Goal: Task Accomplishment & Management: Use online tool/utility

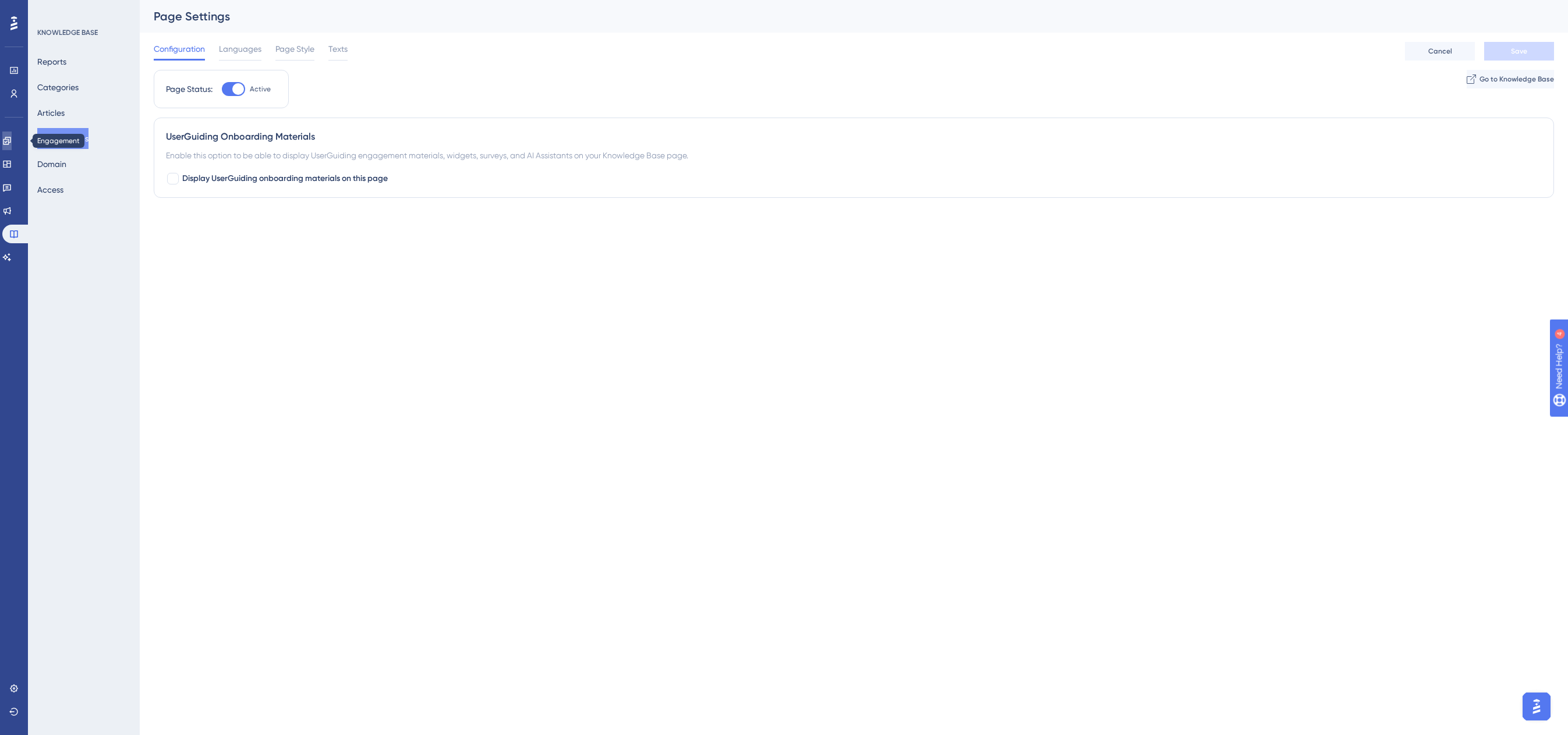
click at [10, 141] on icon at bounding box center [6, 140] width 7 height 7
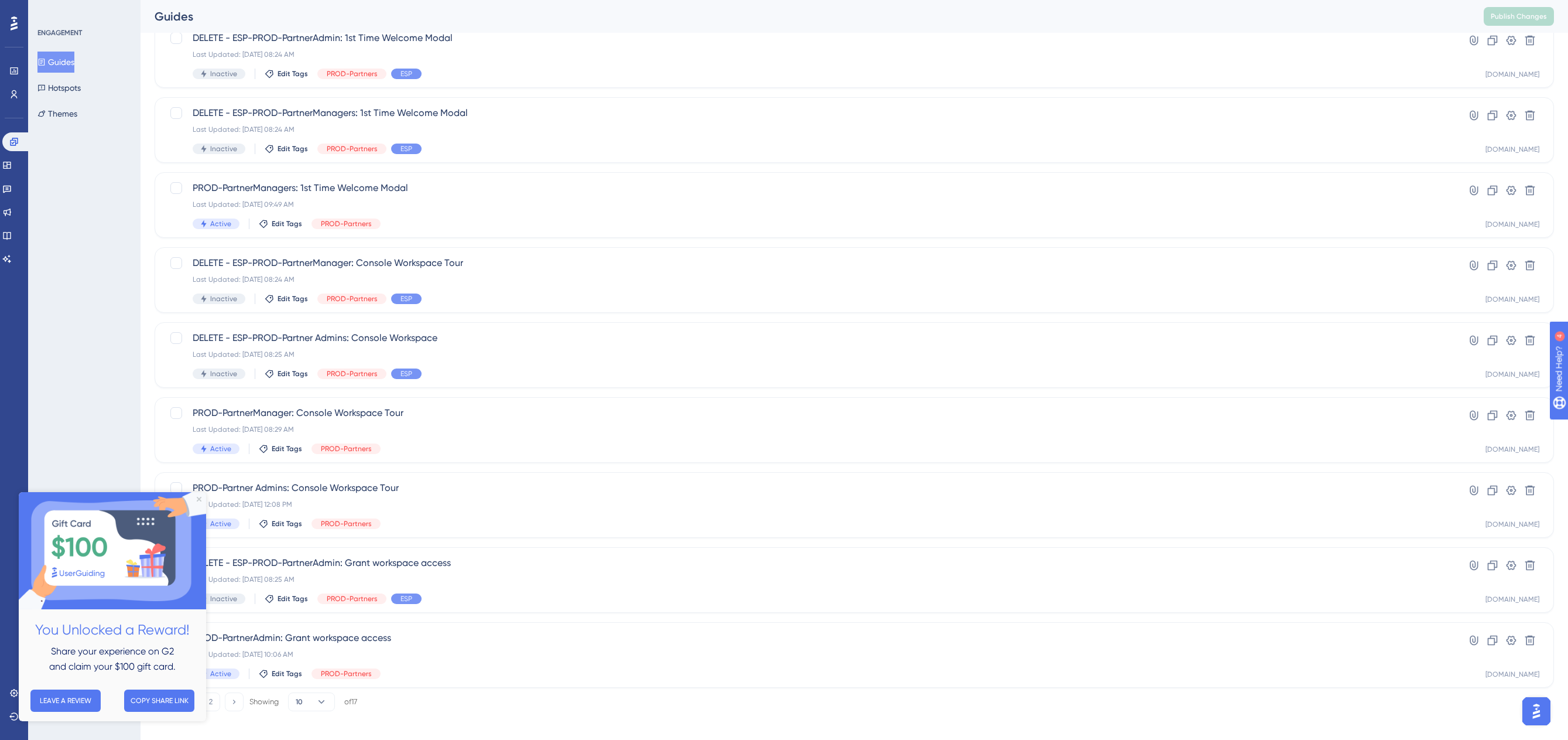
scroll to position [169, 0]
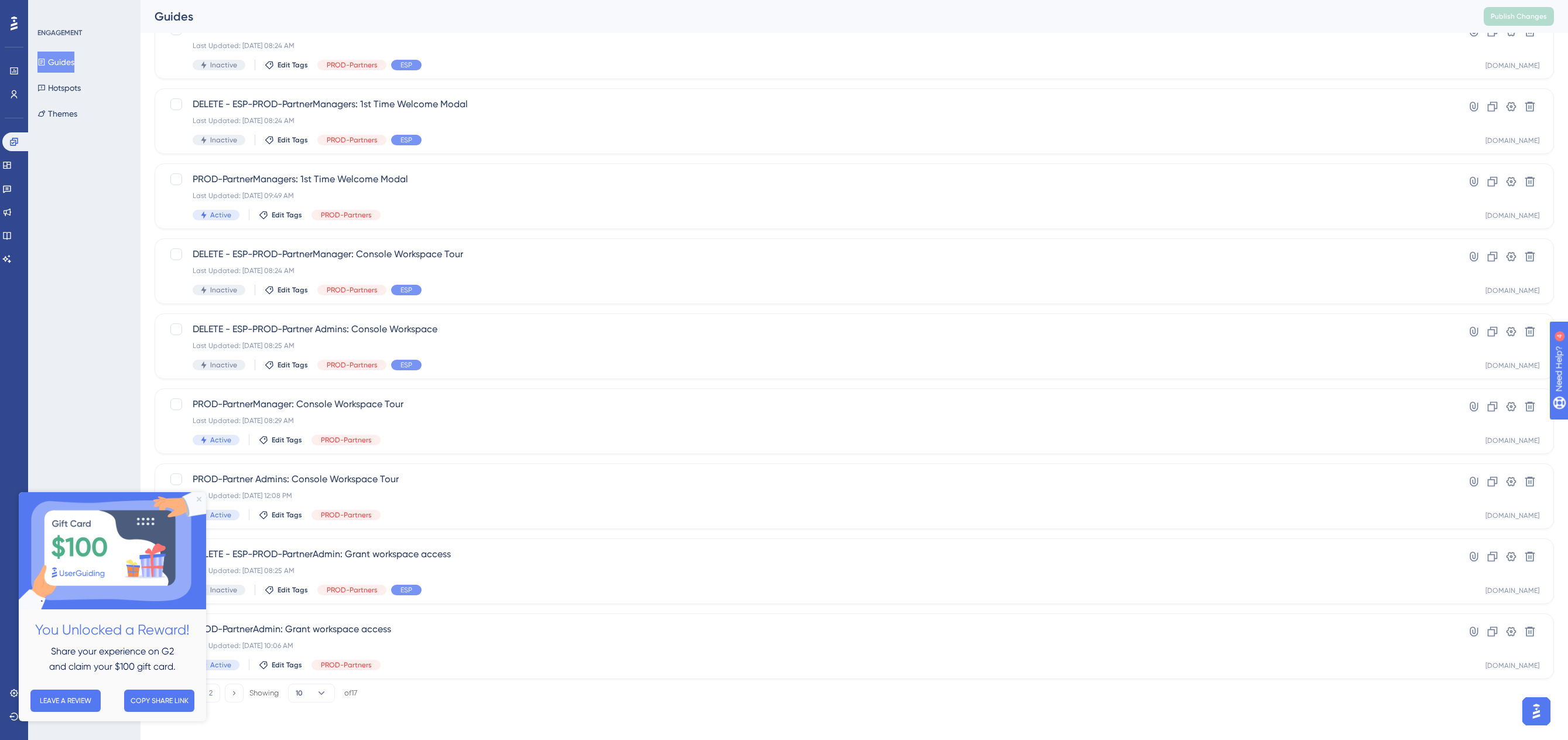
click at [200, 499] on icon "Close Preview" at bounding box center [199, 499] width 5 height 5
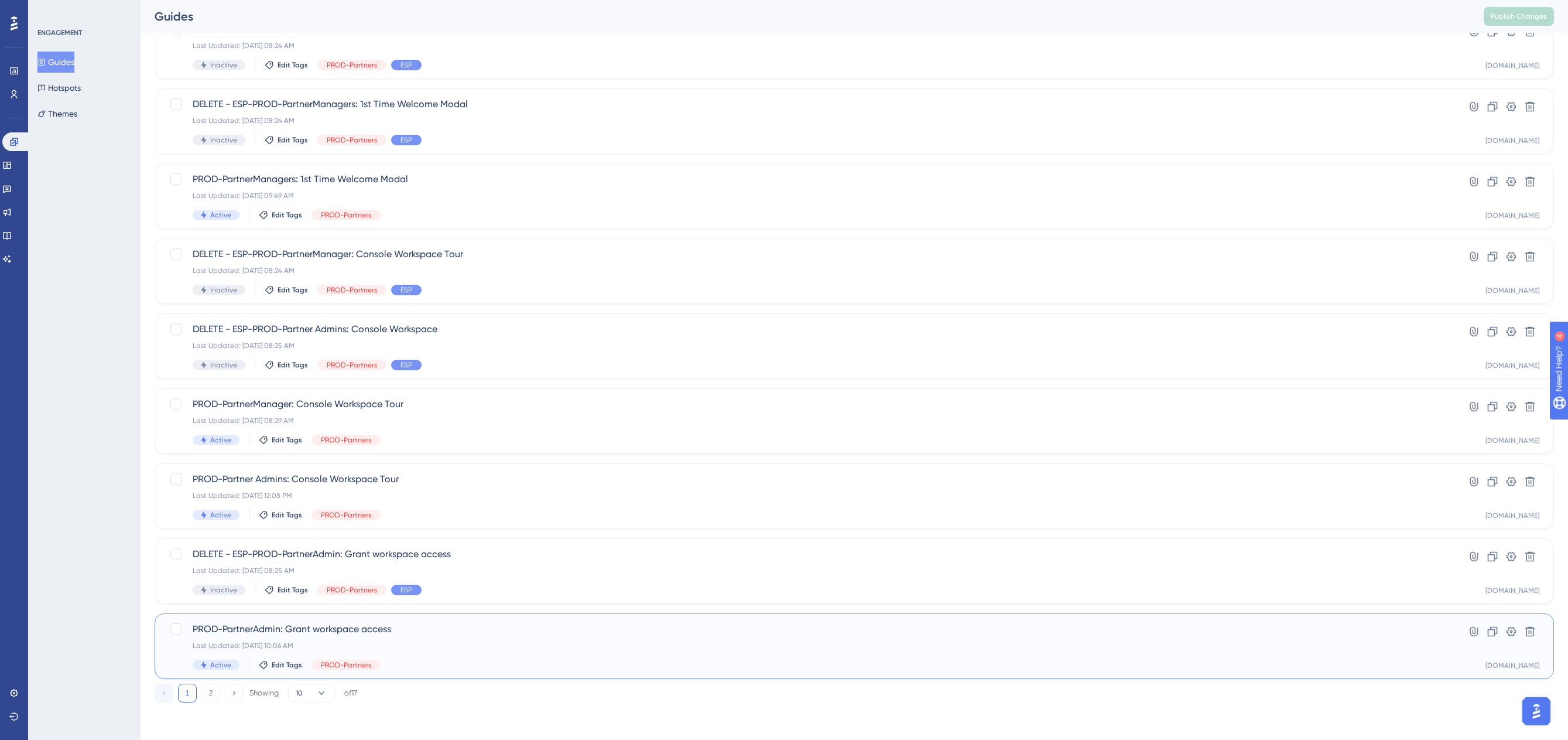
click at [572, 626] on span "PROD-PartnerAdmin: Grant workspace access" at bounding box center [807, 628] width 1229 height 14
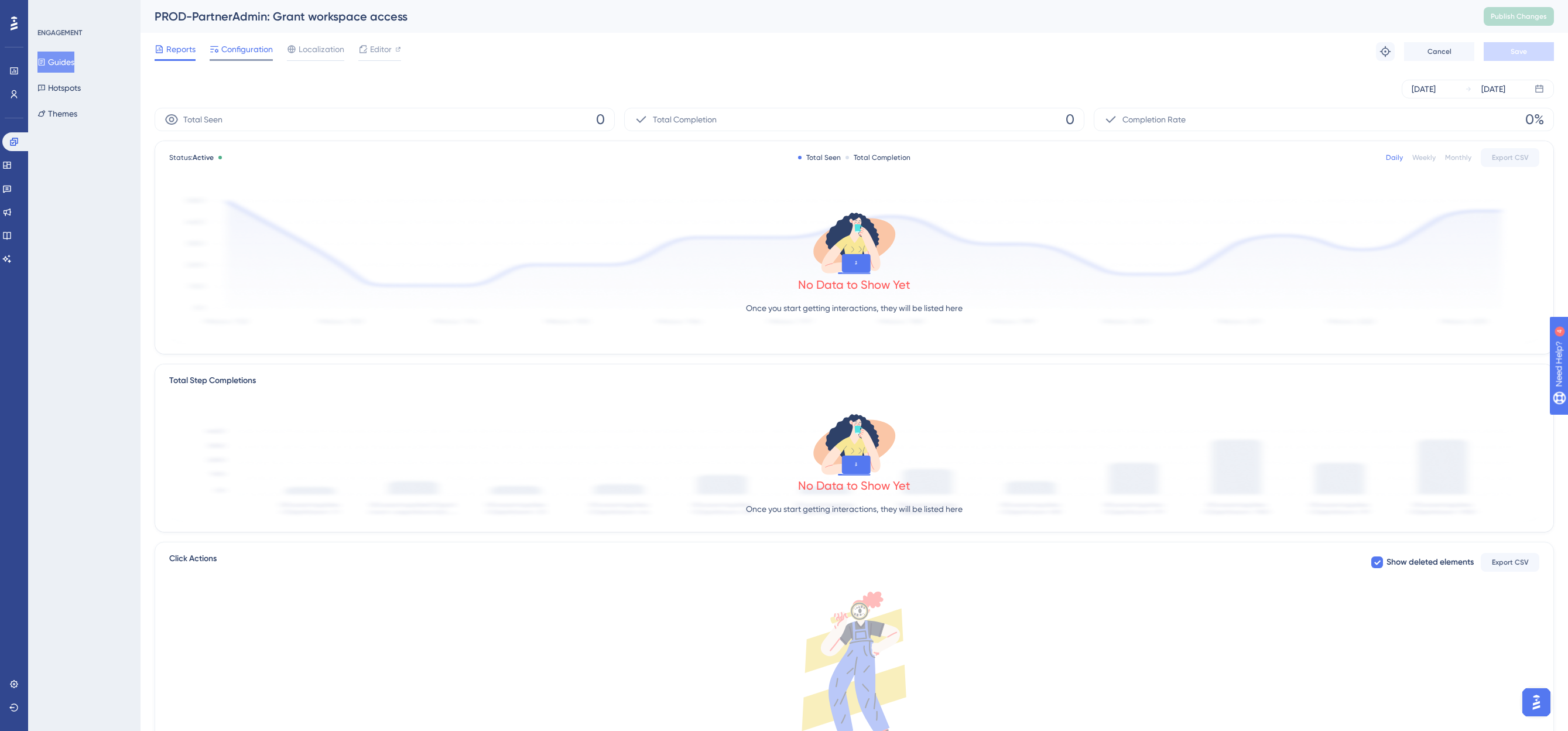
click at [251, 54] on span "Configuration" at bounding box center [247, 49] width 52 height 14
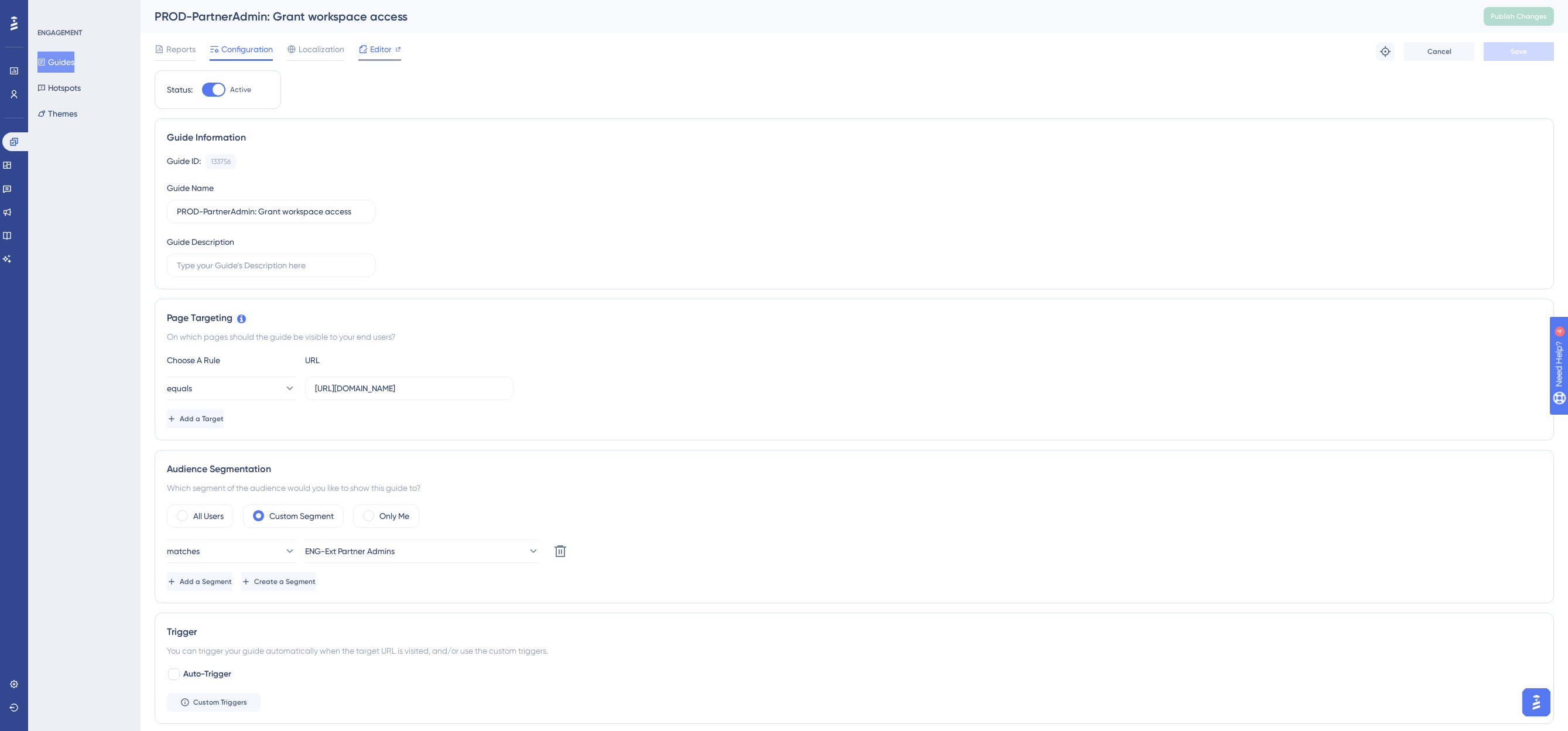
click at [385, 46] on span "Editor" at bounding box center [381, 49] width 22 height 14
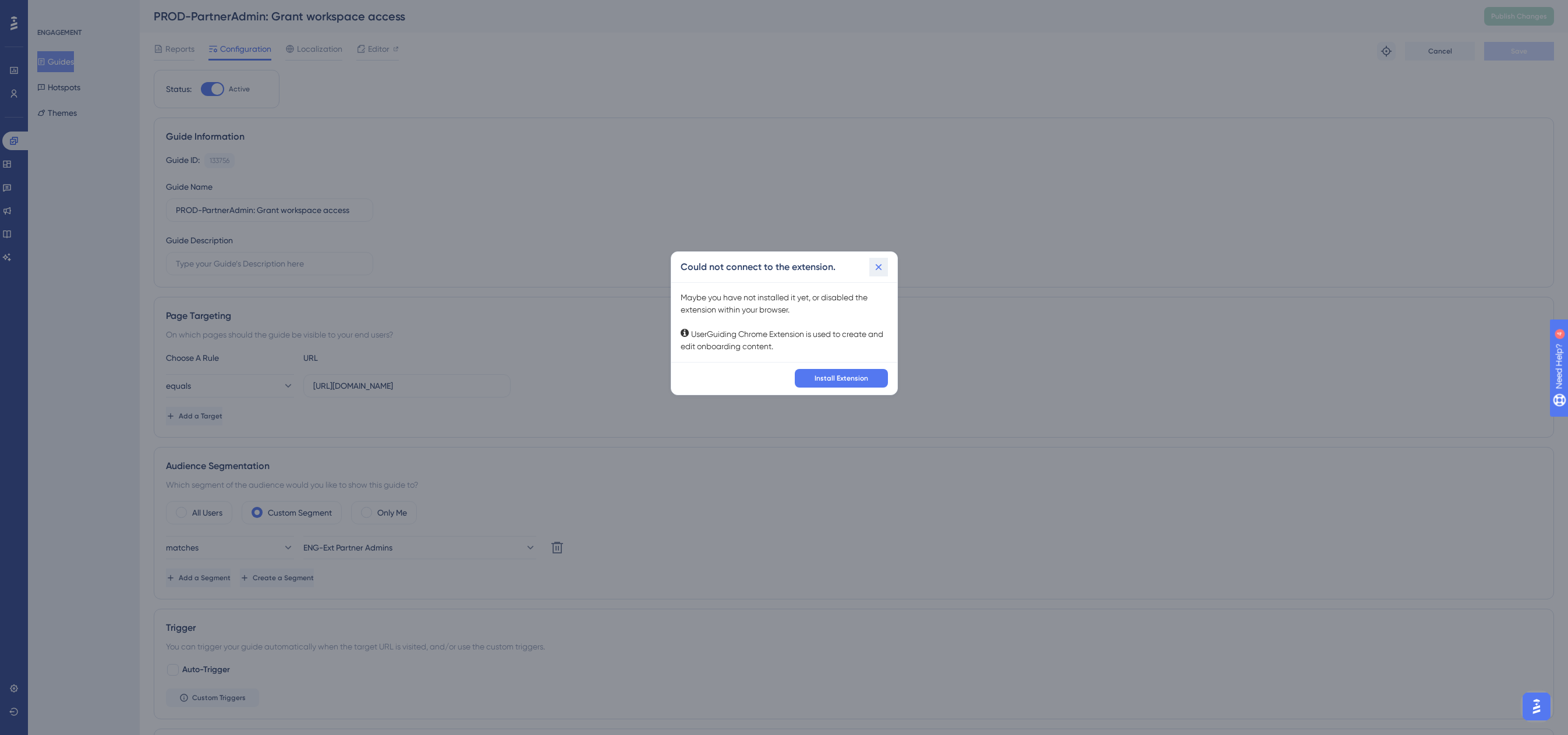
click at [878, 265] on icon at bounding box center [878, 267] width 6 height 6
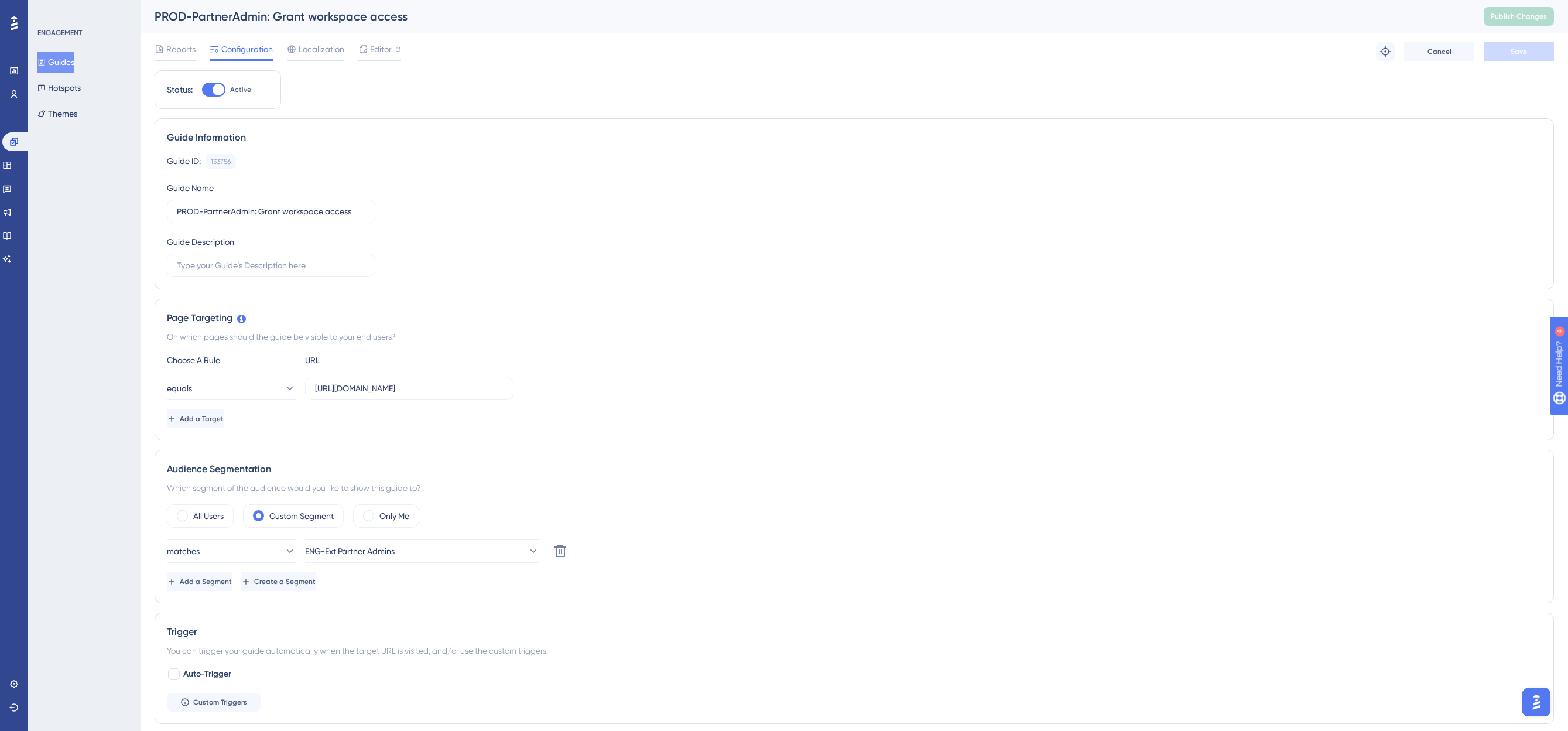
click at [71, 57] on button "Guides" at bounding box center [56, 62] width 37 height 21
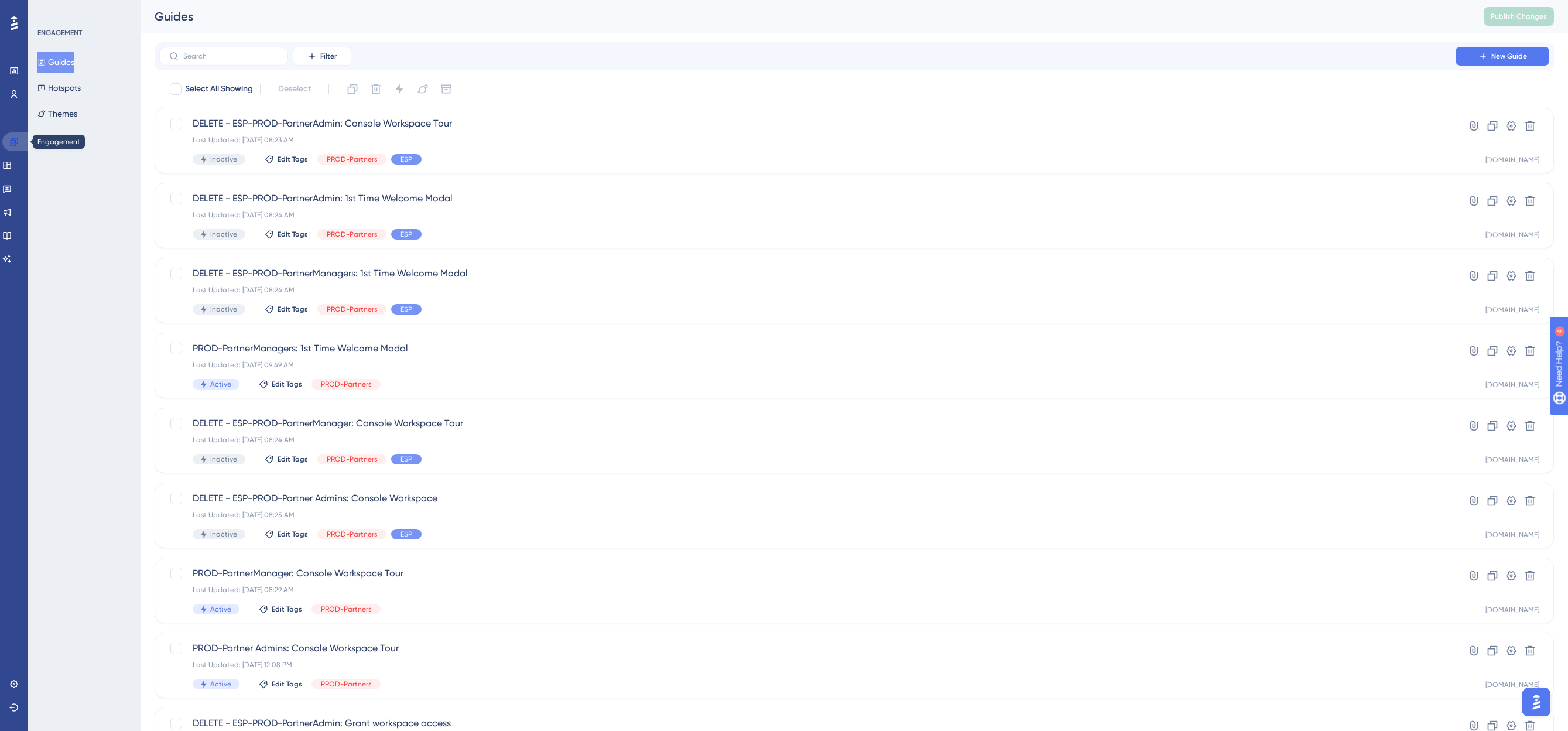
click at [12, 150] on link at bounding box center [16, 142] width 28 height 19
click at [10, 159] on link at bounding box center [7, 165] width 10 height 19
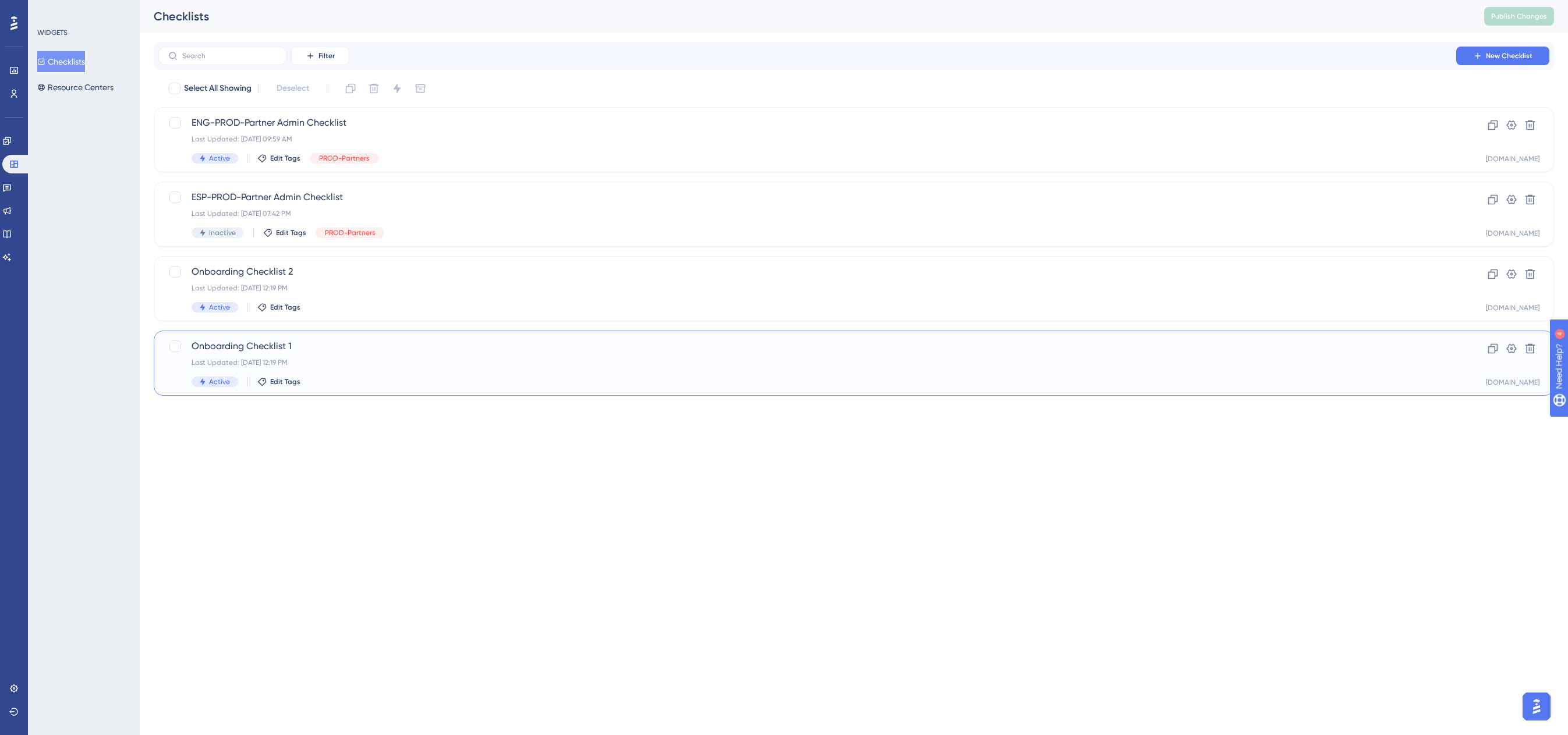
click at [368, 387] on div "Onboarding Checklist 1 Last Updated: [DATE] 12:19 PM Active Edit Tags Clone Set…" at bounding box center [854, 362] width 1400 height 65
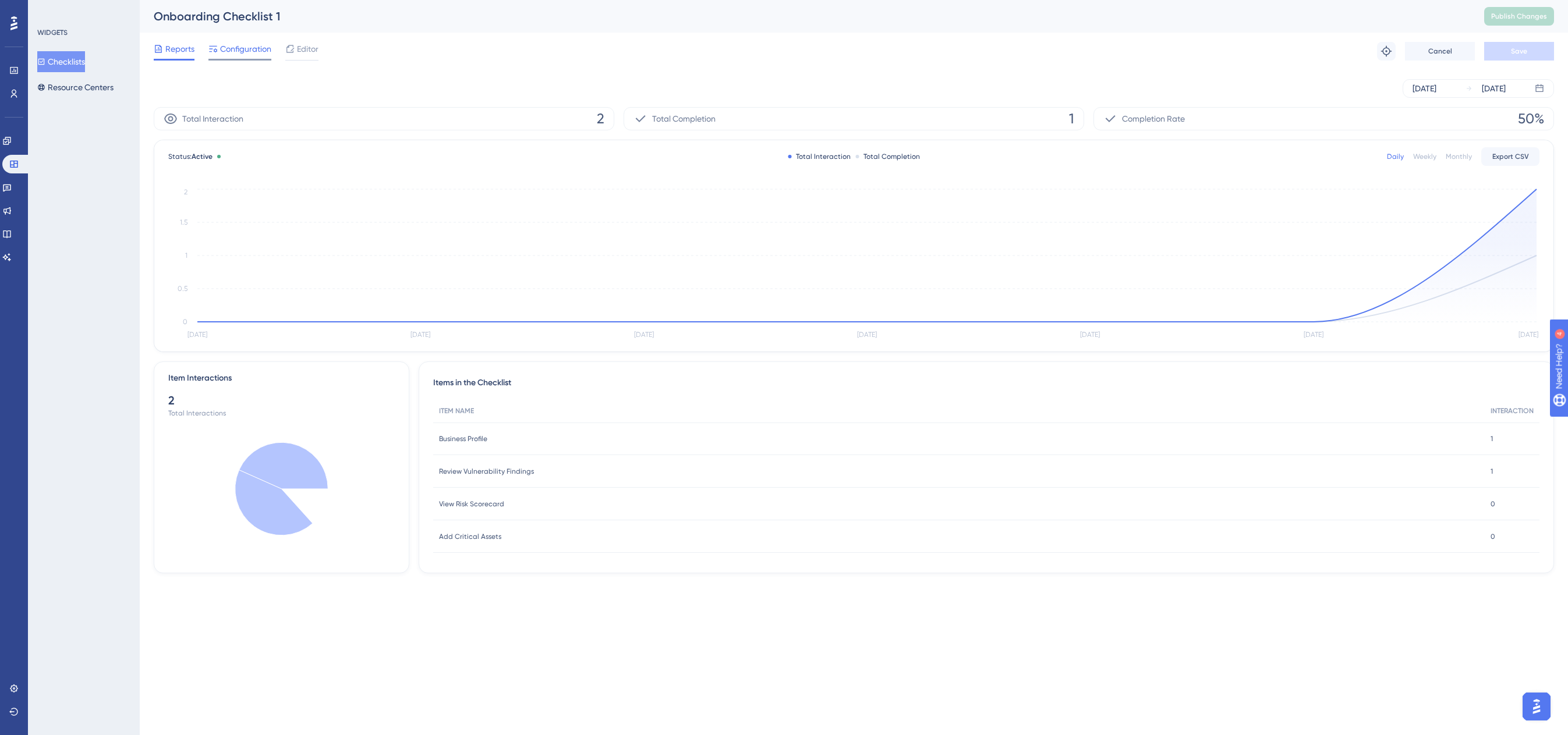
click at [268, 51] on span "Configuration" at bounding box center [246, 48] width 51 height 14
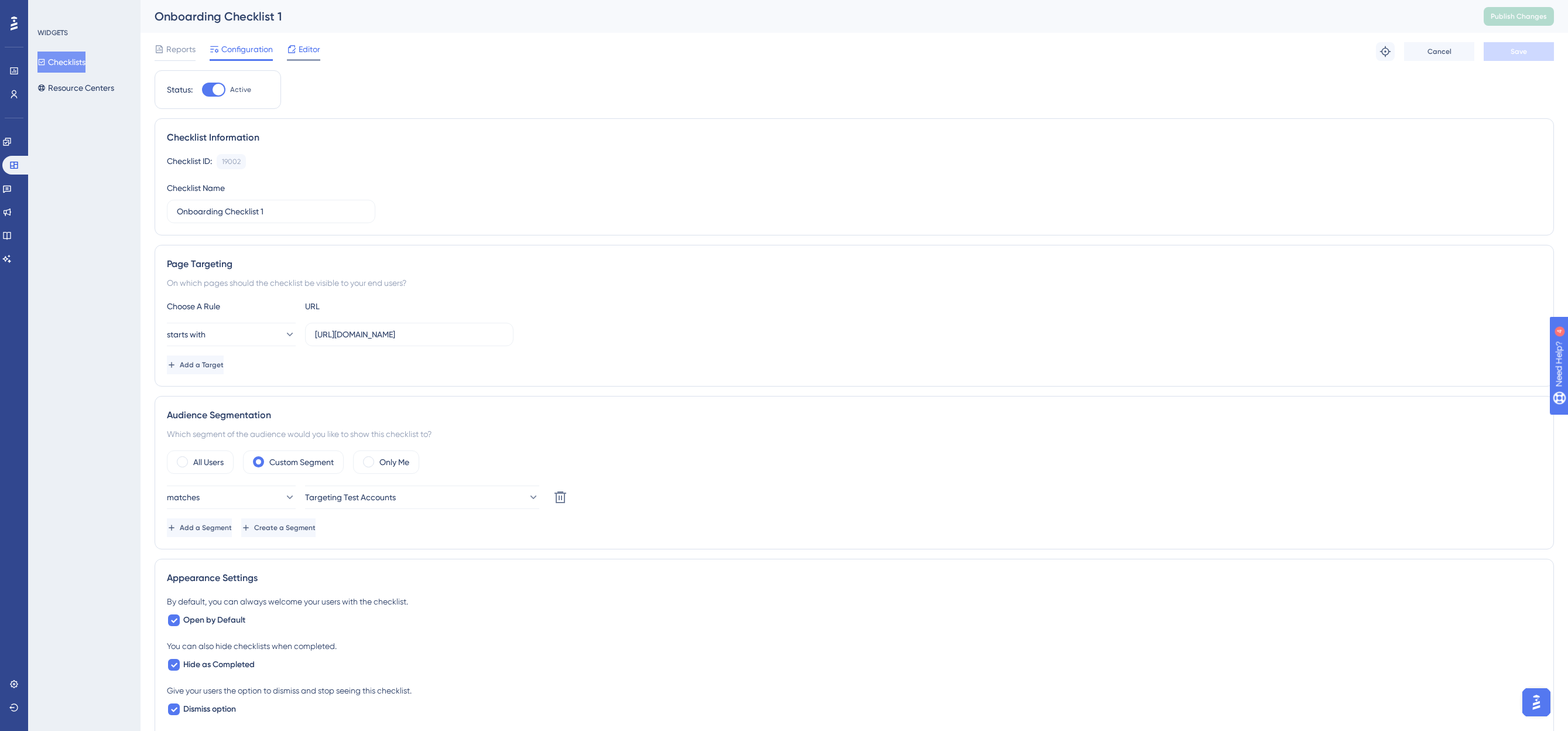
click at [312, 57] on div "Editor" at bounding box center [303, 51] width 33 height 19
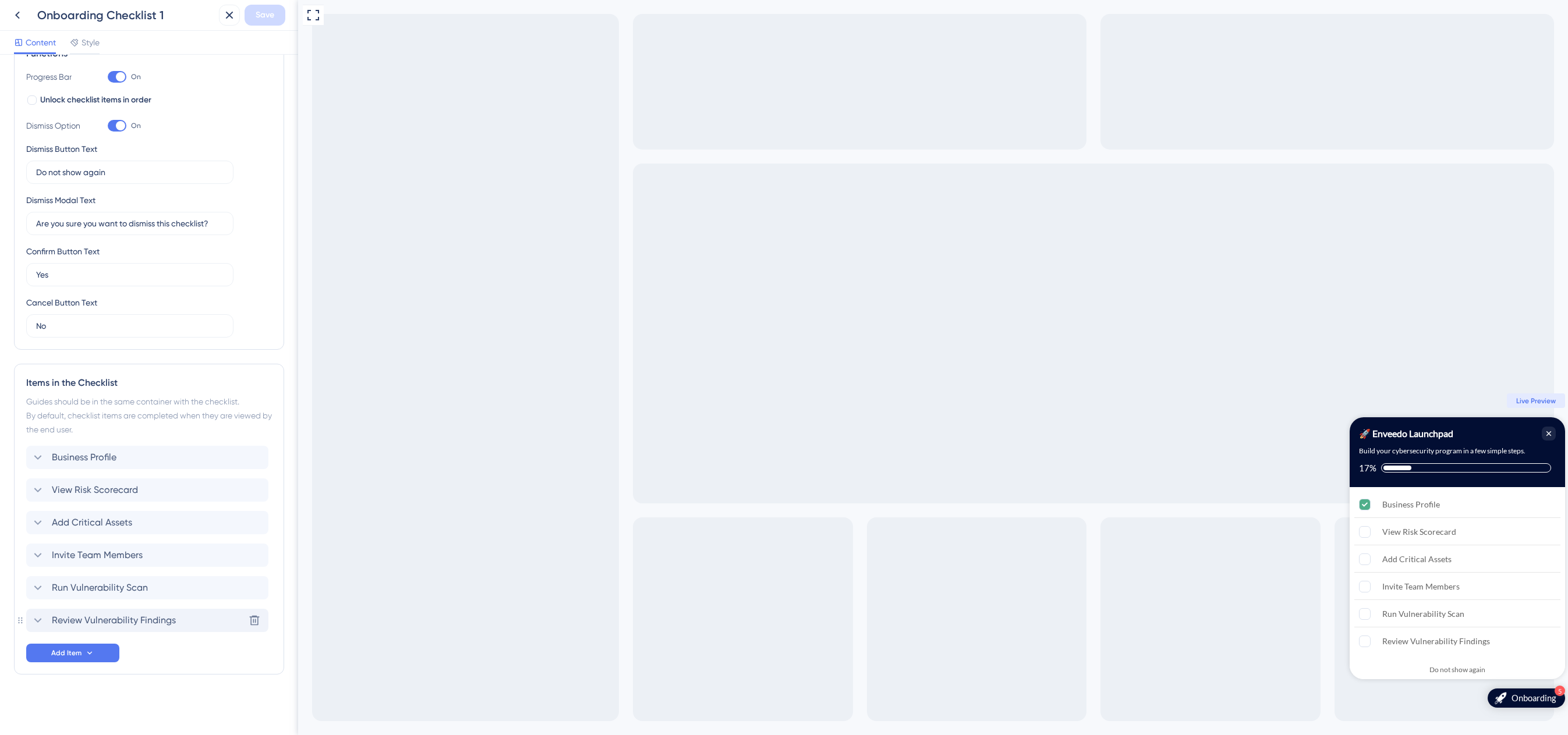
click at [154, 621] on span "Review Vulnerability Findings" at bounding box center [113, 620] width 124 height 14
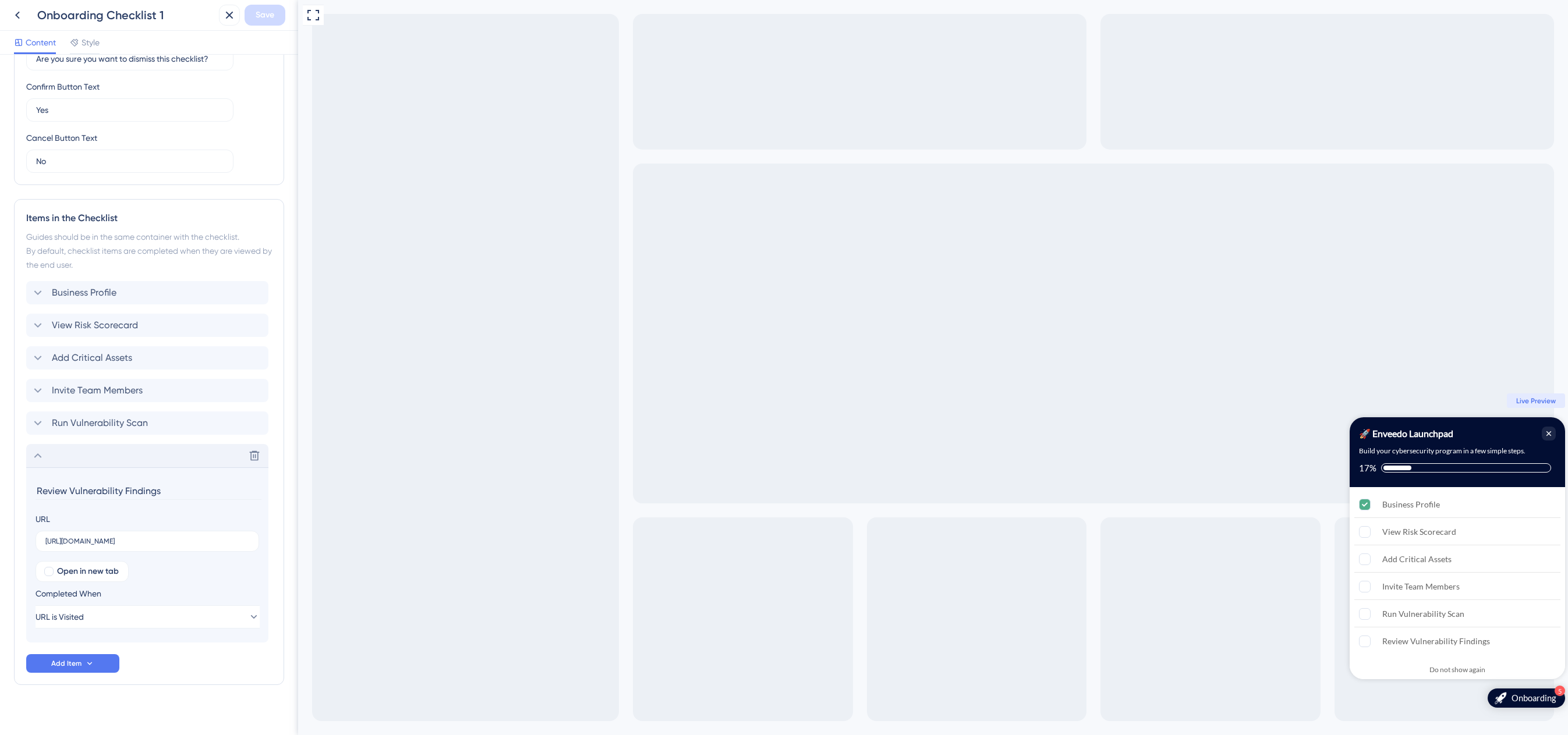
scroll to position [366, 0]
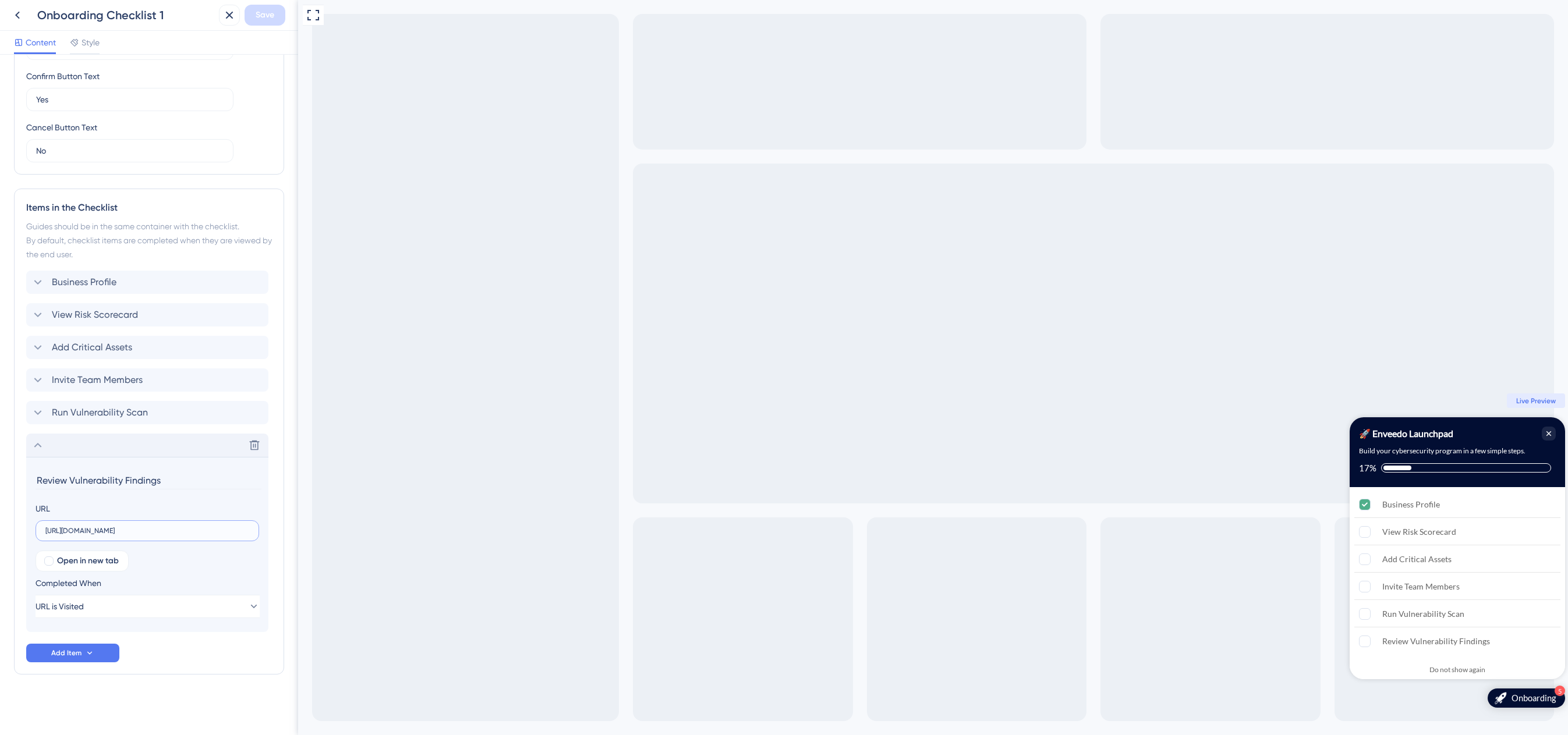
click at [220, 531] on input "[URL][DOMAIN_NAME]" at bounding box center [148, 531] width 204 height 8
click at [218, 530] on input "[URL][DOMAIN_NAME]" at bounding box center [148, 531] width 204 height 8
paste input "finding"
type input "[URL][DOMAIN_NAME]"
click at [260, 20] on span "Save" at bounding box center [264, 14] width 18 height 14
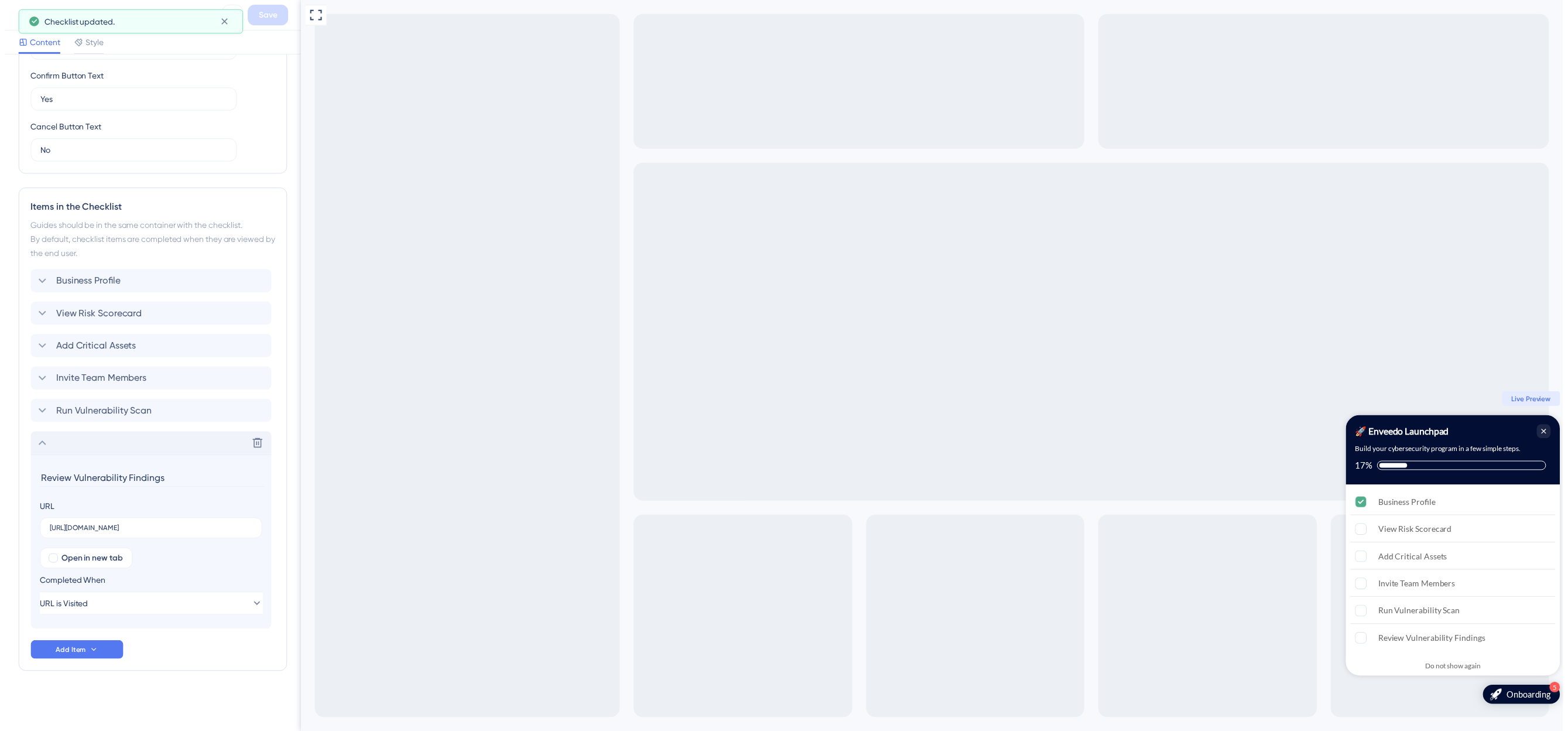
scroll to position [0, 0]
click at [19, 16] on icon at bounding box center [17, 15] width 14 height 14
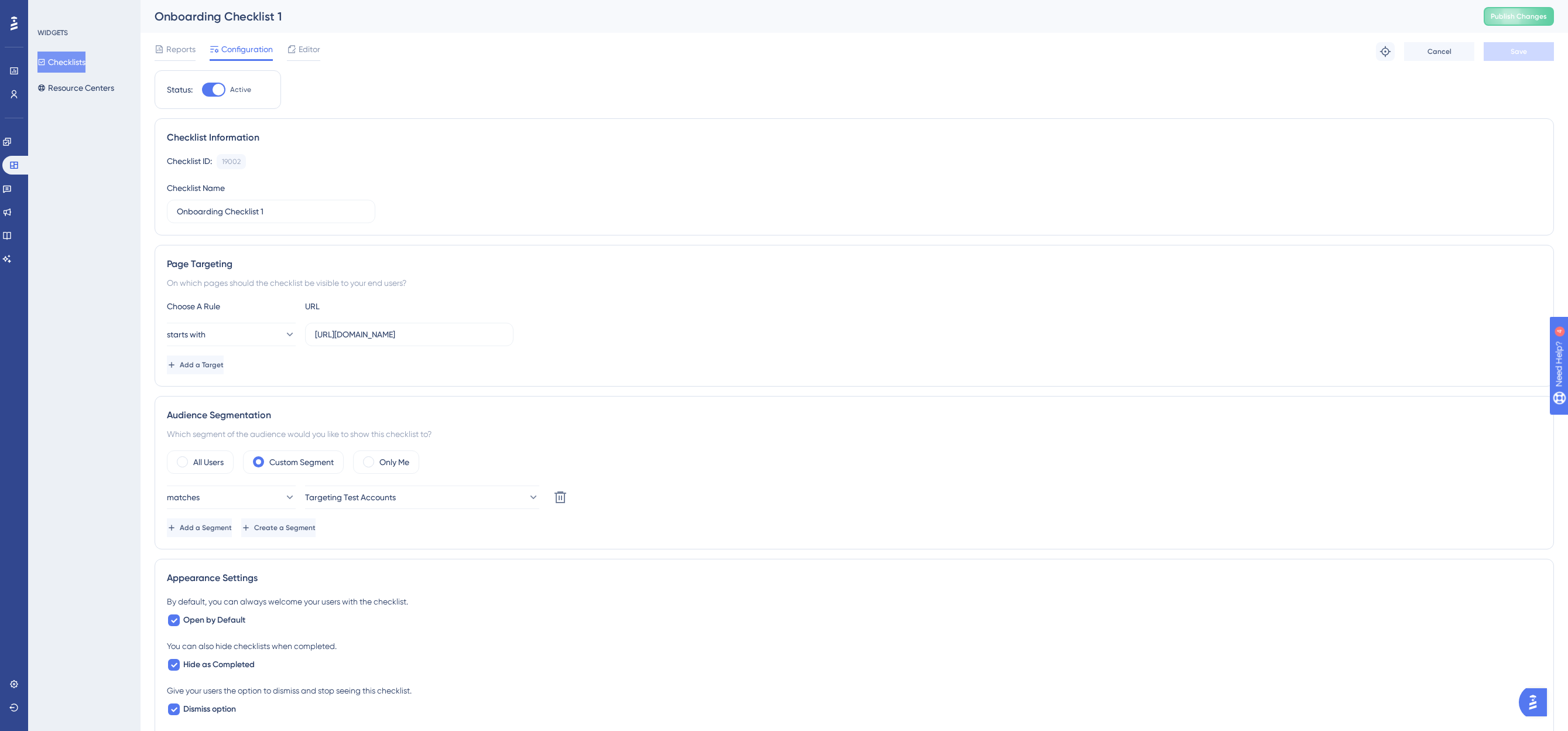
click at [71, 57] on button "Checklists" at bounding box center [61, 62] width 48 height 21
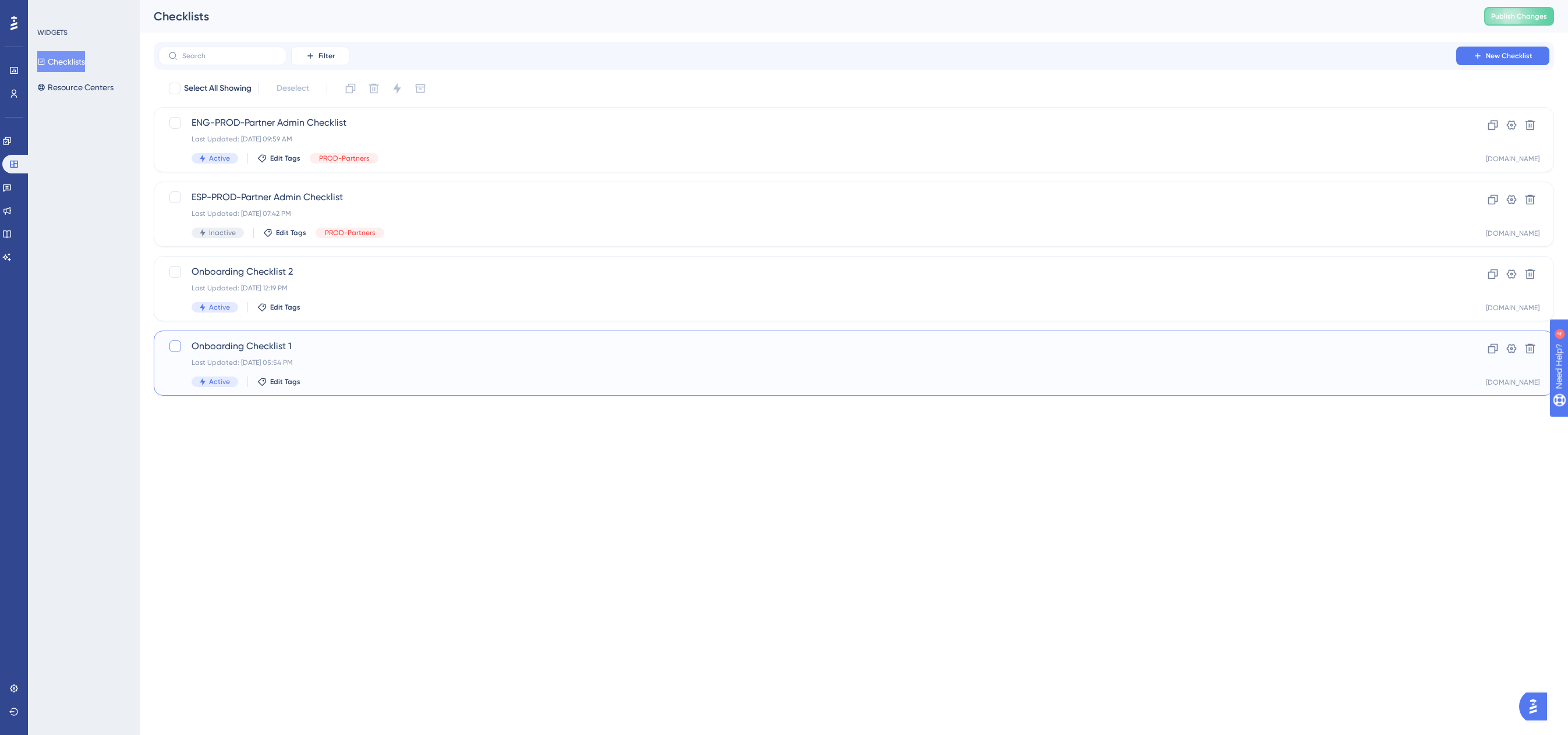
click at [176, 349] on div at bounding box center [175, 346] width 11 height 11
checkbox input "true"
click at [352, 90] on icon at bounding box center [350, 88] width 11 height 11
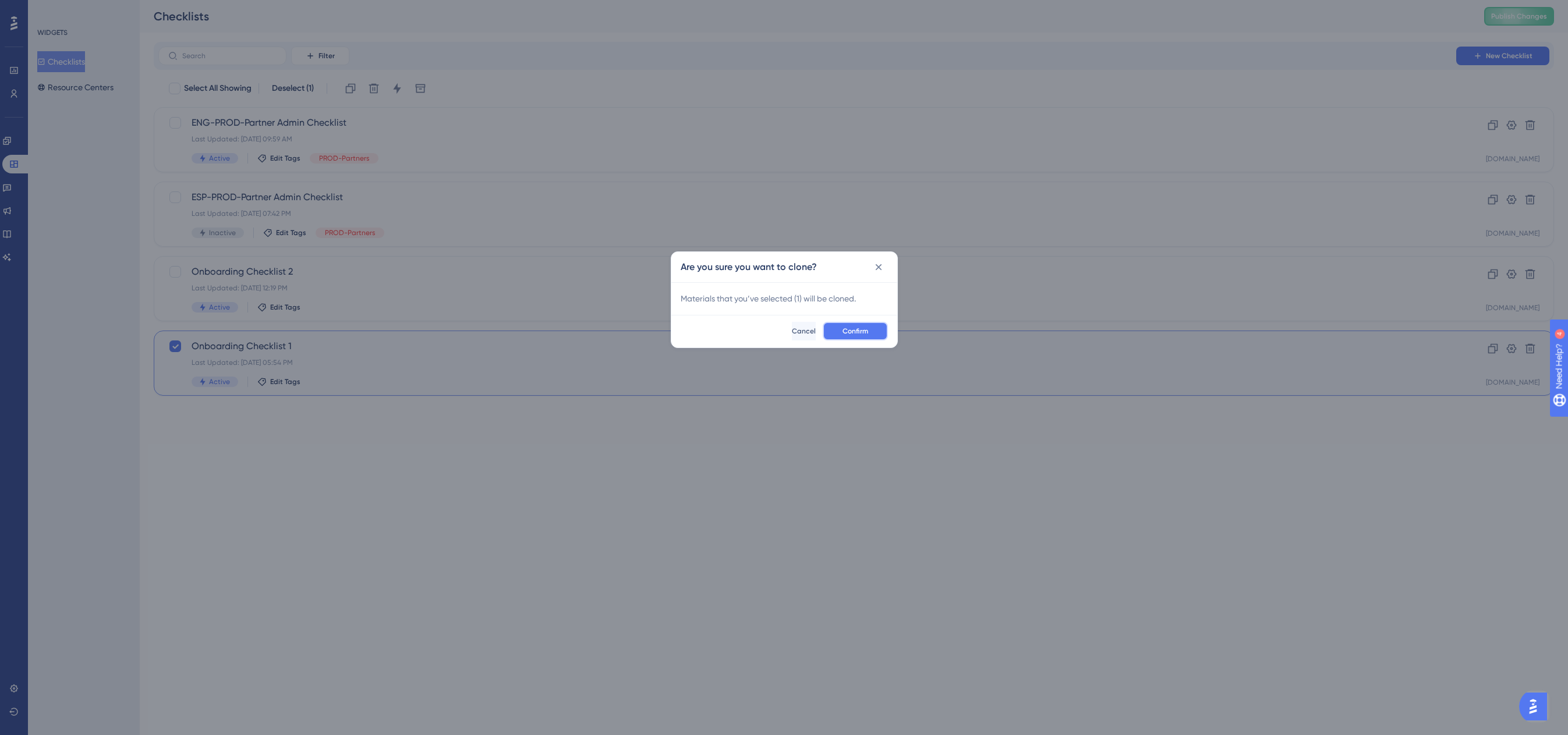
click at [854, 331] on span "Confirm" at bounding box center [855, 331] width 26 height 10
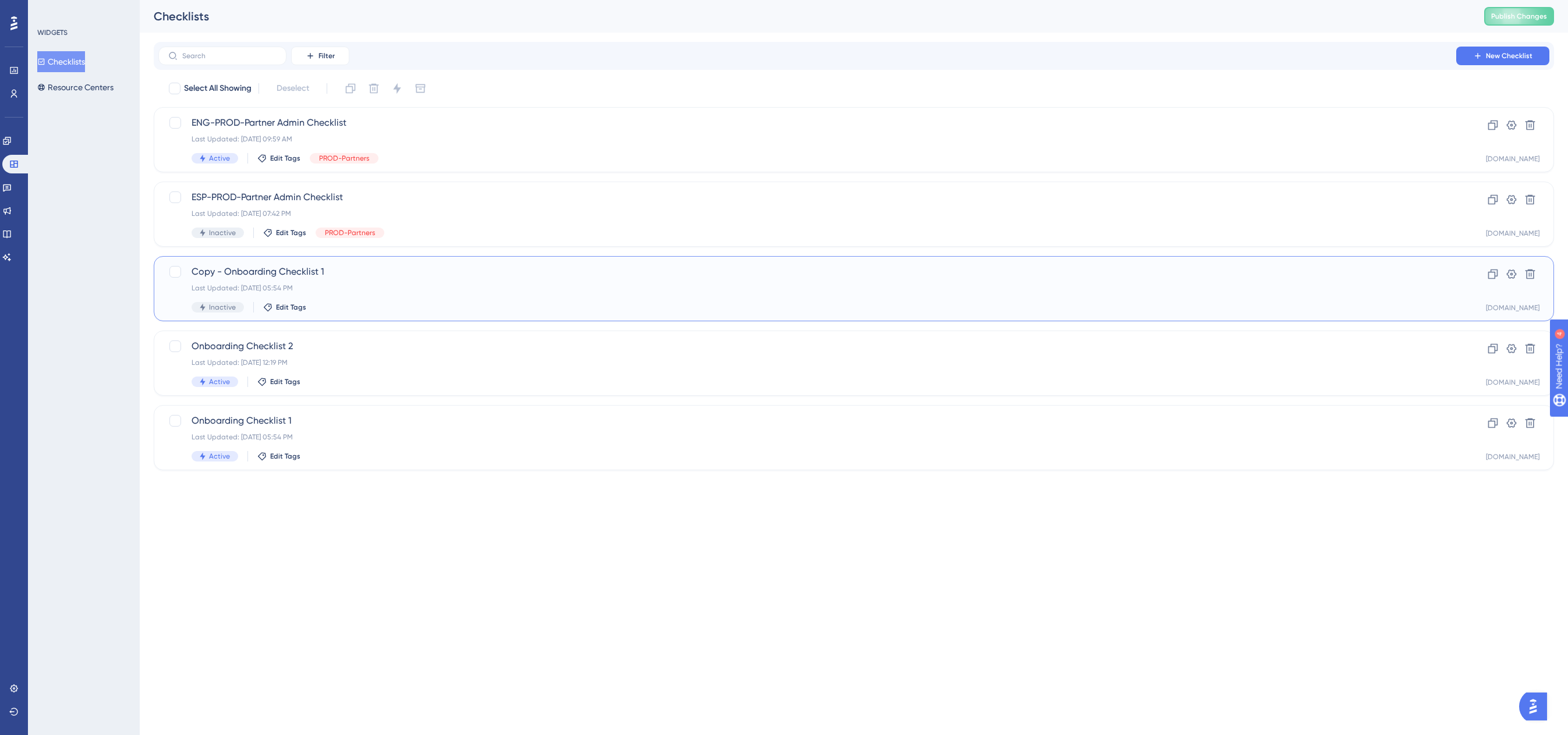
click at [387, 284] on div "Last Updated: [DATE] 05:54 PM" at bounding box center [807, 288] width 1231 height 10
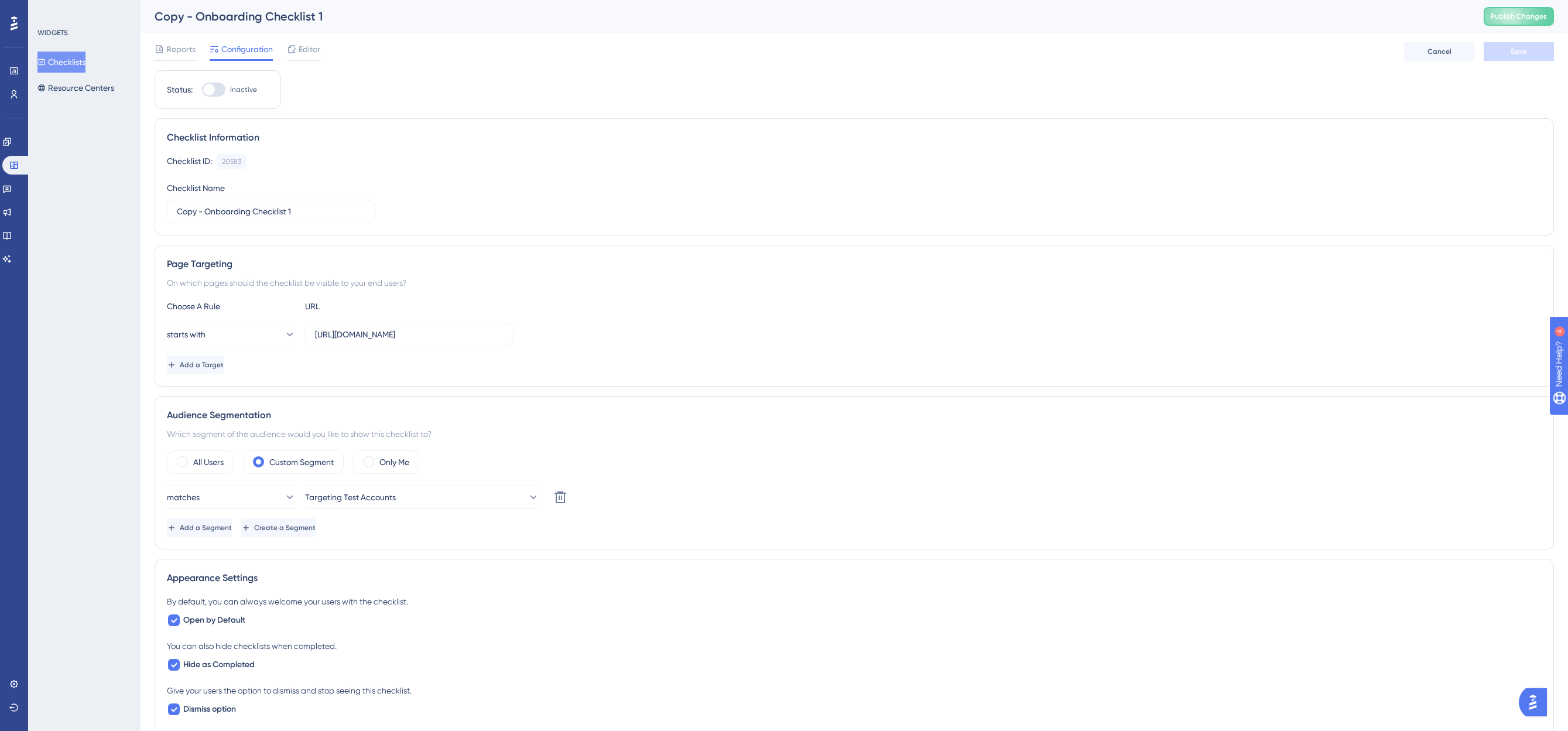
click at [260, 23] on div "Copy - Onboarding Checklist 1" at bounding box center [804, 16] width 1300 height 16
click at [203, 15] on div "Copy - Onboarding Checklist 1" at bounding box center [804, 16] width 1300 height 16
click at [203, 207] on input "Copy - Onboarding Checklist 1" at bounding box center [271, 212] width 188 height 13
type input "ESP-Onboarding Checklist 1"
click at [1532, 56] on button "Save" at bounding box center [1519, 51] width 70 height 19
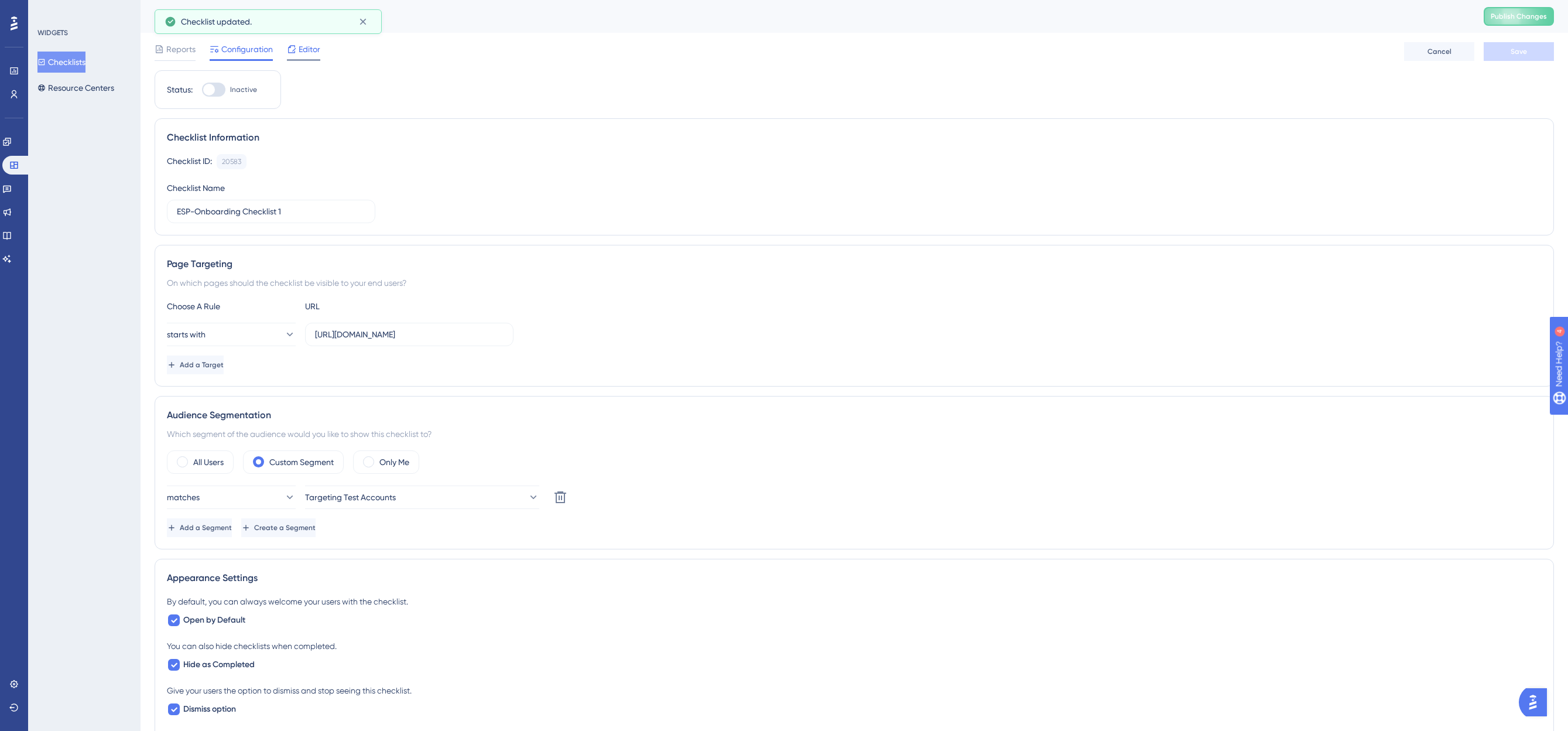
click at [315, 52] on span "Editor" at bounding box center [309, 49] width 22 height 14
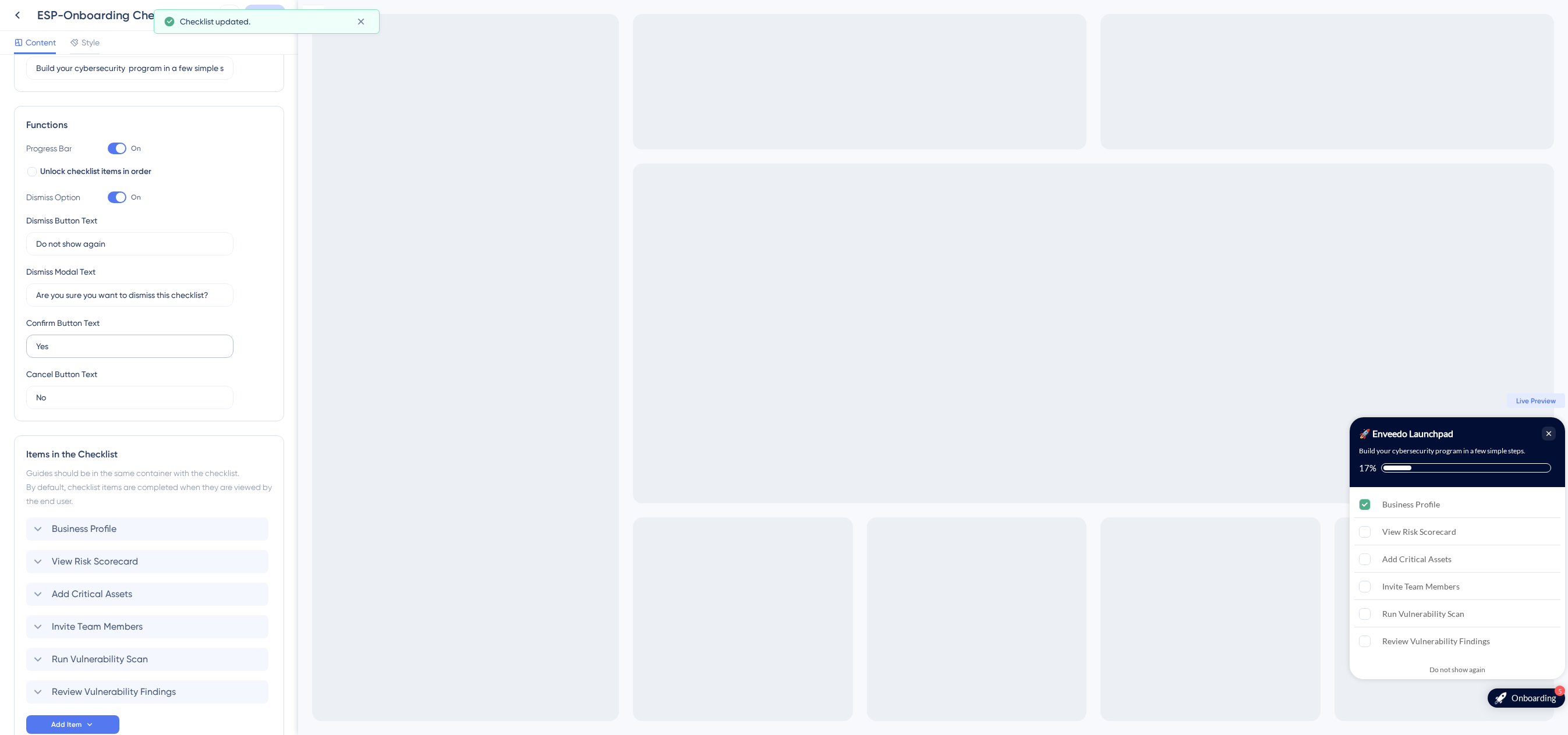
scroll to position [191, 0]
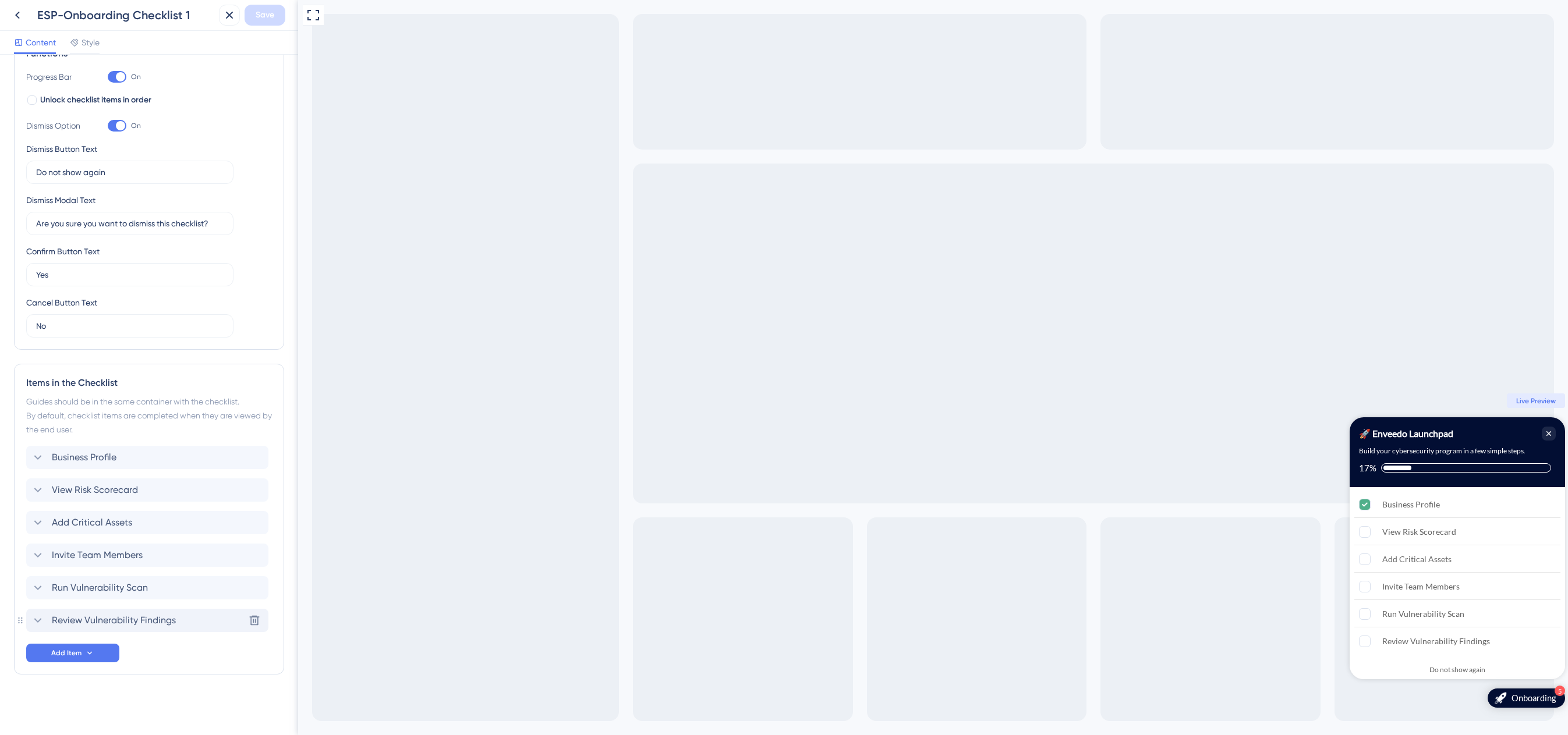
click at [132, 621] on span "Review Vulnerability Findings" at bounding box center [113, 620] width 124 height 14
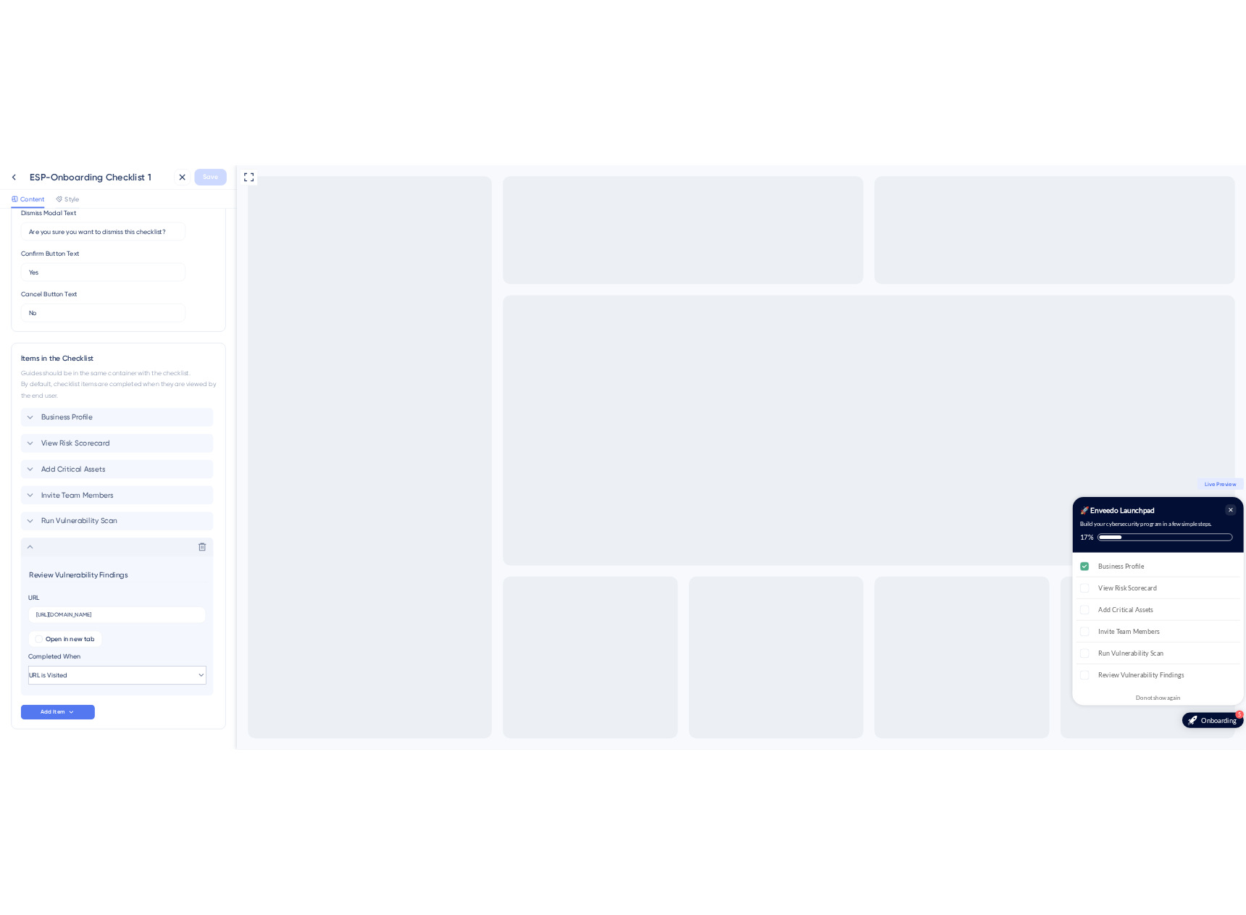
scroll to position [456, 0]
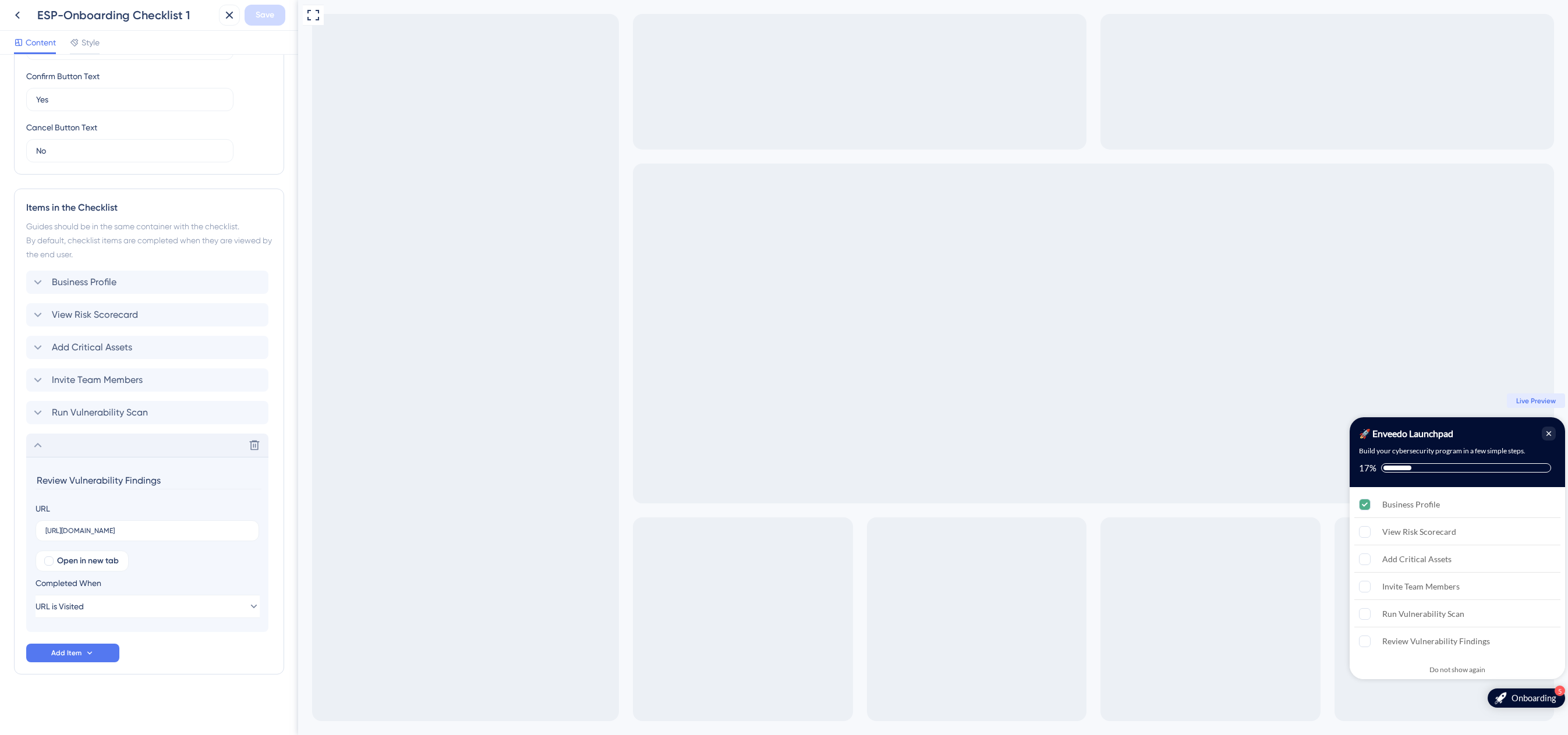
click at [128, 479] on input "Review Vulnerability Findings" at bounding box center [148, 480] width 226 height 18
click at [223, 521] on label "[URL][DOMAIN_NAME]" at bounding box center [147, 531] width 223 height 21
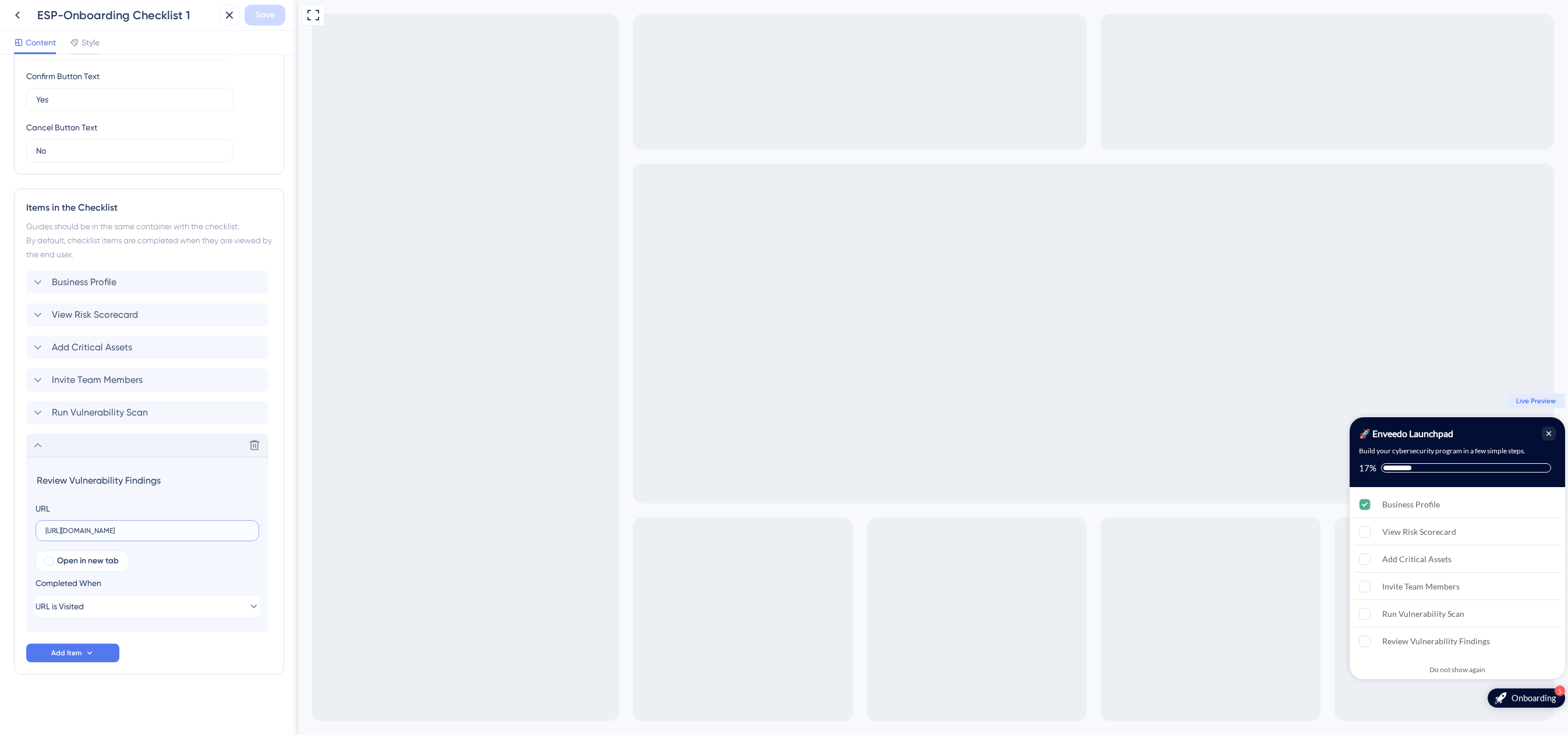
click at [223, 527] on input "[URL][DOMAIN_NAME]" at bounding box center [148, 531] width 204 height 8
click at [141, 470] on section "Review Vulnerability Findings URL [URL][DOMAIN_NAME] Open in new tab Completed …" at bounding box center [147, 545] width 242 height 175
click at [142, 476] on input "Review Vulnerability Findings" at bounding box center [148, 480] width 226 height 18
paste input "sar hallazgos de vulnerabilidad"
type input "Revisar hallazgos de vulnerabilidad"
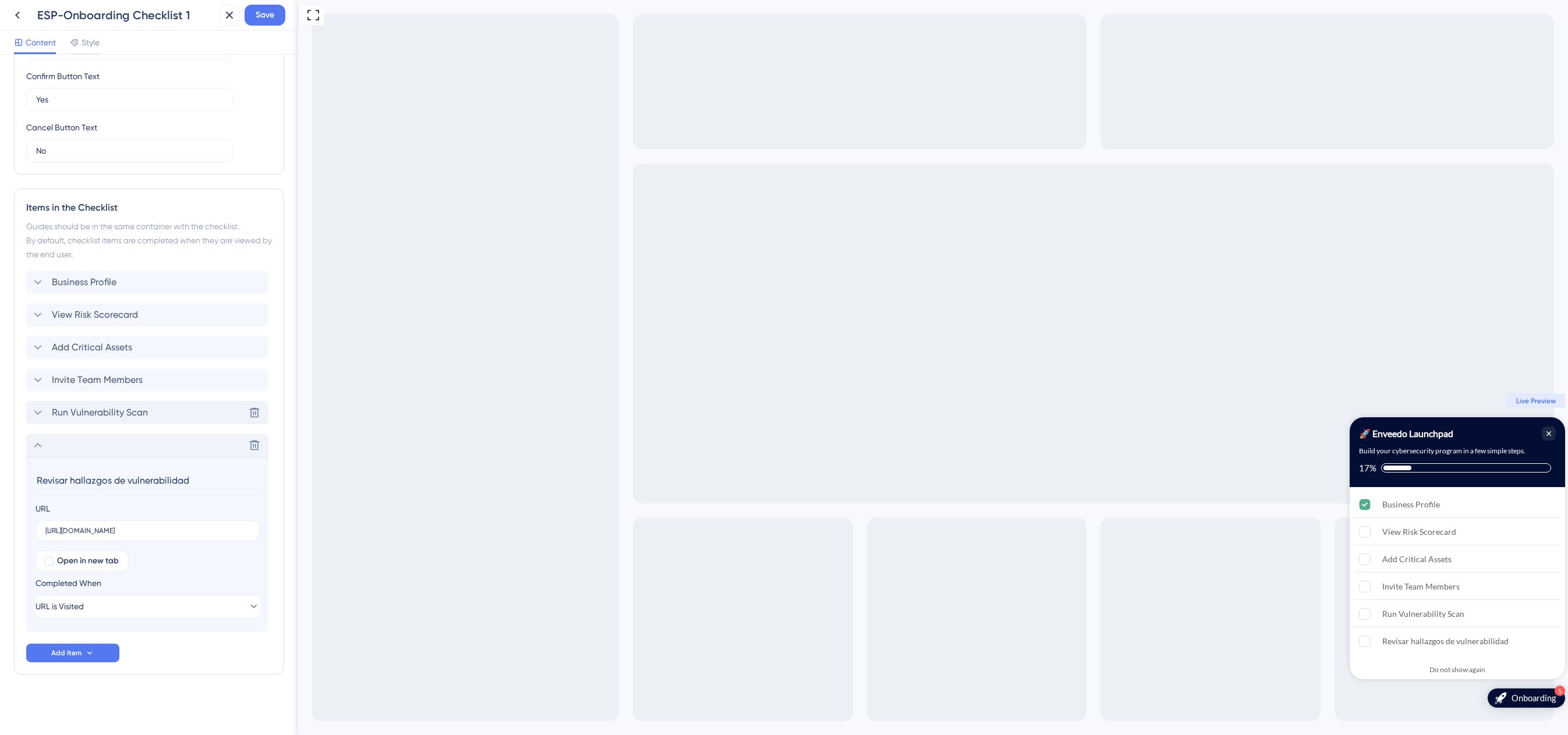
click at [189, 415] on div "Run Vulnerability Scan Delete" at bounding box center [147, 412] width 242 height 23
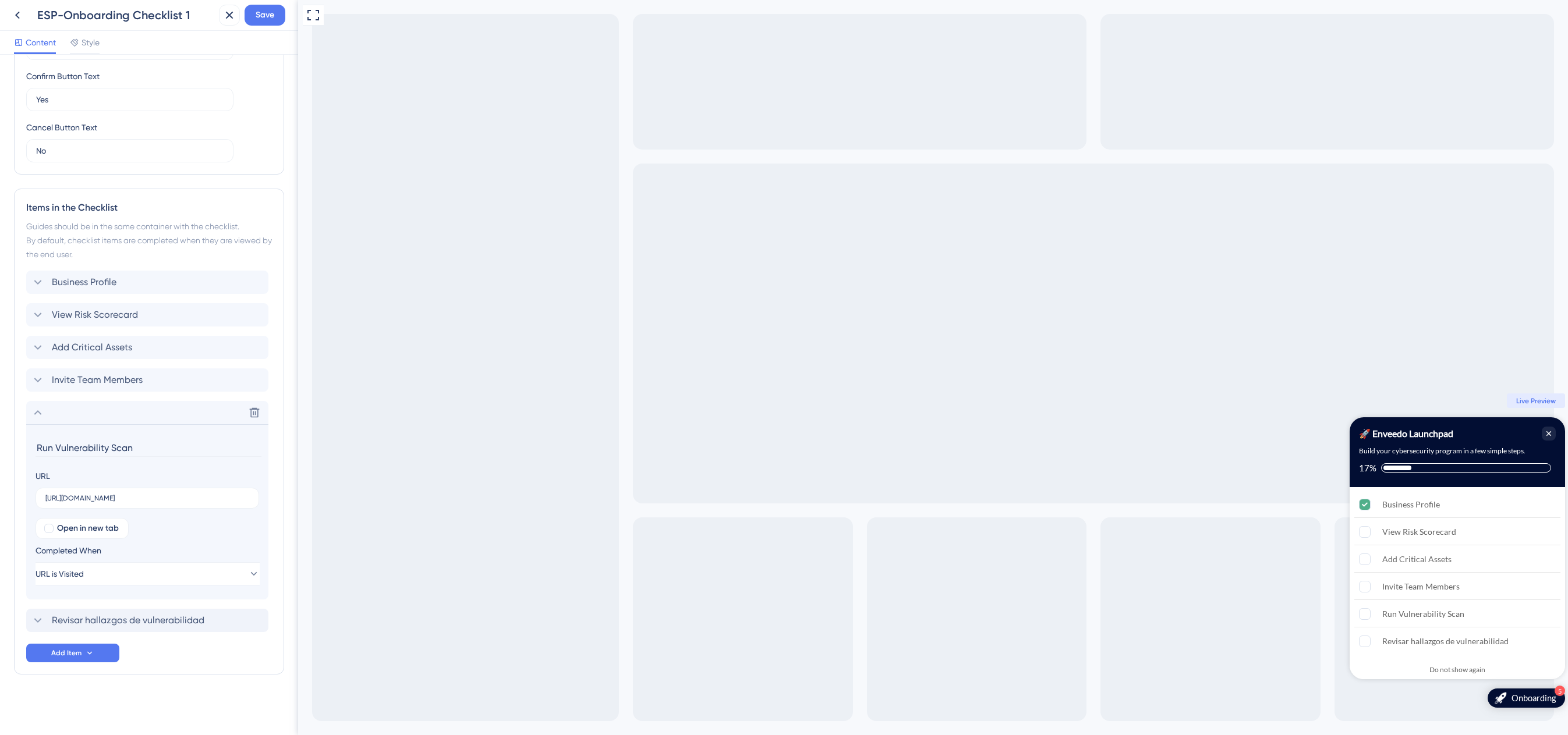
click at [206, 446] on input "Run Vulnerability Scan" at bounding box center [148, 447] width 226 height 18
click at [140, 451] on input "Run Vulnerability Scan" at bounding box center [148, 447] width 226 height 18
click at [138, 451] on input "Run Vulnerability Scan" at bounding box center [148, 447] width 226 height 18
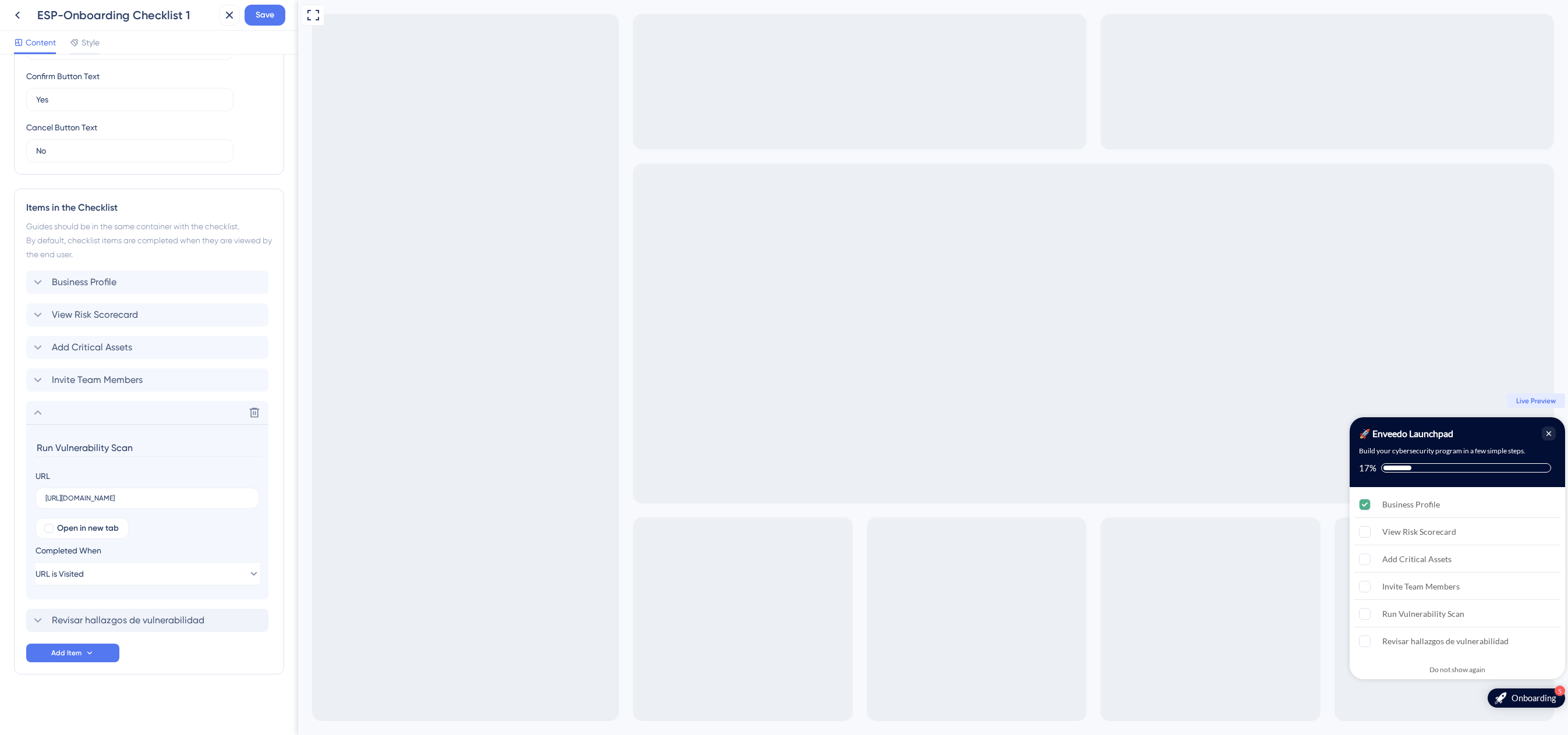
click at [138, 451] on input "Run Vulnerability Scan" at bounding box center [148, 447] width 226 height 18
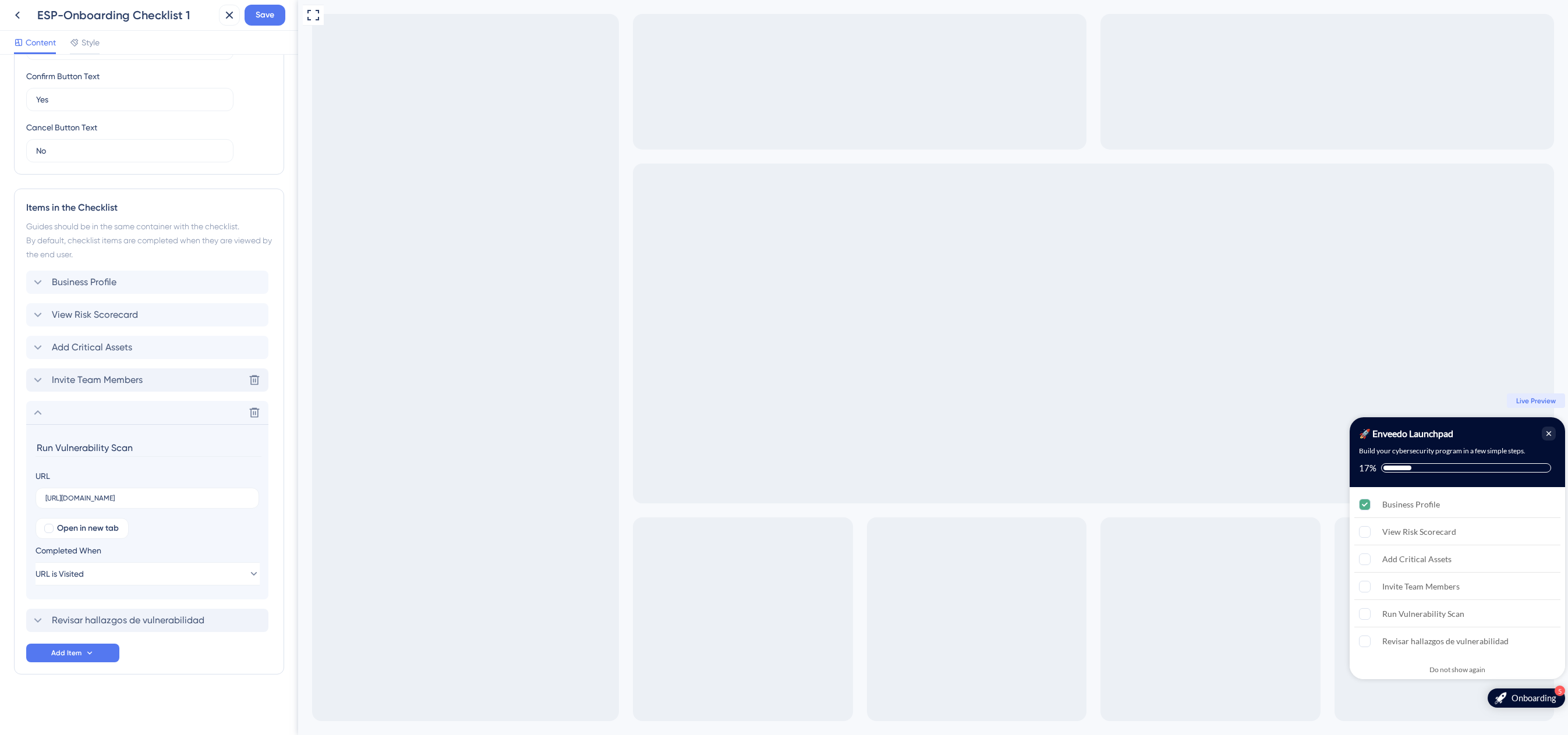
click at [117, 382] on span "Invite Team Members" at bounding box center [96, 379] width 91 height 14
click at [120, 420] on input "Invite Team Members" at bounding box center [148, 415] width 226 height 18
click at [97, 352] on span "Add Critical Assets" at bounding box center [92, 347] width 80 height 14
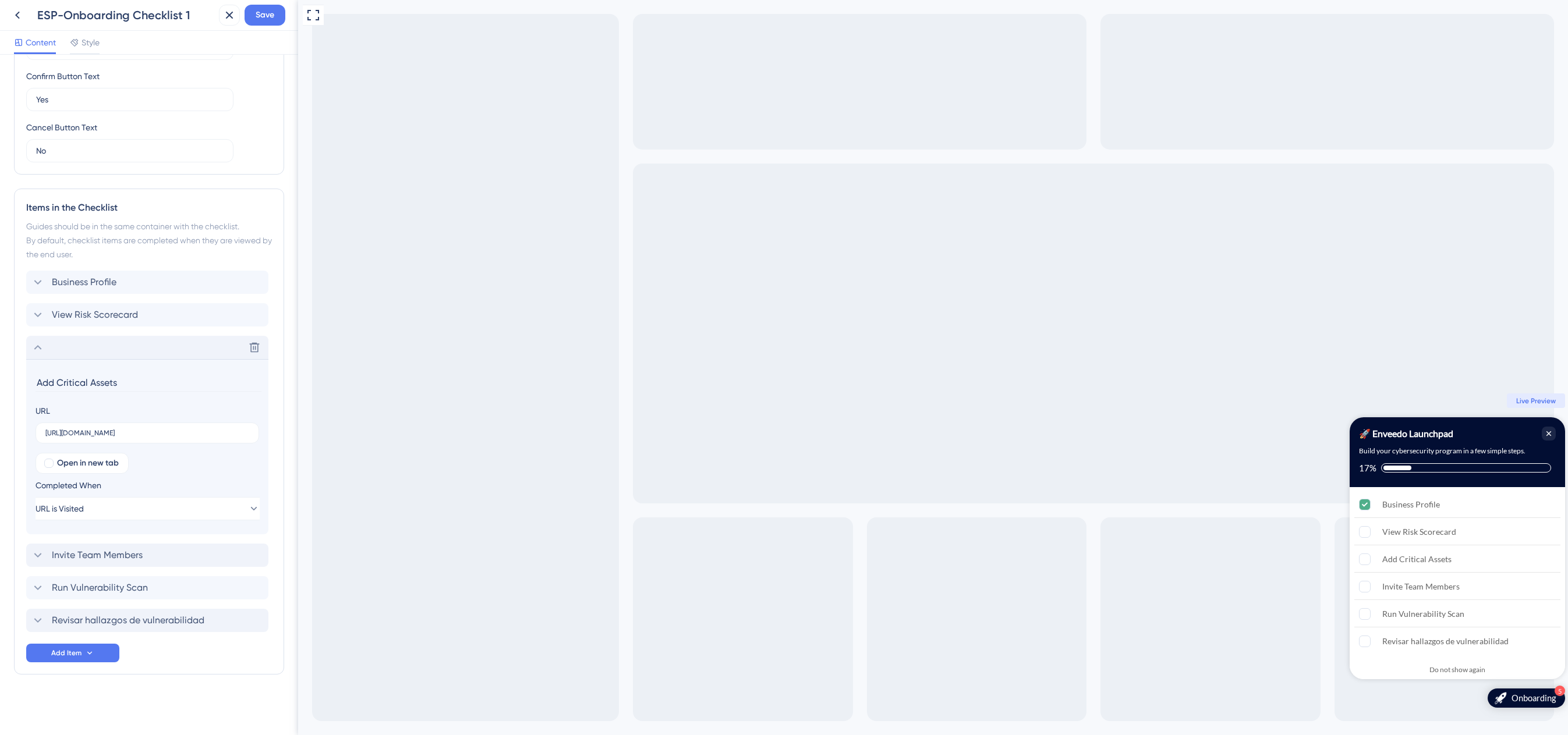
click at [93, 370] on section "Add Critical Assets URL [URL][DOMAIN_NAME] Open in new tab Completed When URL i…" at bounding box center [147, 447] width 242 height 175
click at [93, 379] on input "Add Critical Assets" at bounding box center [148, 382] width 226 height 18
click at [94, 309] on span "View Risk Scorecard" at bounding box center [94, 314] width 86 height 14
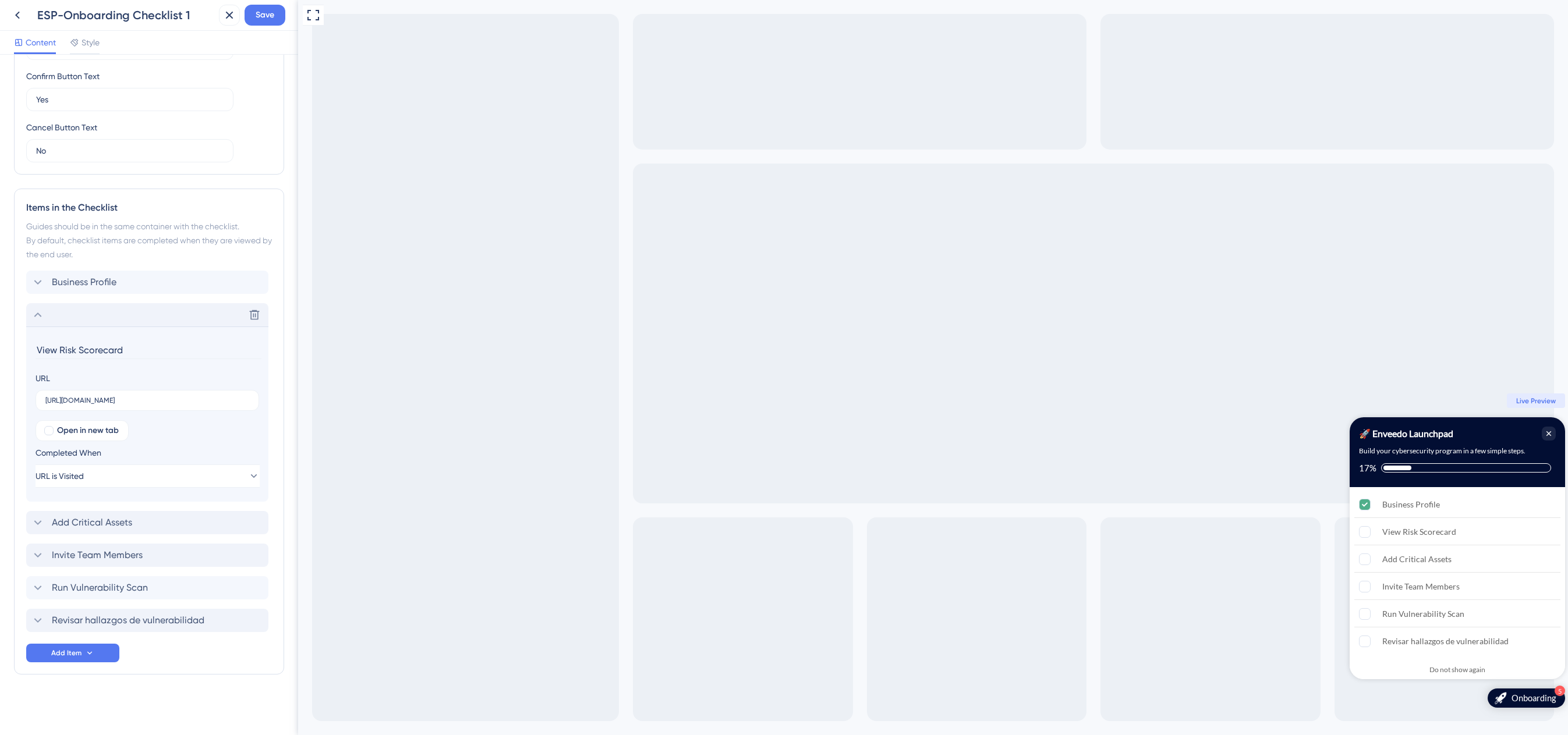
click at [85, 346] on input "View Risk Scorecard" at bounding box center [148, 350] width 226 height 18
click at [92, 284] on span "Business Profile" at bounding box center [84, 282] width 64 height 14
click at [88, 314] on input "Business Profile" at bounding box center [148, 317] width 226 height 18
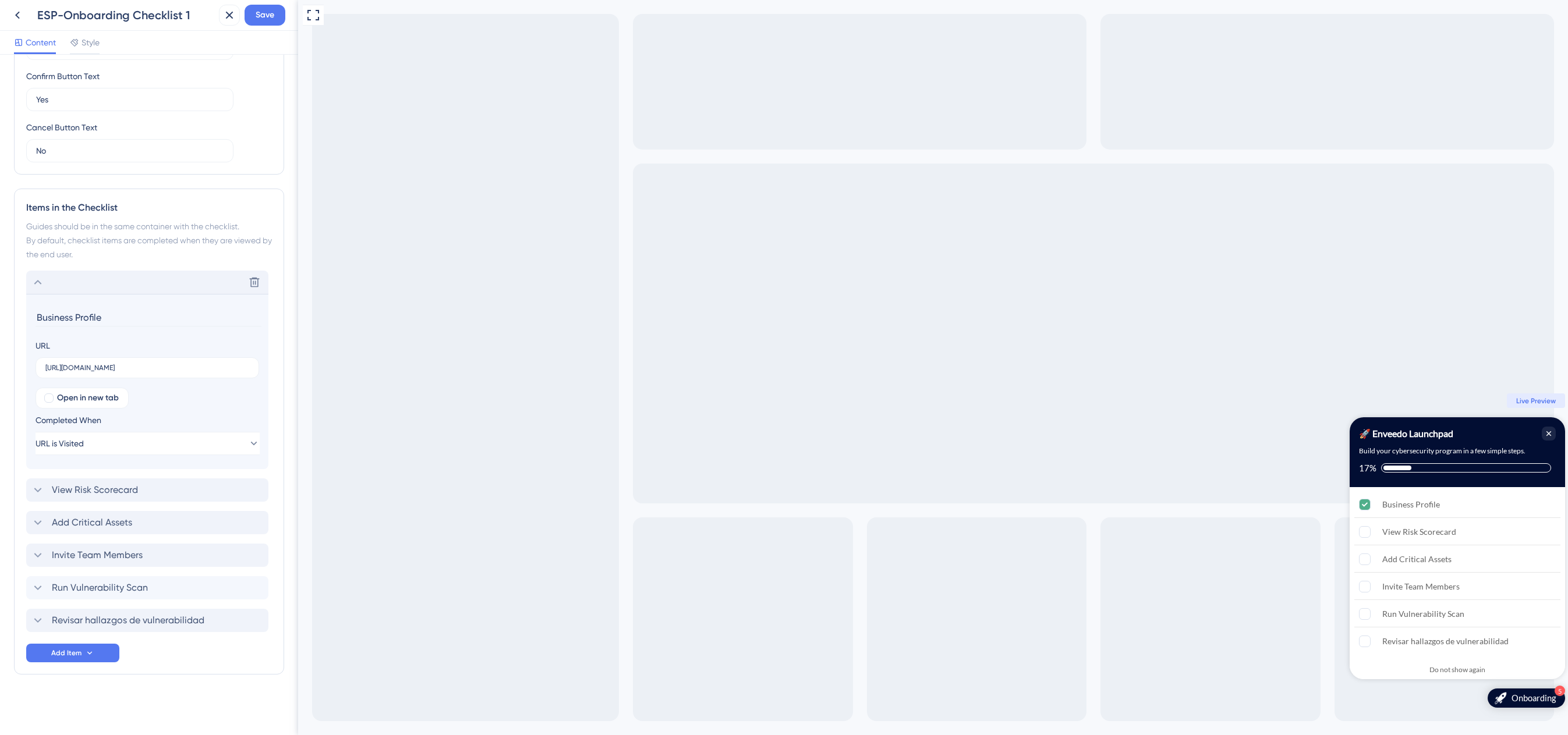
click at [88, 314] on input "Business Profile" at bounding box center [148, 317] width 226 height 18
click at [107, 622] on span "Revisar hallazgos de vulnerabilidad" at bounding box center [128, 620] width 153 height 14
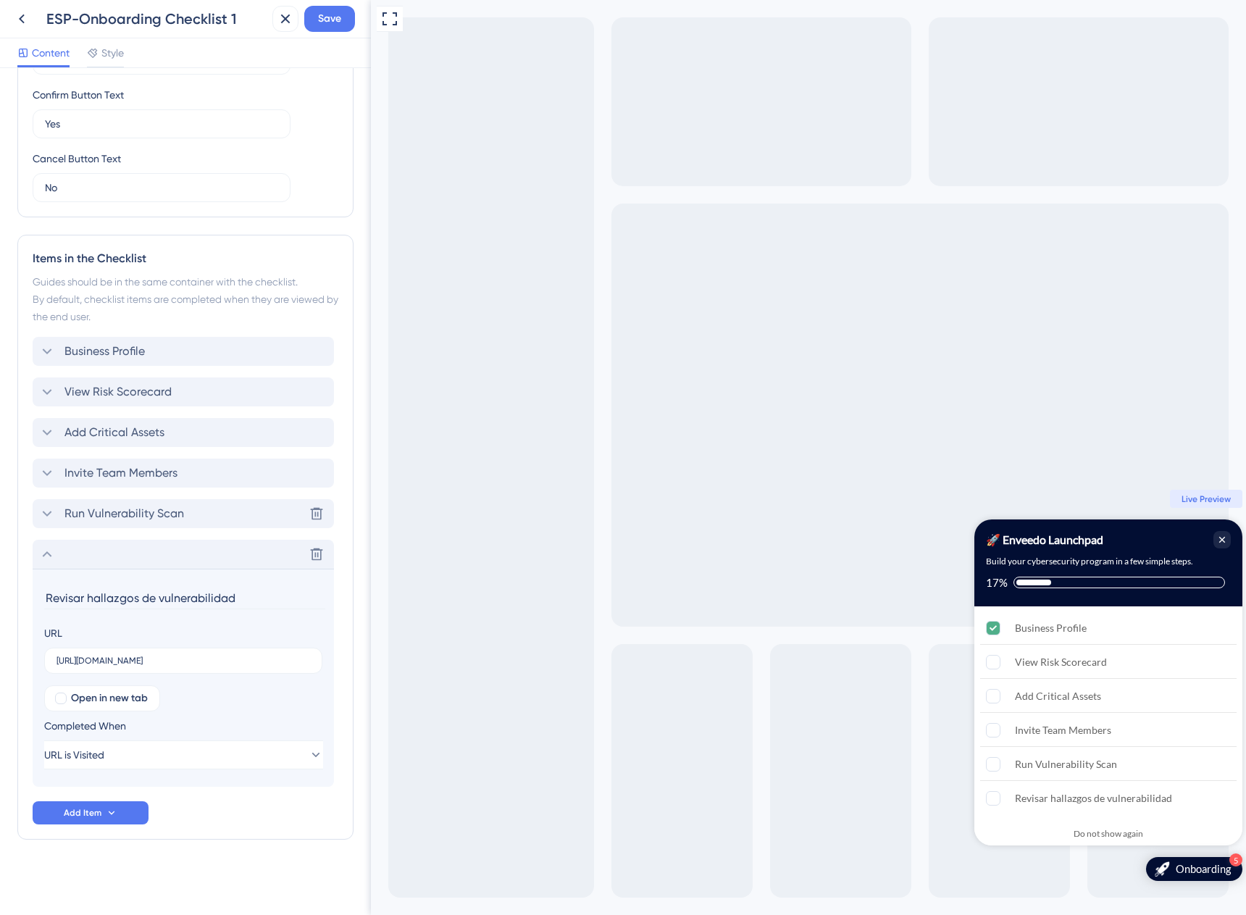
click at [116, 521] on span "Run Vulnerability Scan" at bounding box center [124, 513] width 120 height 17
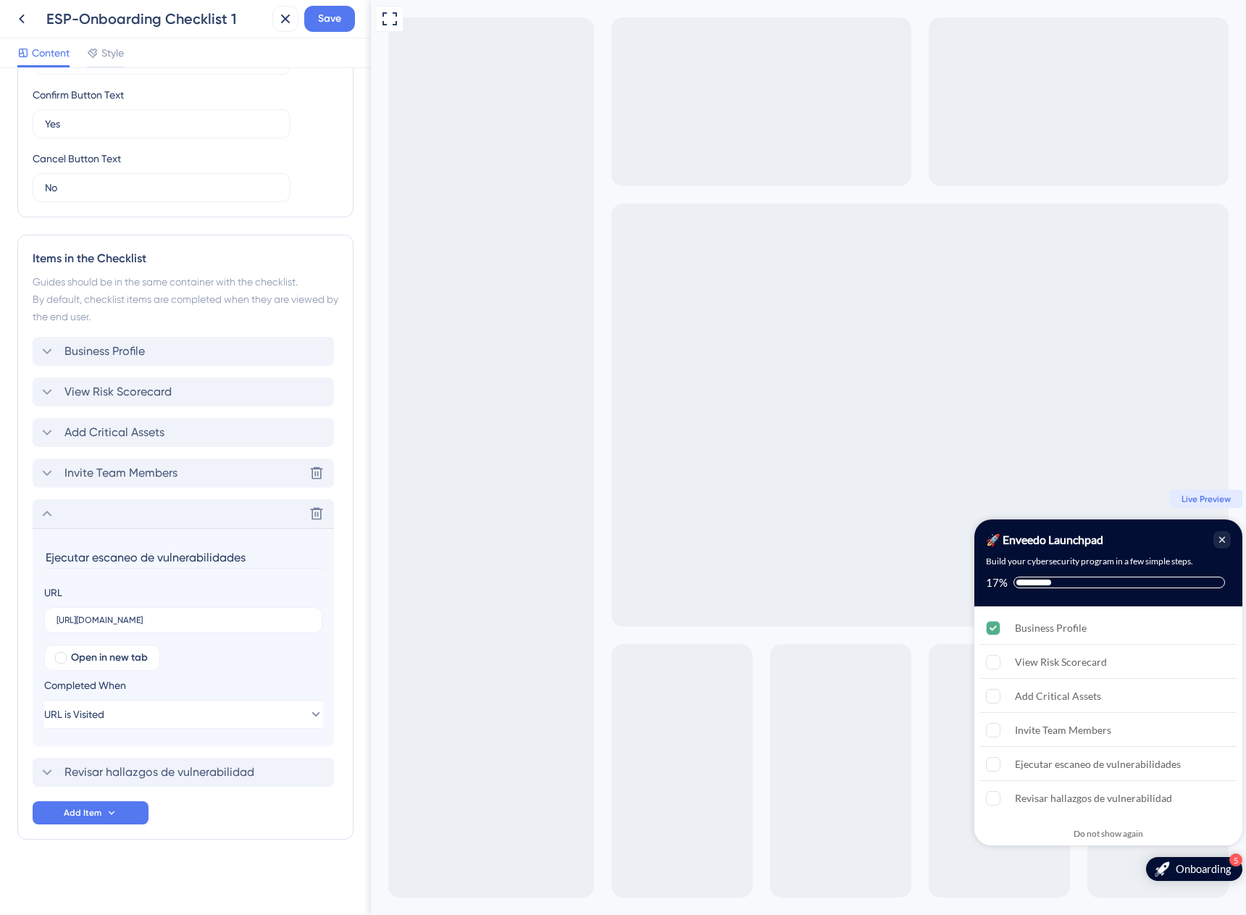
type input "Ejecutar escaneo de vulnerabilidades"
click at [217, 475] on div "Invite Team Members Delete" at bounding box center [183, 473] width 301 height 29
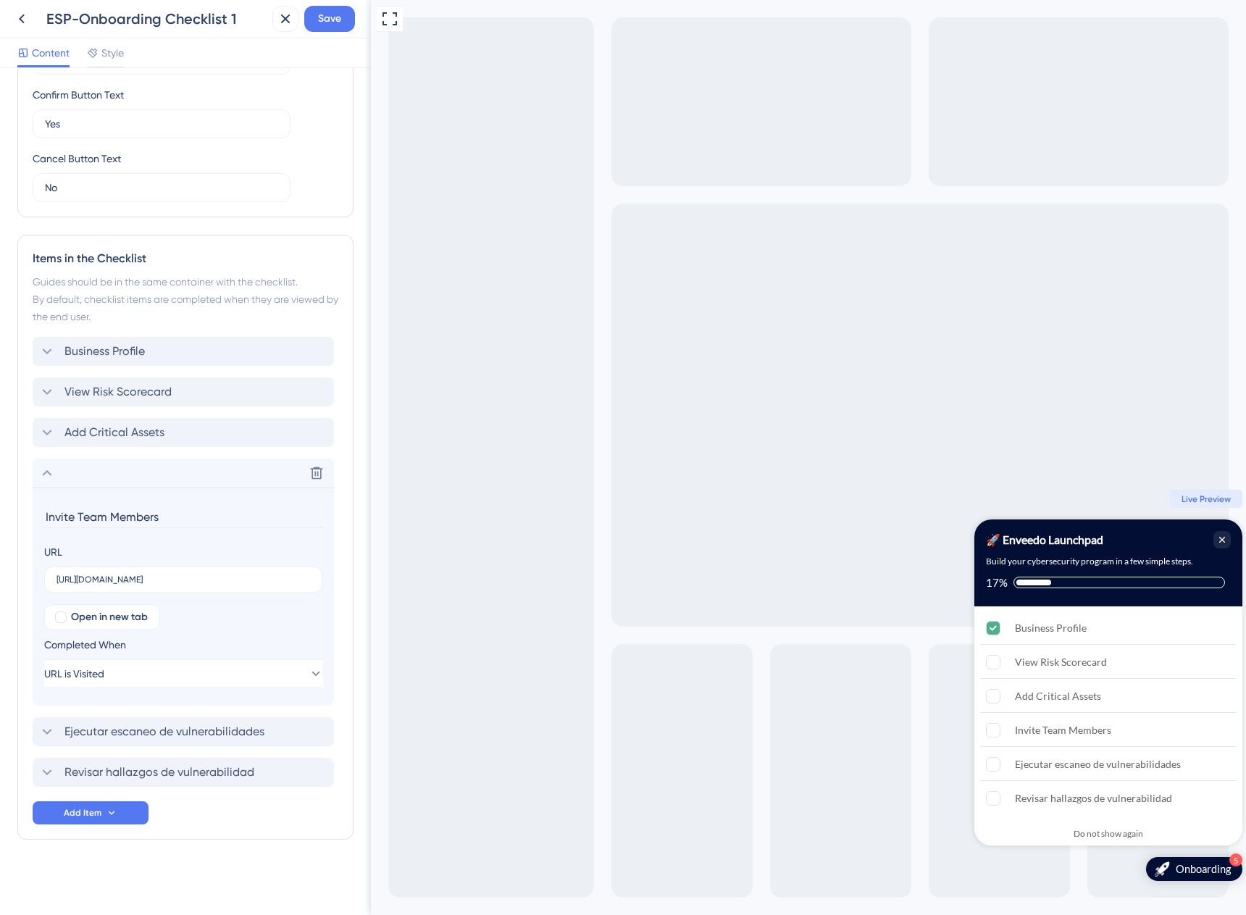
click at [147, 512] on input "Invite Team Members" at bounding box center [184, 517] width 281 height 22
paste input "ar Miembros del Equipo"
type input "Invitar miembros del equipo"
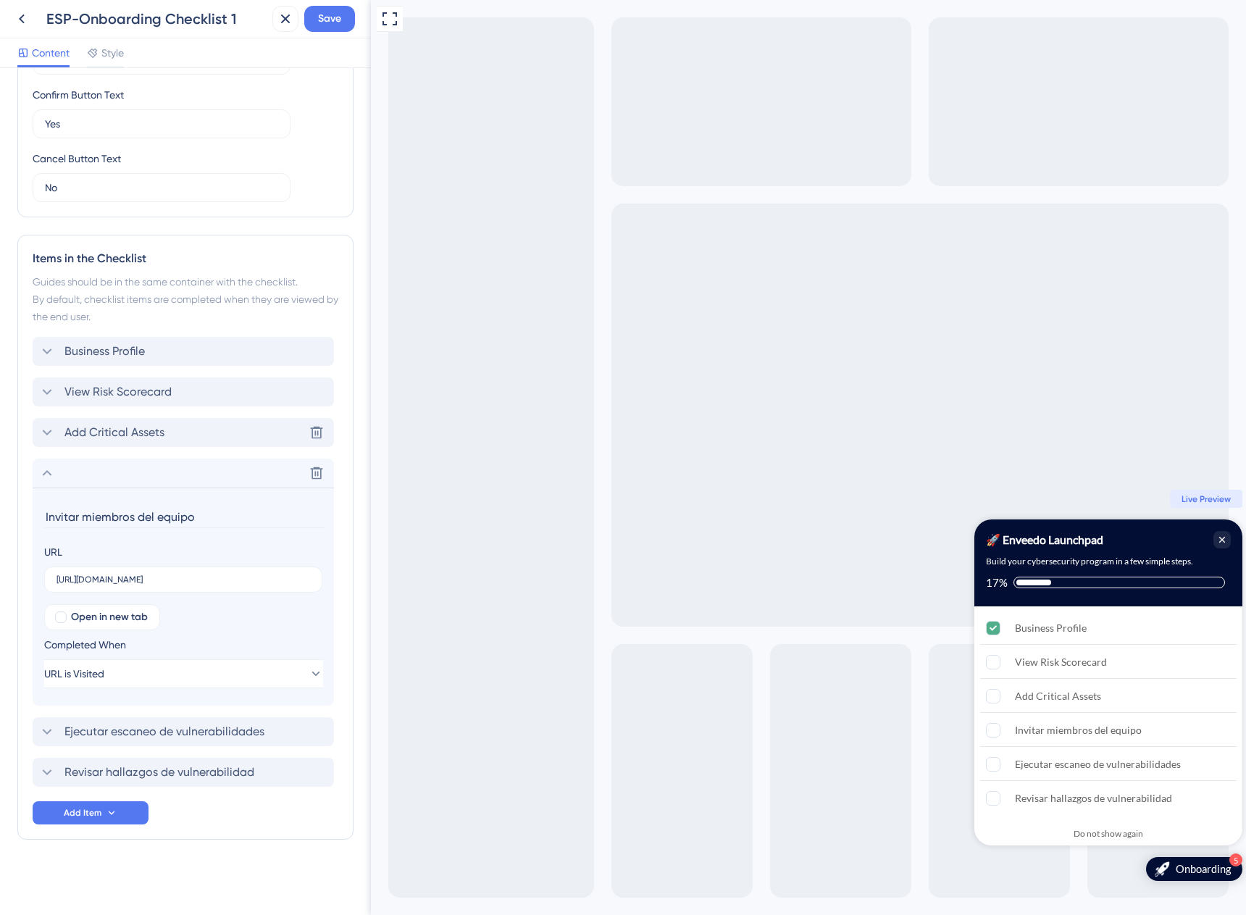
click at [162, 429] on span "Add Critical Assets" at bounding box center [114, 432] width 100 height 17
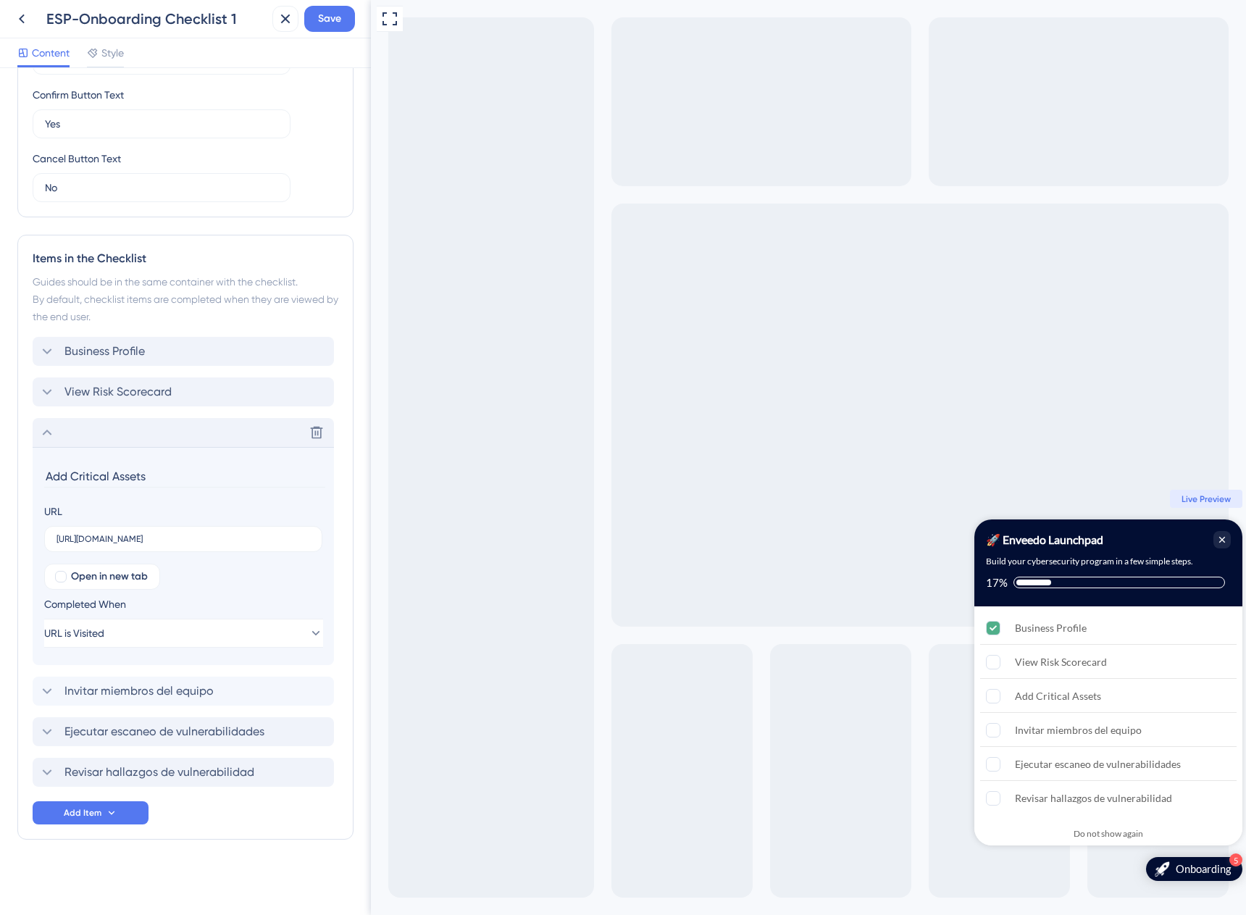
click at [172, 476] on input "Add Critical Assets" at bounding box center [184, 476] width 281 height 22
paste input "gregar Activos Crítico"
type input "Agregar activos críticos"
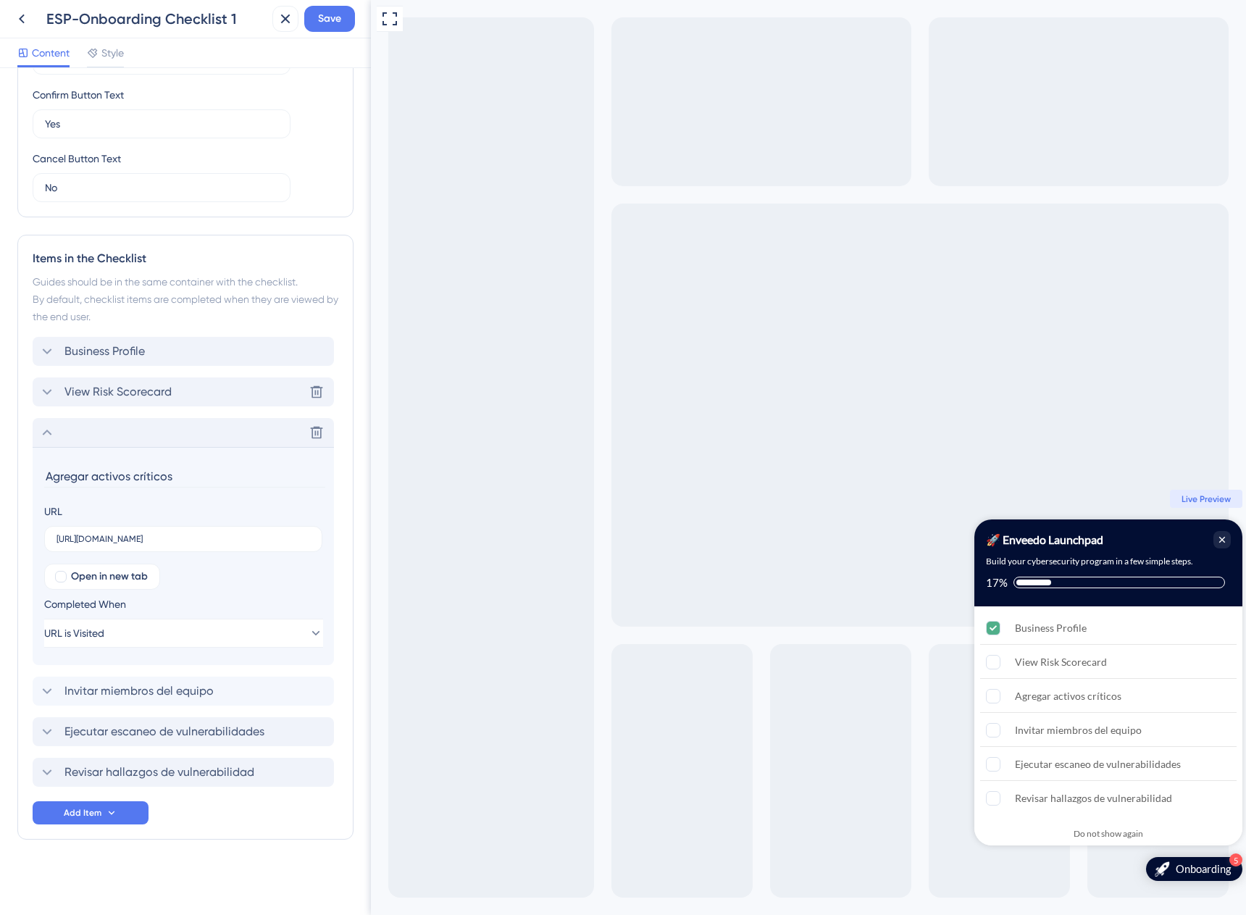
click at [186, 392] on div "View Risk Scorecard Delete" at bounding box center [183, 391] width 301 height 29
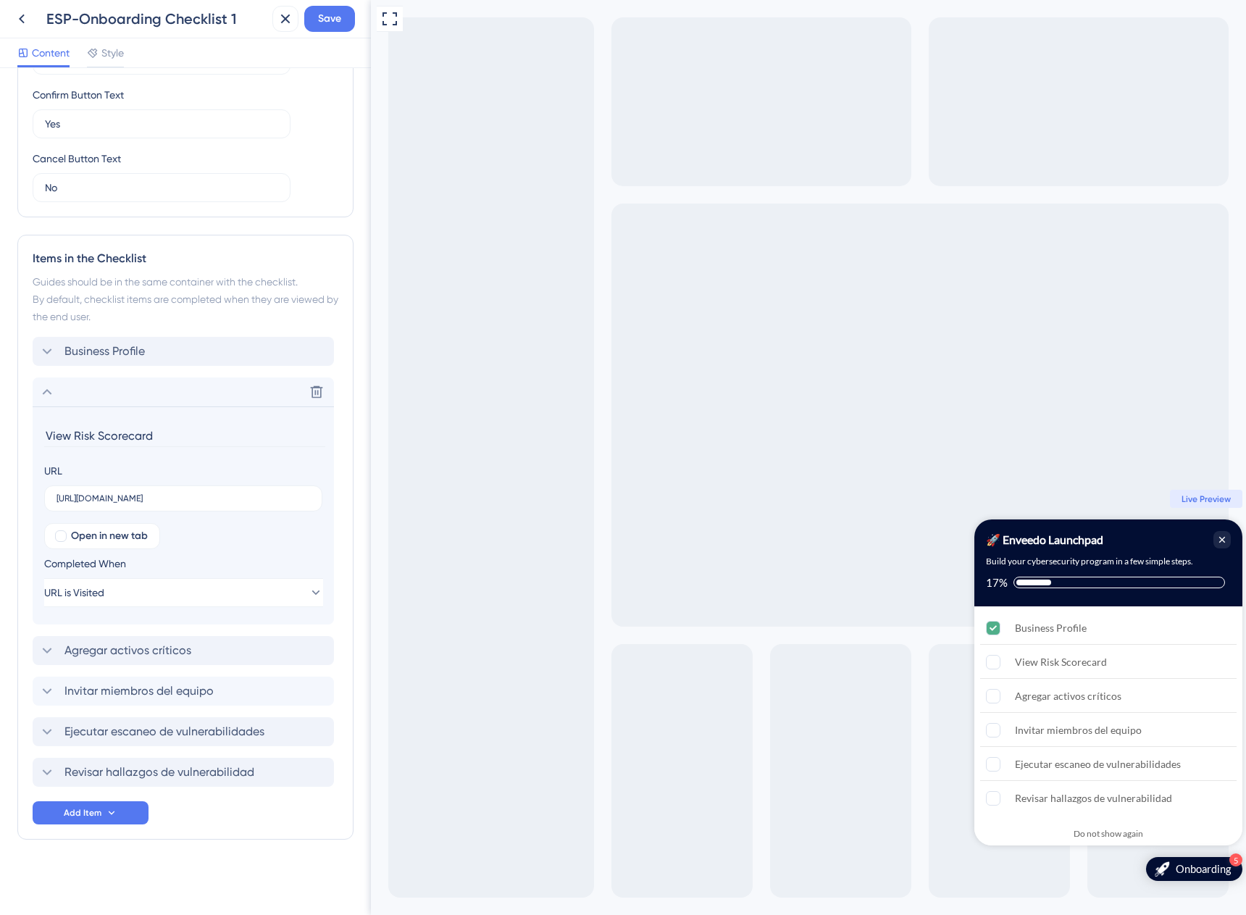
paste input "[PERSON_NAME] de Riesgos"
type input "Ver cuadro de riesgos"
click at [150, 361] on div "Business Profile Delete" at bounding box center [183, 351] width 301 height 29
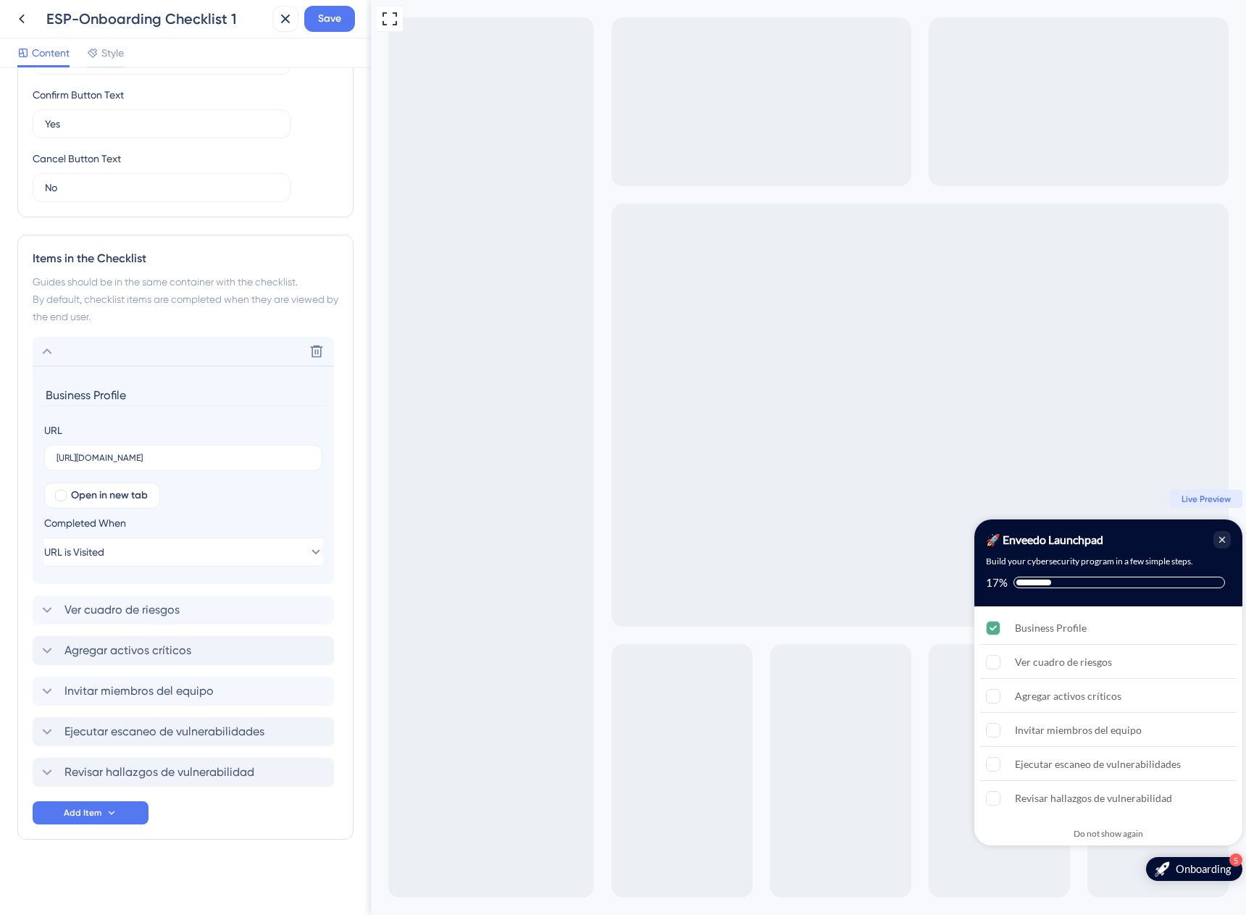
click at [141, 392] on input "Business Profile" at bounding box center [184, 395] width 281 height 22
type input "U"
click at [99, 390] on input at bounding box center [184, 395] width 281 height 22
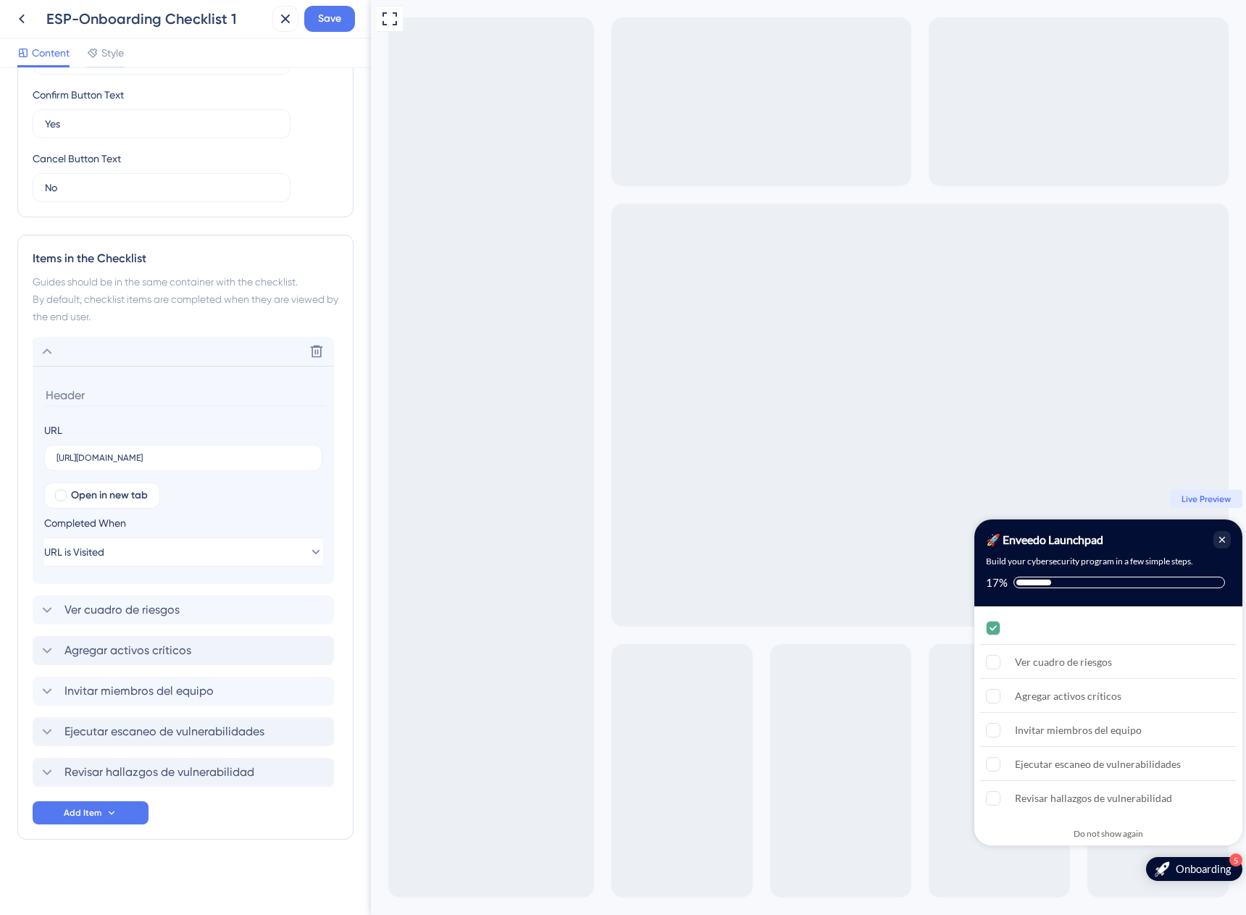
paste input "Complete su Perfil Empresarial"
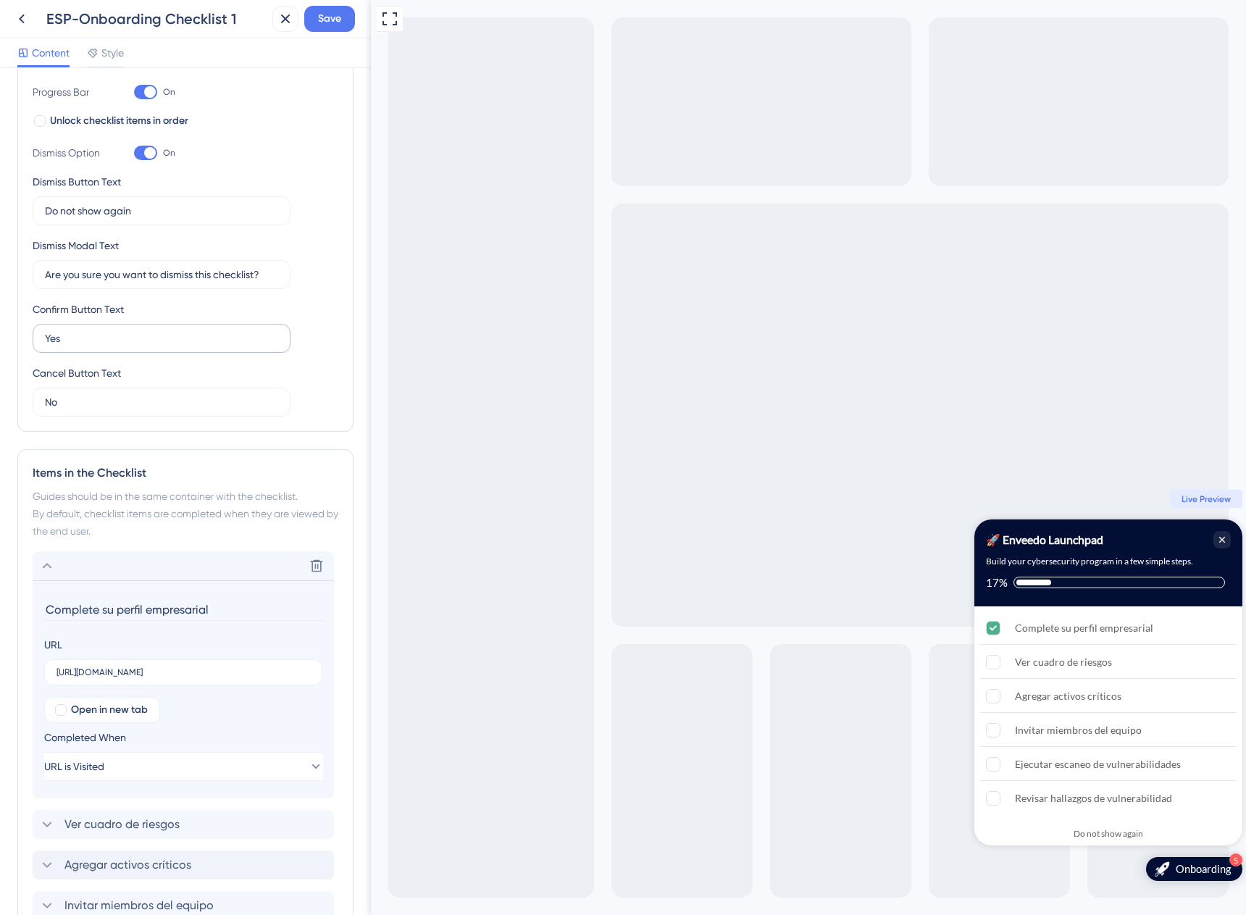
scroll to position [0, 0]
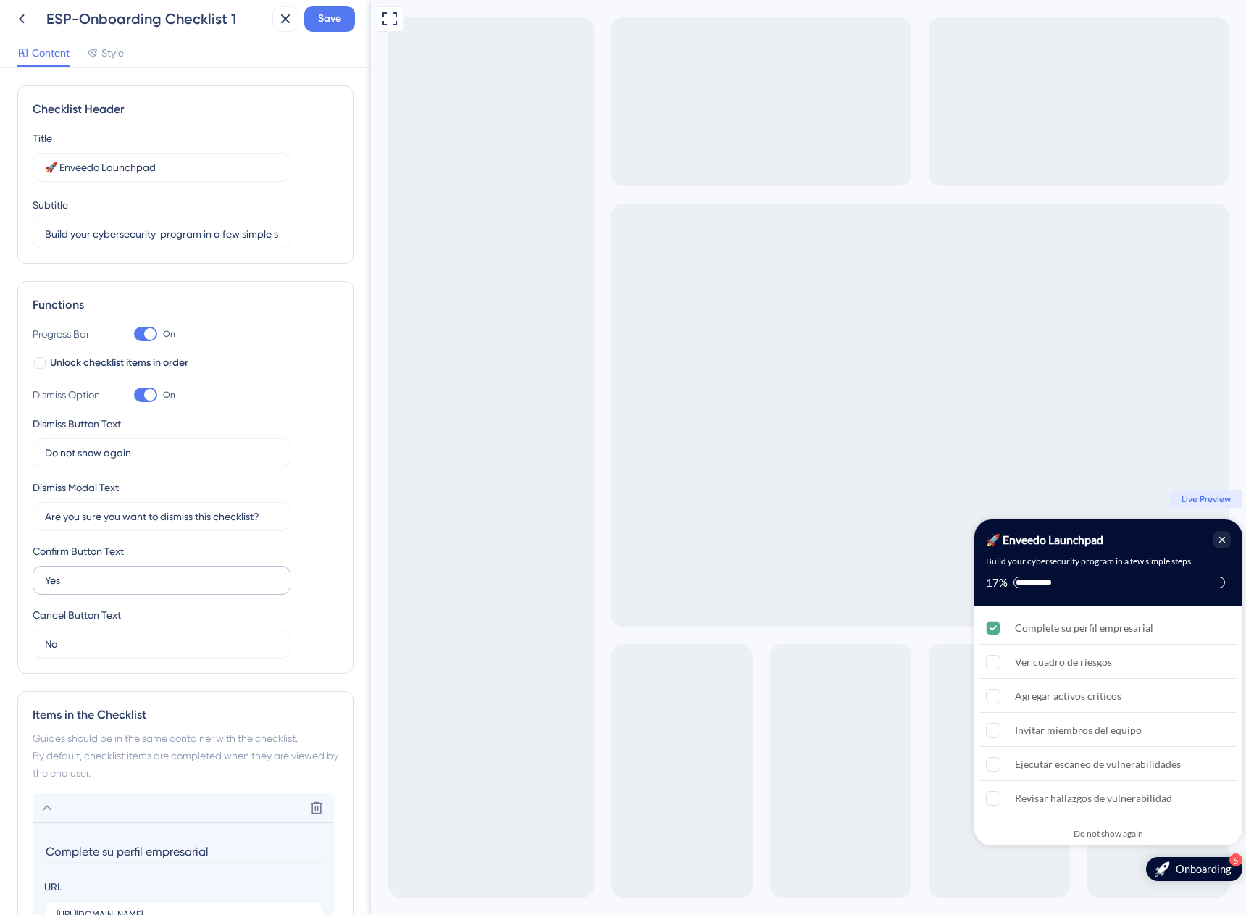
type input "Complete su perfil empresarial"
drag, startPoint x: 105, startPoint y: 585, endPoint x: 0, endPoint y: 564, distance: 107.1
click at [0, 564] on div "Checklist Header Title 🚀 Enveedo Launchpad Subtitle Build your cybersecurity pr…" at bounding box center [185, 491] width 371 height 847
type input "s"
type input "S"
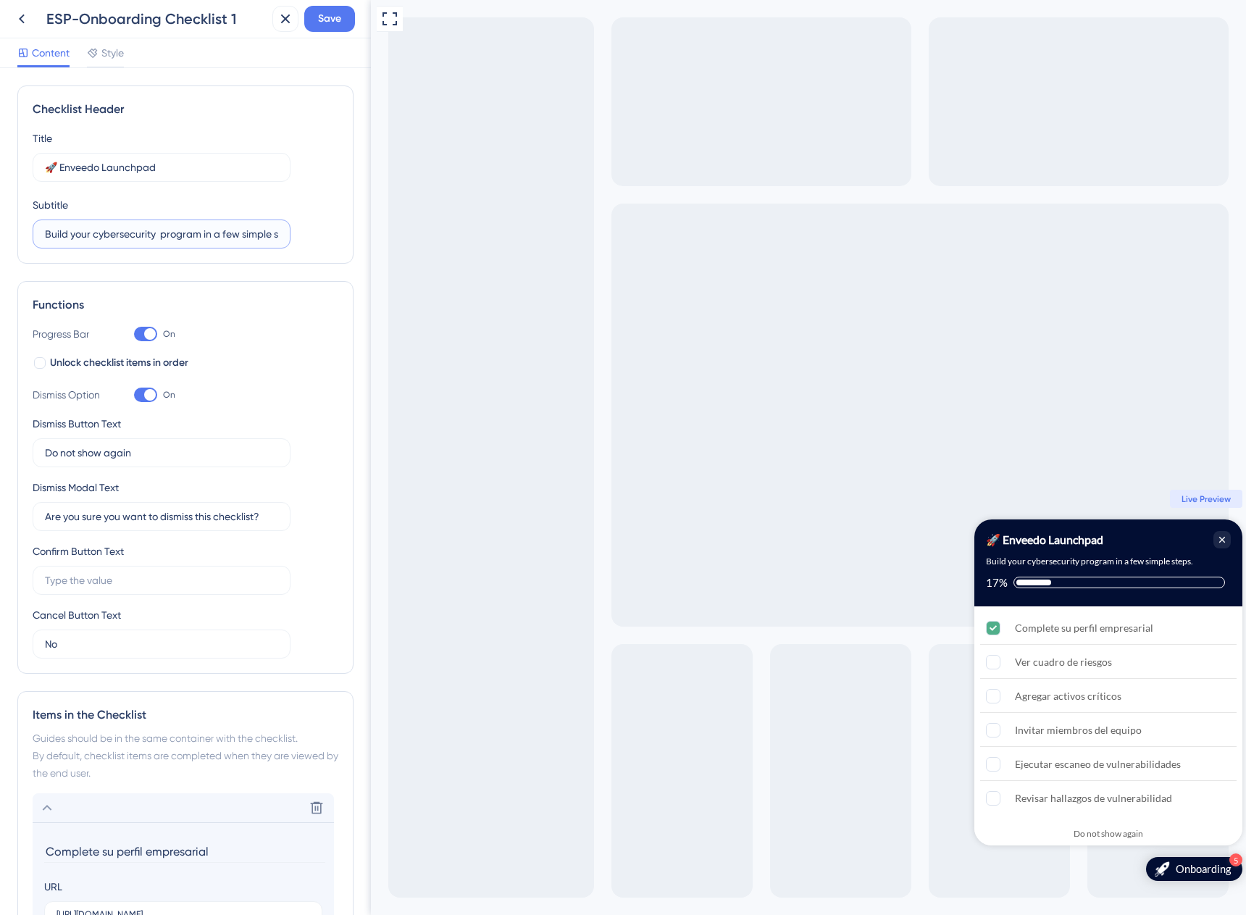
click at [260, 232] on input "Build your cybersecurity program in a few simple steps." at bounding box center [161, 234] width 233 height 16
click at [154, 238] on input "Build your cybersecurity program in a few simple steps." at bounding box center [161, 234] width 233 height 16
type input "Build your cybersecurity program in a few simple steps."
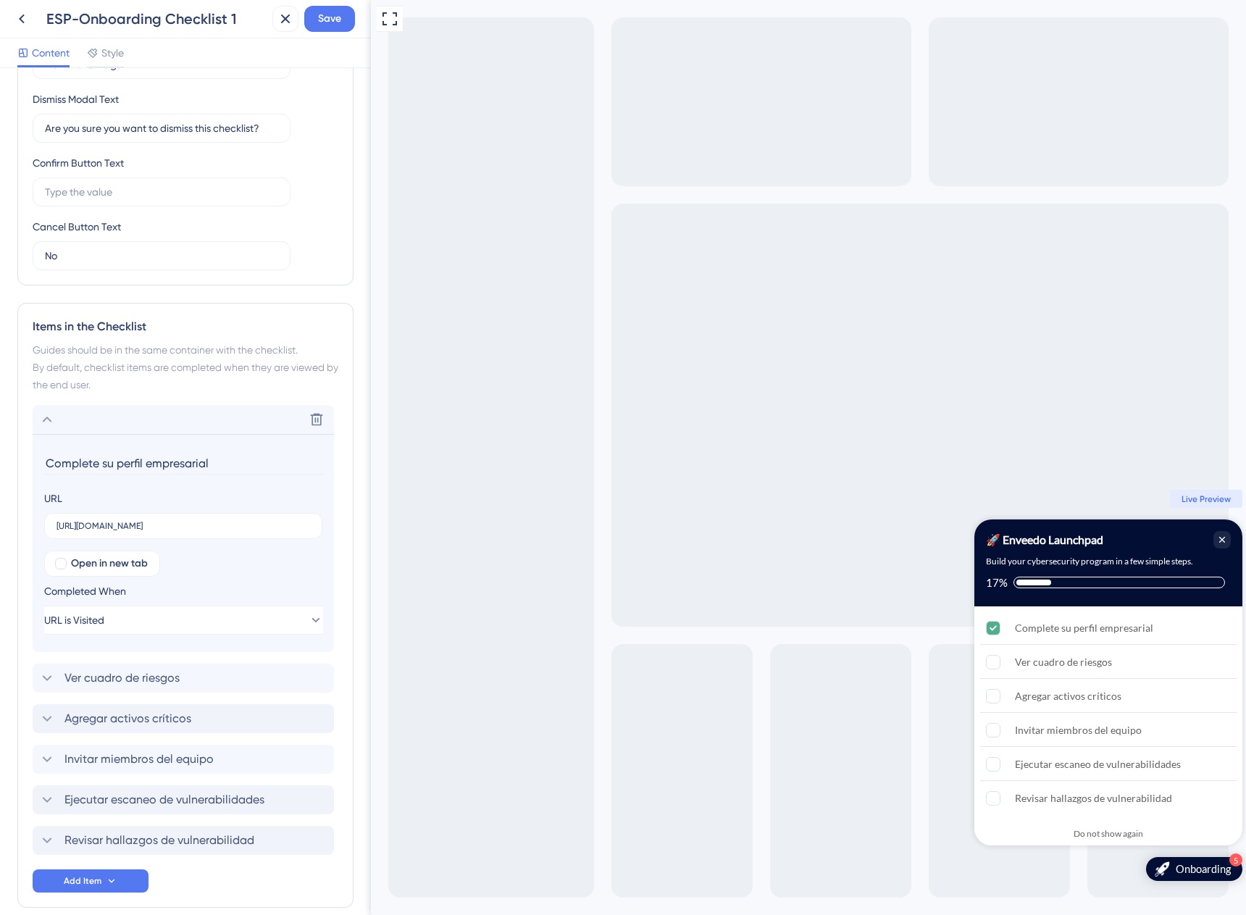
scroll to position [209, 0]
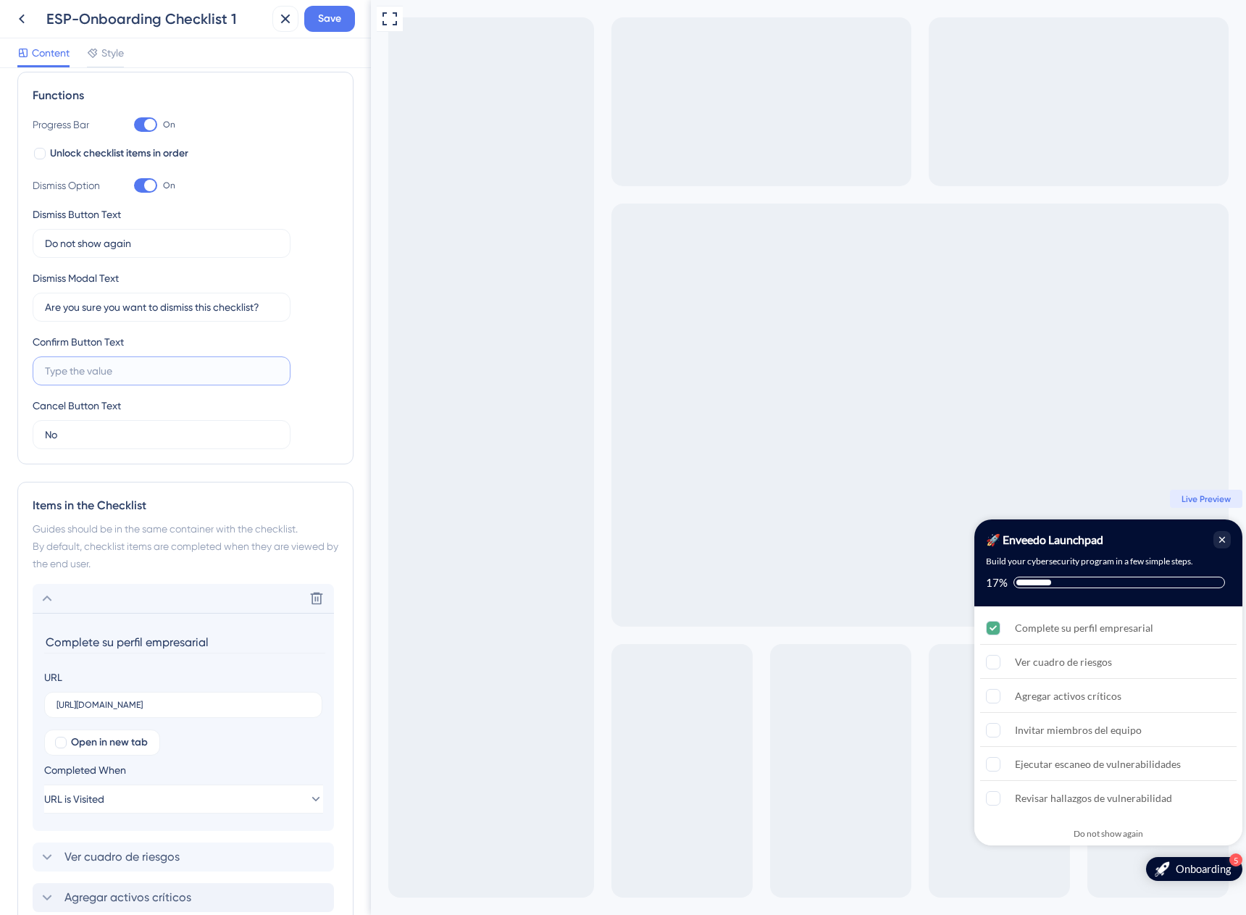
click at [134, 365] on input "text" at bounding box center [161, 371] width 233 height 16
type input "Sí"
click at [121, 246] on input "Do not show again" at bounding box center [161, 241] width 233 height 16
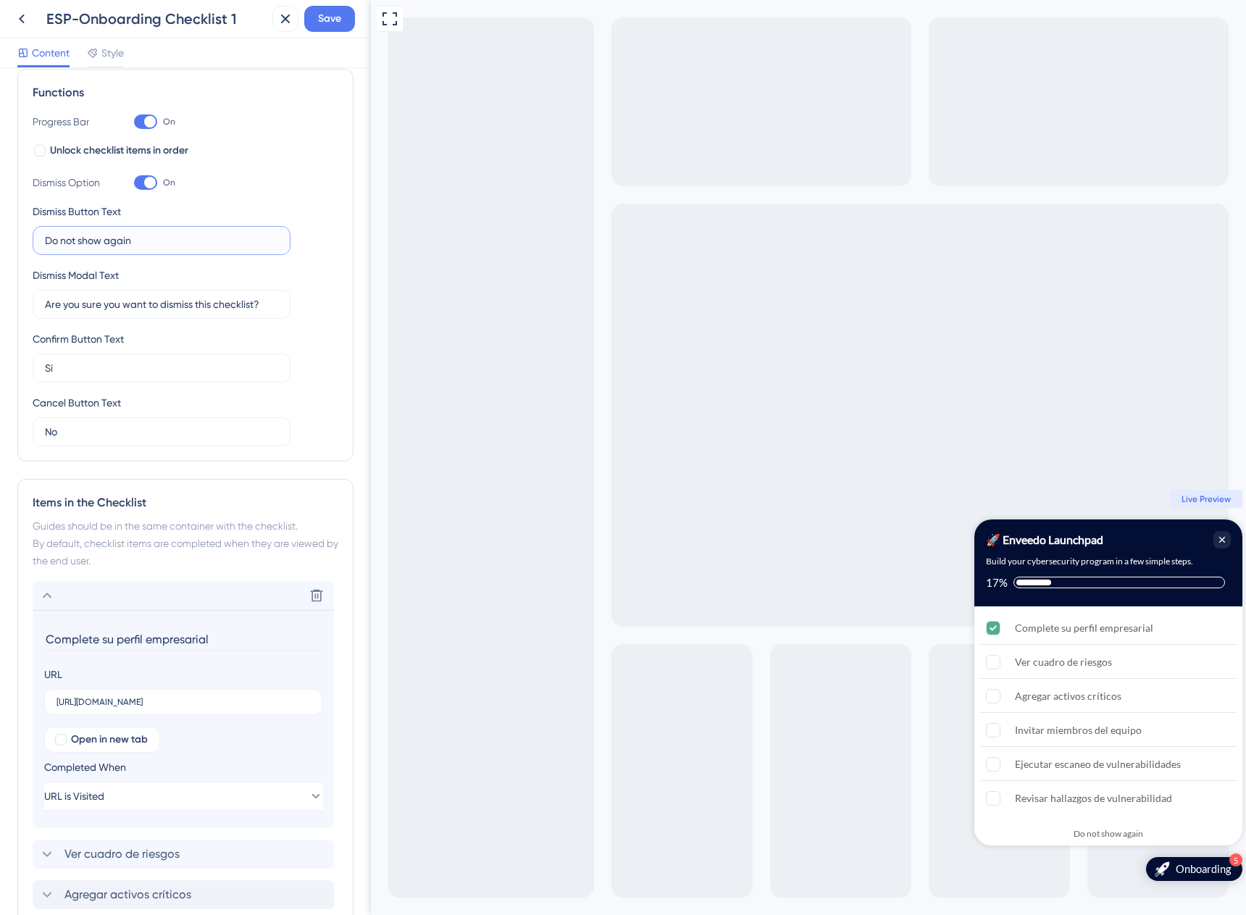
click at [121, 246] on input "Do not show again" at bounding box center [161, 241] width 233 height 16
paste input "No volver a mostrar"
type input "No volver a mostrar"
click at [201, 301] on input "Are you sure you want to dismiss this checklist?" at bounding box center [161, 304] width 233 height 16
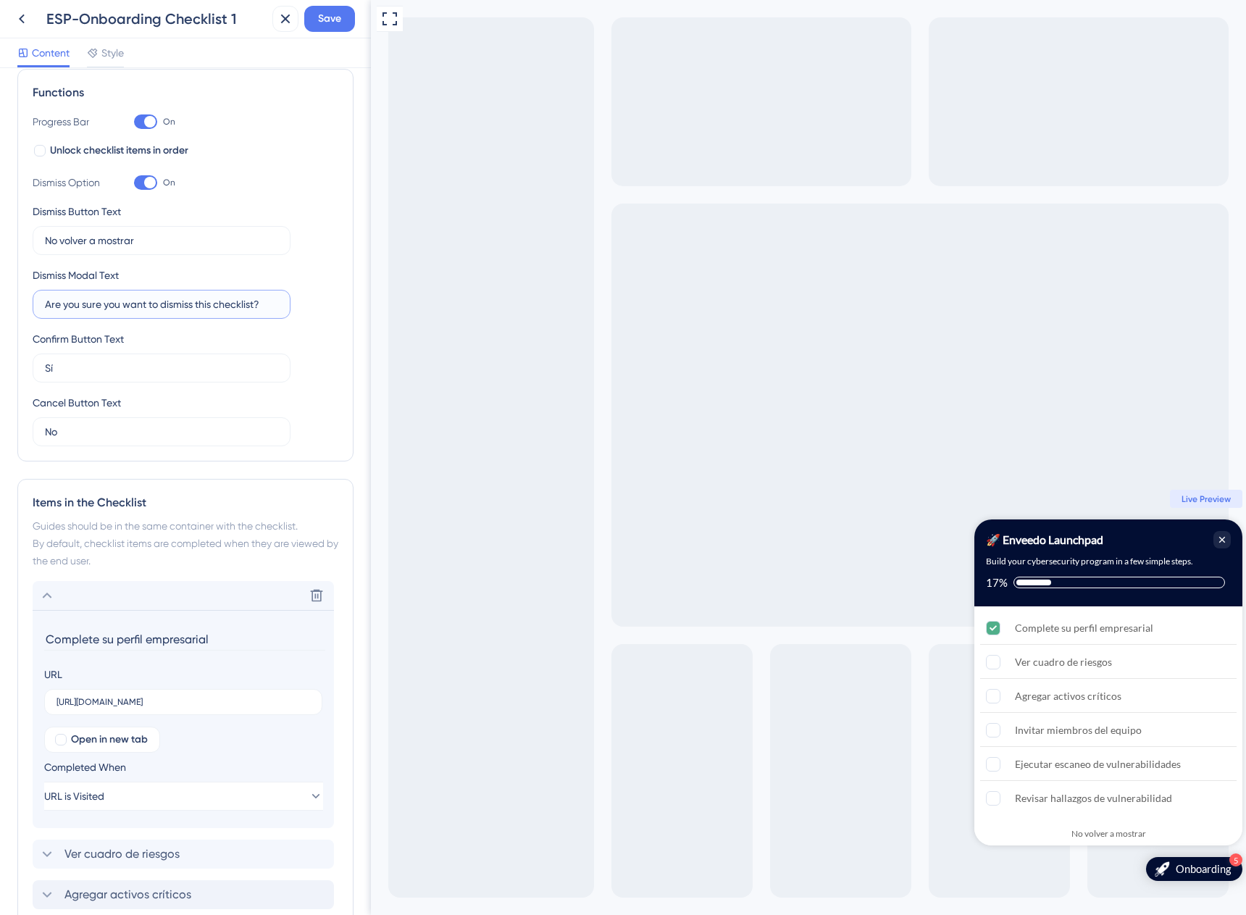
click at [201, 301] on input "Are you sure you want to dismiss this checklist?" at bounding box center [161, 304] width 233 height 16
paste input "¿Estás seguro de que quieres descartar esta lista de verificación"
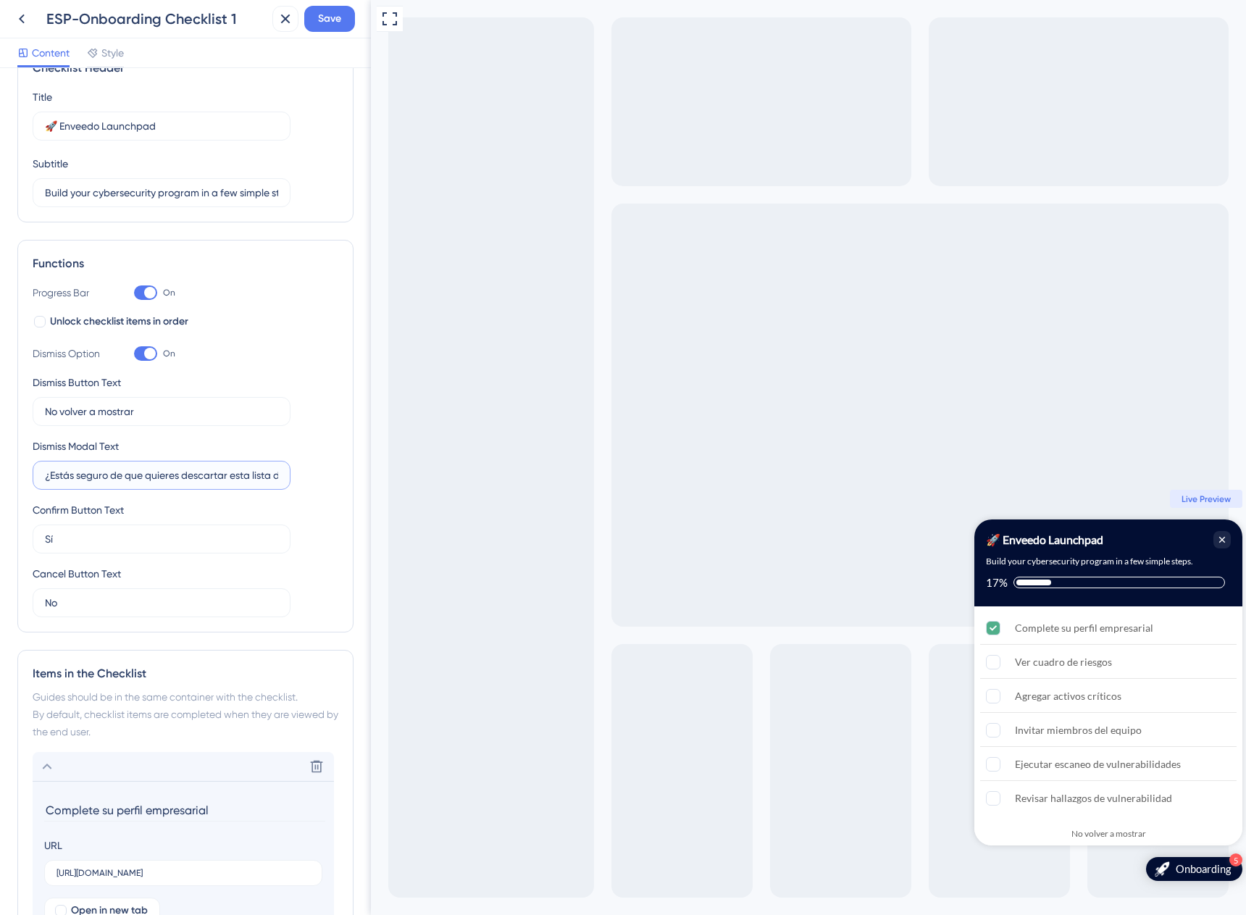
scroll to position [0, 0]
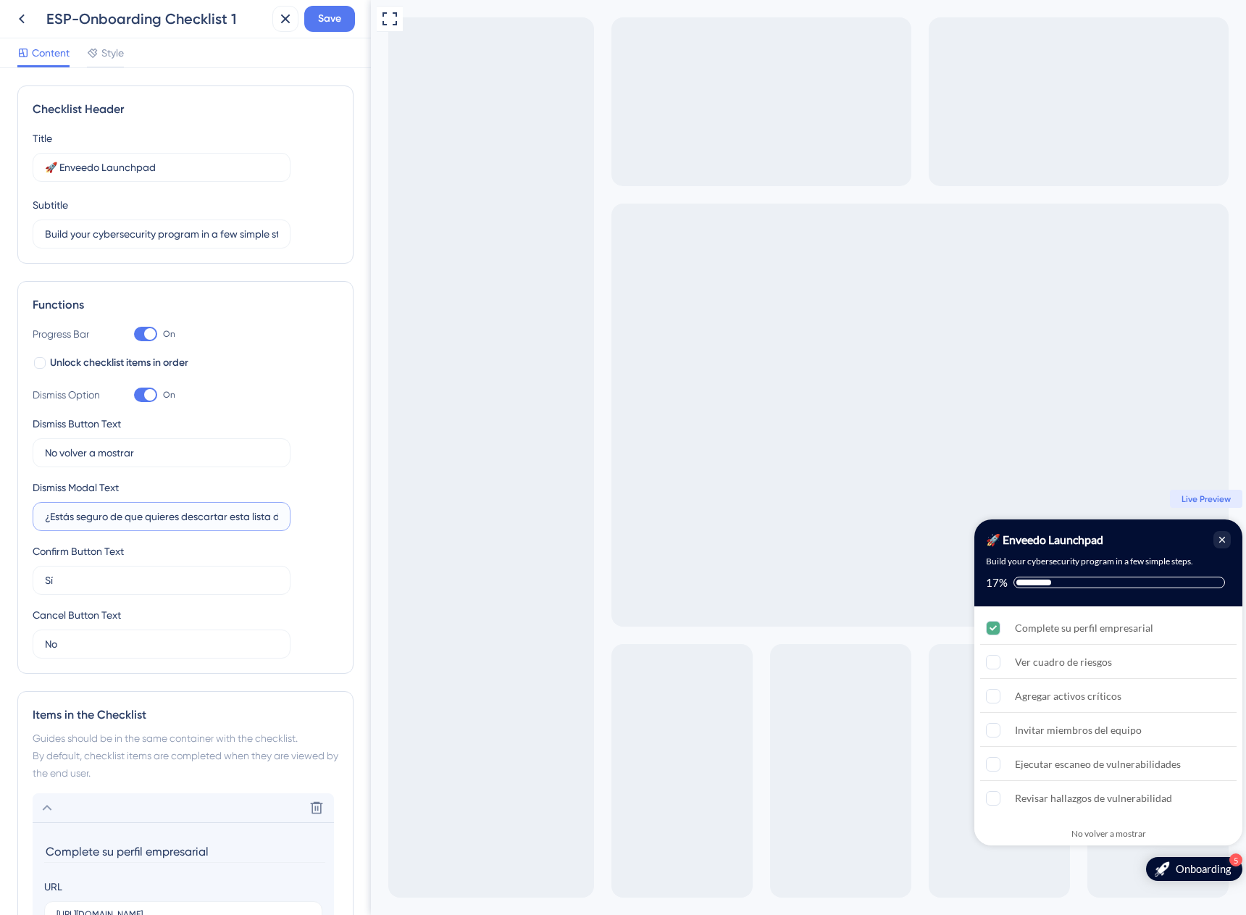
type input "¿Estás seguro de que quieres descartar esta lista de verificación?"
click at [258, 237] on input "Build your cybersecurity program in a few simple steps." at bounding box center [161, 234] width 233 height 16
paste input "Construye tu programa de ciberseguridad en unos simples paso"
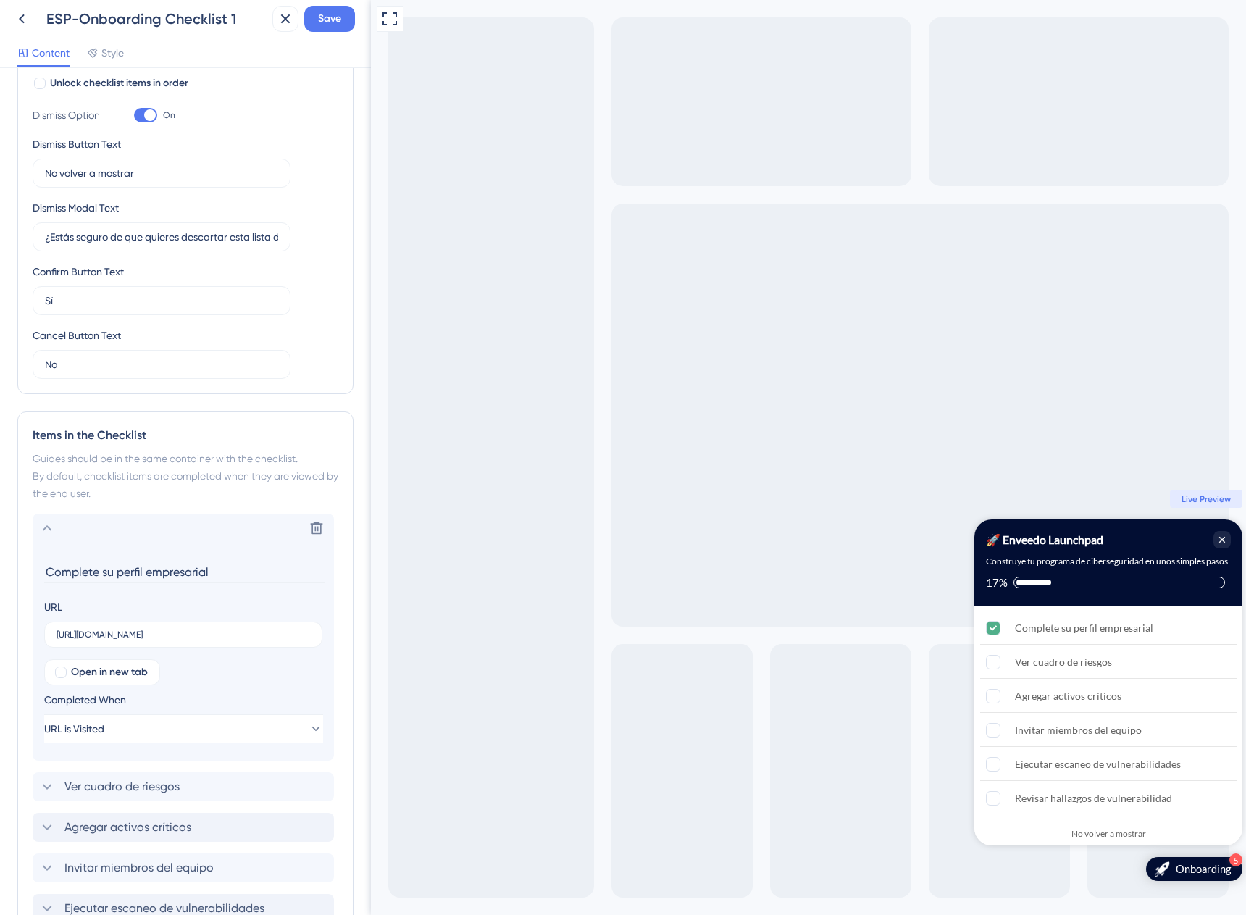
scroll to position [0, 0]
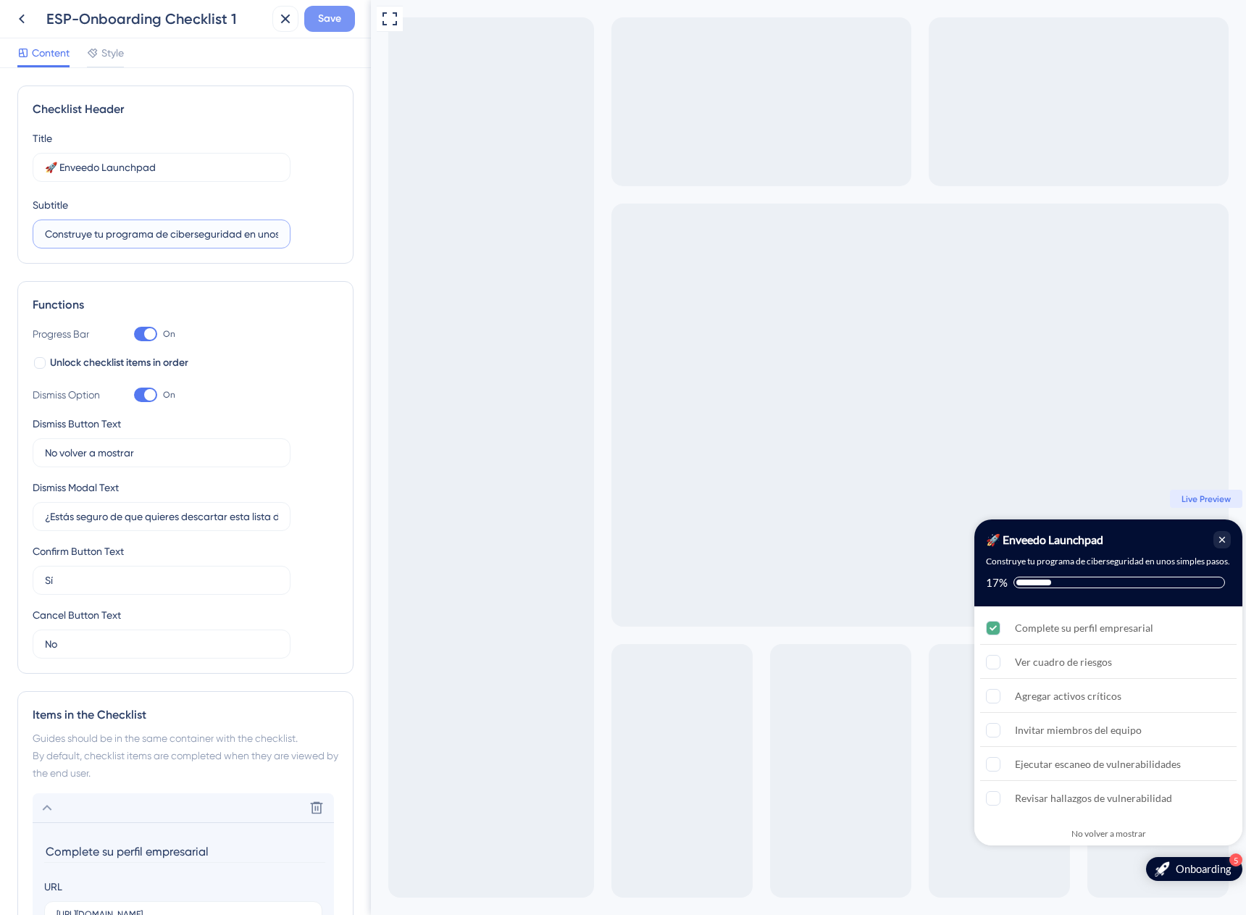
type input "Construye tu programa de ciberseguridad en unos simples pasos."
click at [329, 20] on span "Save" at bounding box center [329, 18] width 23 height 17
click at [114, 59] on span "Style" at bounding box center [112, 52] width 22 height 17
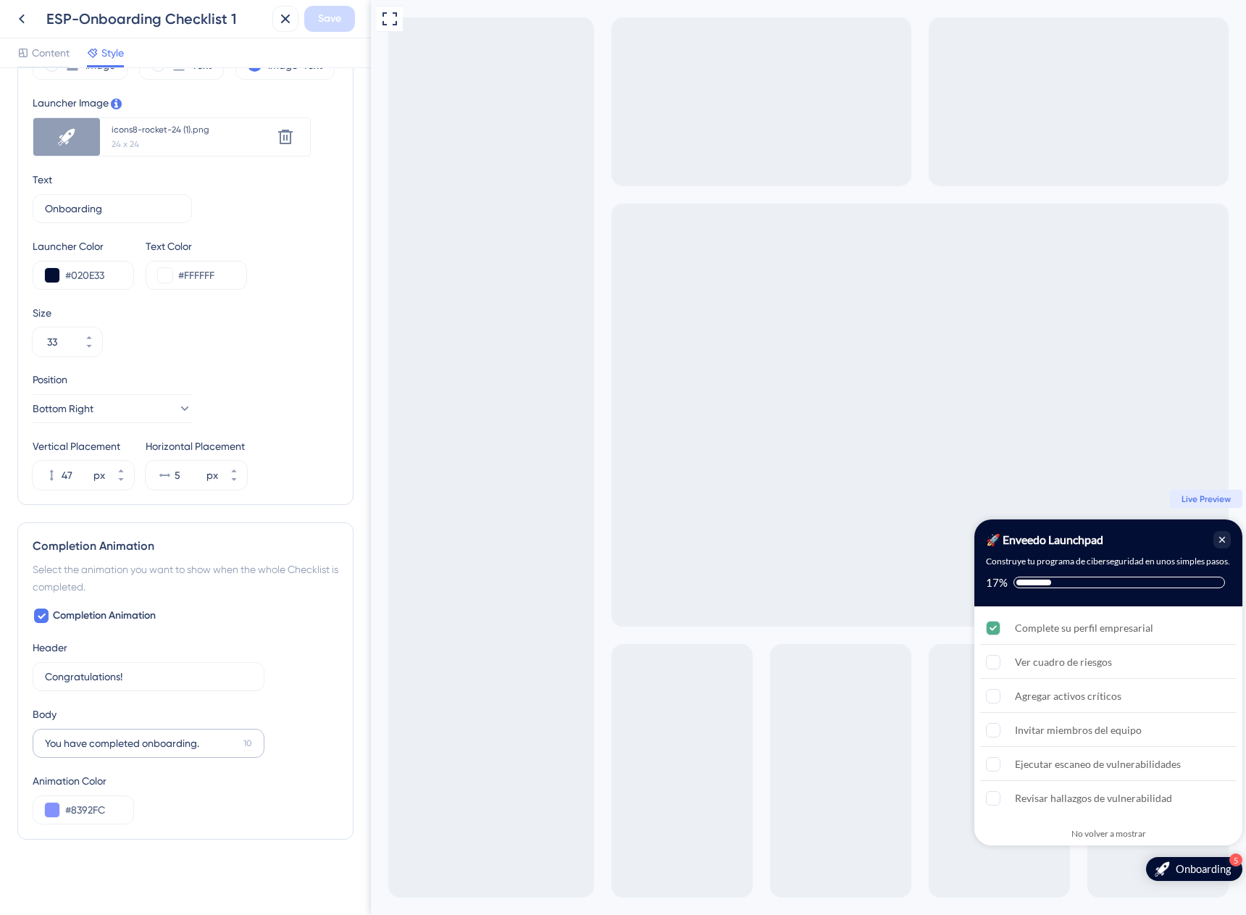
click at [101, 752] on label "You have completed onboarding. 10" at bounding box center [149, 743] width 232 height 29
click at [101, 751] on input "You have completed onboarding." at bounding box center [141, 743] width 193 height 16
click at [140, 748] on input "You have completed onboarding." at bounding box center [141, 743] width 193 height 16
type input "You completed the initial onboarding."
click at [203, 666] on label "Congratulations! 14" at bounding box center [149, 676] width 232 height 29
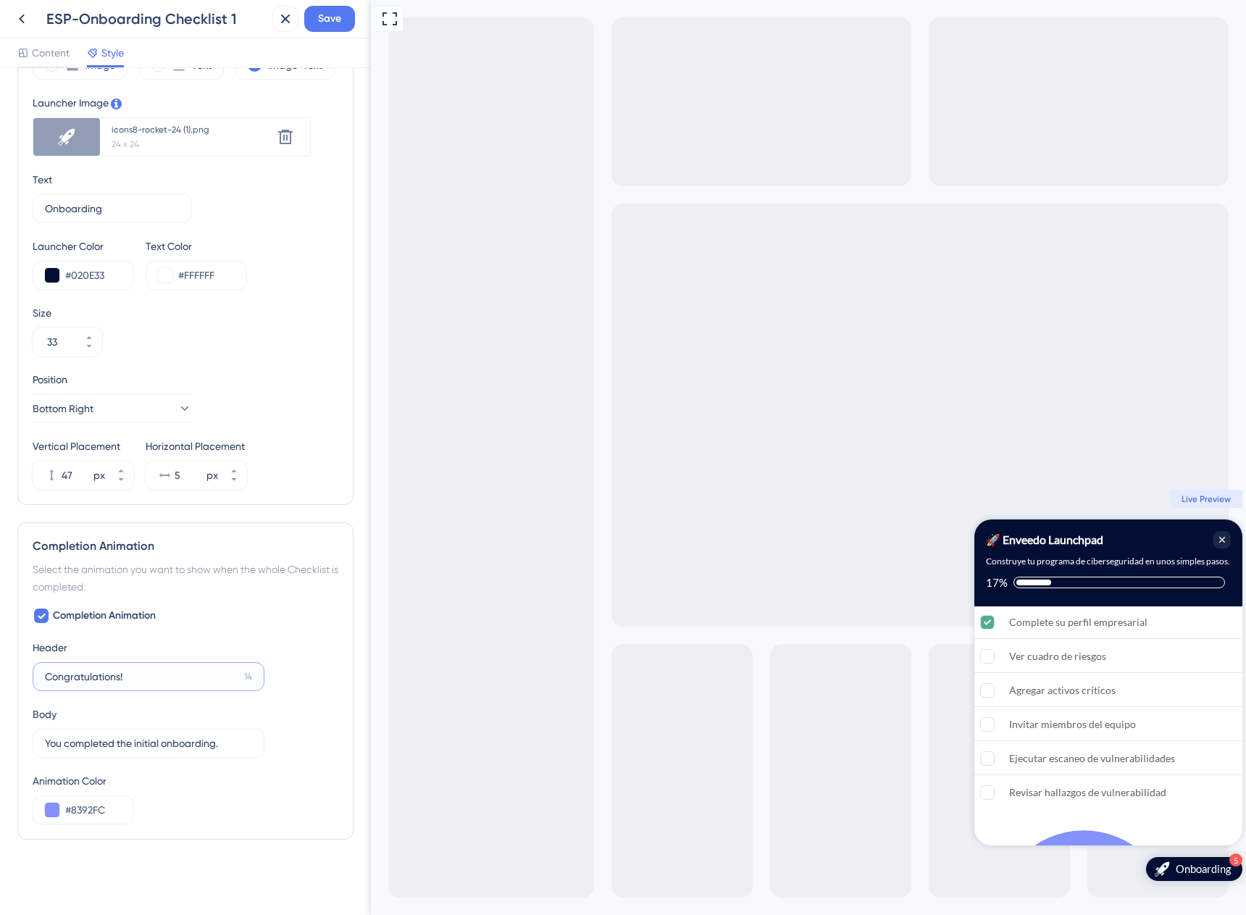
click at [203, 669] on input "Congratulations!" at bounding box center [141, 677] width 193 height 16
click at [203, 666] on label "Congratulations! 14" at bounding box center [149, 676] width 232 height 29
click at [203, 669] on input "Congratulations!" at bounding box center [141, 677] width 193 height 16
click at [203, 666] on label "Congratulations! 14" at bounding box center [149, 676] width 232 height 29
click at [203, 669] on input "Congratulations!" at bounding box center [141, 677] width 193 height 16
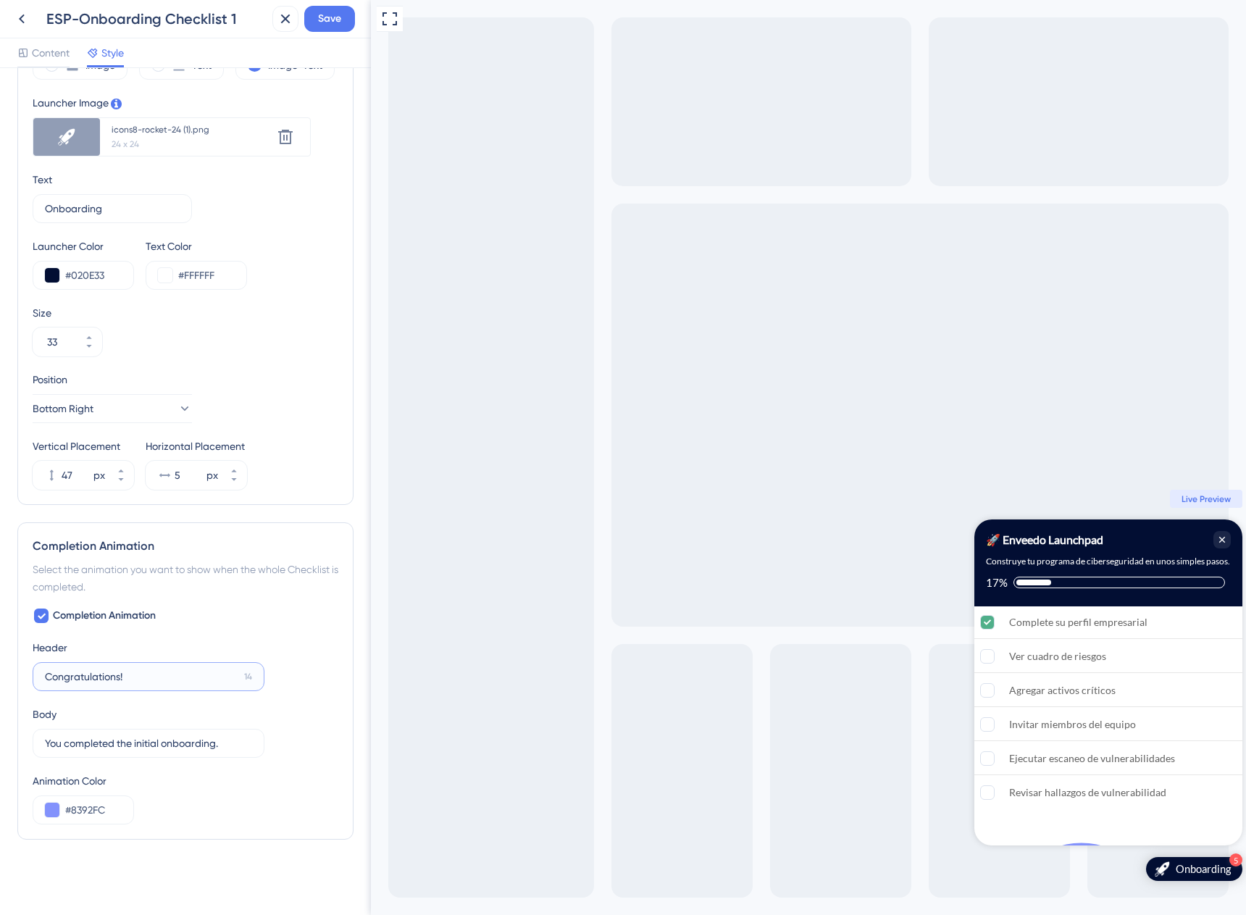
click at [198, 669] on input "Congratulations!" at bounding box center [141, 677] width 193 height 16
paste input "¡Felicitaciones!"
type input "¡Felicitaciones!"
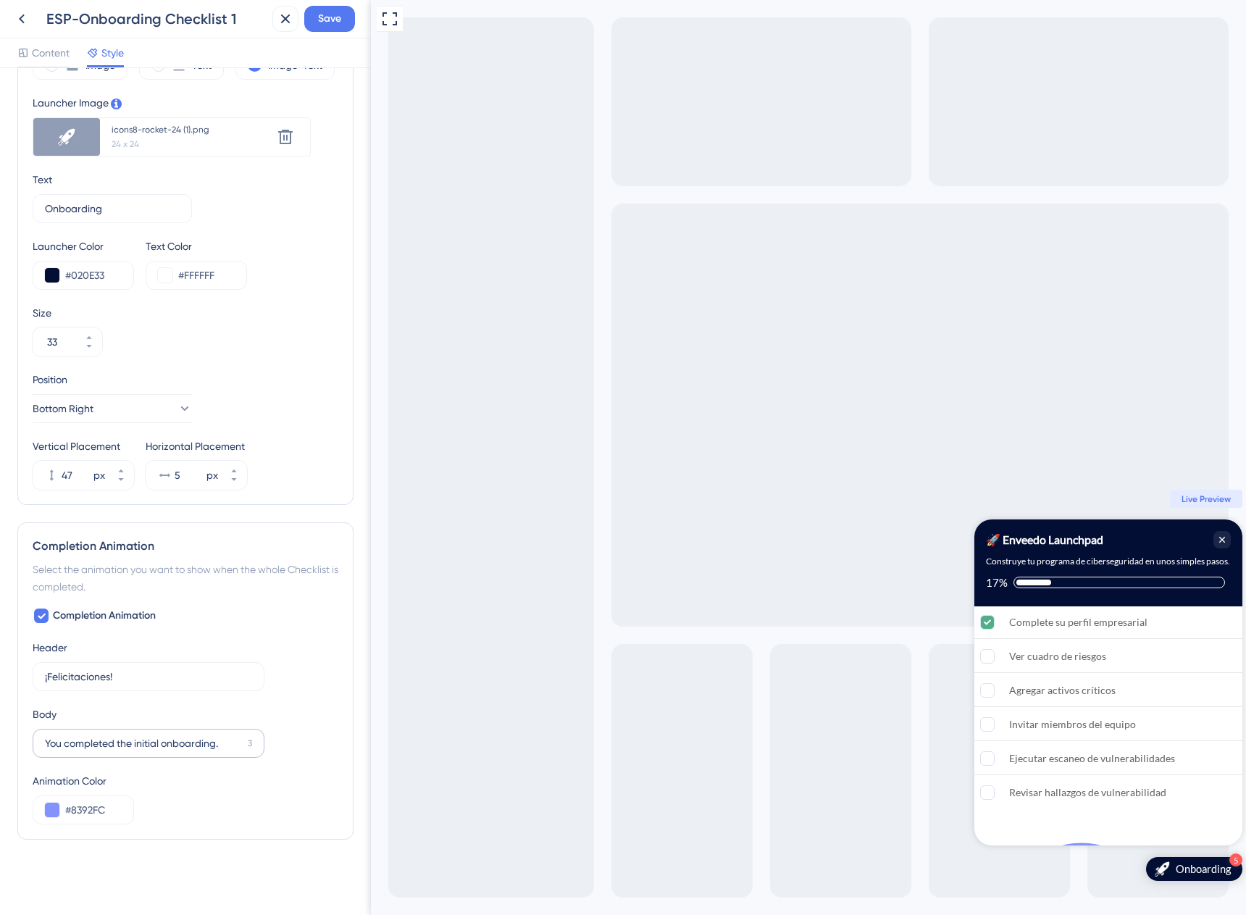
click at [185, 752] on label "You completed the initial onboarding. 3" at bounding box center [149, 743] width 232 height 29
click at [185, 751] on input "You completed the initial onboarding." at bounding box center [143, 743] width 197 height 16
paste input "Completaste la incorporación inicial"
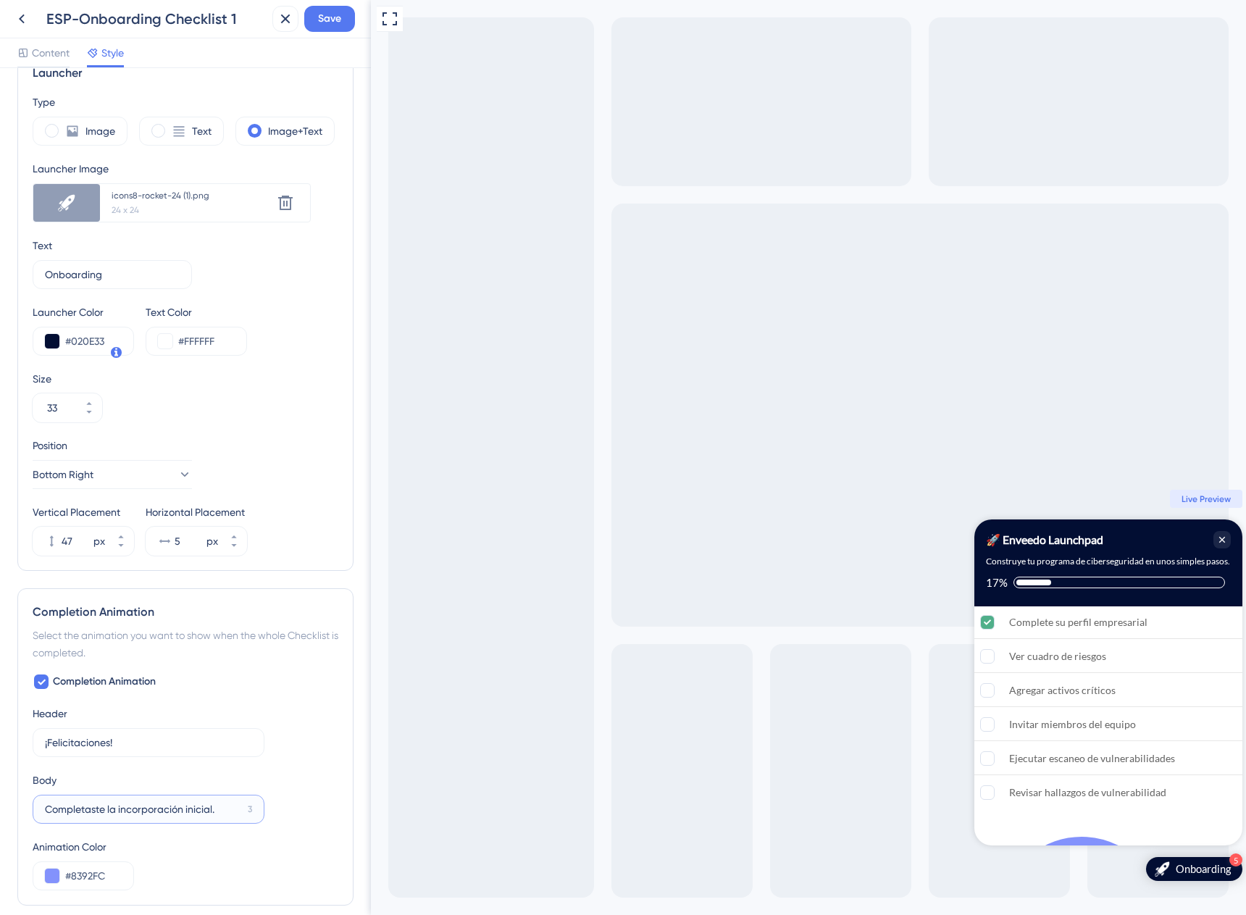
scroll to position [222, 0]
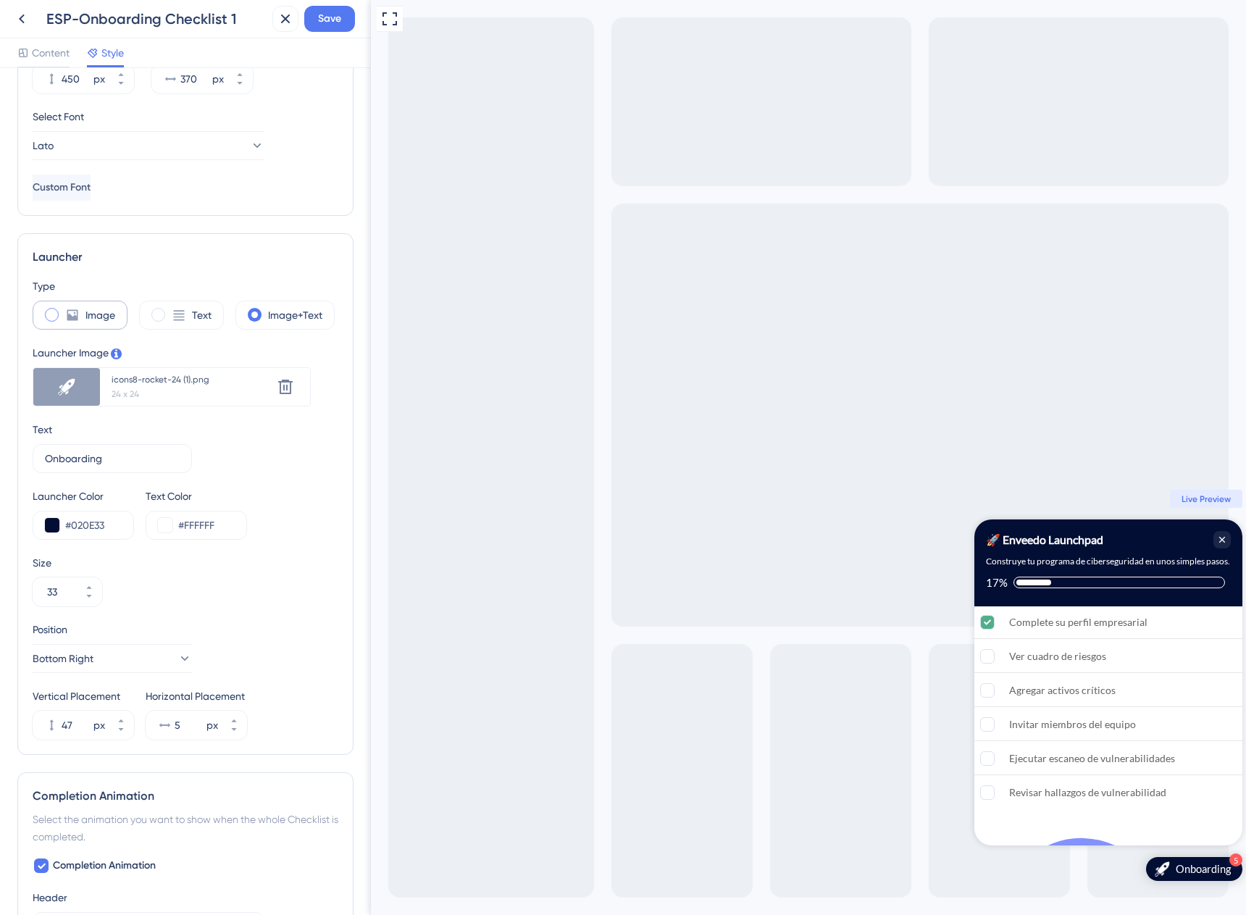
type input "Completaste la incorporación inicial."
click at [74, 462] on input "Onboarding" at bounding box center [105, 459] width 120 height 16
paste input "Incorporación"
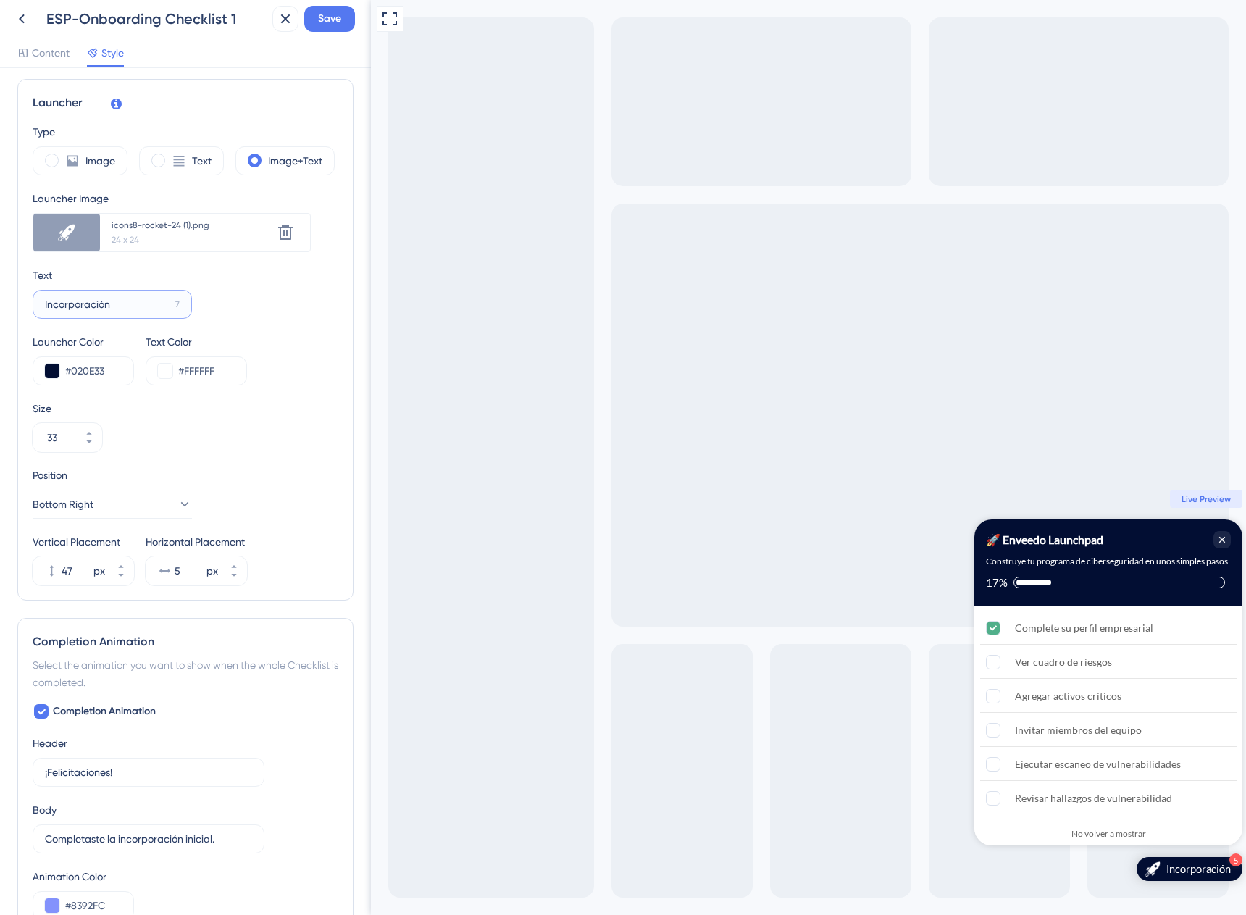
scroll to position [472, 0]
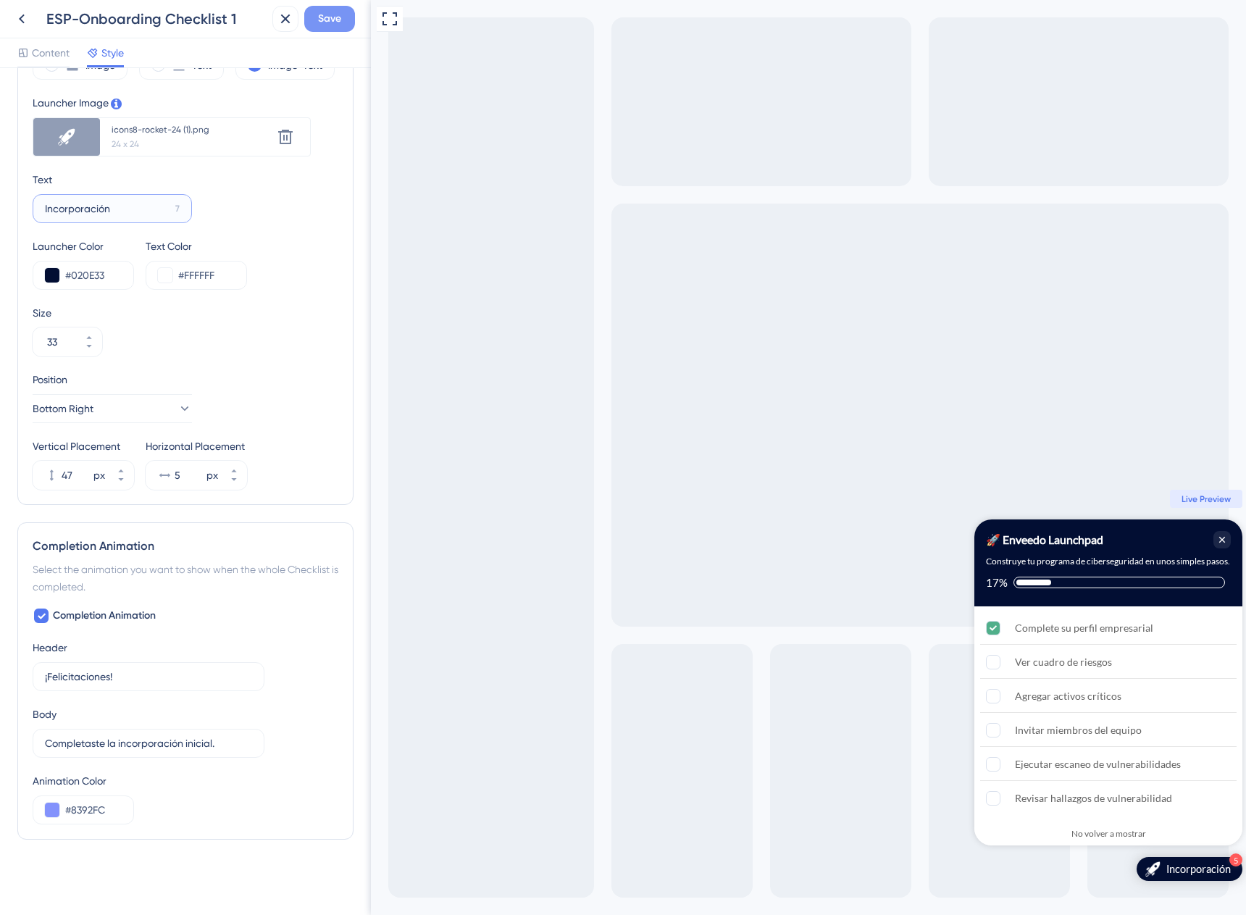
type input "Incorporación"
click at [336, 15] on span "Save" at bounding box center [329, 18] width 23 height 17
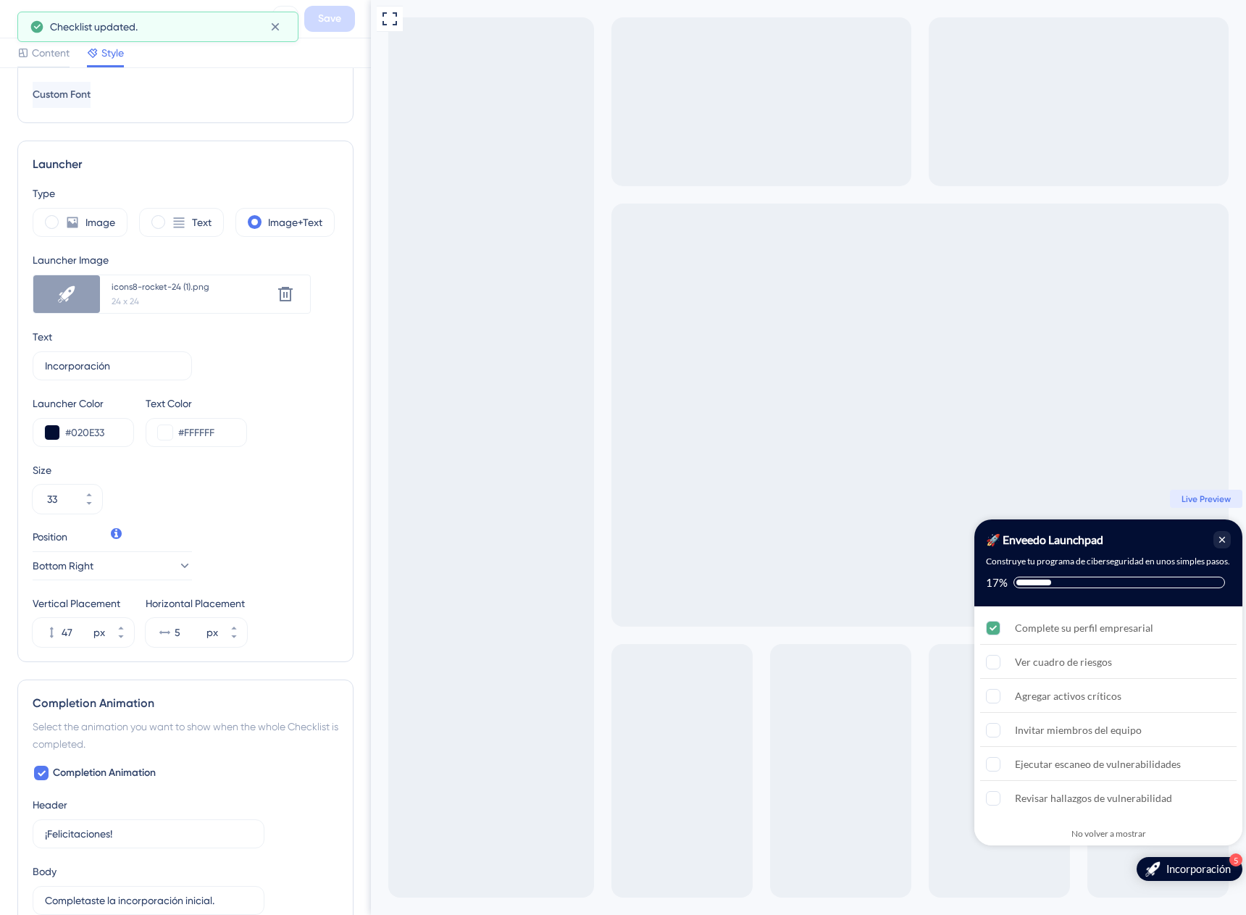
scroll to position [0, 0]
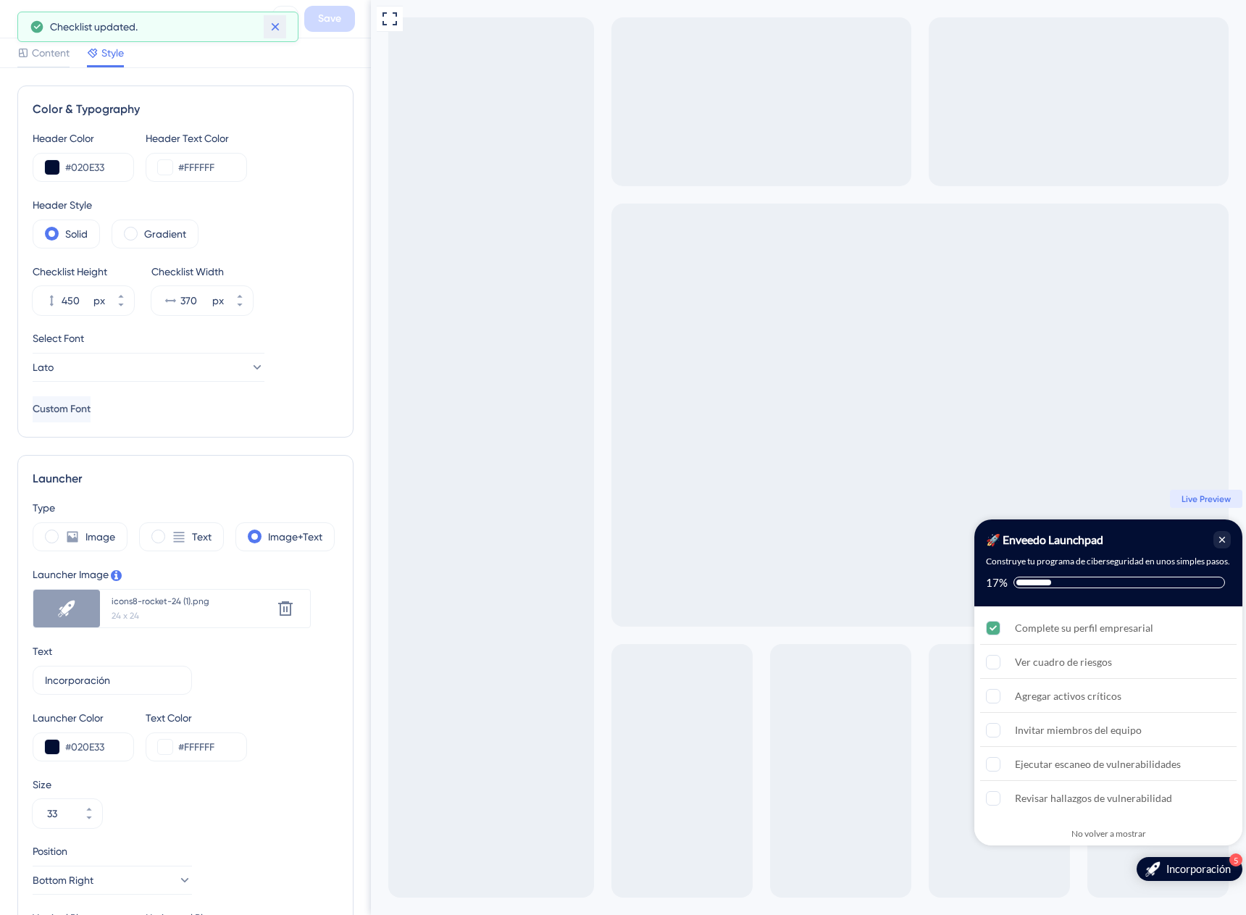
click at [280, 25] on icon at bounding box center [275, 27] width 14 height 14
click at [54, 50] on span "Content" at bounding box center [51, 52] width 38 height 17
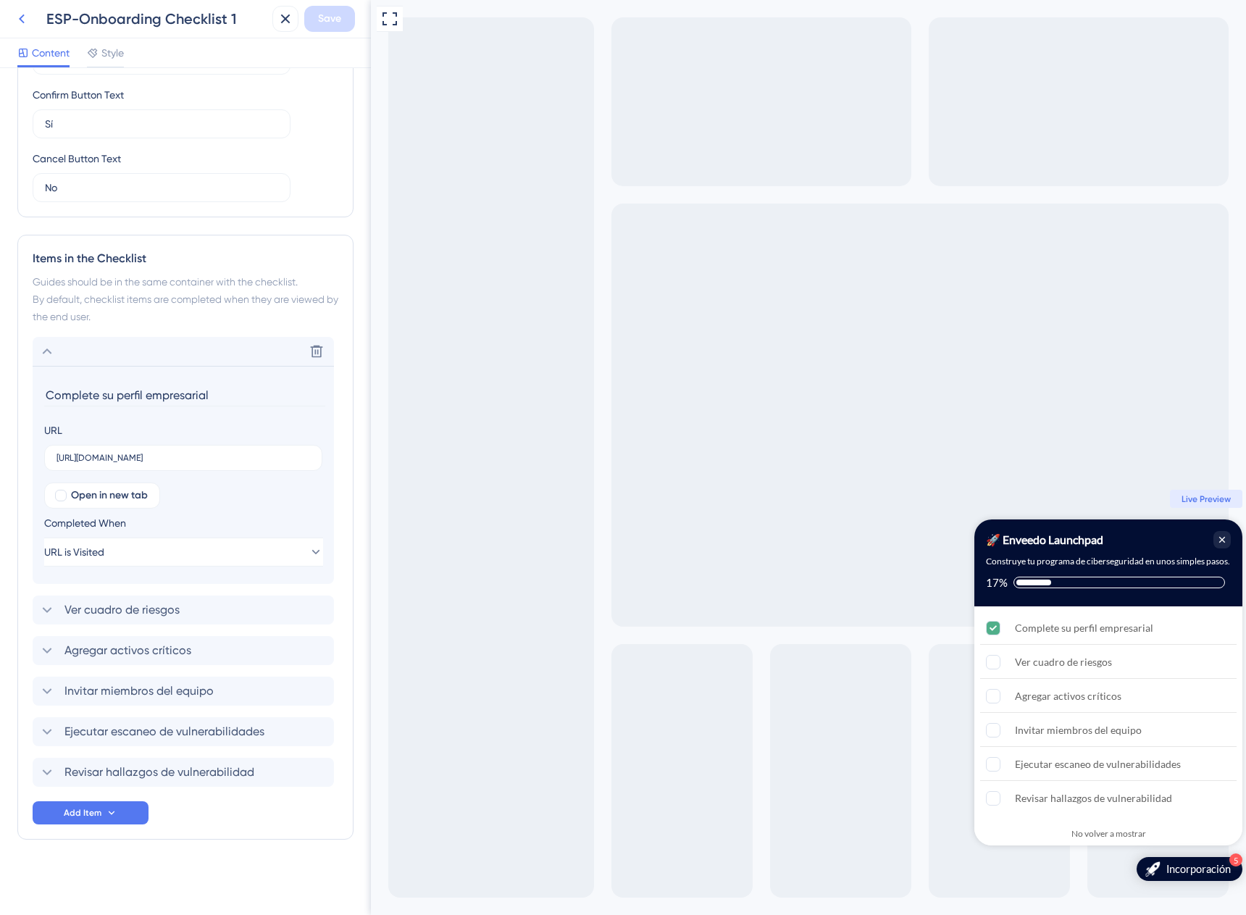
click at [20, 18] on icon at bounding box center [22, 18] width 6 height 9
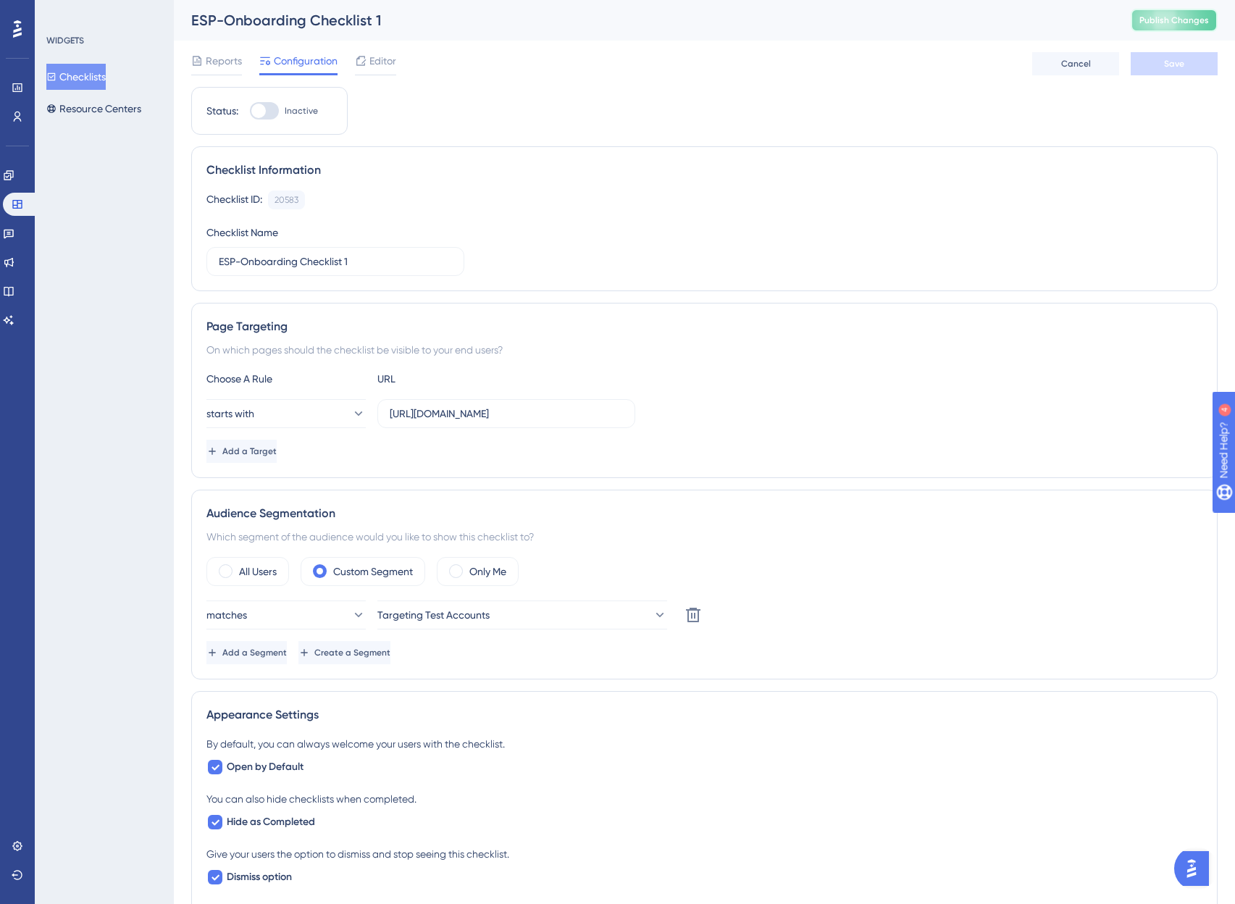
click at [1166, 14] on span "Publish Changes" at bounding box center [1174, 20] width 70 height 12
click at [70, 75] on button "Checklists" at bounding box center [75, 77] width 59 height 26
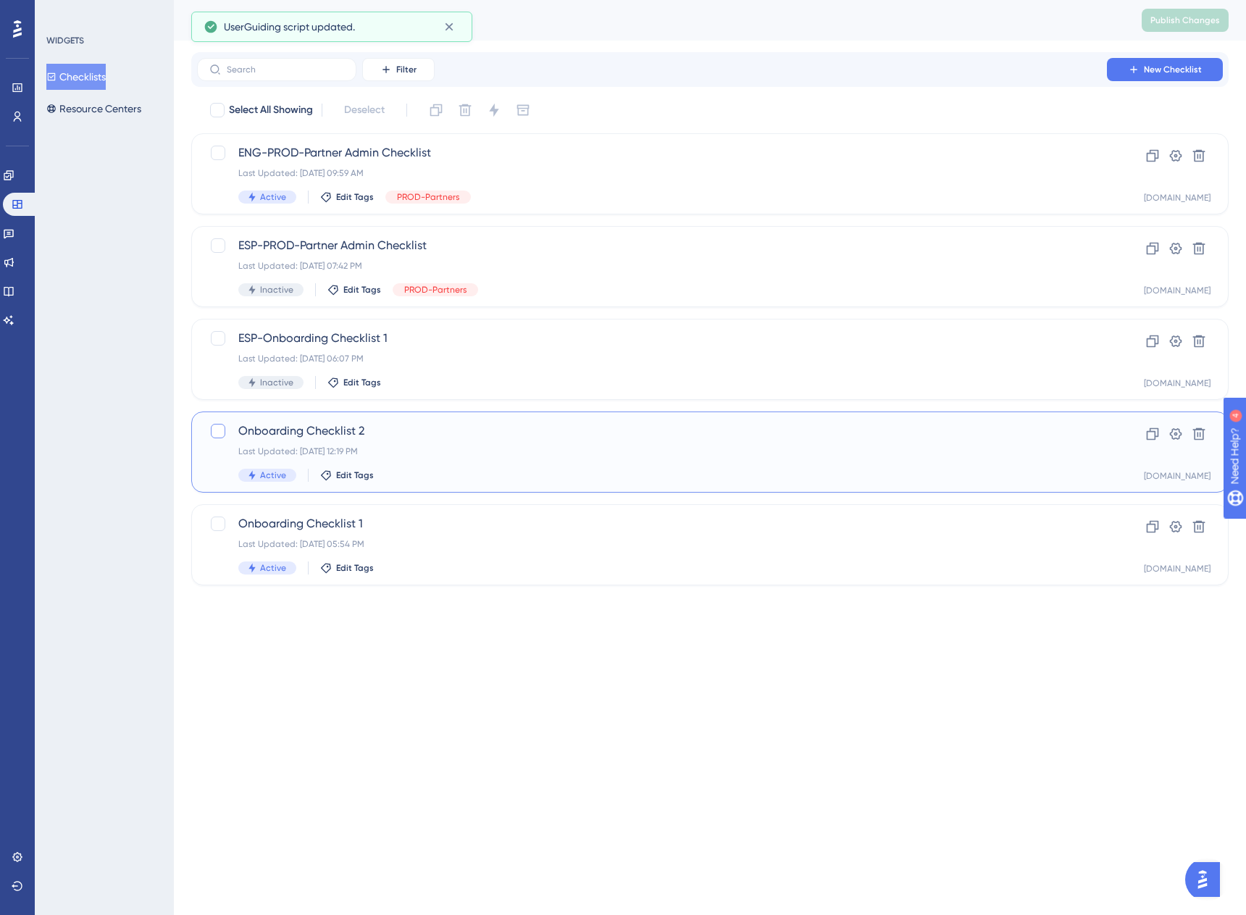
click at [212, 430] on div at bounding box center [218, 431] width 14 height 14
checkbox input "true"
click at [325, 149] on span "ENG-PROD-Partner Admin Checklist" at bounding box center [651, 152] width 827 height 17
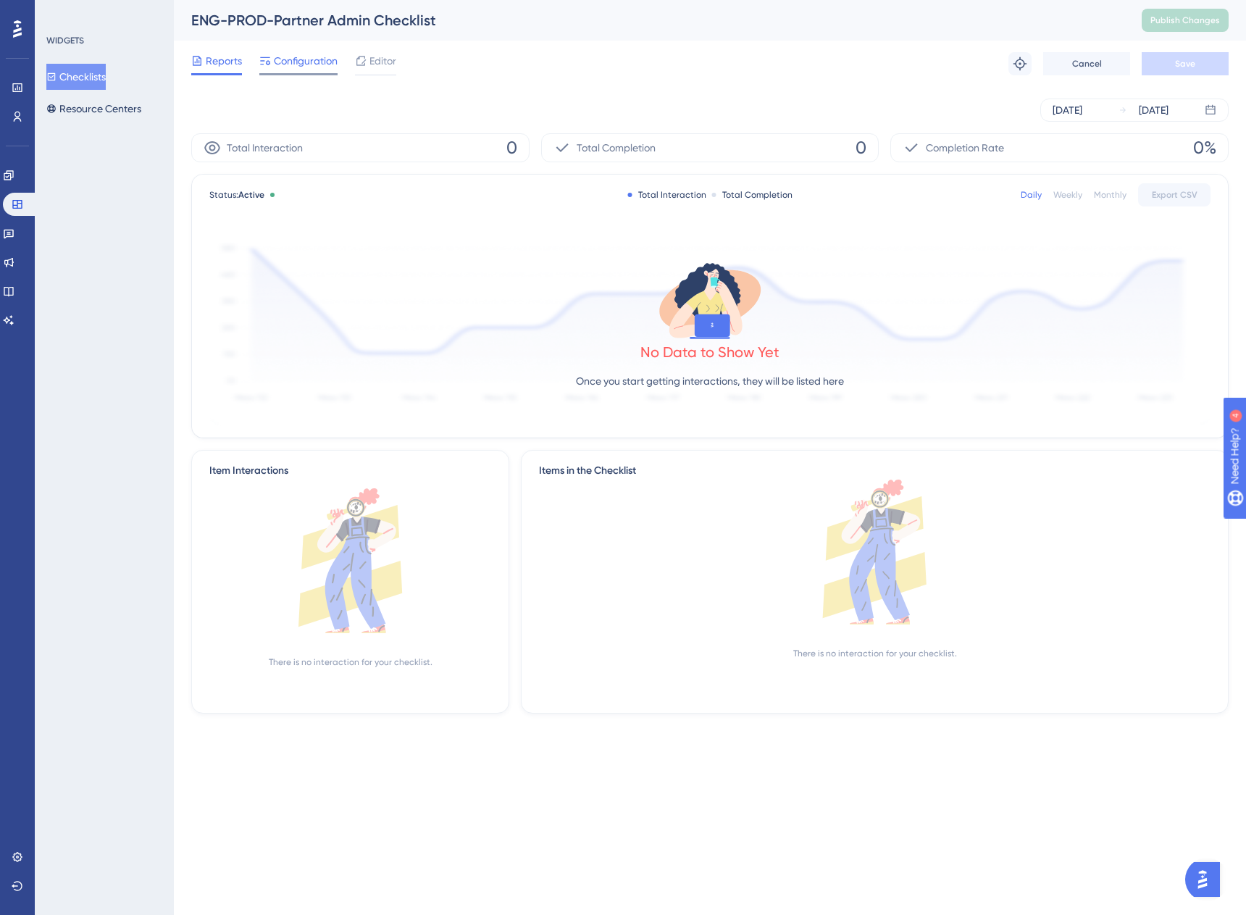
click at [322, 60] on span "Configuration" at bounding box center [306, 60] width 64 height 17
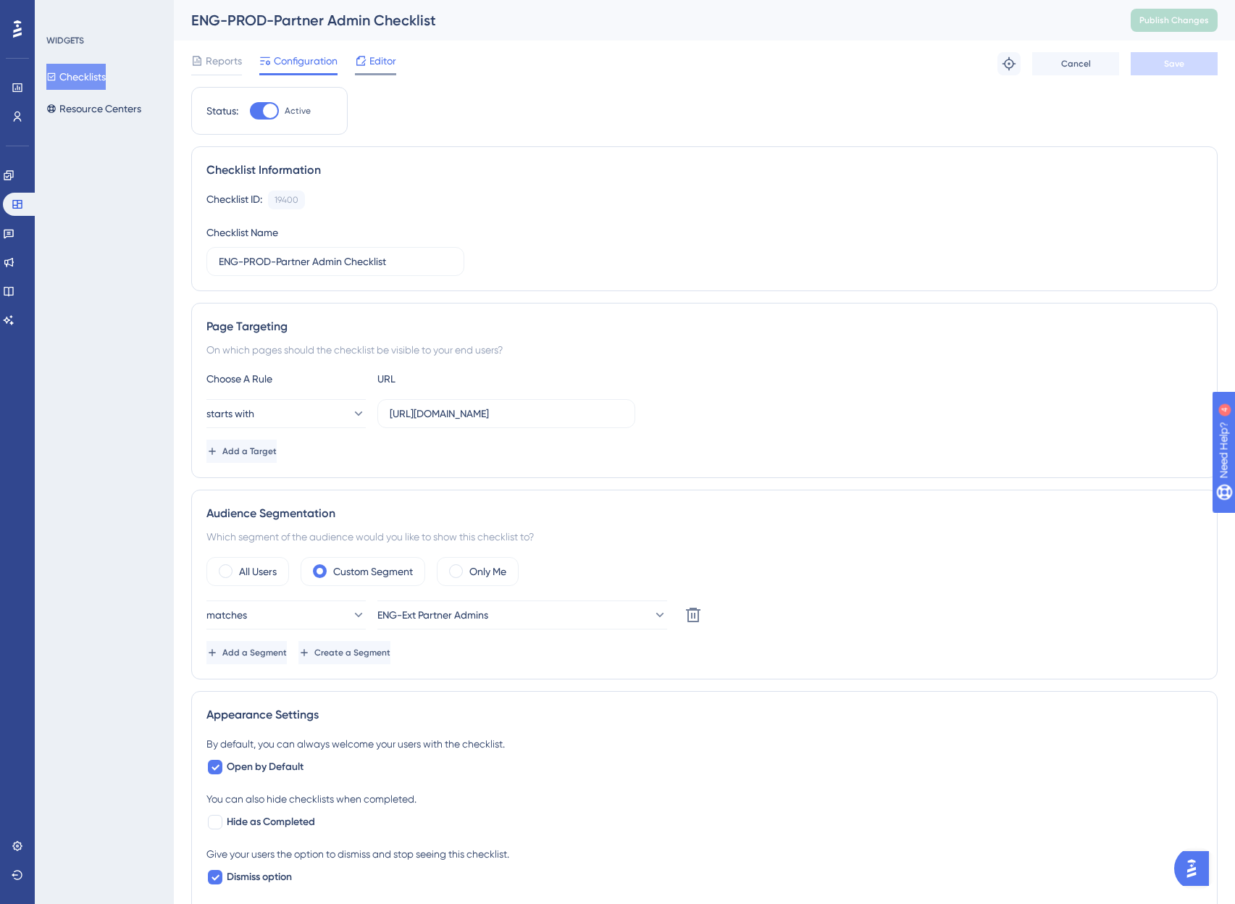
click at [385, 54] on span "Editor" at bounding box center [382, 60] width 27 height 17
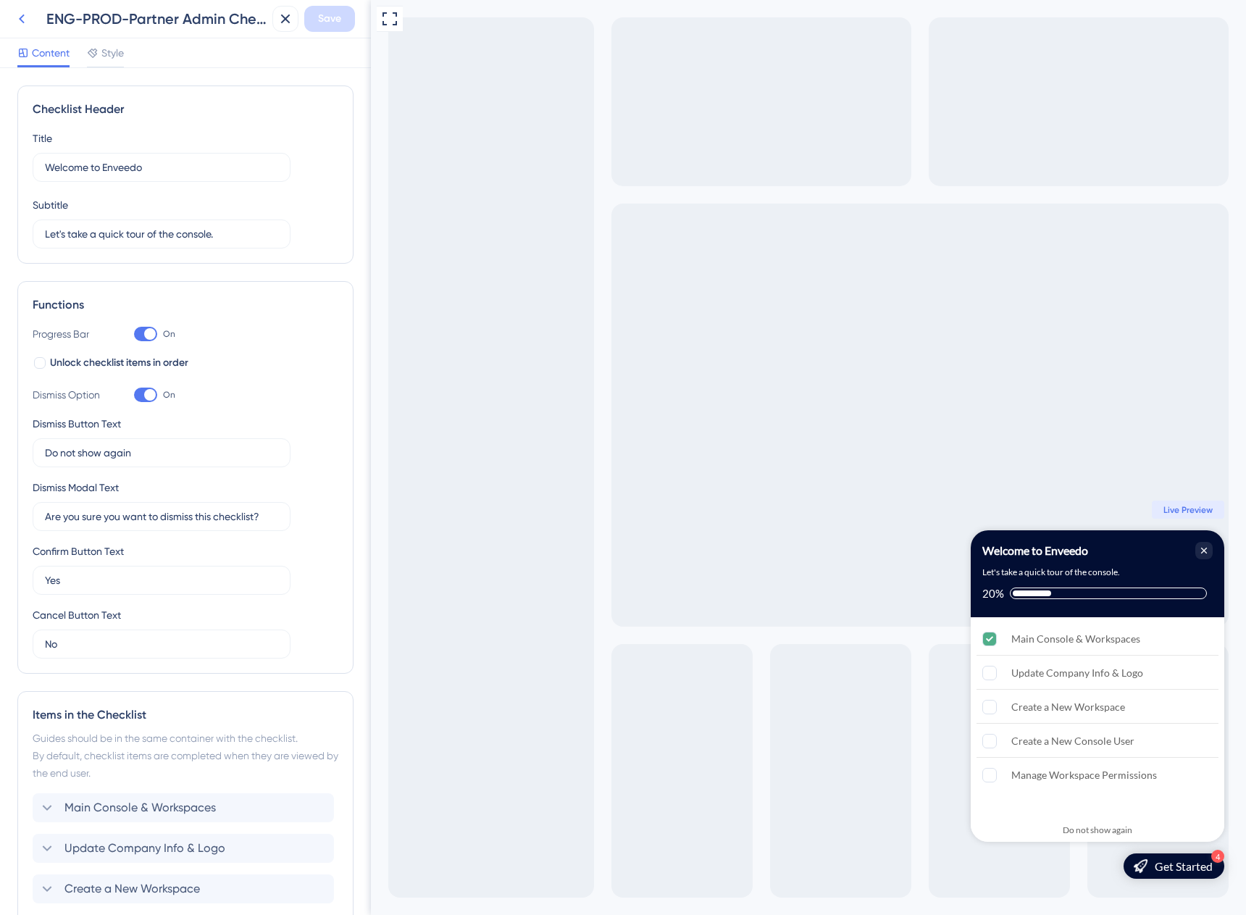
click at [22, 26] on icon at bounding box center [21, 18] width 17 height 17
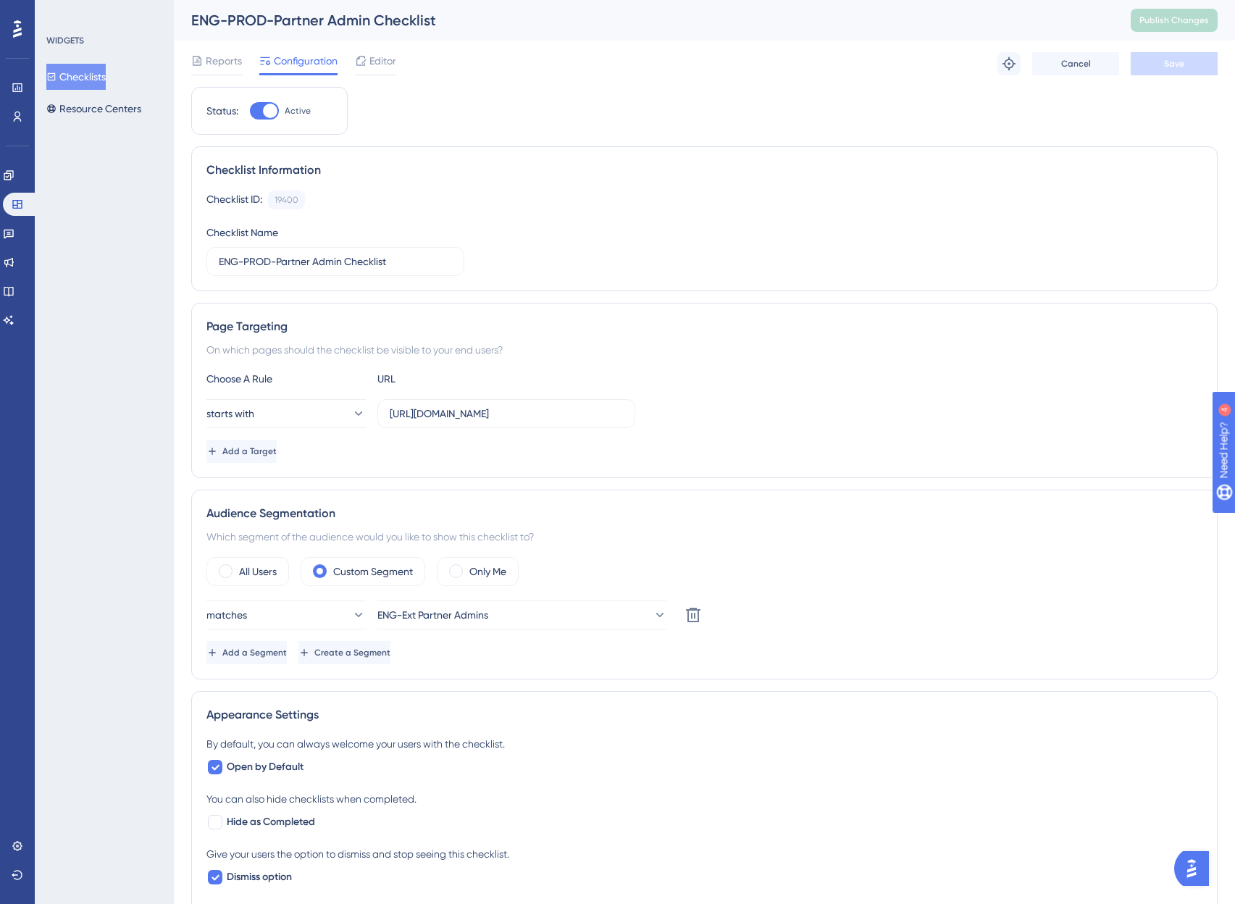
click at [57, 75] on icon at bounding box center [51, 77] width 10 height 10
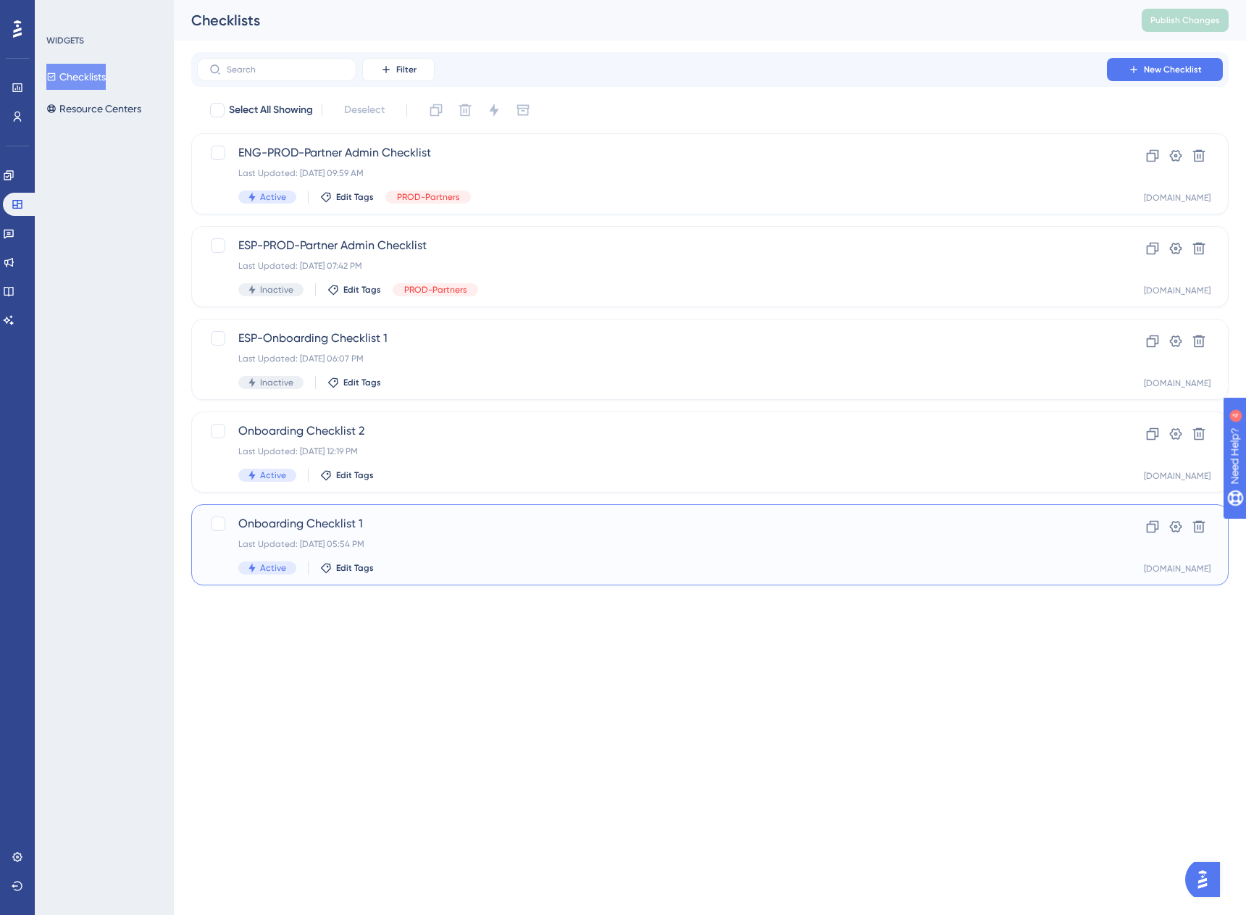
click at [344, 522] on span "Onboarding Checklist 1" at bounding box center [651, 523] width 827 height 17
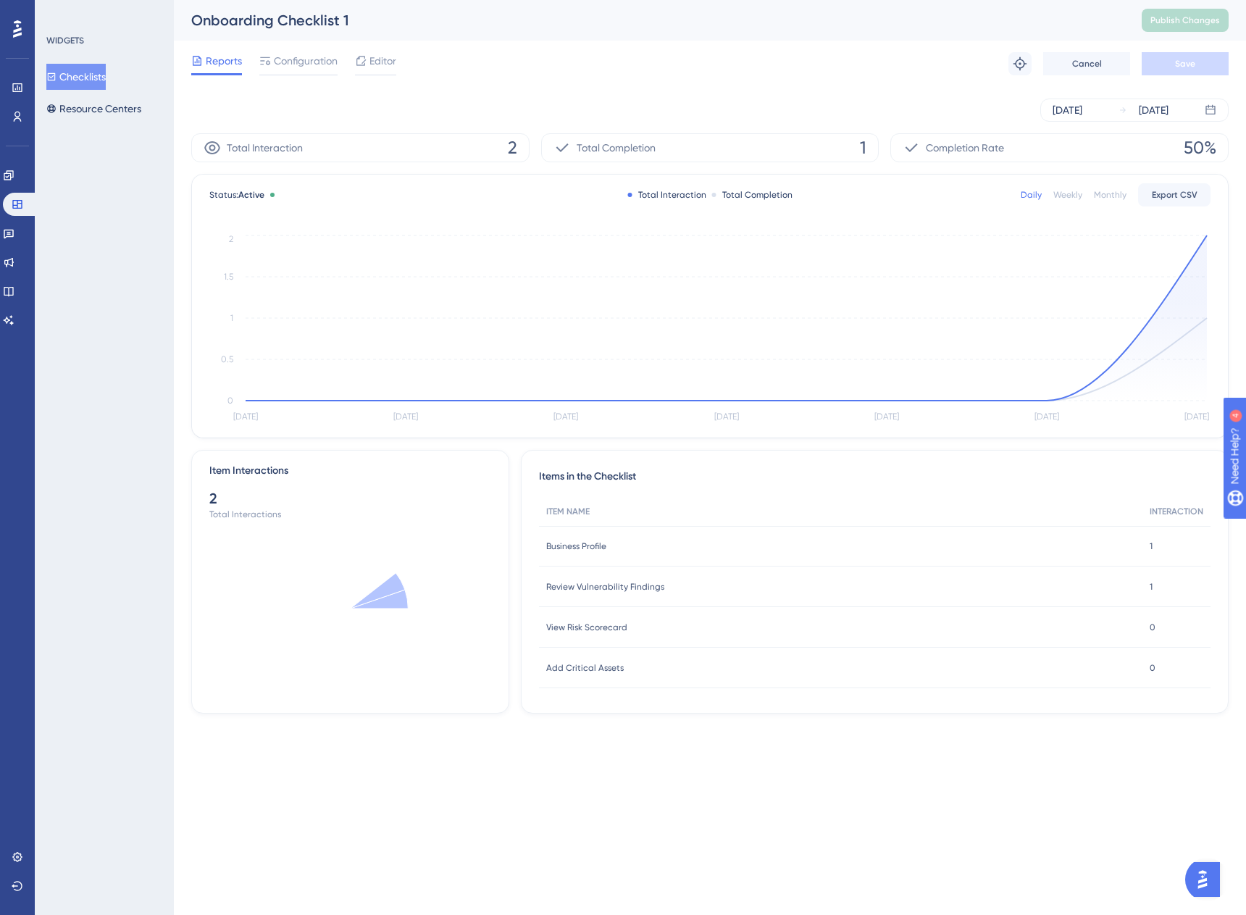
click at [232, 20] on div "Onboarding Checklist 1" at bounding box center [648, 20] width 914 height 20
click at [373, 67] on span "Editor" at bounding box center [382, 60] width 27 height 17
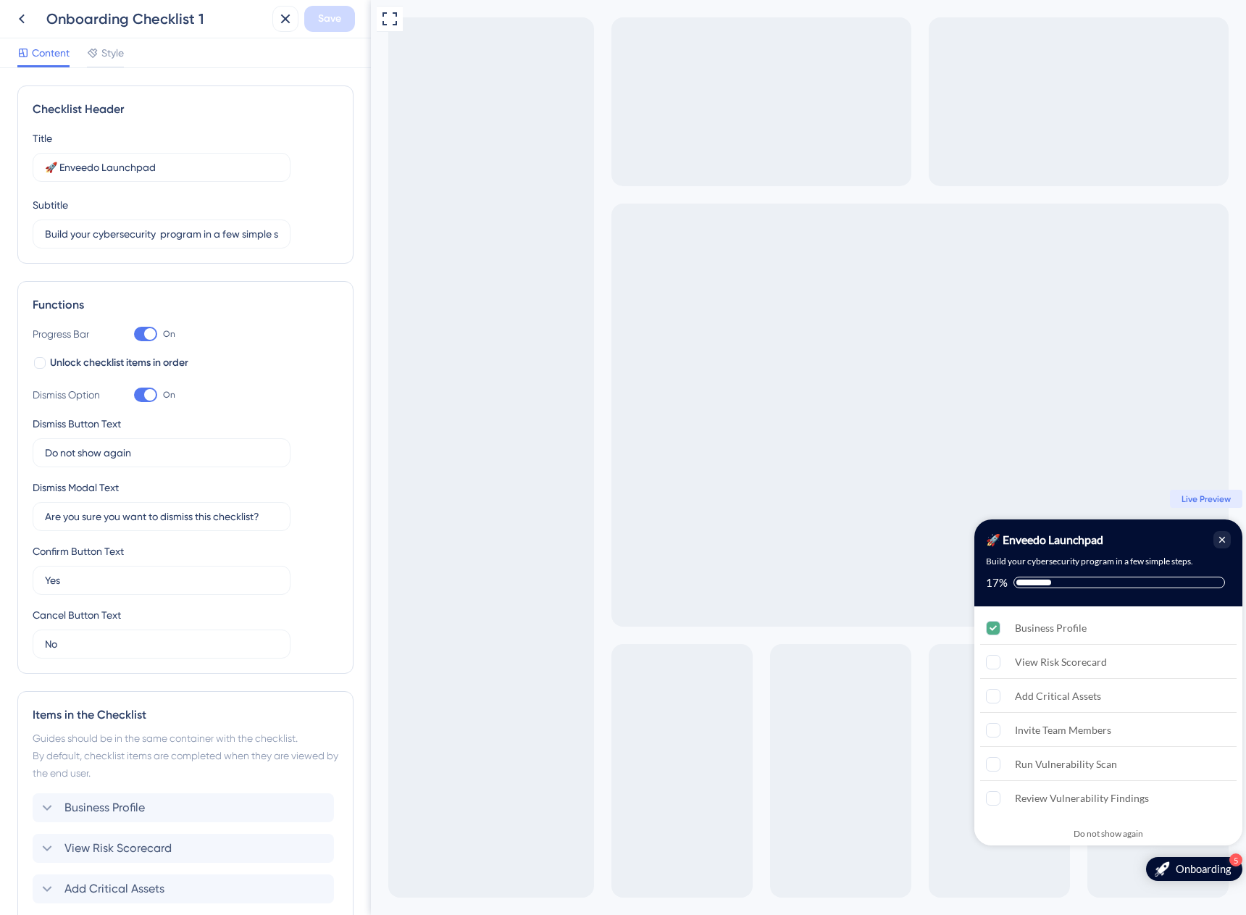
click at [98, 18] on div "Onboarding Checklist 1" at bounding box center [156, 19] width 220 height 20
click at [14, 20] on icon at bounding box center [21, 18] width 17 height 17
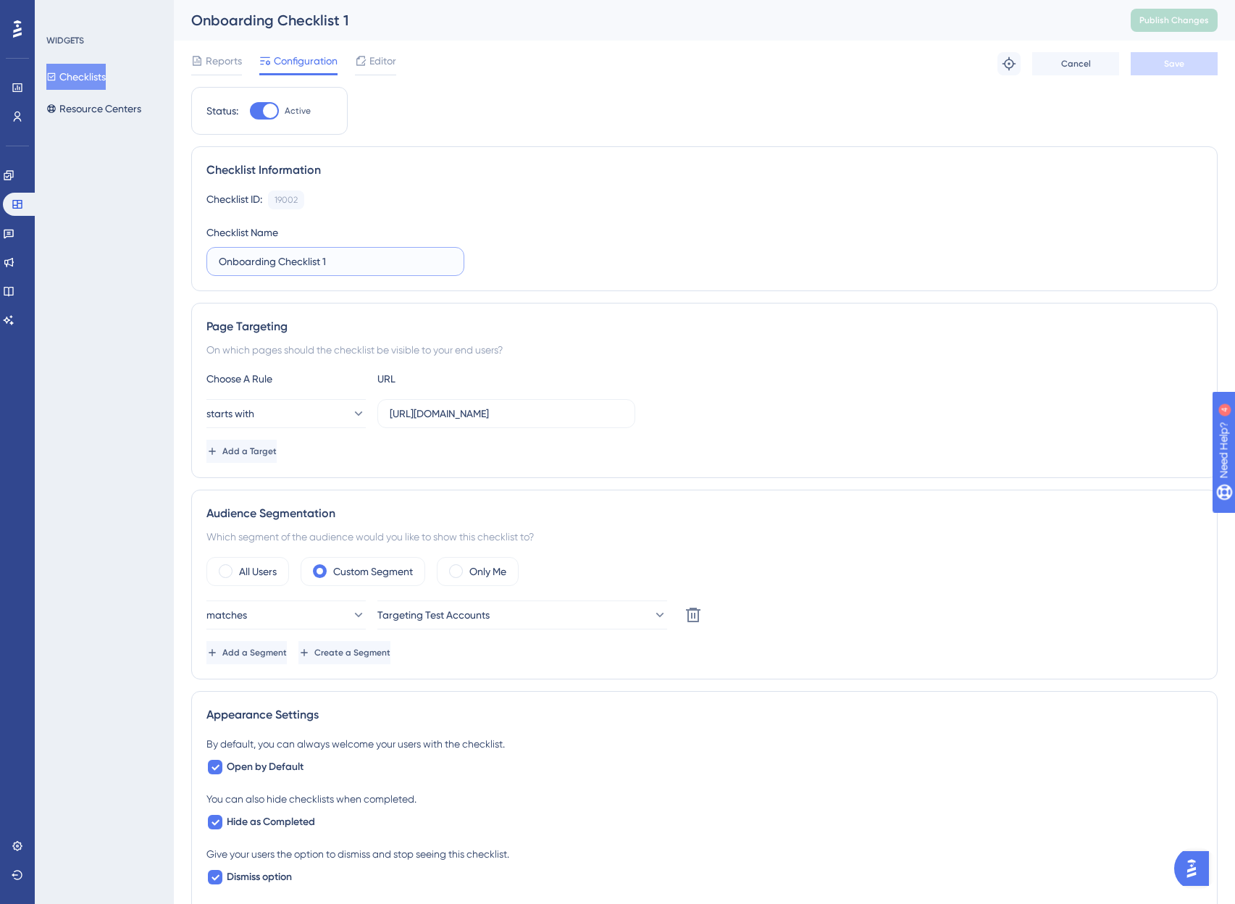
click at [223, 256] on input "Onboarding Checklist 1" at bounding box center [335, 262] width 233 height 16
type input "ENG-Onboarding Checklist 1"
click at [1139, 65] on button "Save" at bounding box center [1174, 63] width 87 height 23
click at [78, 75] on button "Checklists" at bounding box center [75, 77] width 59 height 26
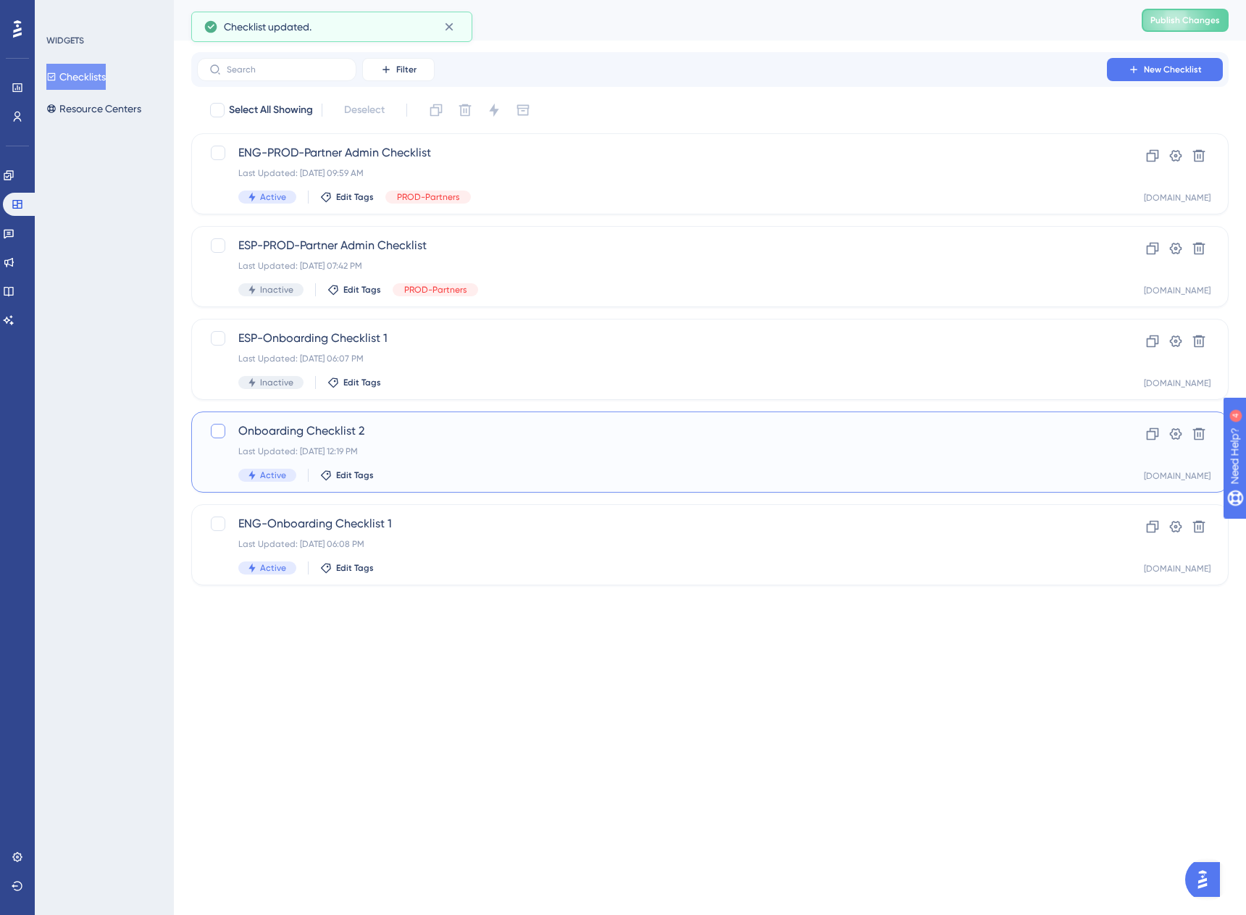
click at [221, 432] on div at bounding box center [218, 431] width 14 height 14
checkbox input "true"
click at [437, 112] on icon at bounding box center [436, 110] width 14 height 14
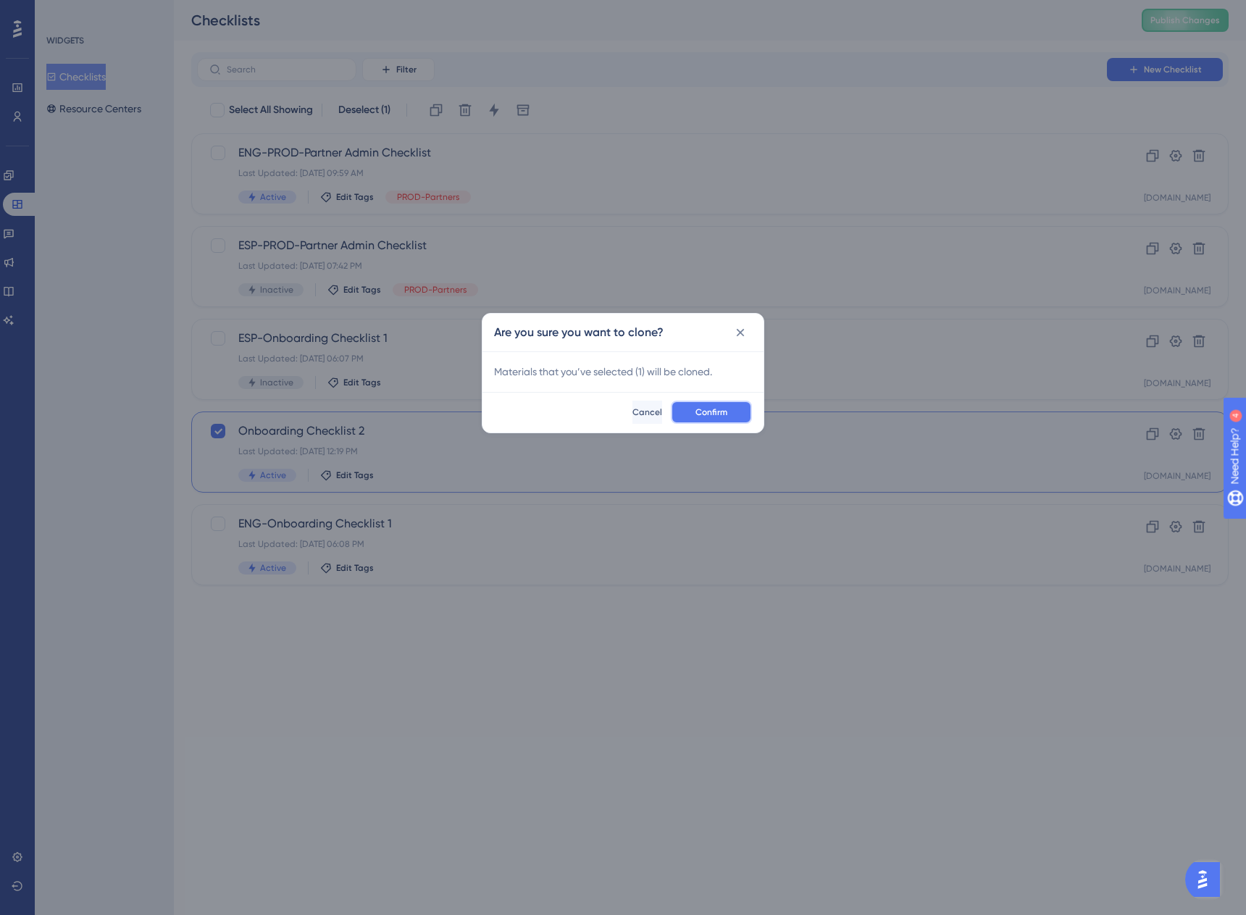
click at [698, 406] on span "Confirm" at bounding box center [711, 412] width 32 height 12
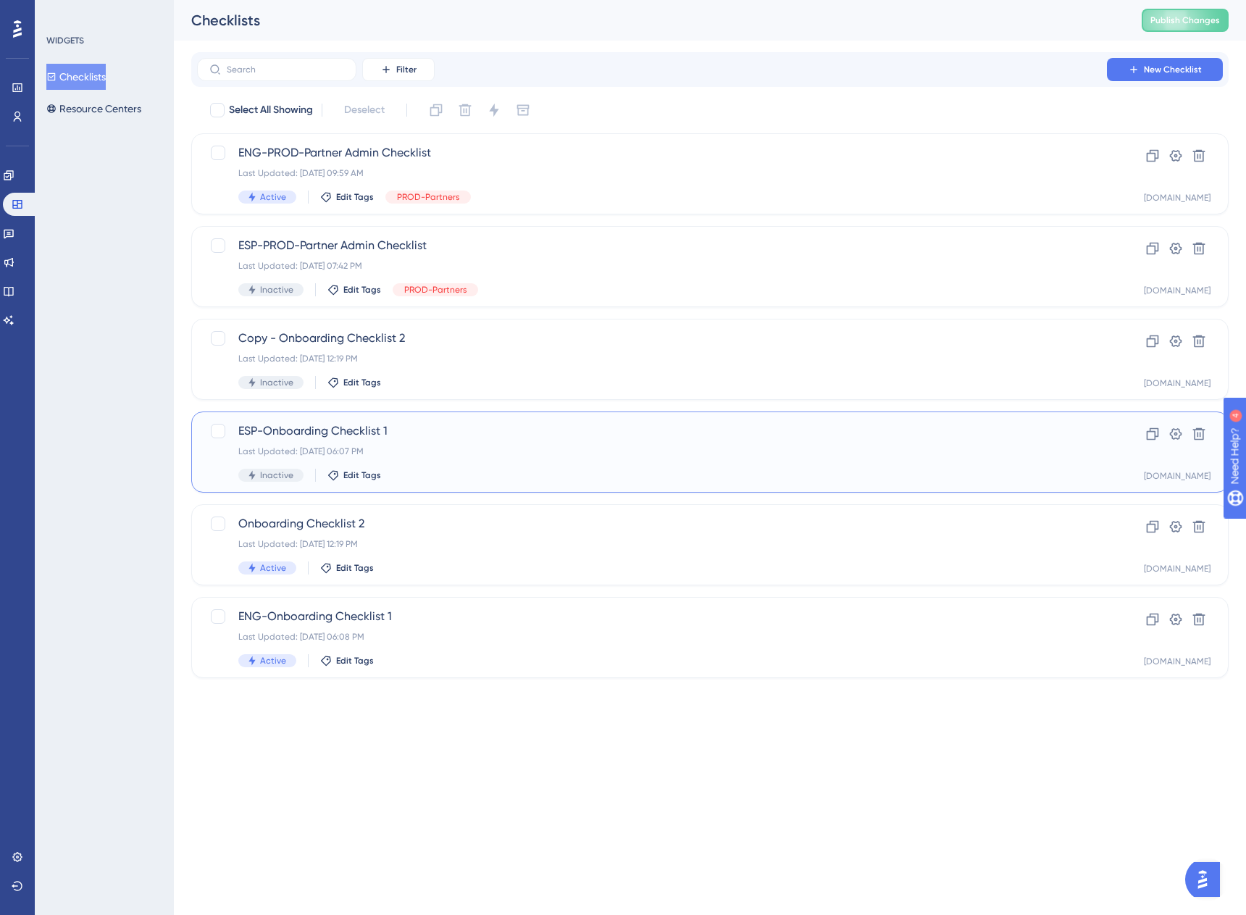
drag, startPoint x: 372, startPoint y: 431, endPoint x: 397, endPoint y: 405, distance: 36.4
click at [397, 405] on div "Select All Showing Deselect ENG-PROD-Partner Admin Checklist Last Updated: [DAT…" at bounding box center [709, 389] width 1037 height 580
click at [275, 339] on span "Copy - Onboarding Checklist 2" at bounding box center [651, 338] width 827 height 17
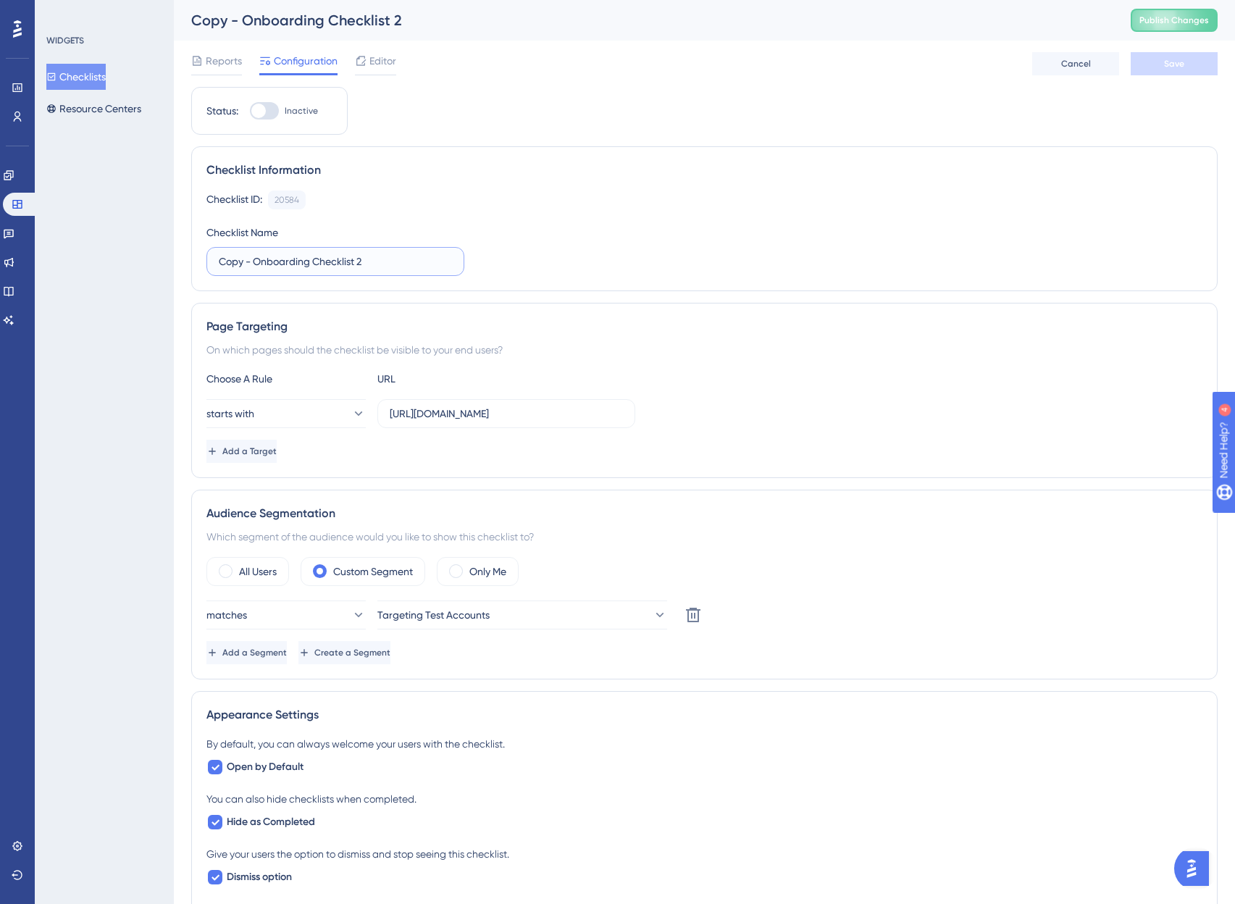
drag, startPoint x: 252, startPoint y: 262, endPoint x: 156, endPoint y: 255, distance: 95.9
click at [174, 255] on div "Performance Users Engagement Widgets Feedback Product Updates Knowledge Base AI…" at bounding box center [704, 684] width 1061 height 1369
type input "ESP-Onboarding Checklist 2"
click at [1182, 65] on span "Save" at bounding box center [1174, 64] width 20 height 12
click at [382, 67] on span "Editor" at bounding box center [382, 60] width 27 height 17
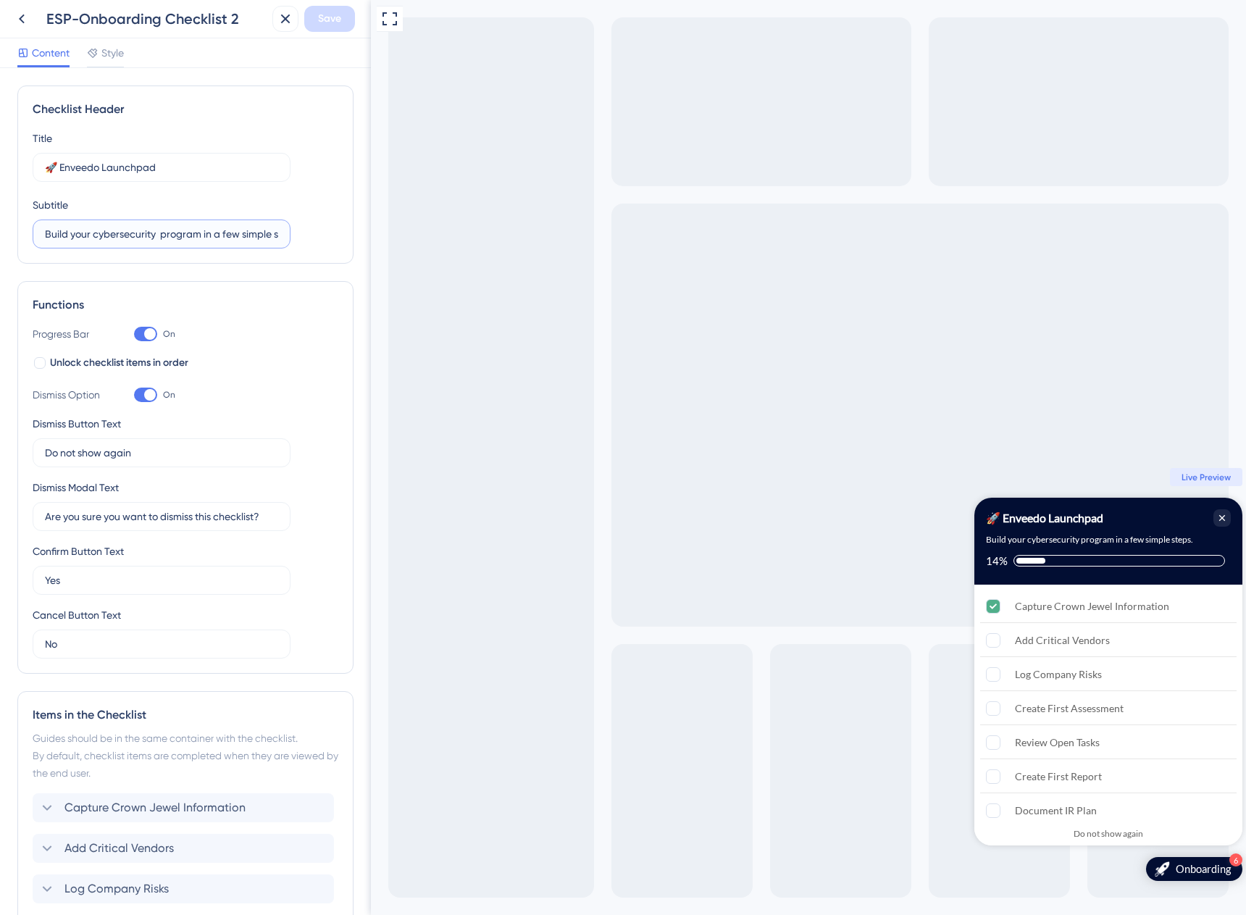
click at [231, 234] on input "Build your cybersecurity program in a few simple steps." at bounding box center [161, 234] width 233 height 16
type input "c"
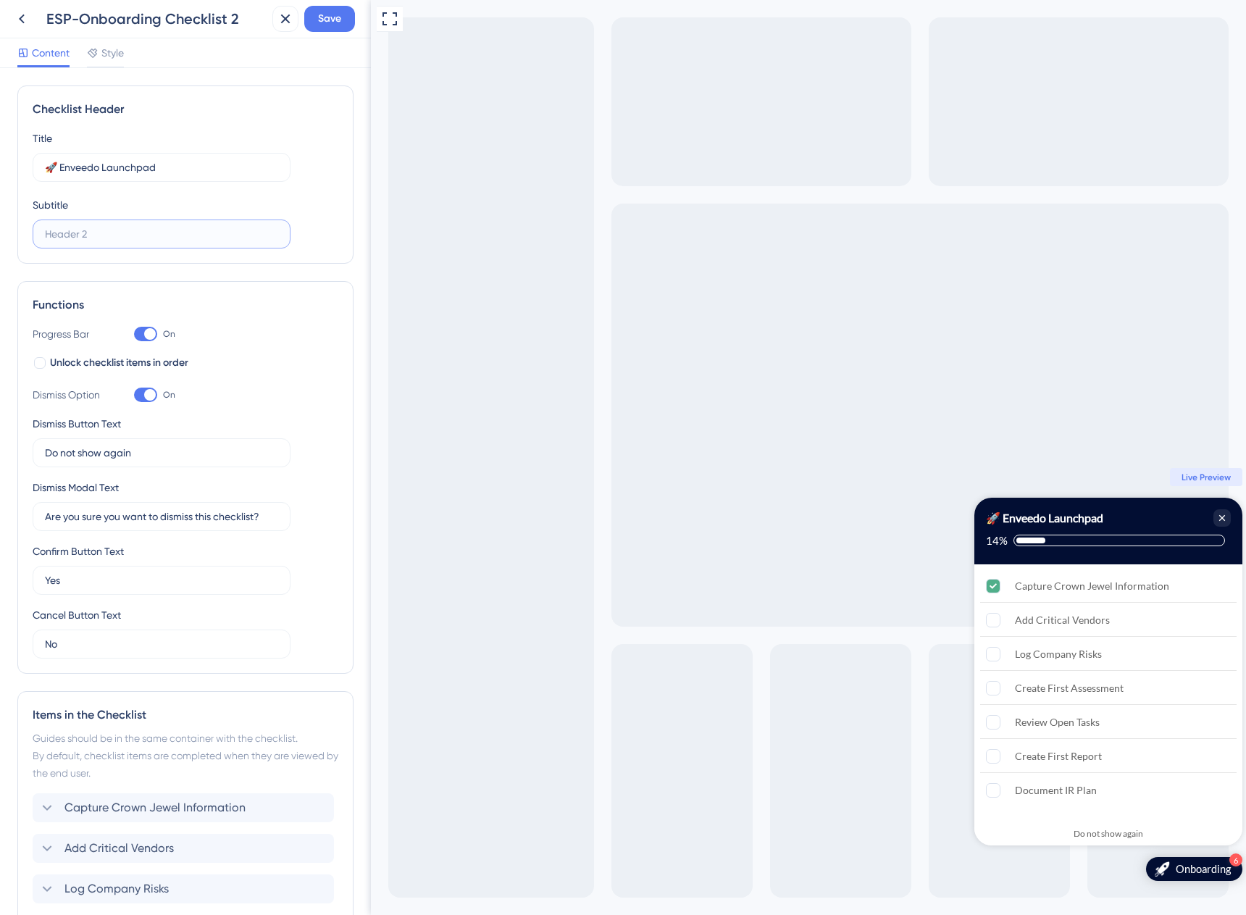
paste input "Construye tu programa de ciberseguridad en unos simples pasos."
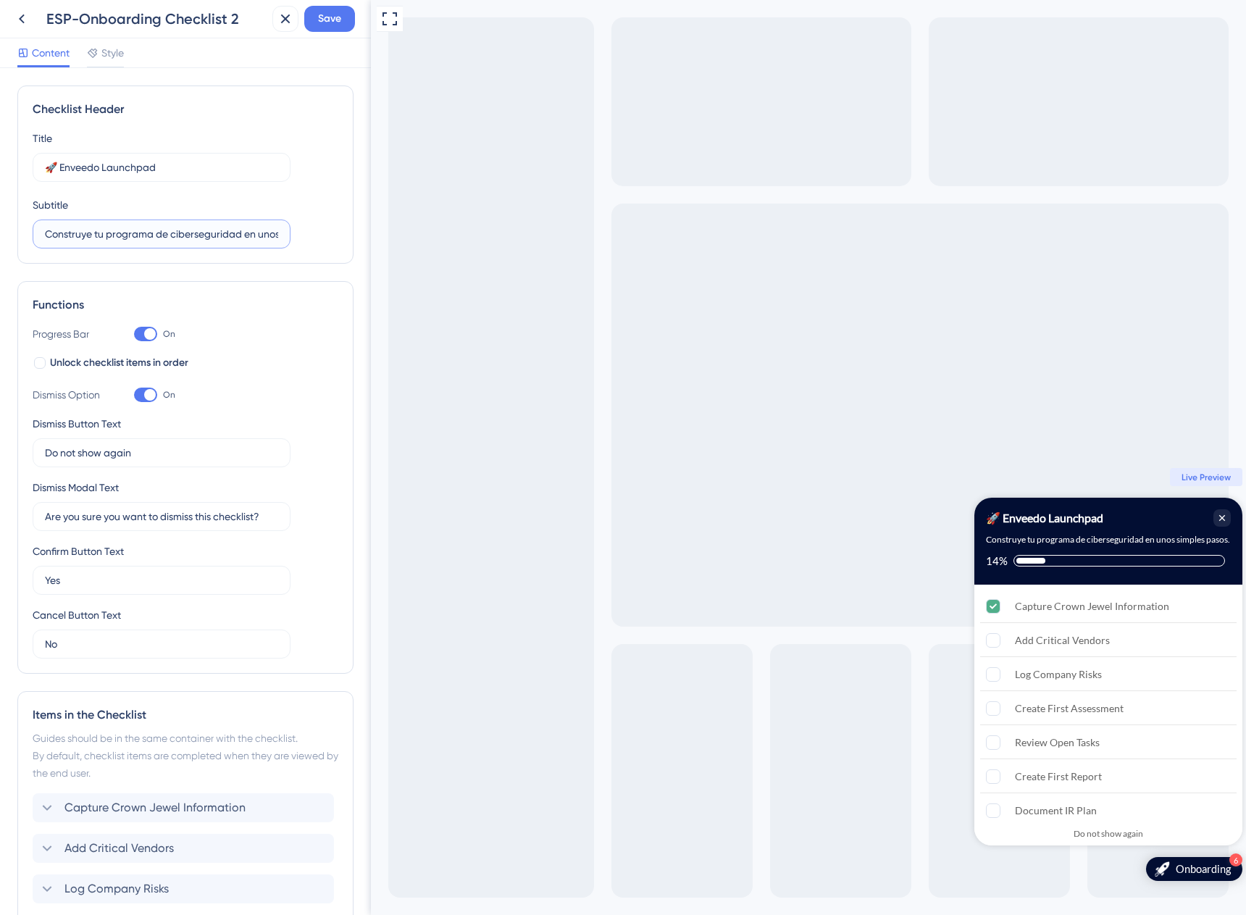
scroll to position [0, 72]
type input "Construye tu programa de ciberseguridad en unos simples pasos."
click at [164, 455] on input "Do not show again" at bounding box center [161, 453] width 233 height 16
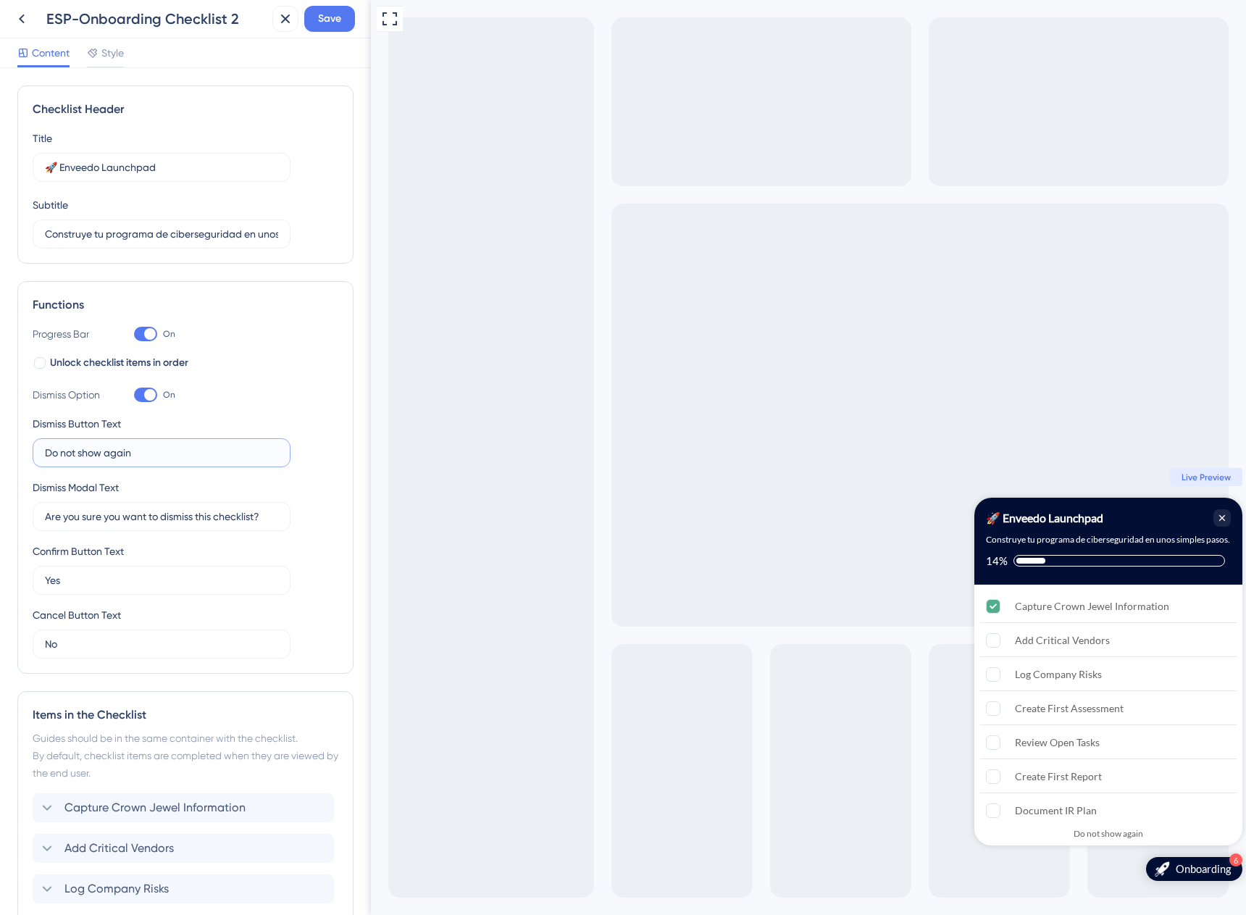
click at [164, 455] on input "Do not show again" at bounding box center [161, 453] width 233 height 16
paste input "No volver a mostrar"
type input "No volver a mostrar"
click at [209, 509] on input "Are you sure you want to dismiss this checklist?" at bounding box center [161, 517] width 233 height 16
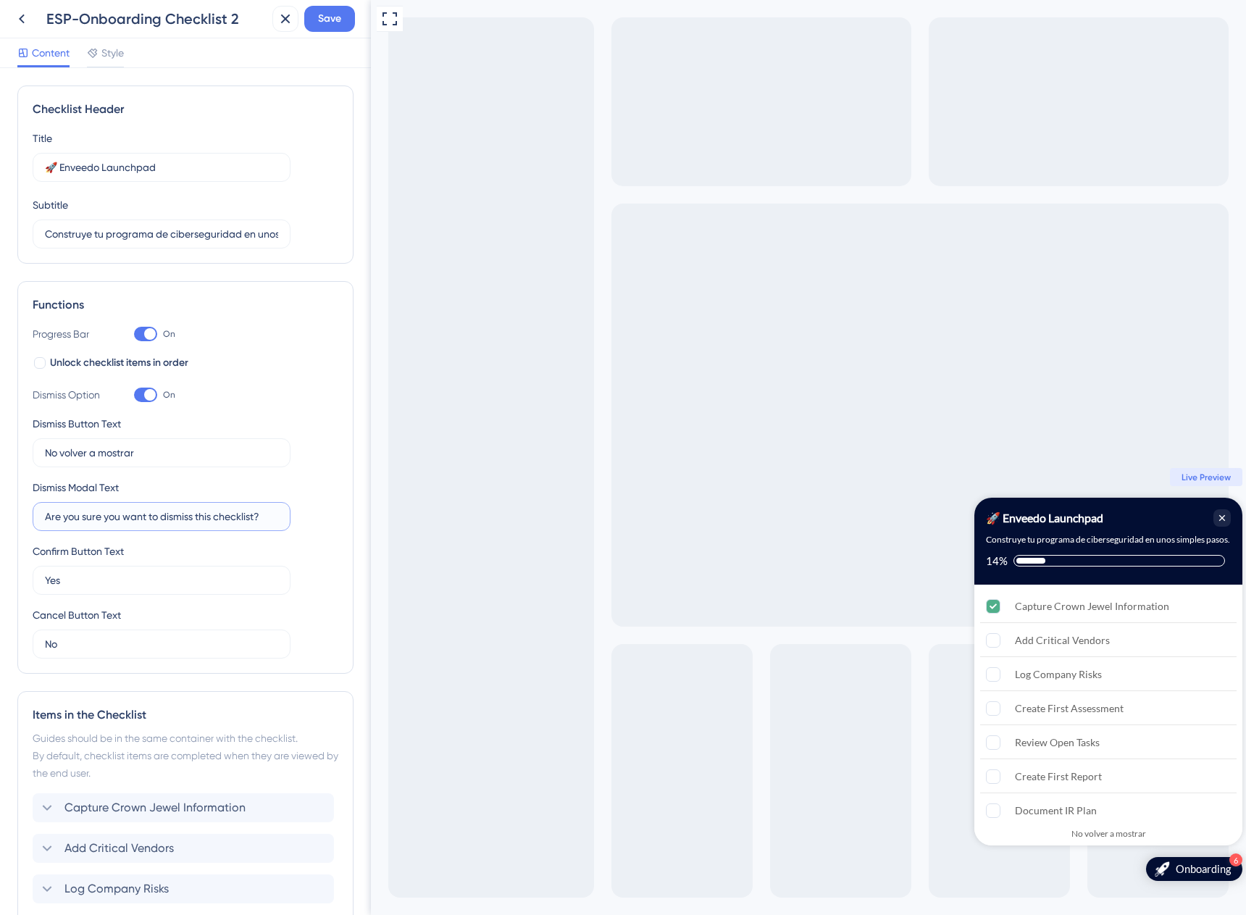
paste input "¿Estás seguro de que quieres descartar esta lista de verificación"
type input "¿Estás seguro de que quieres descartar esta lista de verificación?"
click at [205, 573] on input "Yes" at bounding box center [161, 580] width 233 height 16
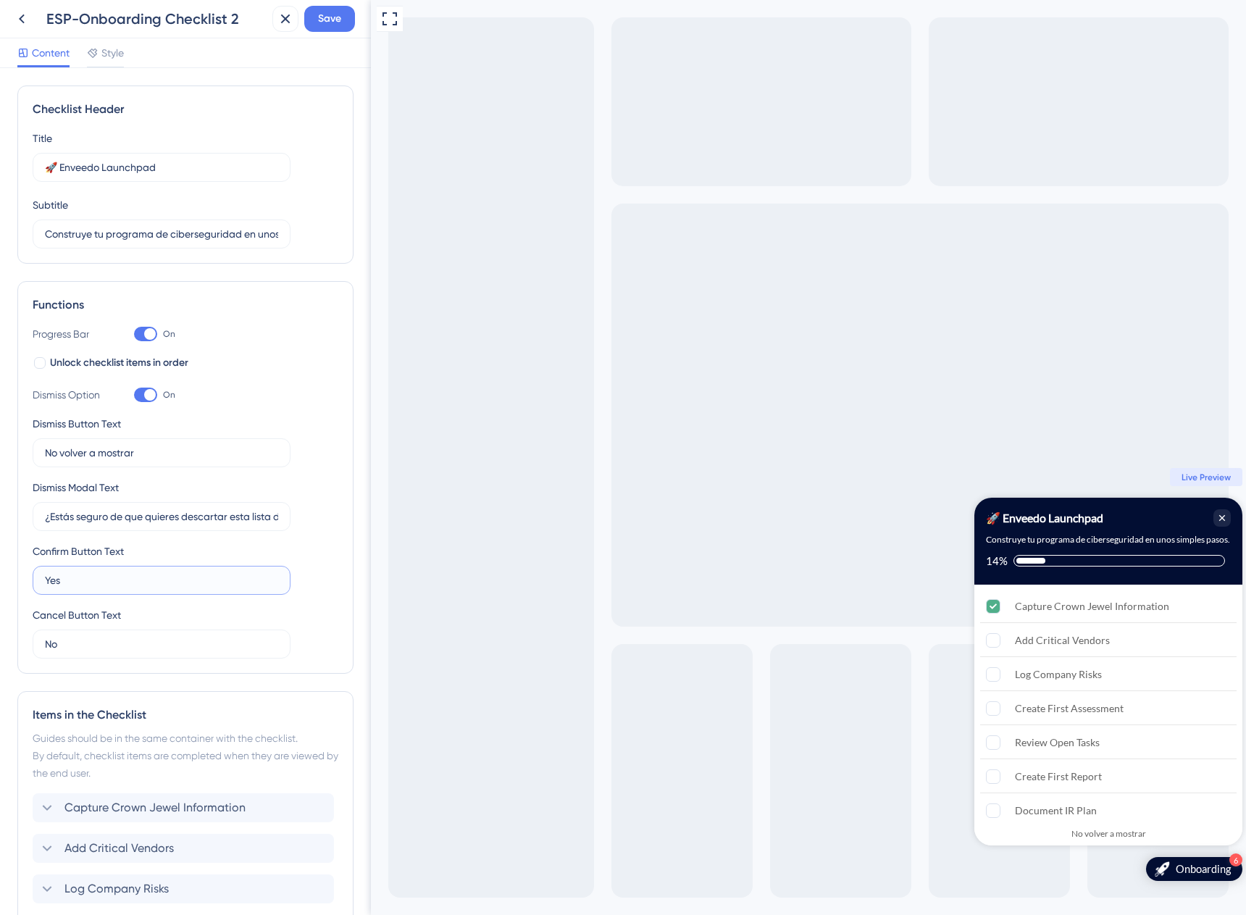
click at [205, 573] on input "Yes" at bounding box center [161, 580] width 233 height 16
type input "Sí"
click at [97, 44] on div at bounding box center [93, 52] width 12 height 17
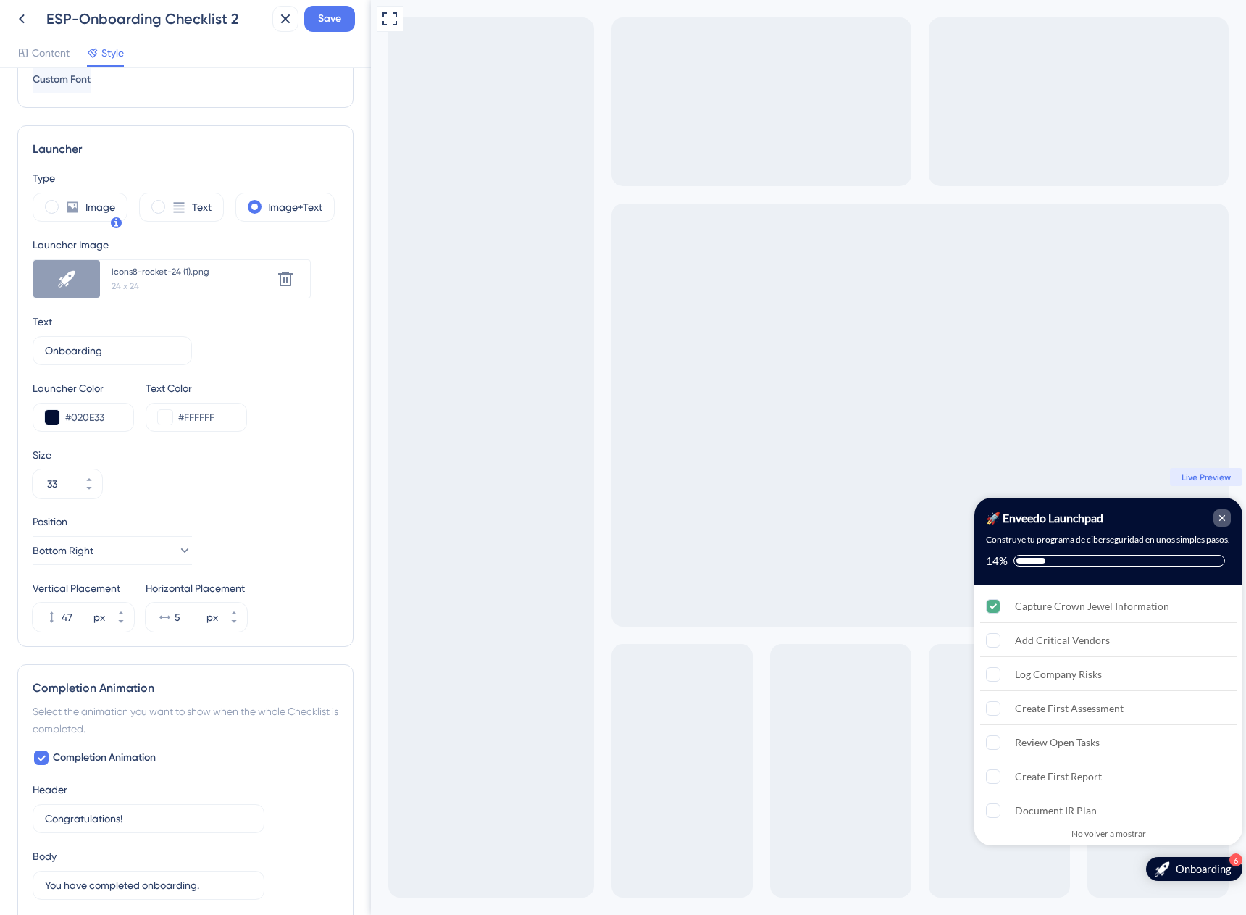
scroll to position [363, 0]
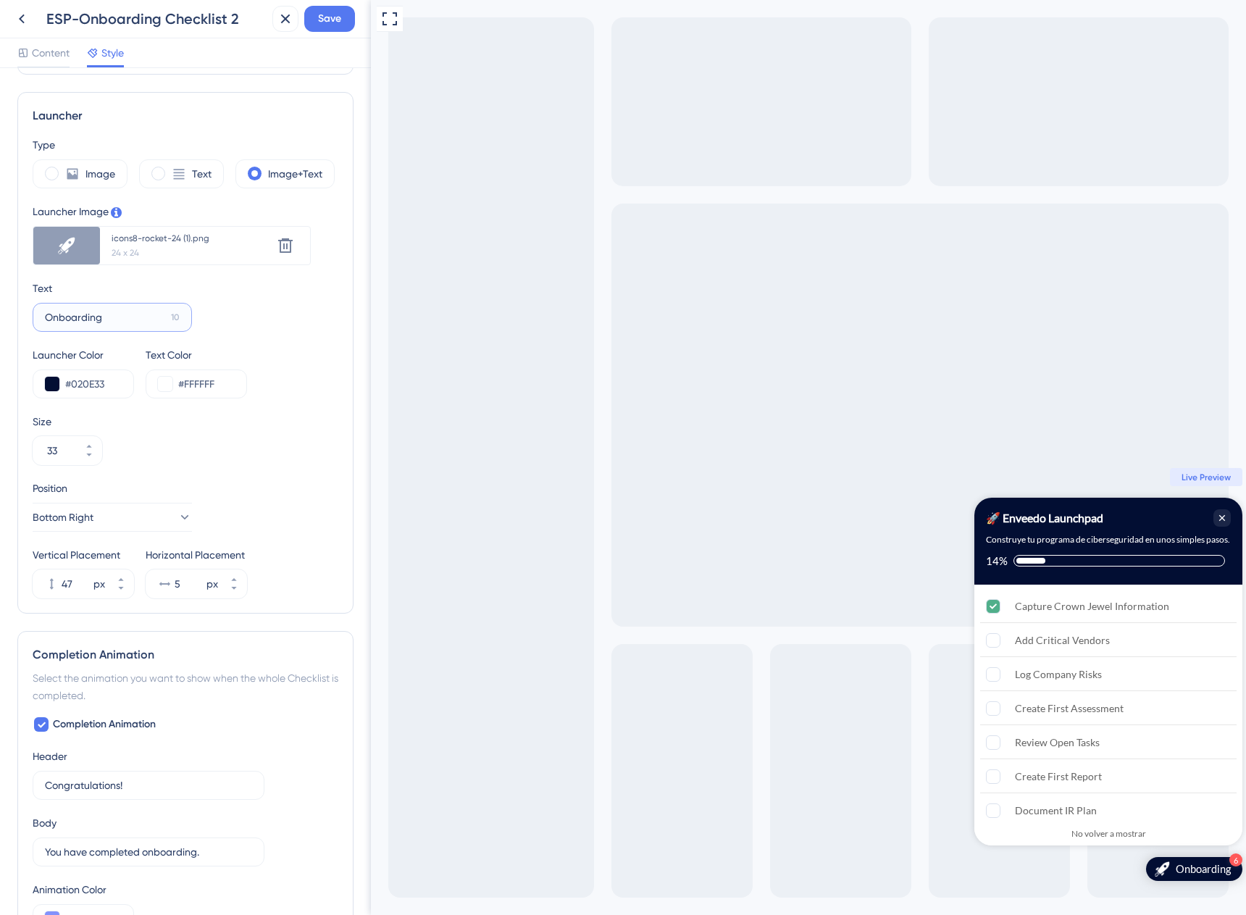
click at [117, 311] on input "Onboarding" at bounding box center [105, 317] width 120 height 16
paste input "Incorporación"
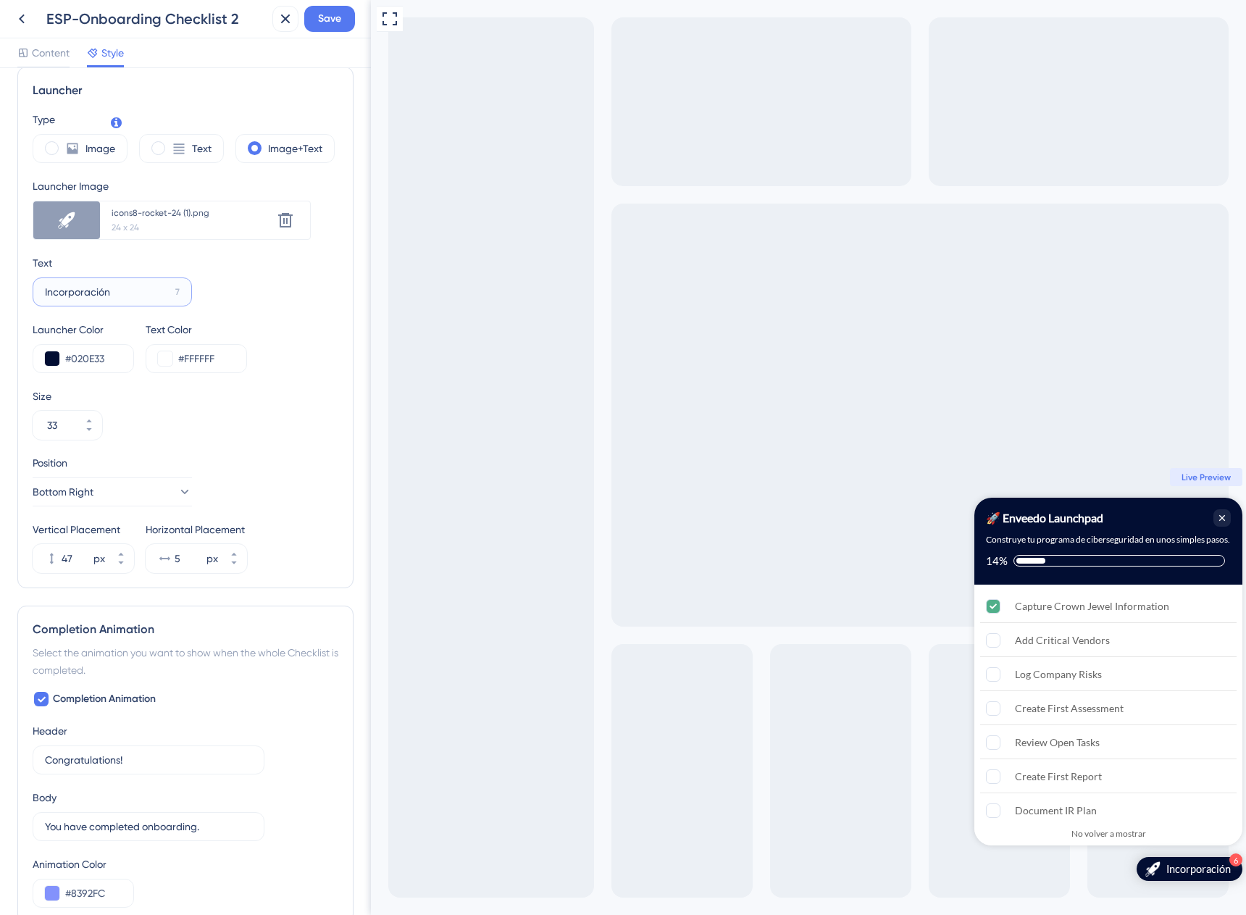
scroll to position [472, 0]
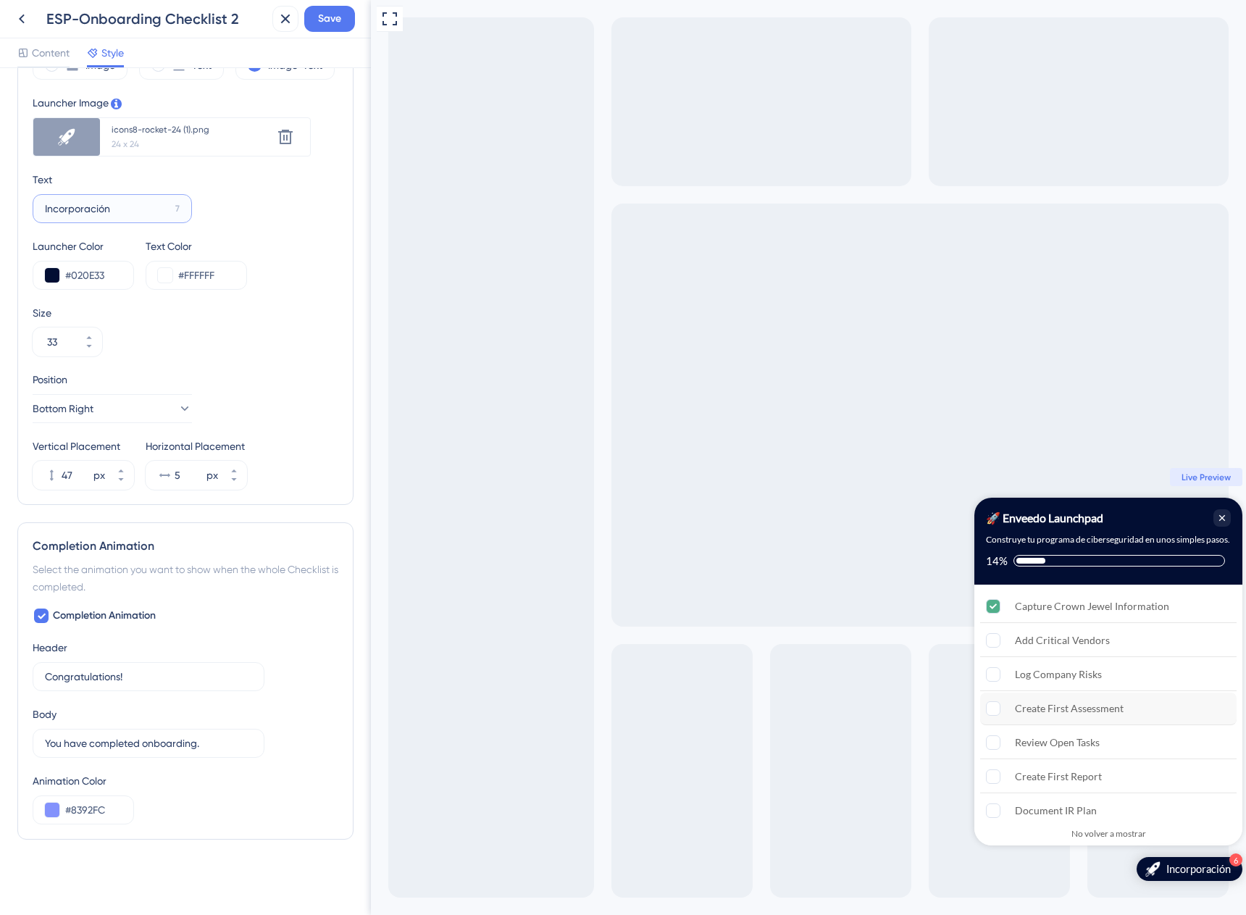
type input "Incorporación"
click at [180, 673] on input "Congratulations!" at bounding box center [141, 677] width 193 height 16
paste input "¡Felicitaciones!"
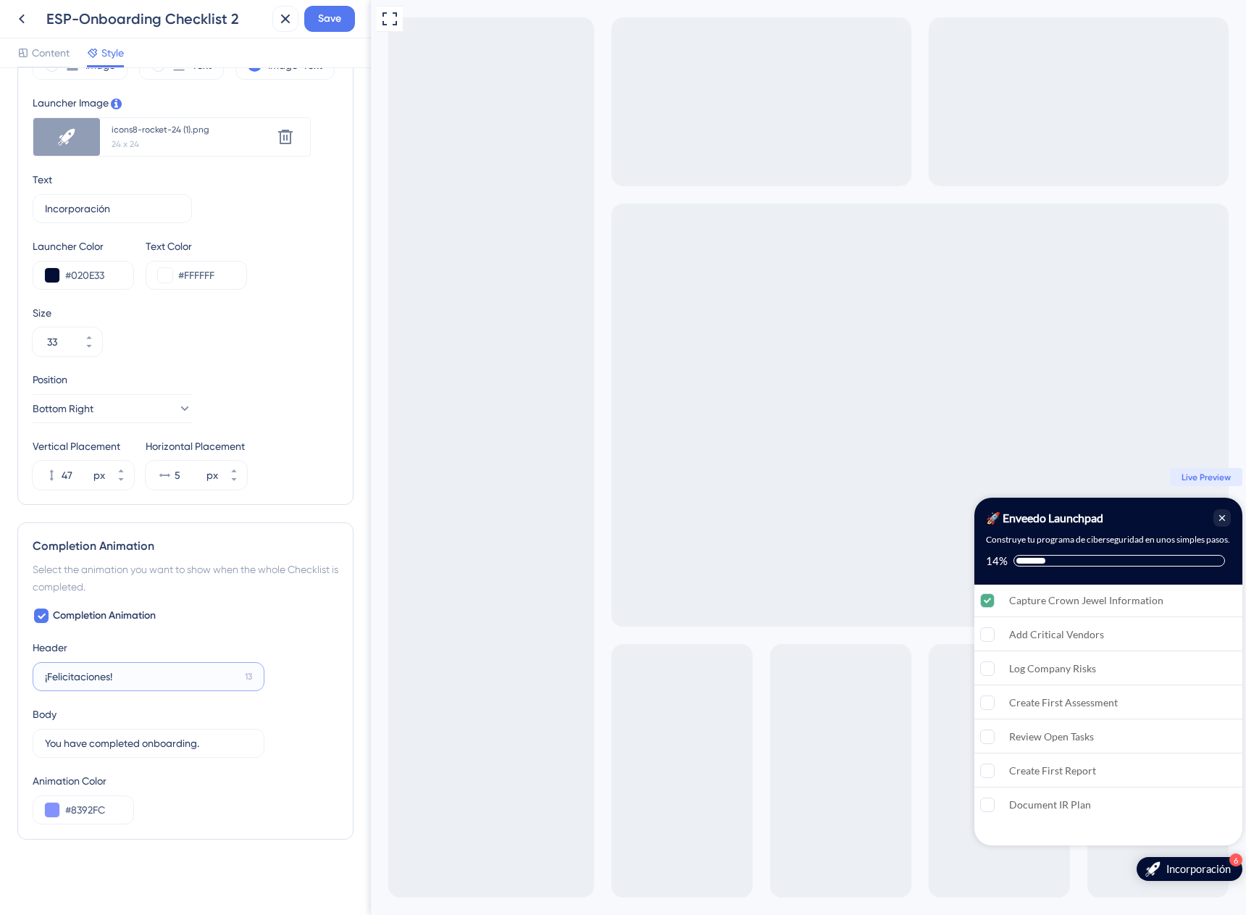
type input "¡Felicitaciones!"
click at [114, 748] on input "You have completed onboarding." at bounding box center [141, 743] width 193 height 16
paste input "Completaste la incorporación"
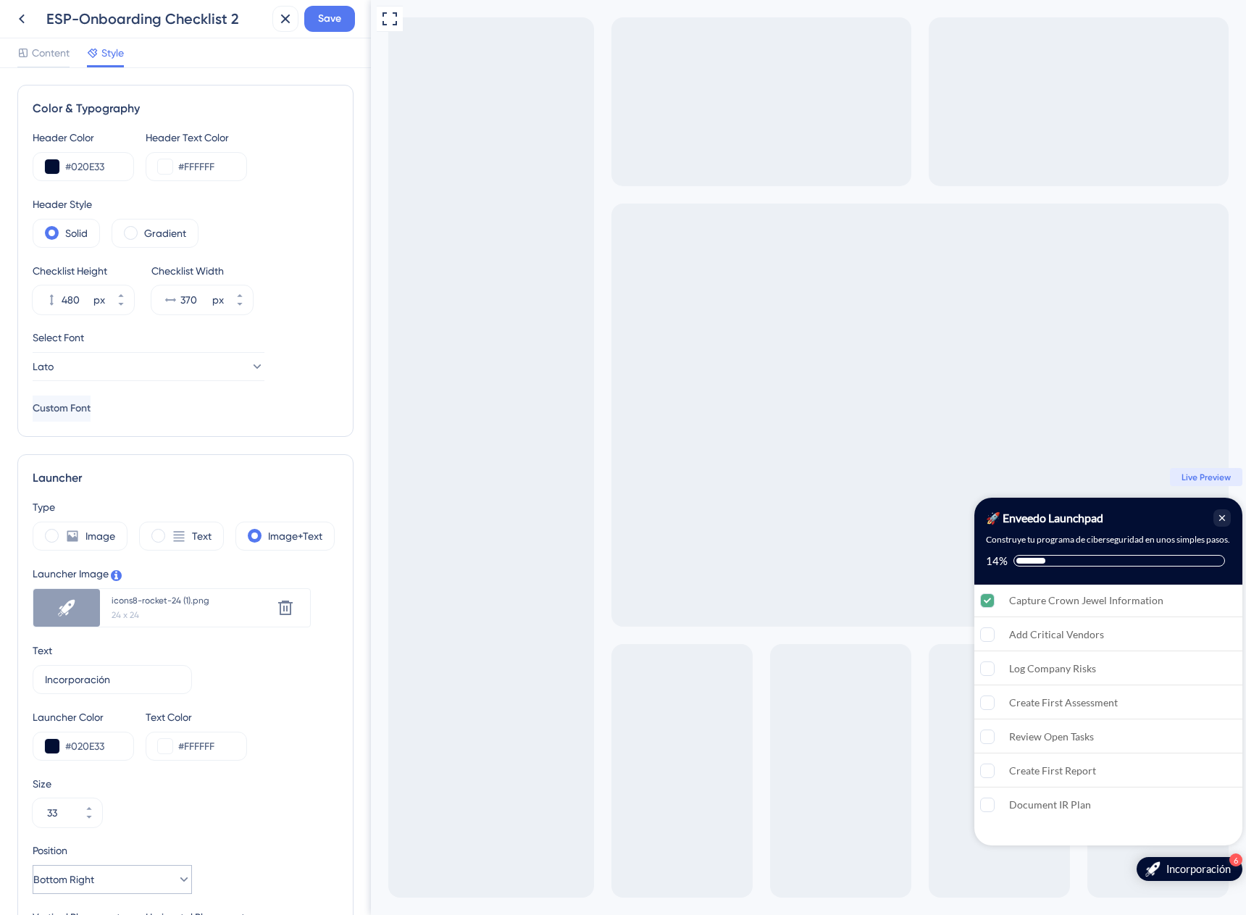
scroll to position [0, 0]
type input "Completaste la incorporación."
click at [42, 60] on span "Content" at bounding box center [51, 52] width 38 height 17
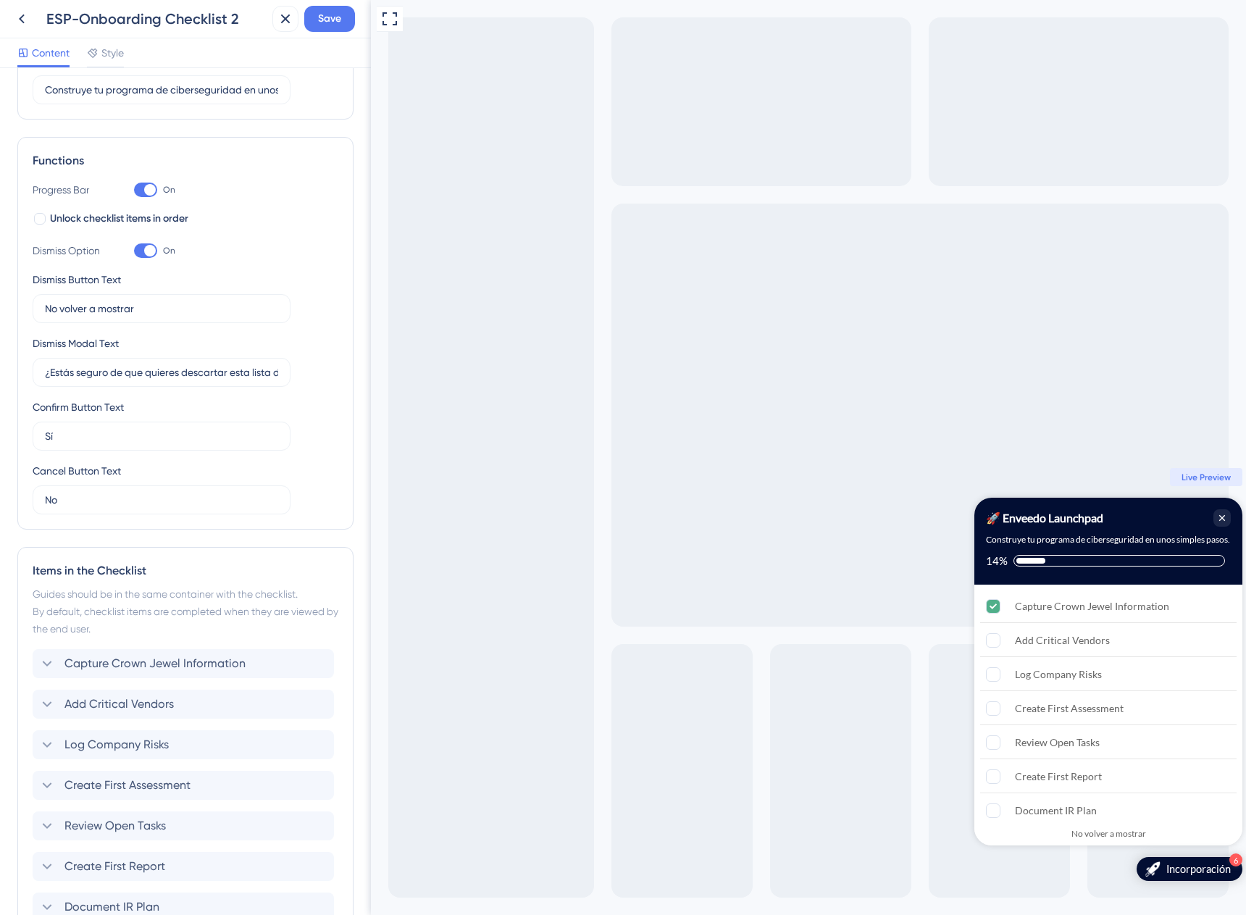
scroll to position [279, 0]
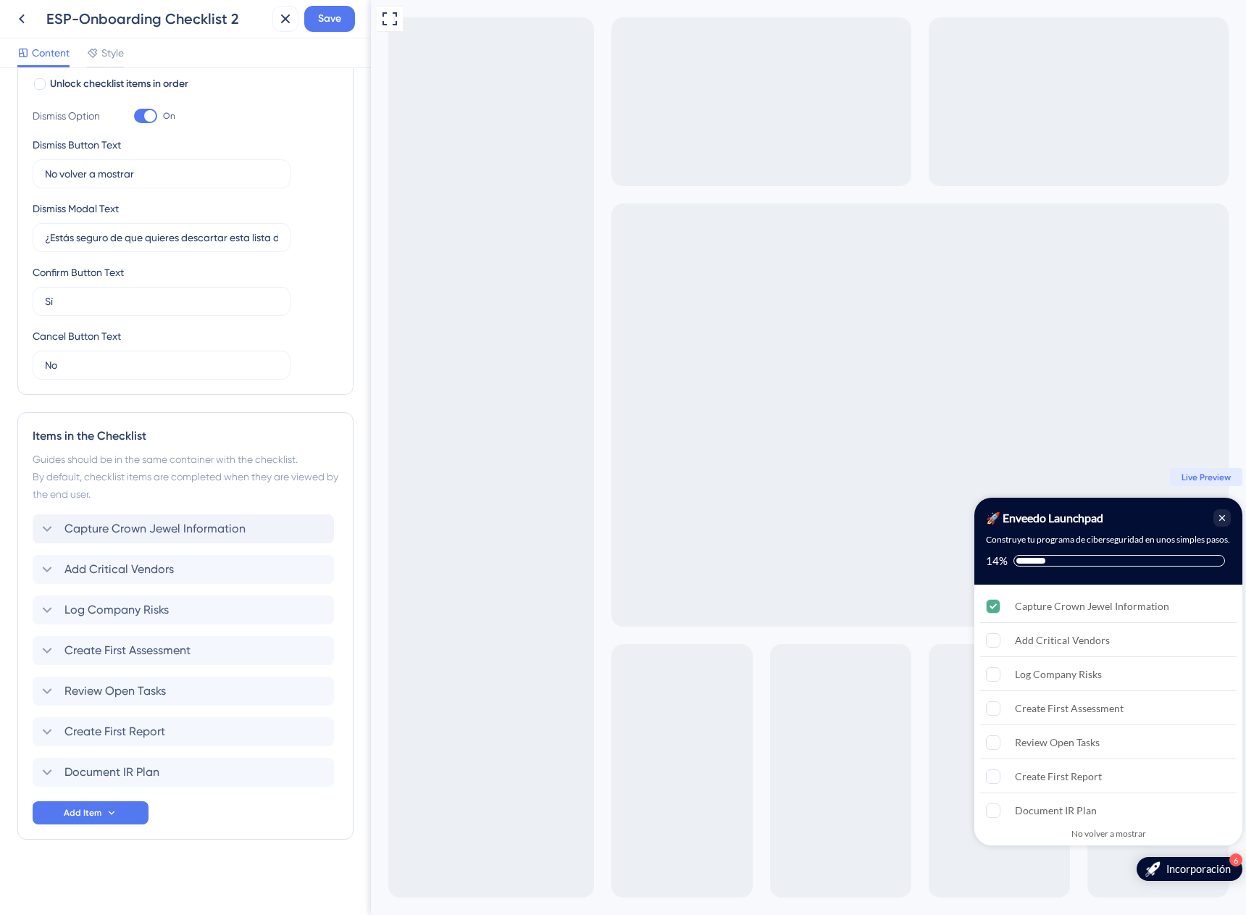
click at [122, 528] on span "Capture Crown Jewel Information" at bounding box center [154, 528] width 181 height 17
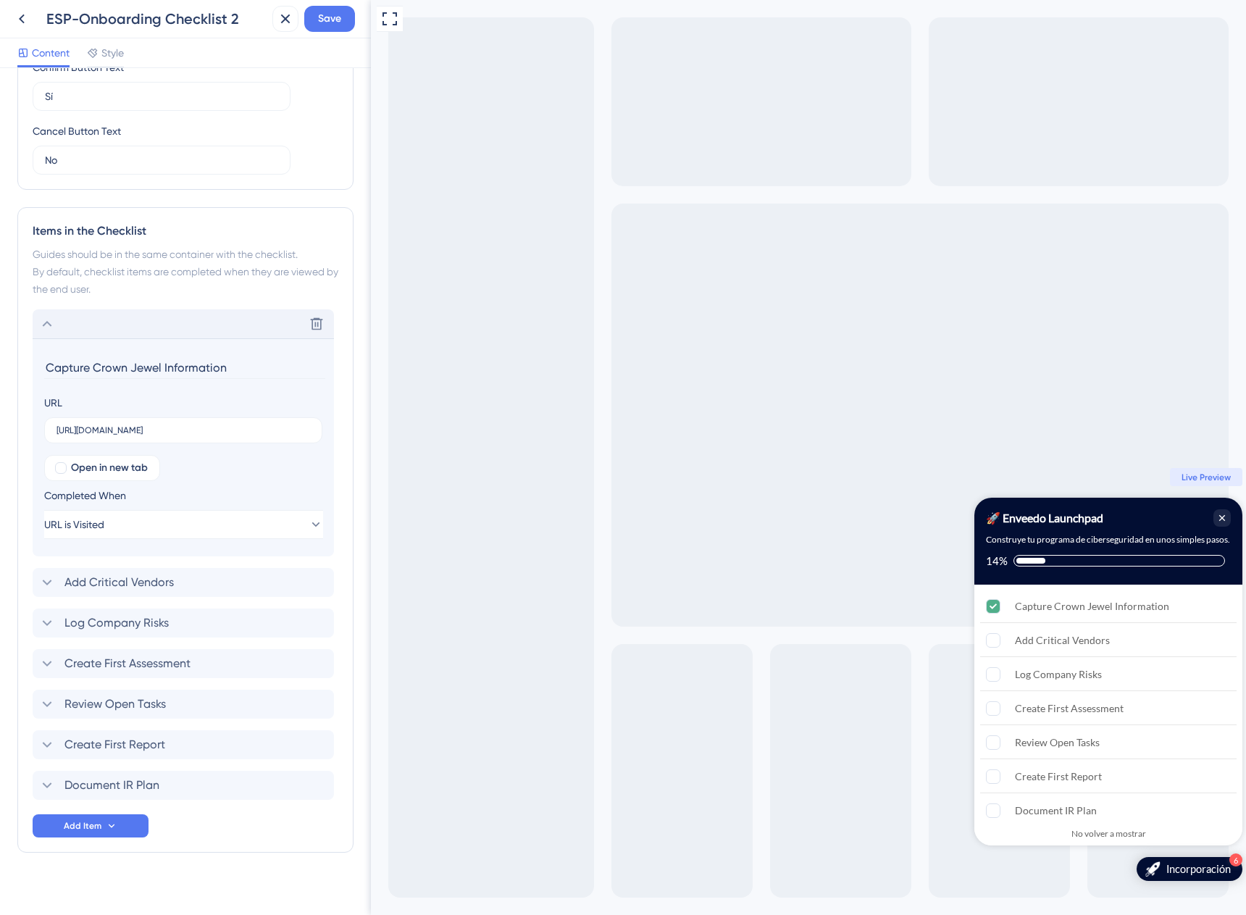
scroll to position [497, 0]
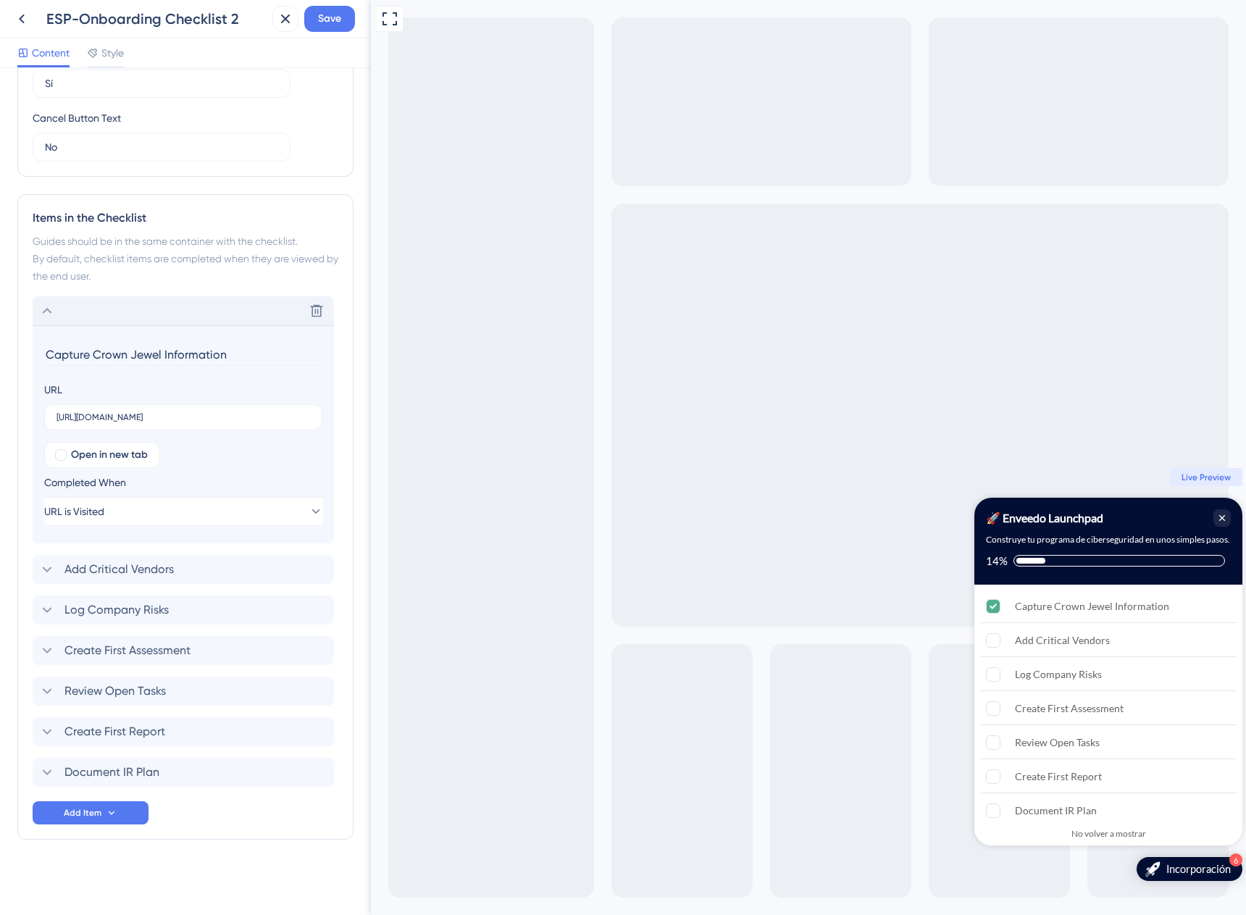
click at [142, 357] on input "Capture Crown Jewel Information" at bounding box center [184, 354] width 281 height 22
click at [101, 360] on input "Capturar Información de Activos Críticos" at bounding box center [184, 354] width 281 height 22
type input "Capturar información de Activos Críticos"
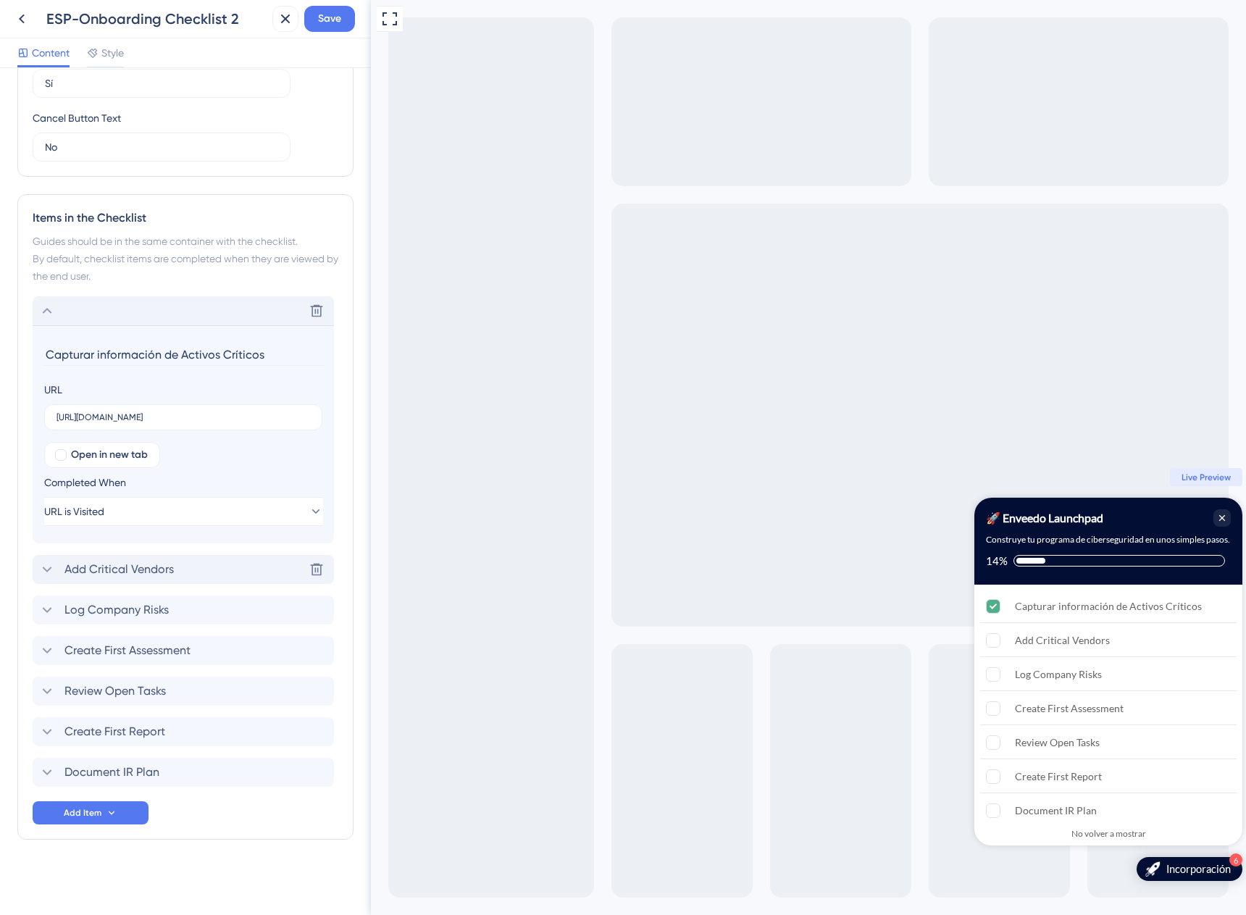
click at [101, 561] on span "Add Critical Vendors" at bounding box center [118, 569] width 109 height 17
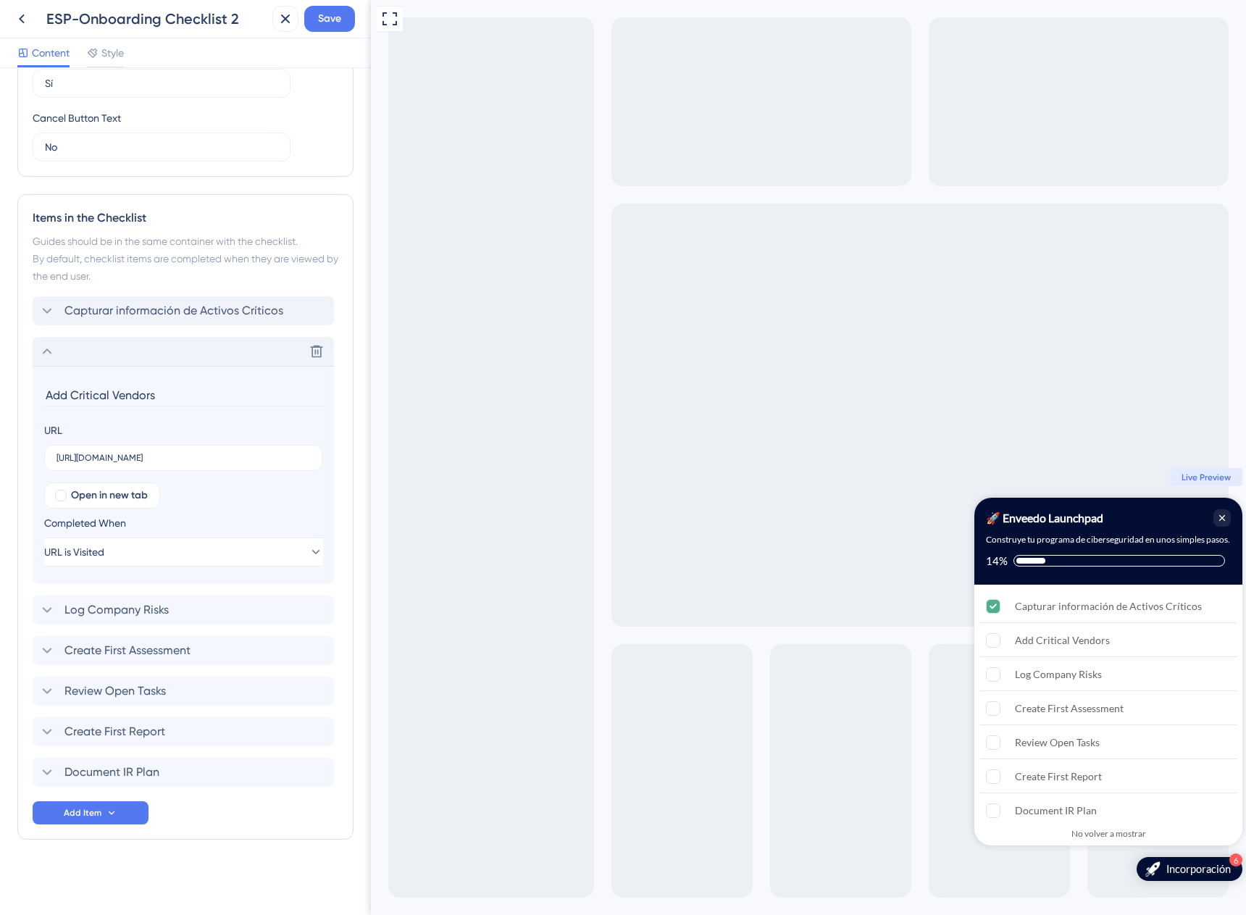
click at [141, 394] on input "Add Critical Vendors" at bounding box center [184, 395] width 281 height 22
paste input "gregar Proveedores Crítico"
type input "Agregar proveedores críticos"
click at [151, 602] on span "Log Company Risks" at bounding box center [116, 609] width 104 height 17
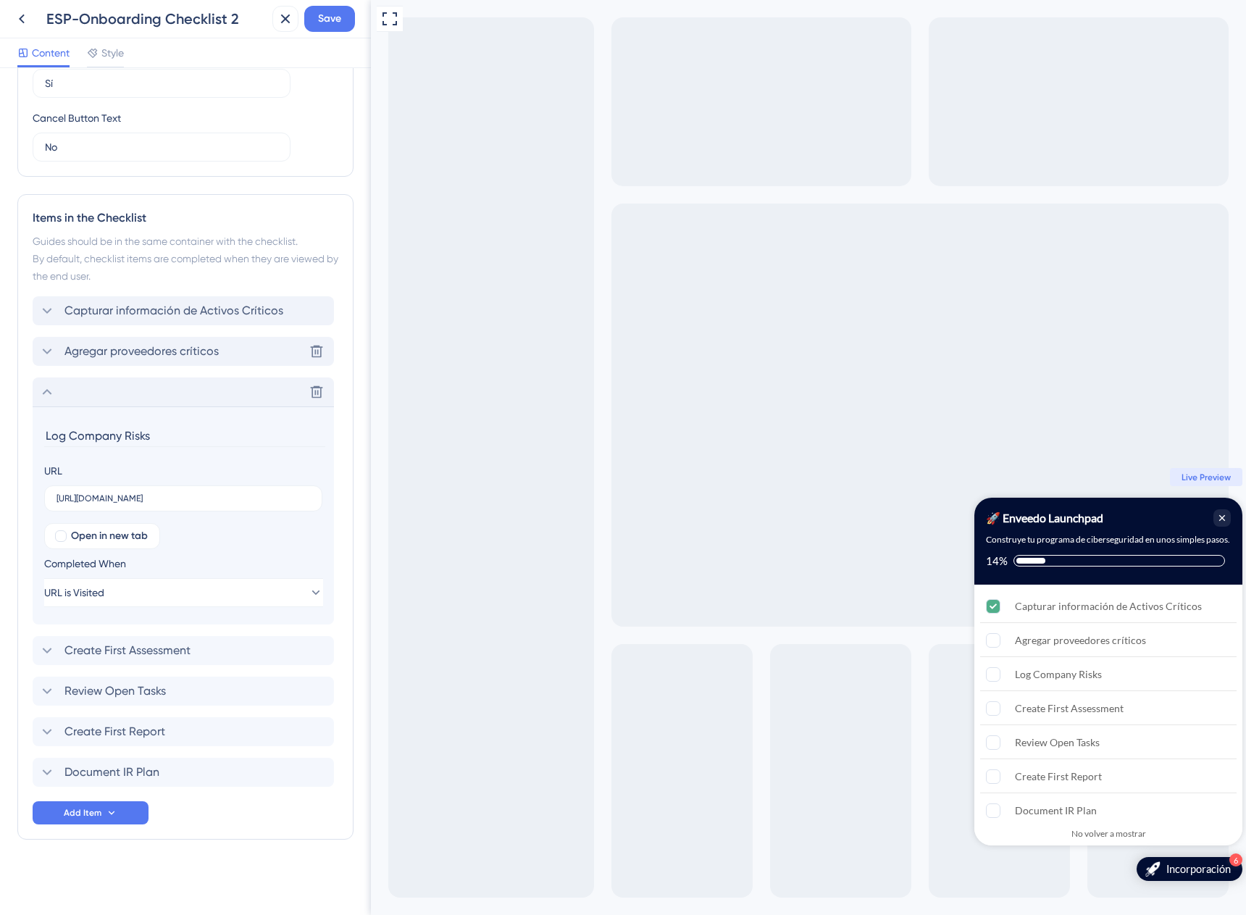
click at [148, 430] on input "Log Company Risks" at bounding box center [184, 436] width 281 height 22
paste input "Registrar Riesgos de la Empresa"
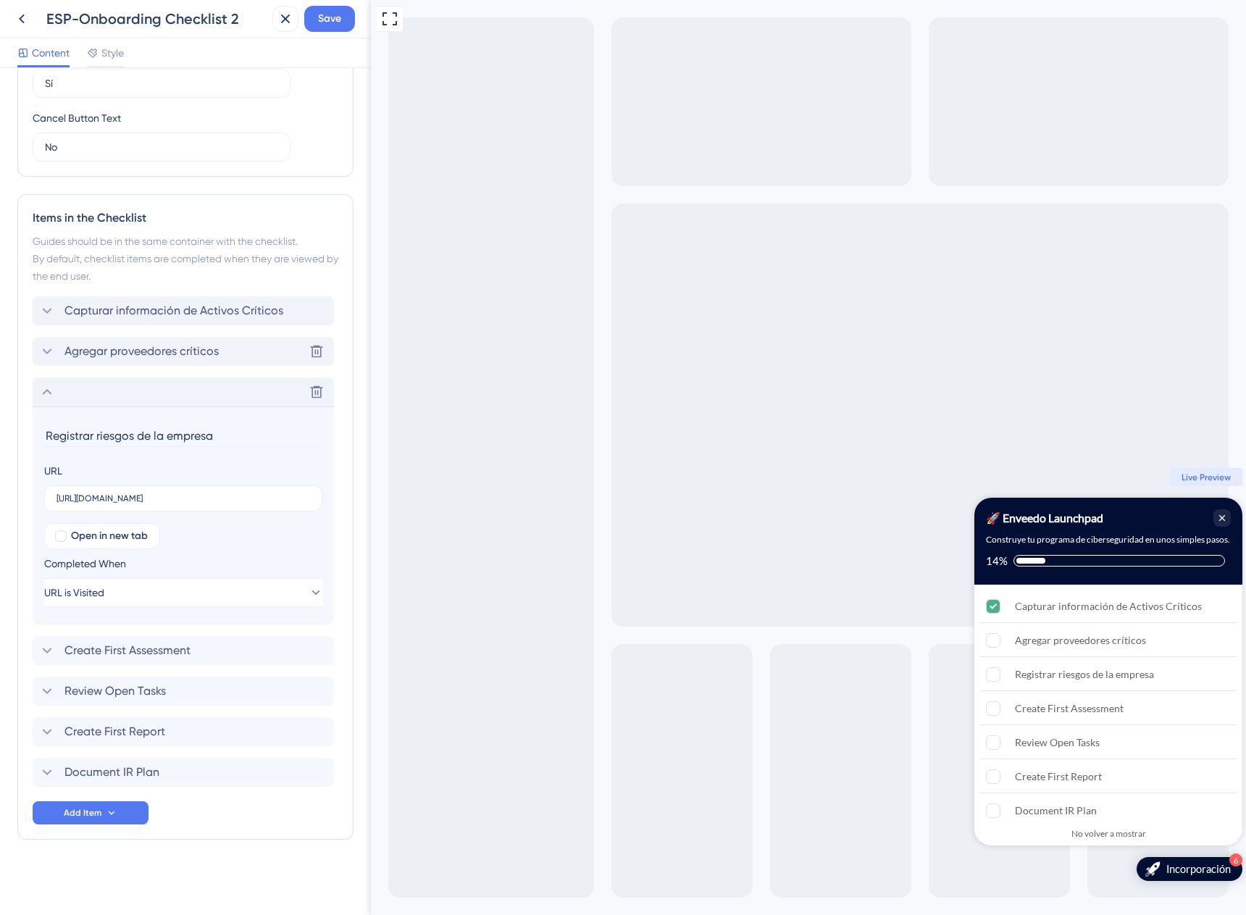
type input "Registrar riesgos de la empresa"
click at [209, 388] on div "Delete" at bounding box center [183, 391] width 301 height 29
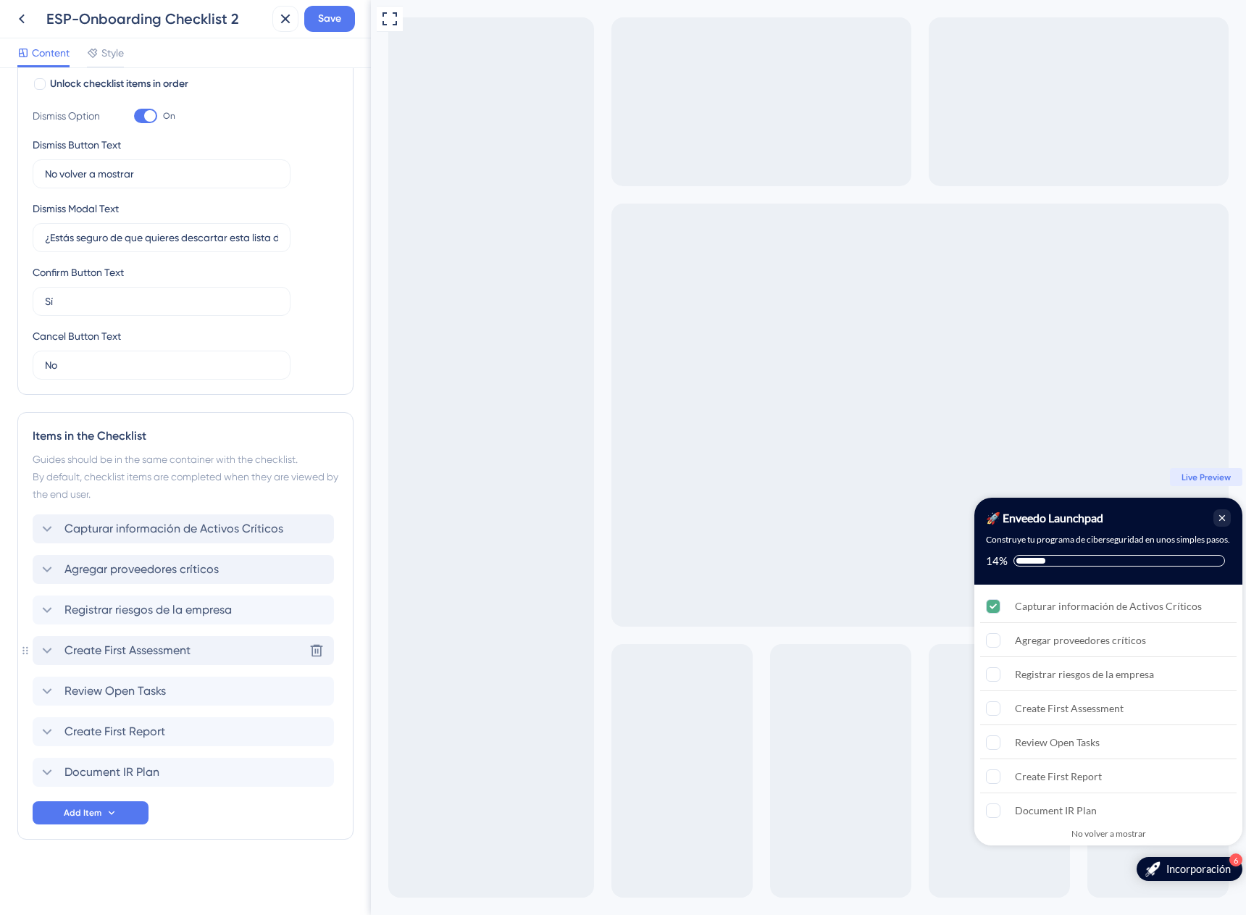
click at [146, 646] on span "Create First Assessment" at bounding box center [127, 650] width 126 height 17
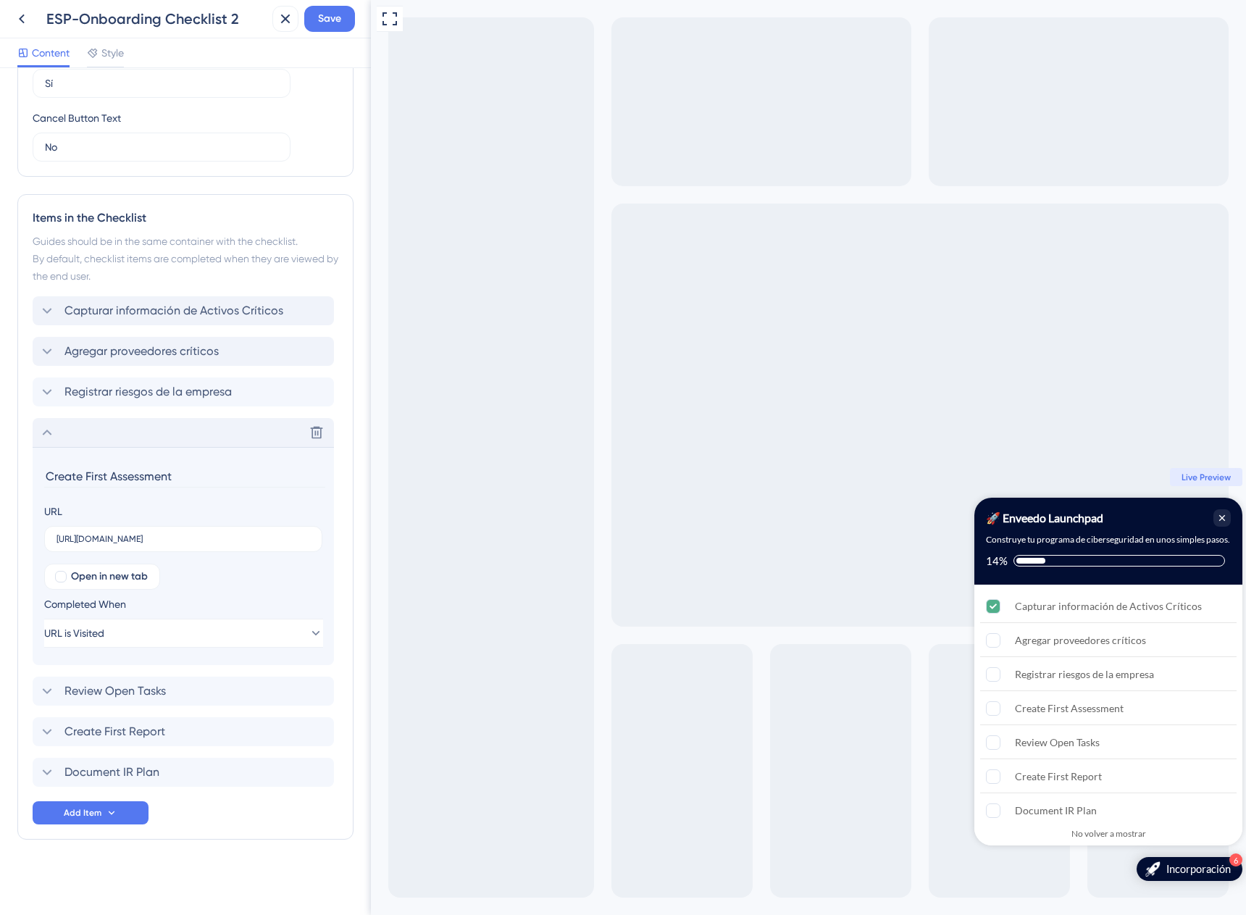
click at [138, 478] on input "Create First Assessment" at bounding box center [184, 476] width 281 height 22
paste input "r Primera Evaluación"
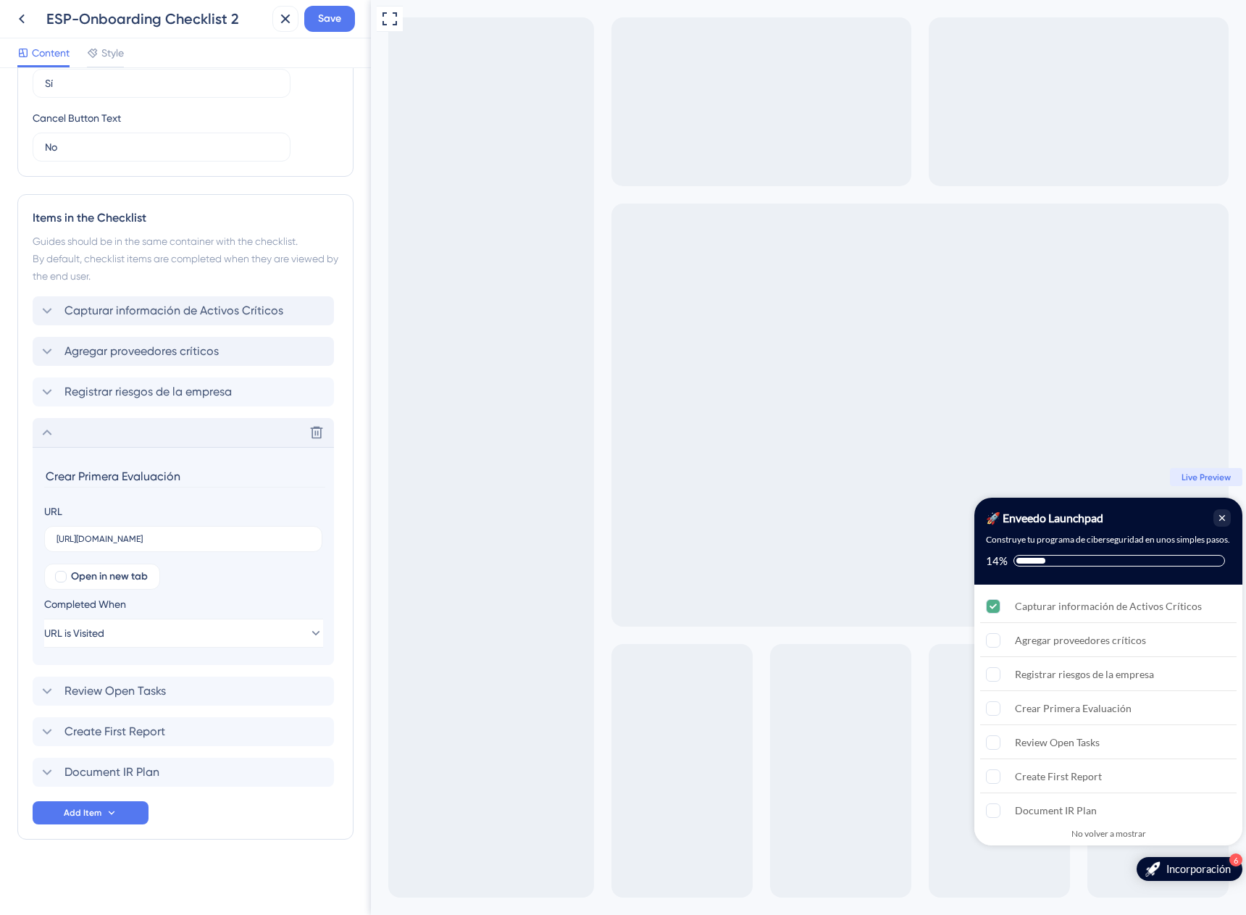
click at [80, 477] on input "Crear Primera Evaluación" at bounding box center [184, 476] width 281 height 22
type input "Crear primera evaluación"
click at [116, 685] on span "Review Open Tasks" at bounding box center [114, 690] width 101 height 17
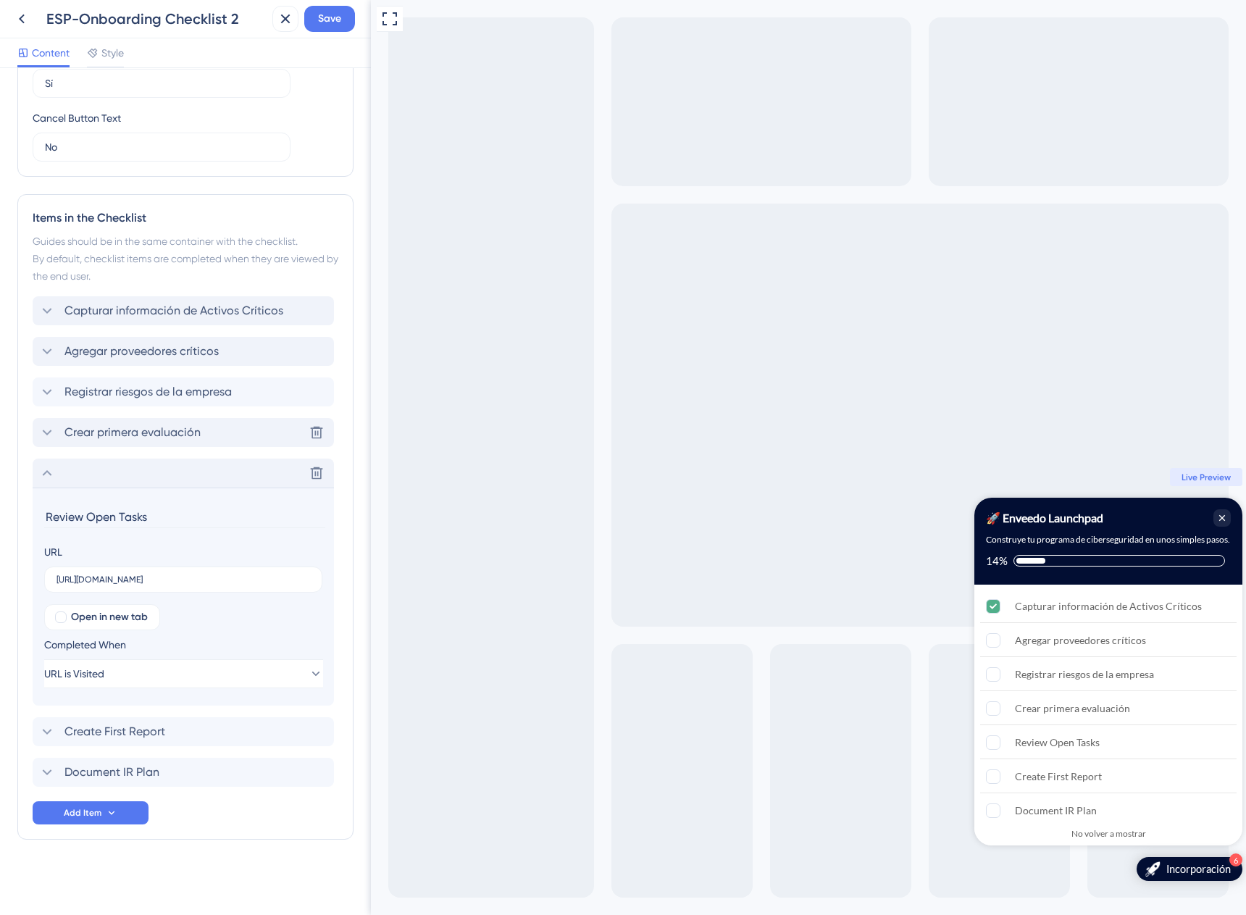
click at [127, 522] on input "Review Open Tasks" at bounding box center [184, 517] width 281 height 22
paste input "sar Tareas Abierta"
type input "Revisar tareas abiertas"
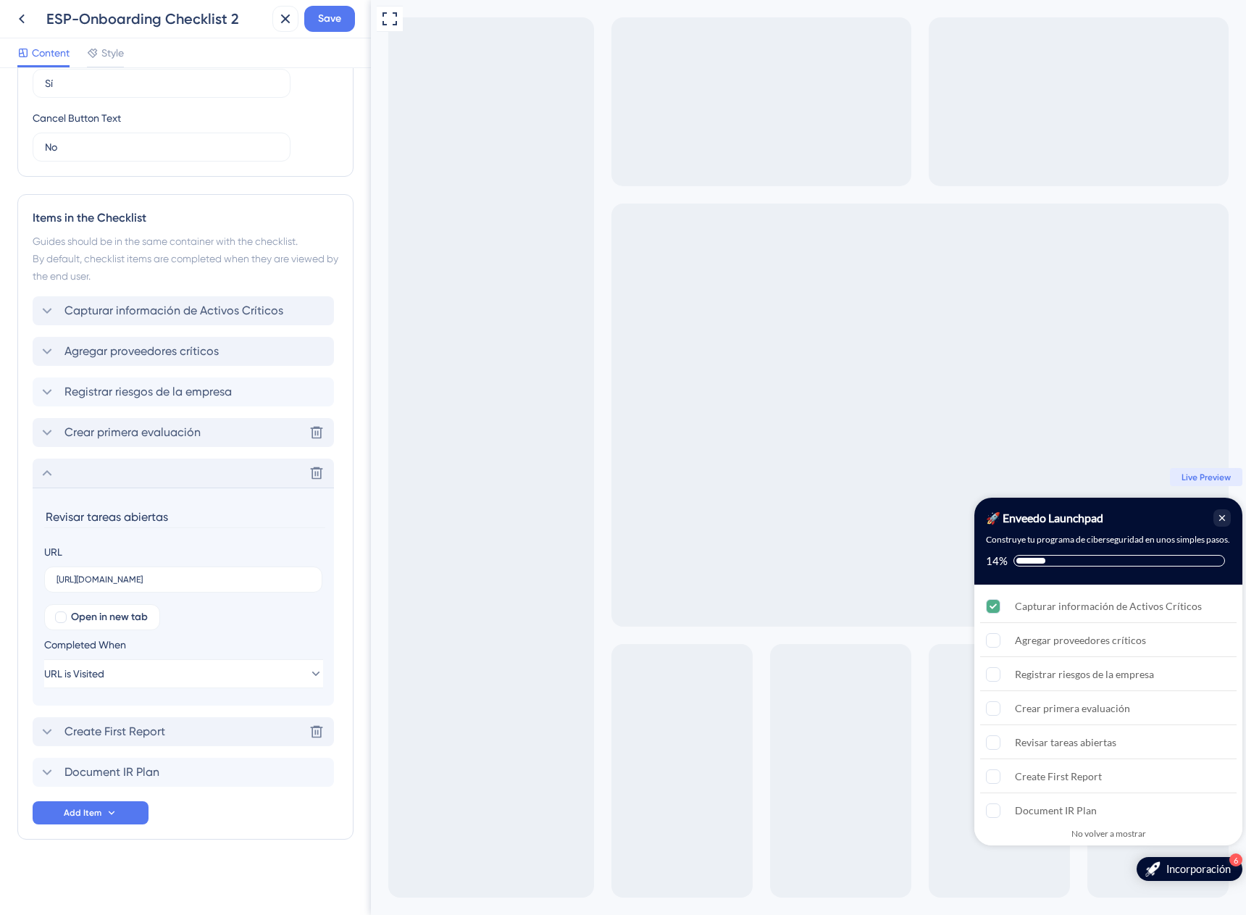
click at [167, 735] on div "Create First Report Delete" at bounding box center [183, 731] width 301 height 29
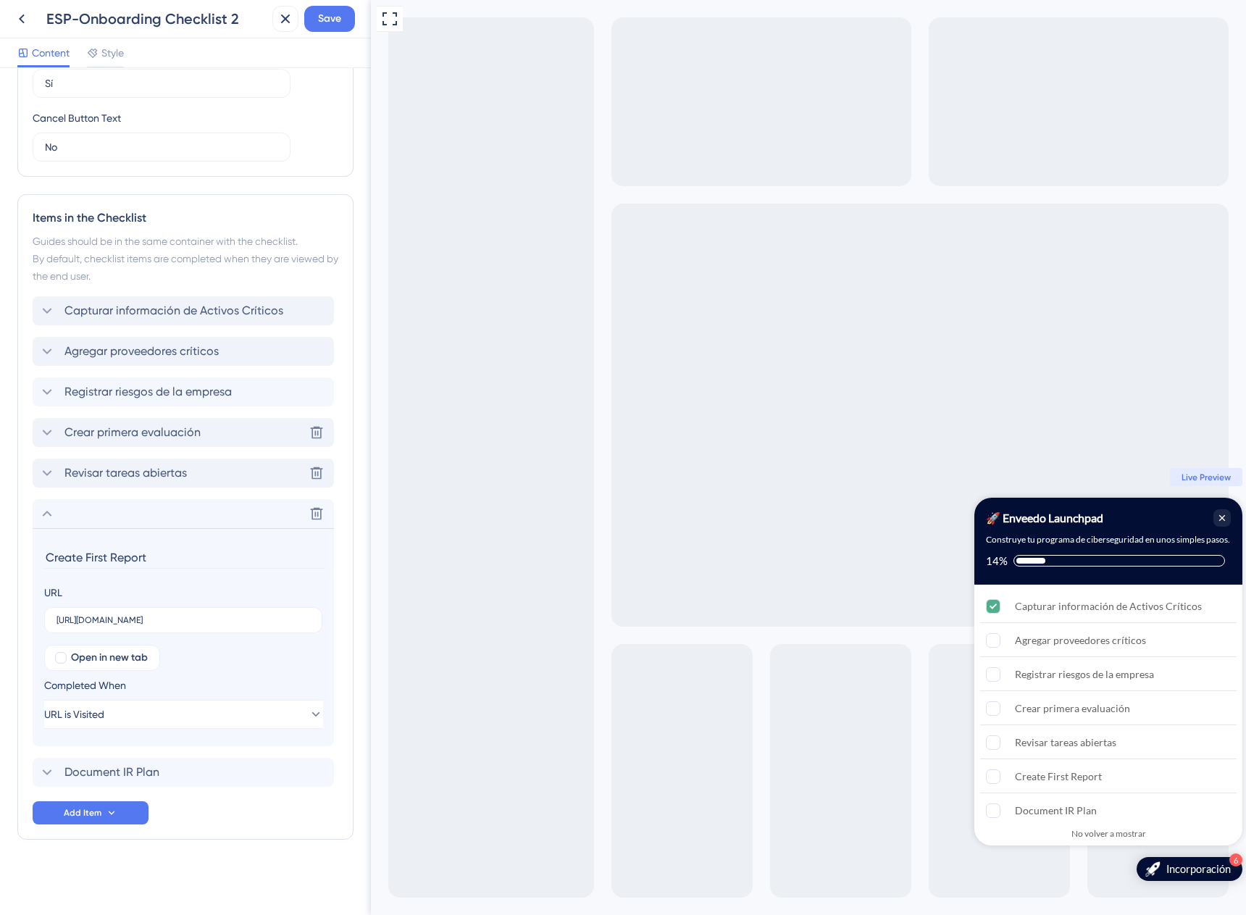
click at [118, 557] on input "Create First Report" at bounding box center [184, 557] width 281 height 22
paste input "r Primer Reporte"
type input "Crear primer reporte"
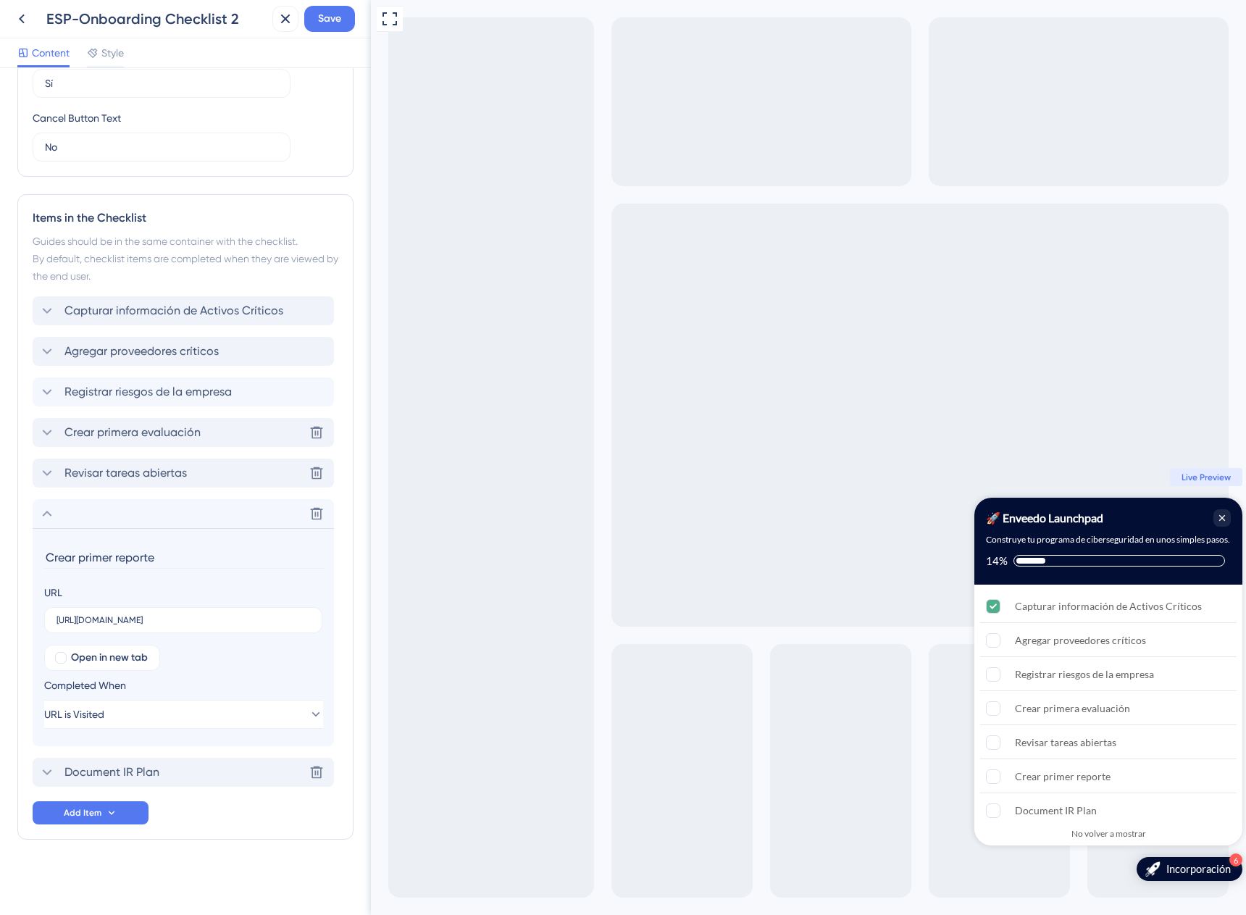
click at [94, 769] on span "Document IR Plan" at bounding box center [111, 772] width 95 height 17
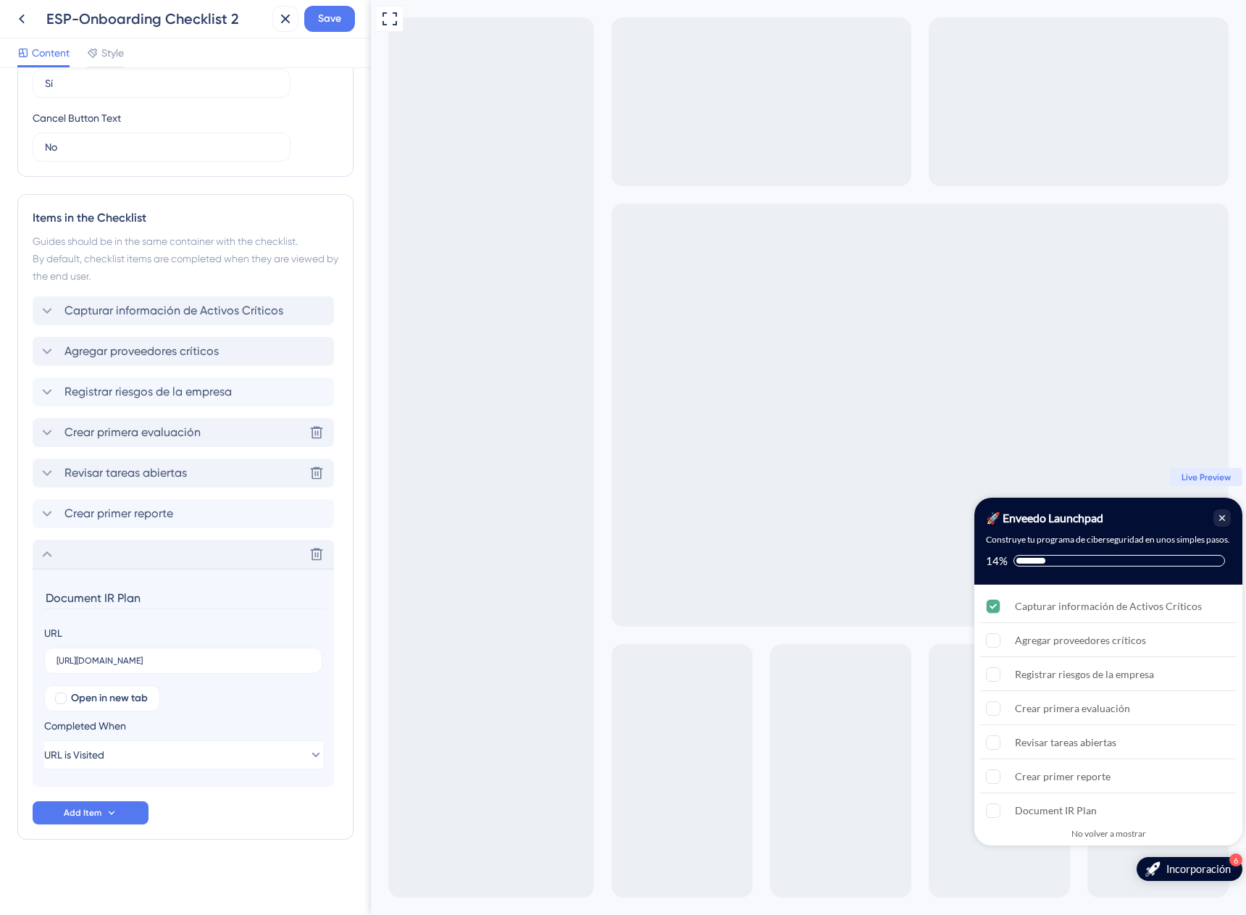
click at [113, 594] on input "Document IR Plan" at bounding box center [184, 598] width 281 height 22
paste input "ar Plan de RI"
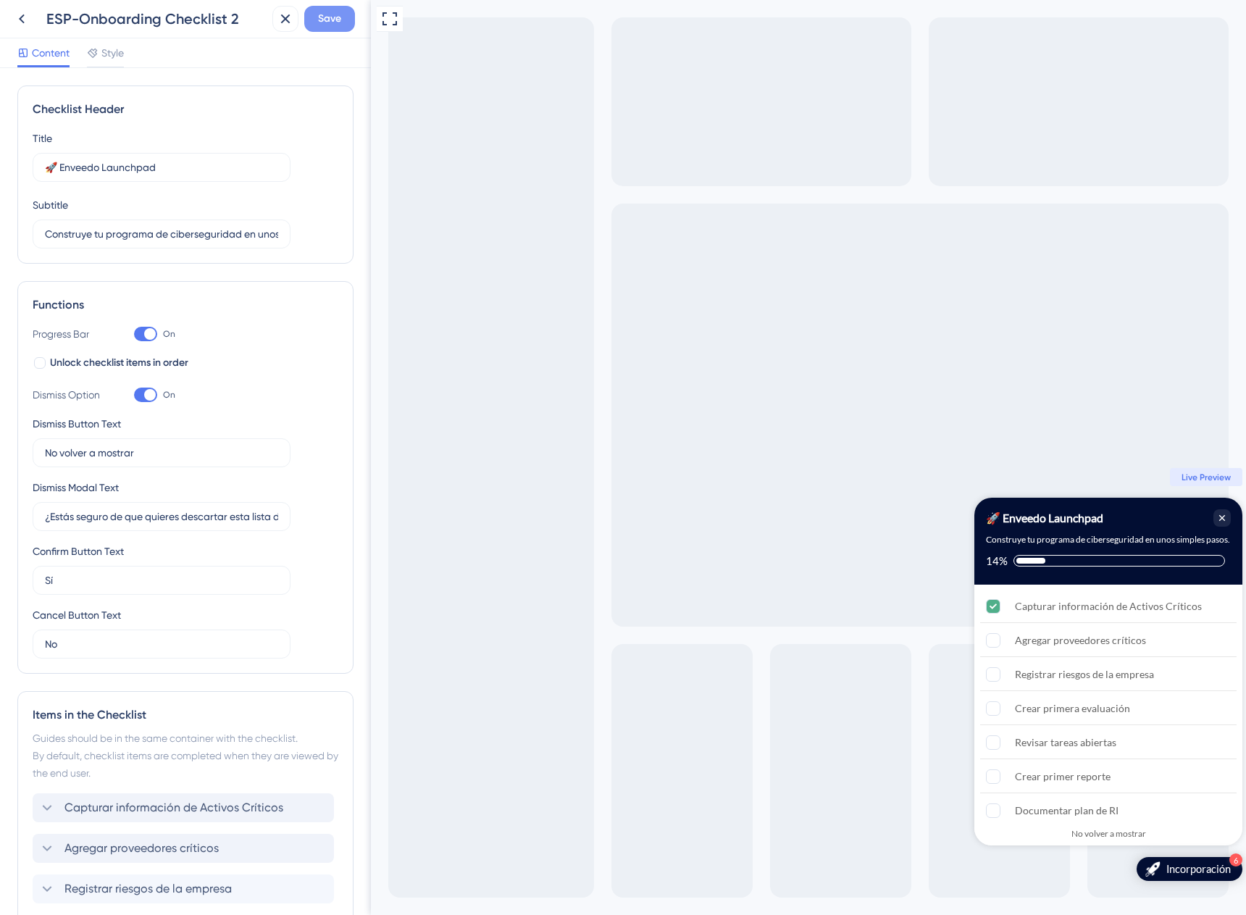
type input "Documentar plan de RI"
click at [332, 27] on span "Save" at bounding box center [329, 18] width 23 height 17
click at [277, 32] on icon at bounding box center [275, 27] width 14 height 14
click at [27, 20] on icon at bounding box center [21, 18] width 17 height 17
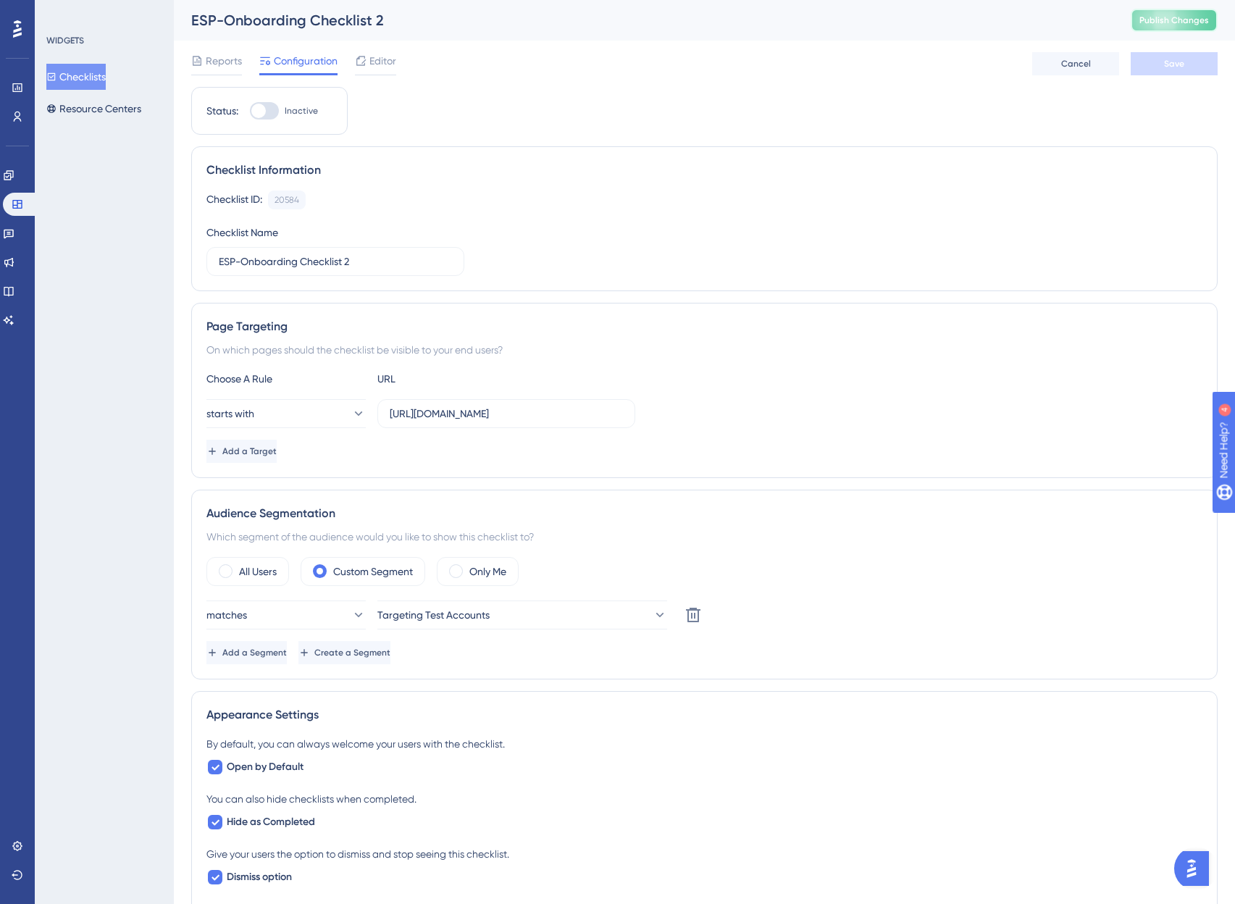
click at [1209, 14] on span "Publish Changes" at bounding box center [1174, 20] width 70 height 12
click at [12, 110] on link at bounding box center [18, 116] width 12 height 23
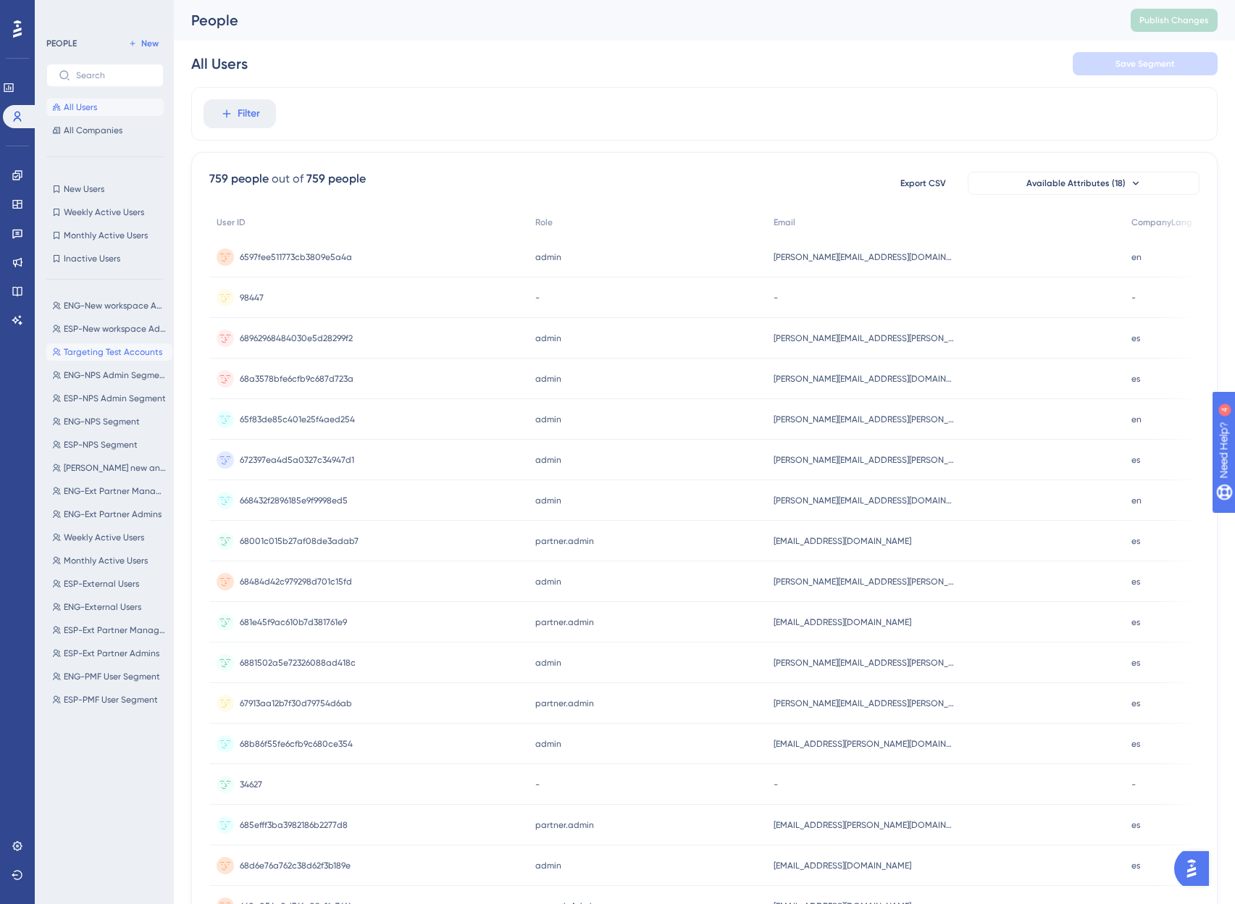
click at [122, 351] on span "Targeting Test Accounts" at bounding box center [113, 352] width 99 height 12
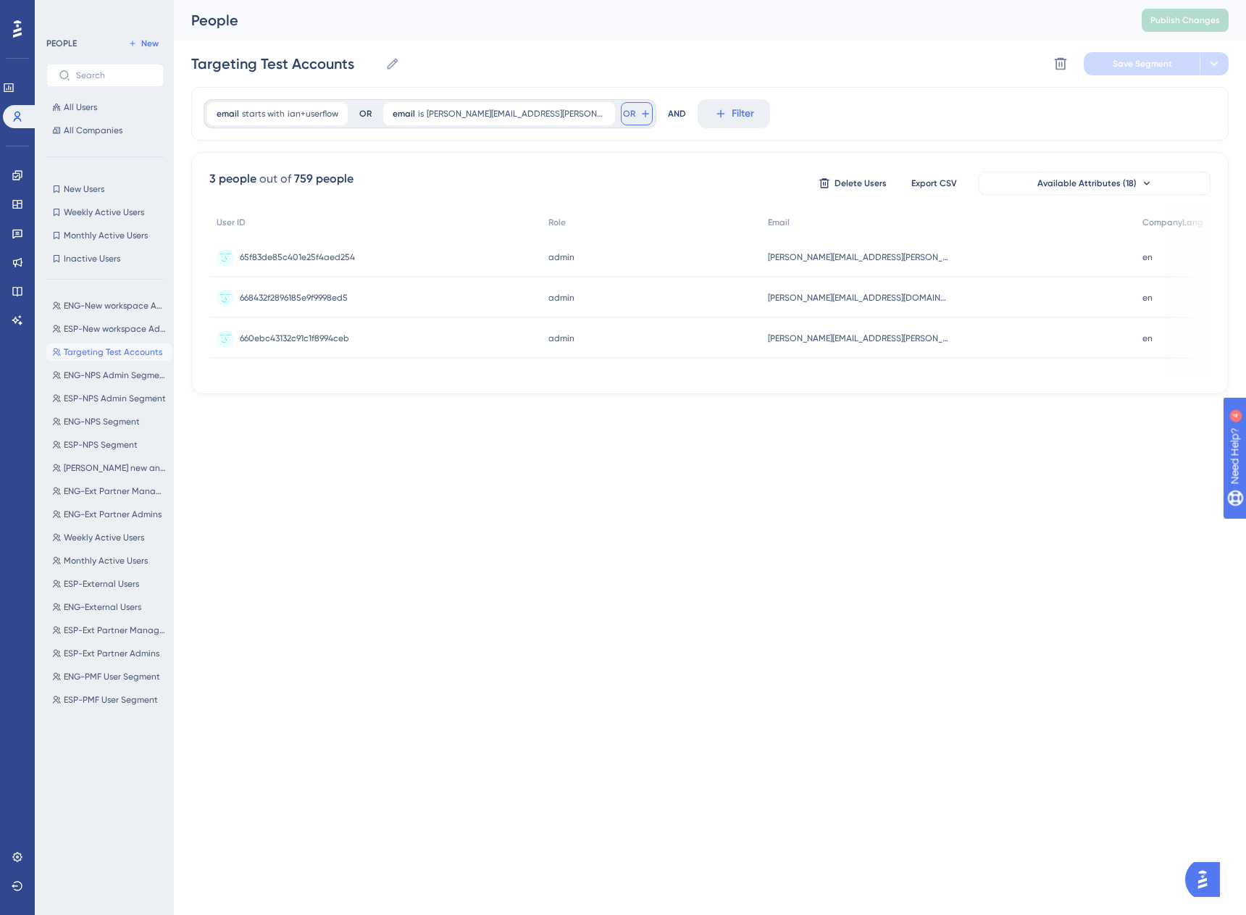
click at [621, 114] on button "OR" at bounding box center [637, 113] width 32 height 23
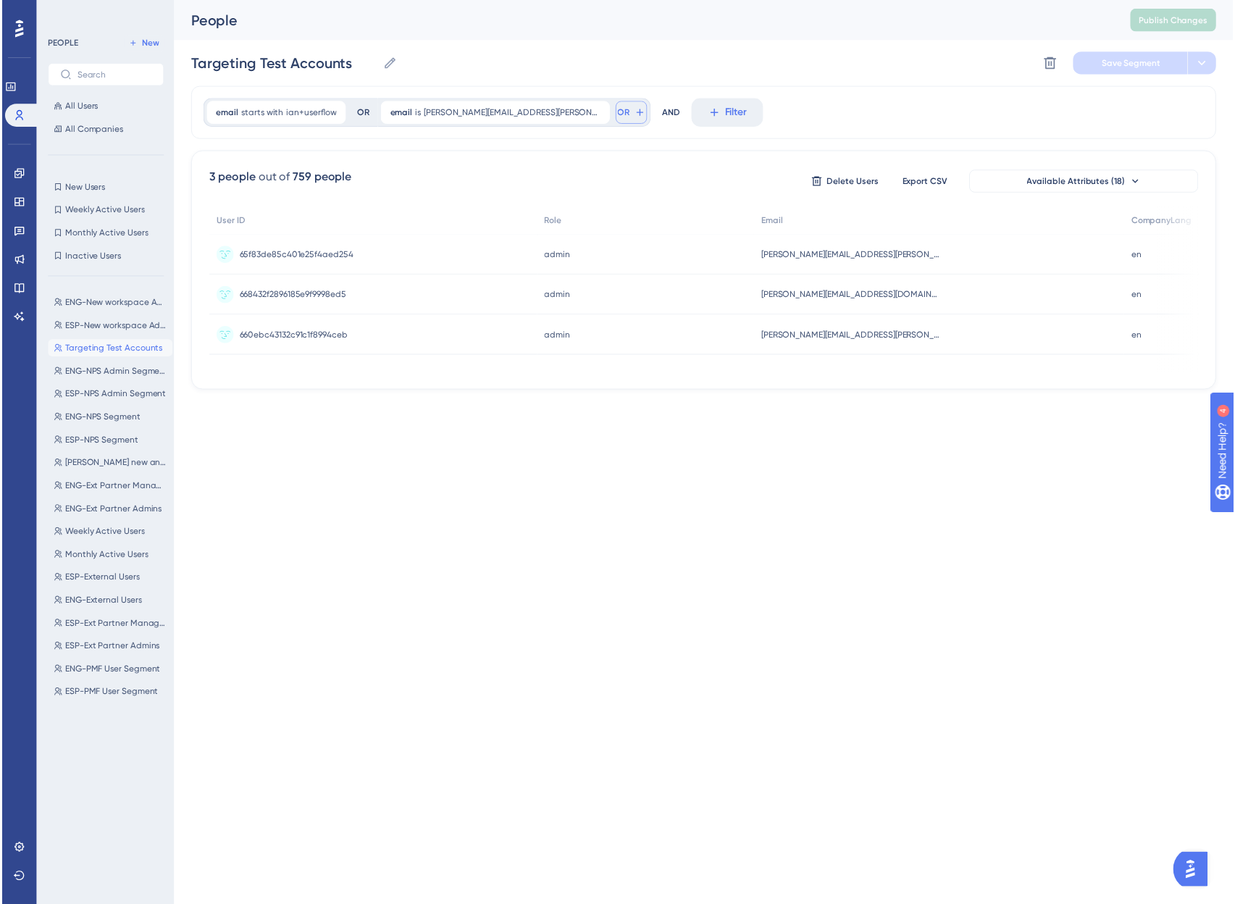
scroll to position [66, 0]
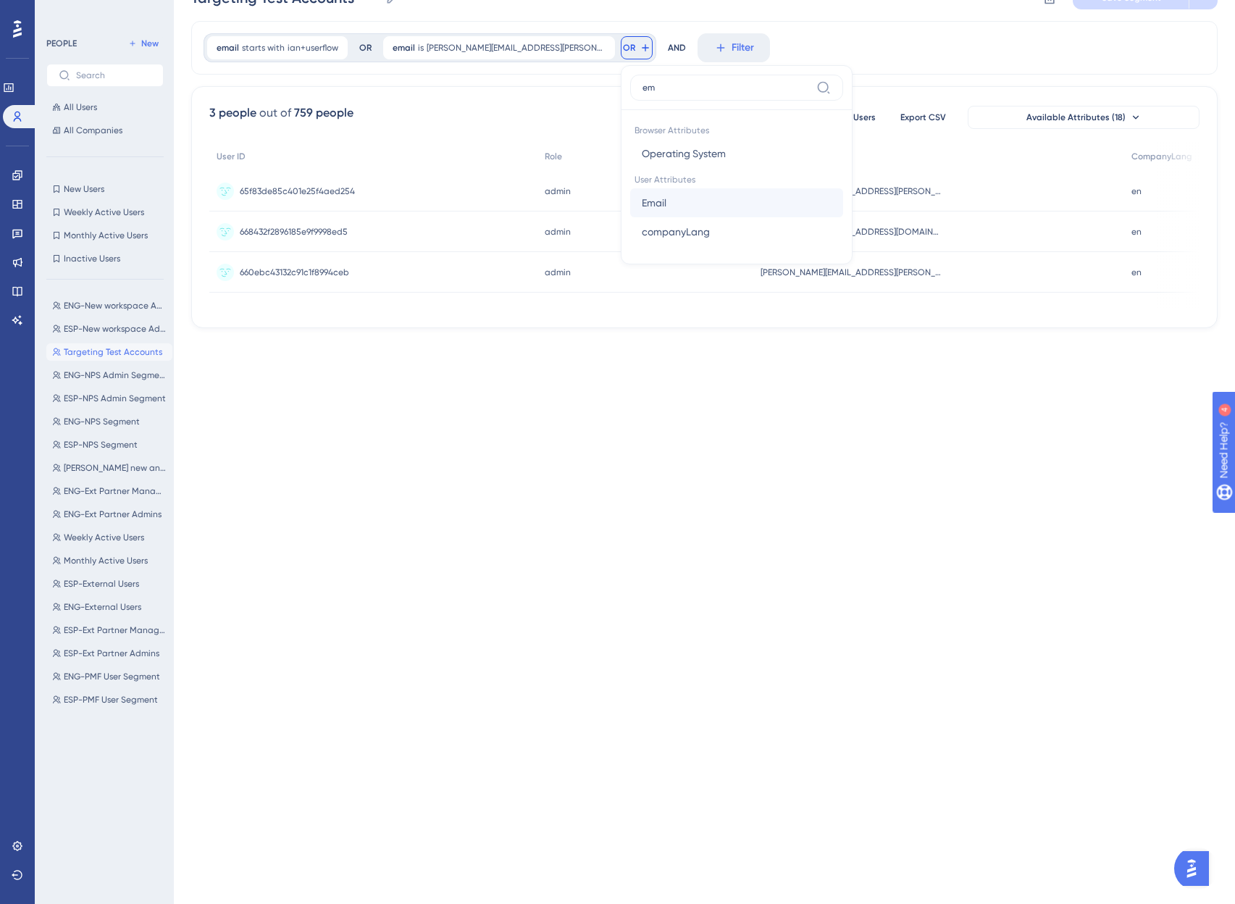
type input "em"
click at [630, 206] on button "Email Email" at bounding box center [736, 202] width 213 height 29
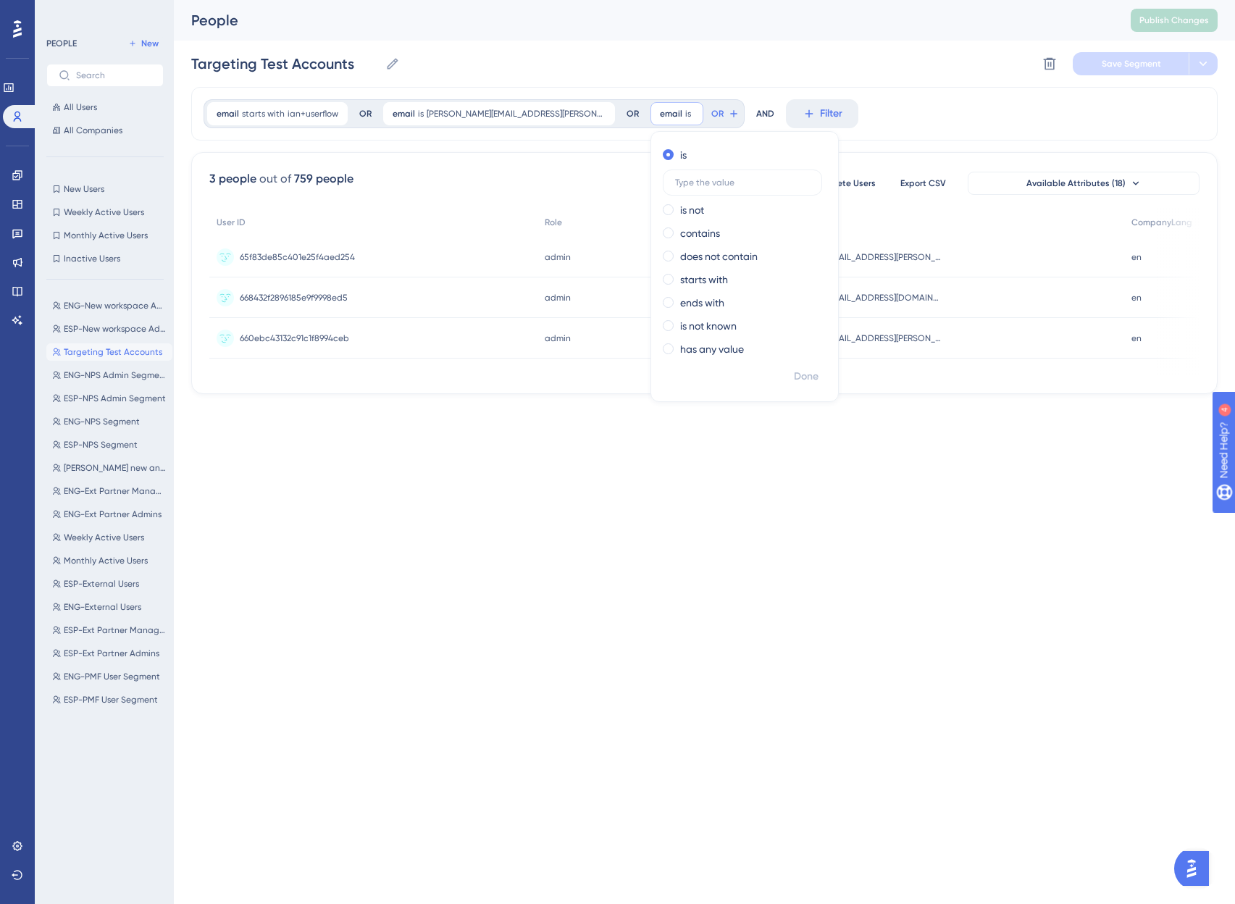
scroll to position [0, 0]
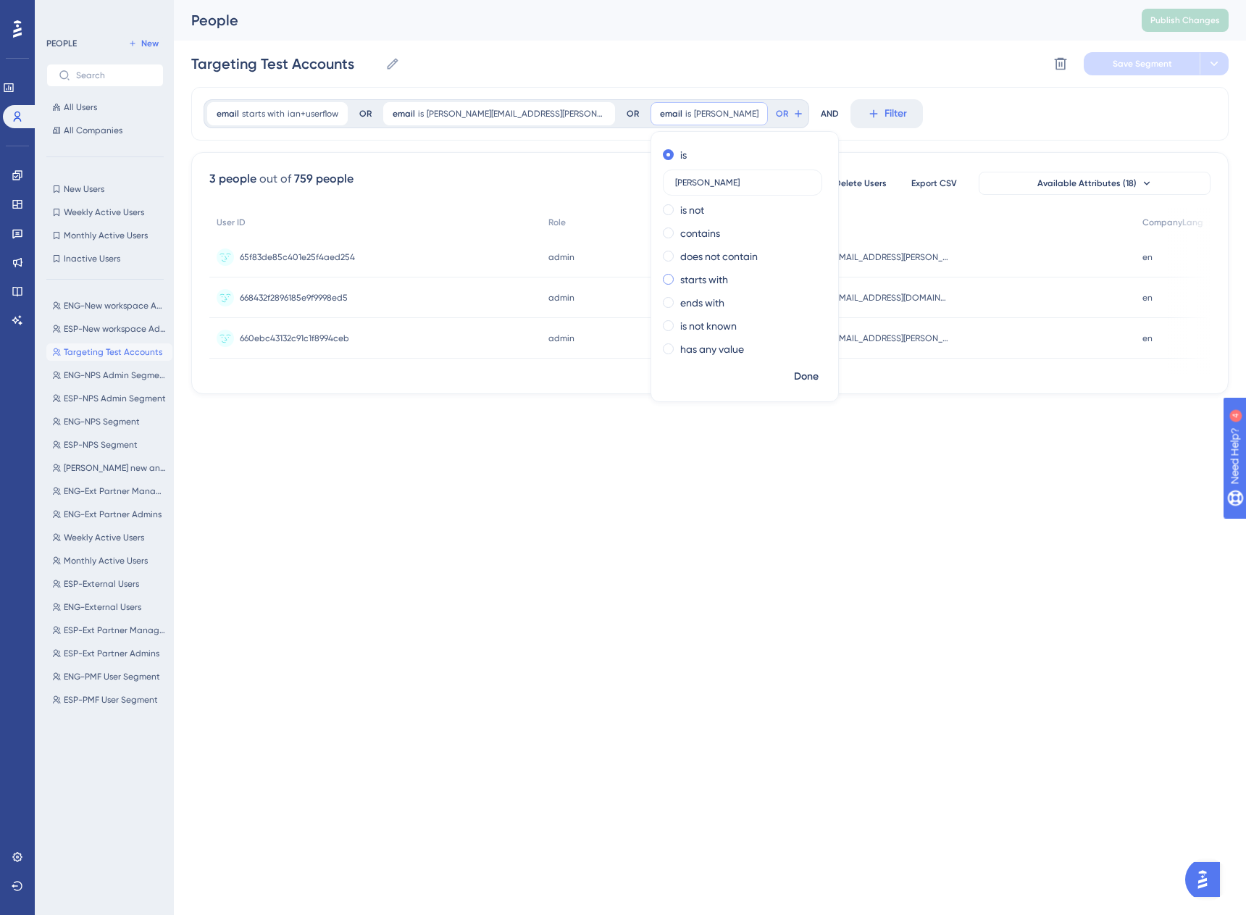
type input "[PERSON_NAME]"
click at [680, 282] on label "starts with" at bounding box center [704, 279] width 48 height 17
click at [794, 378] on span "Done" at bounding box center [806, 376] width 25 height 17
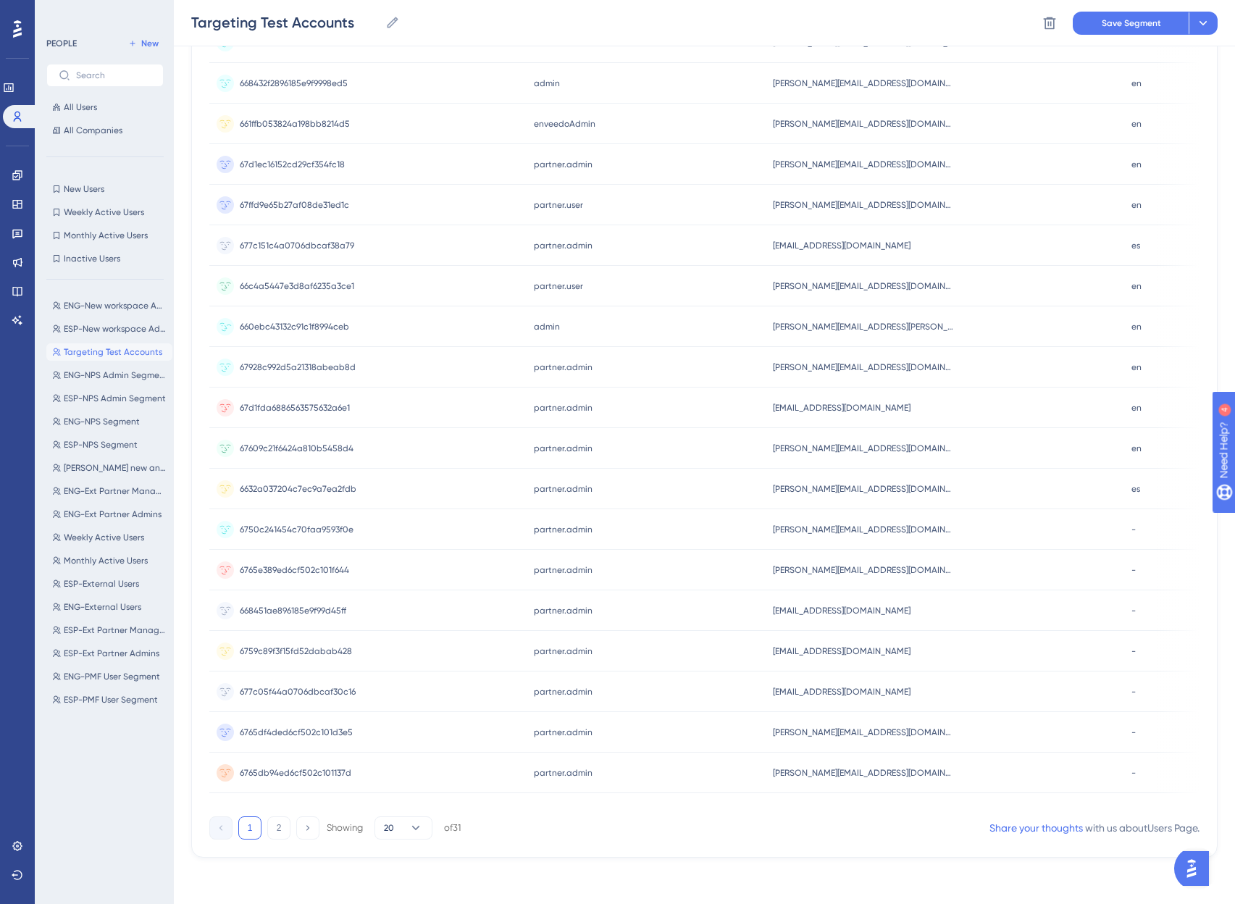
scroll to position [266, 0]
click at [275, 829] on button "2" at bounding box center [278, 827] width 23 height 23
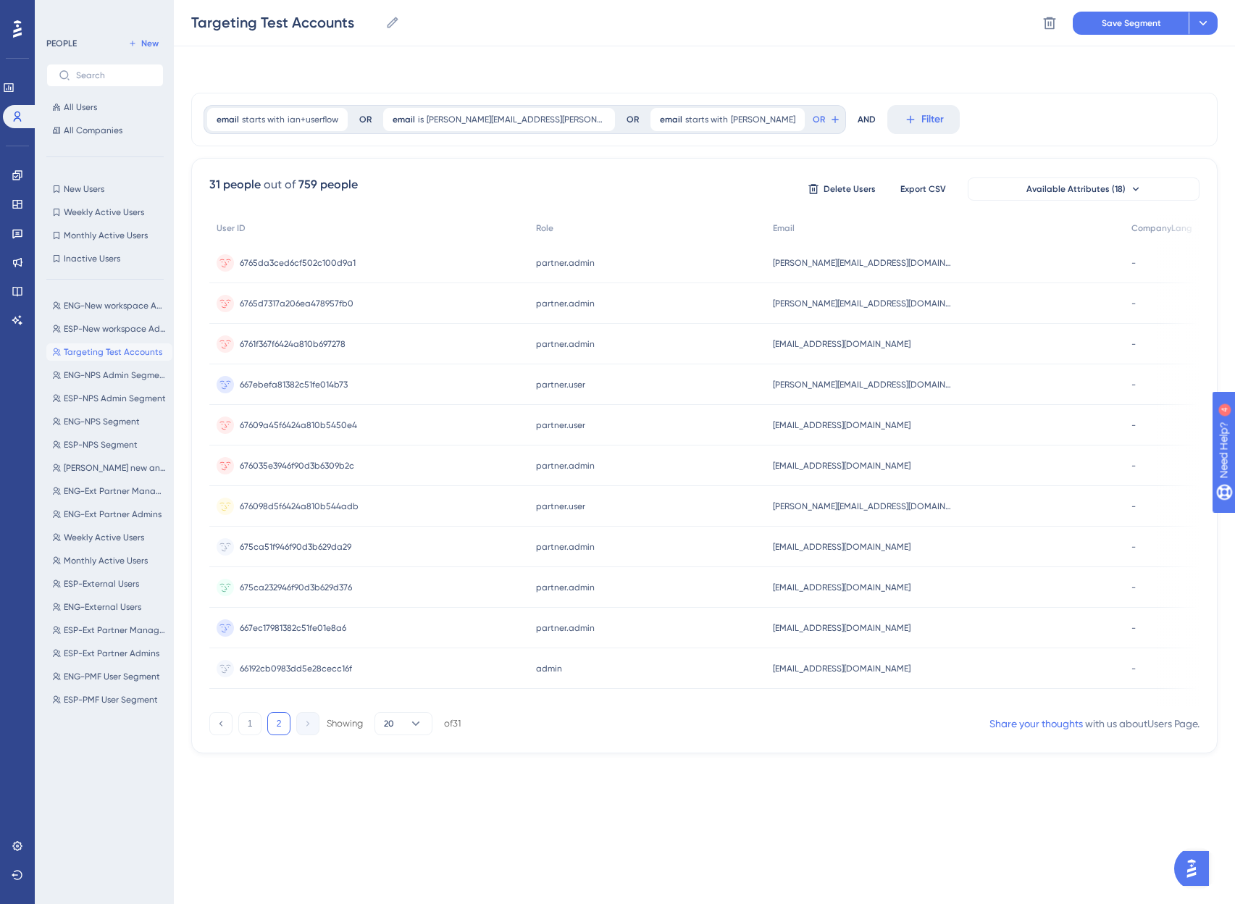
scroll to position [0, 0]
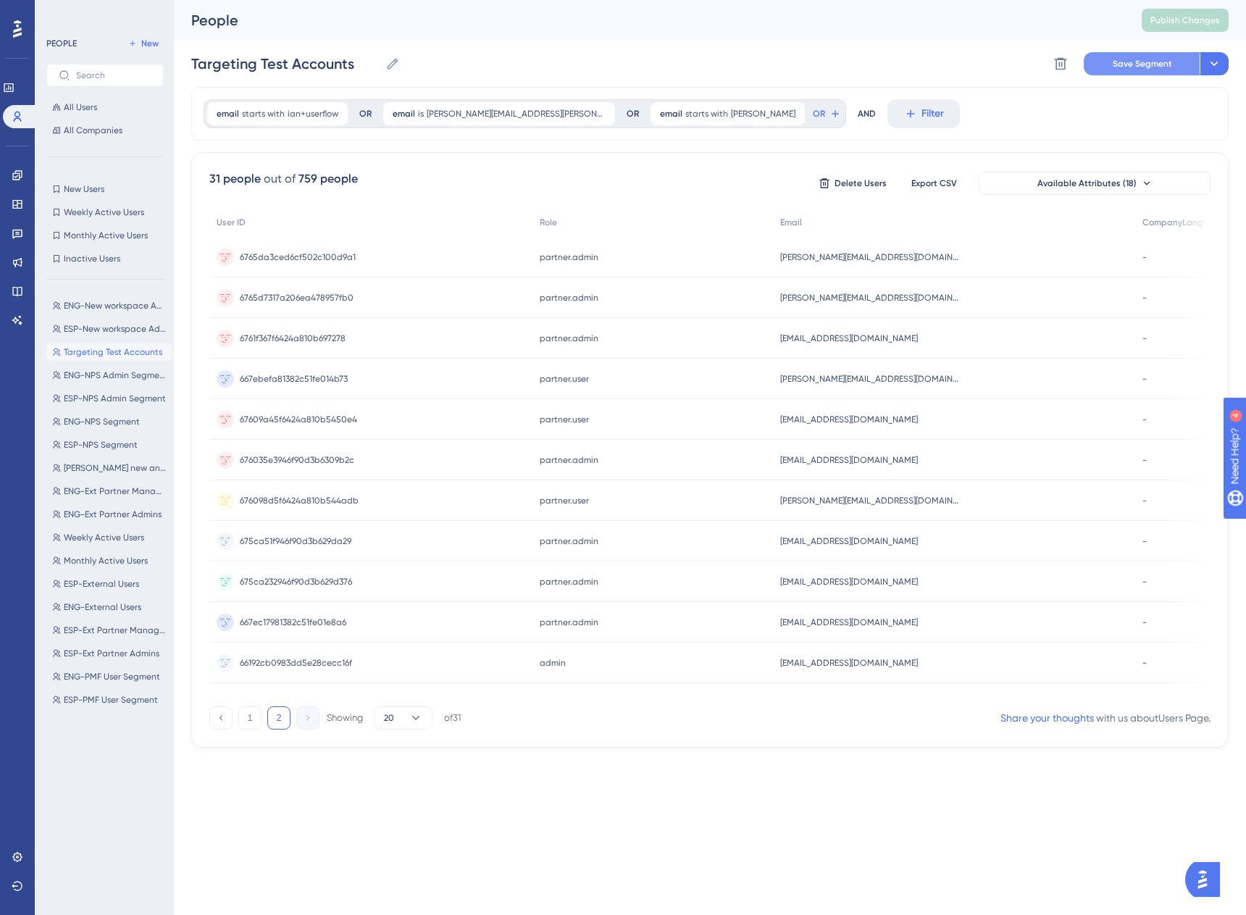
click at [1133, 62] on span "Save Segment" at bounding box center [1142, 64] width 59 height 12
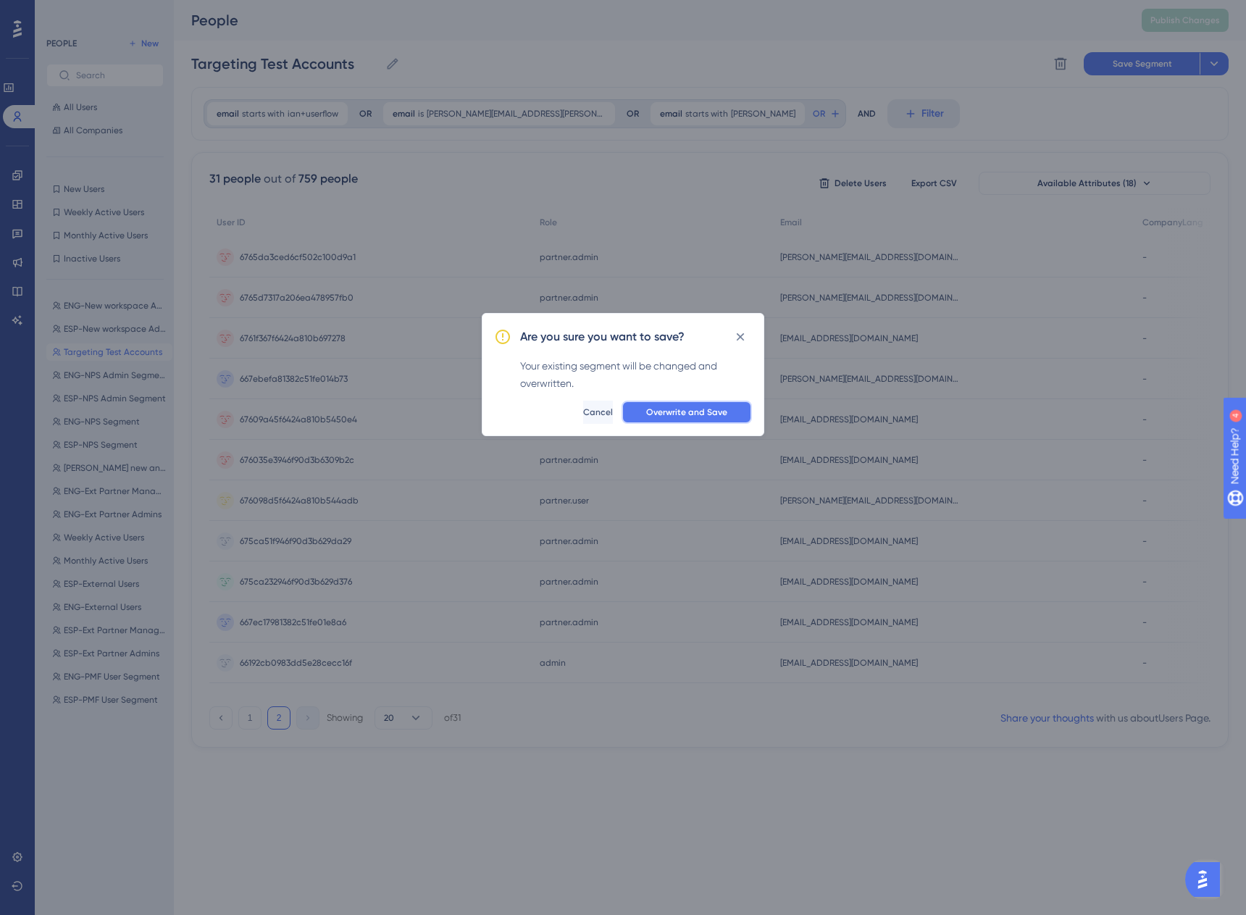
click at [653, 406] on span "Overwrite and Save" at bounding box center [686, 412] width 81 height 12
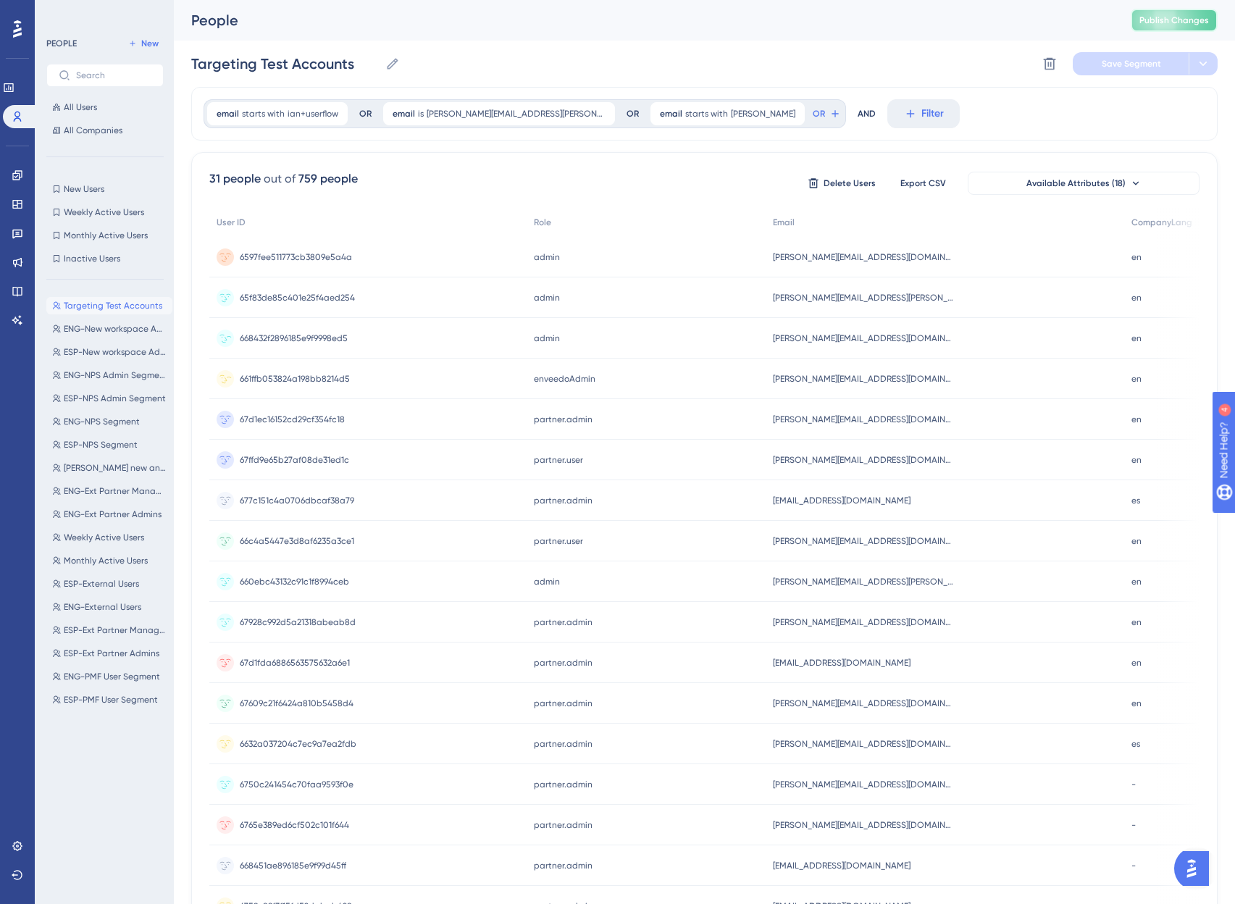
click at [1191, 14] on span "Publish Changes" at bounding box center [1174, 20] width 70 height 12
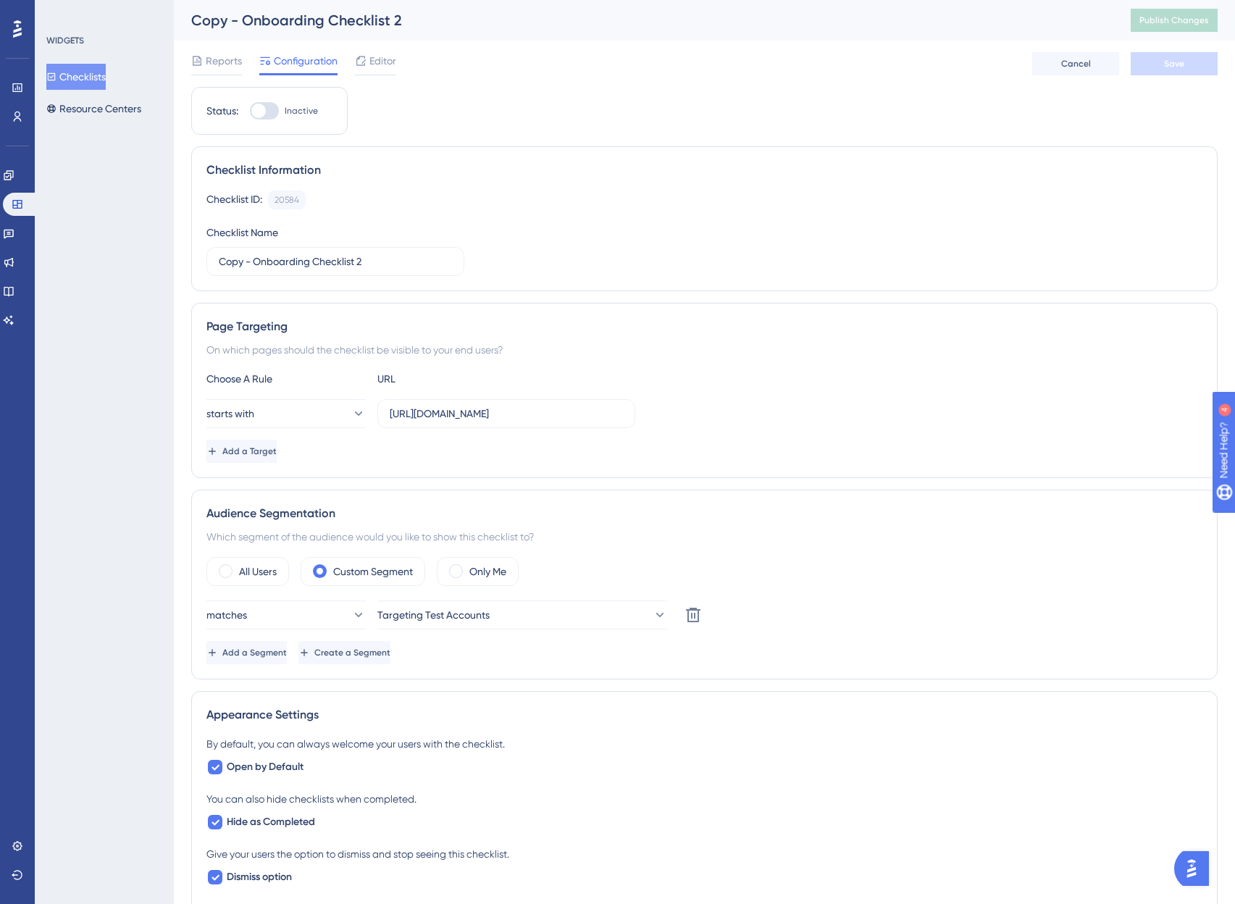
click at [92, 78] on button "Checklists" at bounding box center [75, 77] width 59 height 26
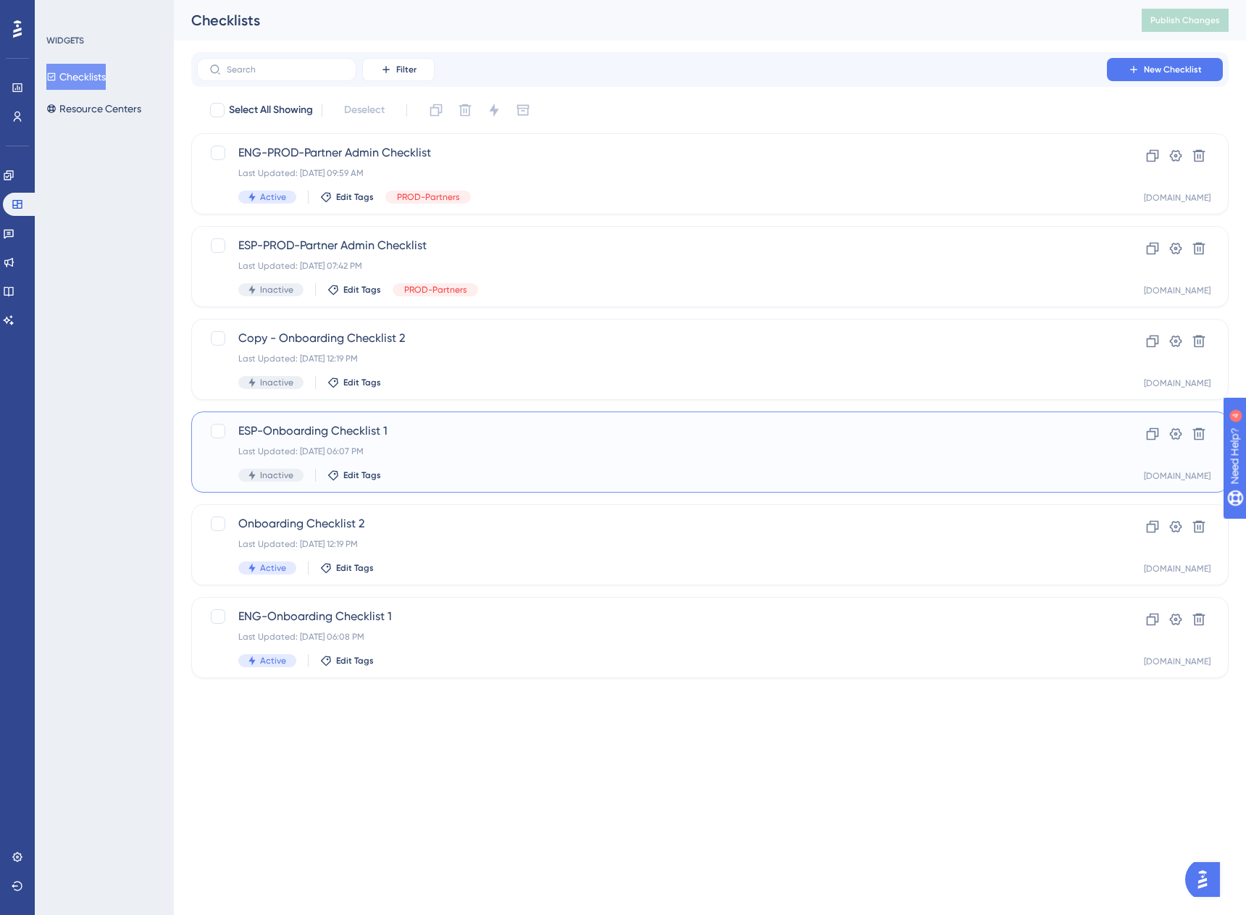
click at [369, 440] on div "ESP-Onboarding Checklist 1 Last Updated: Oct 01 2025, 06:07 PM Inactive Edit Ta…" at bounding box center [651, 451] width 827 height 59
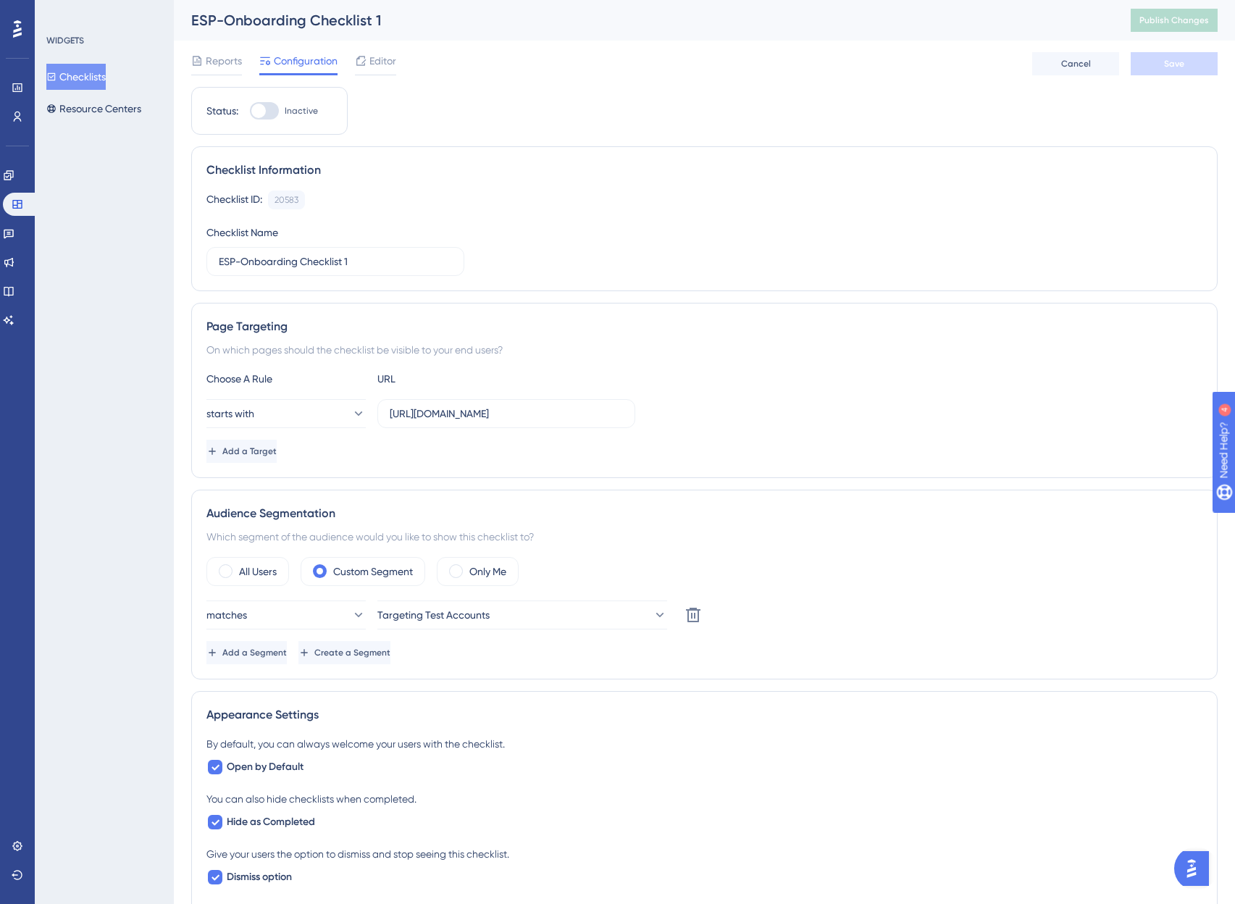
click at [406, 64] on div "Reports Configuration Editor Cancel Save" at bounding box center [704, 64] width 1026 height 46
click at [379, 68] on span "Editor" at bounding box center [382, 60] width 27 height 17
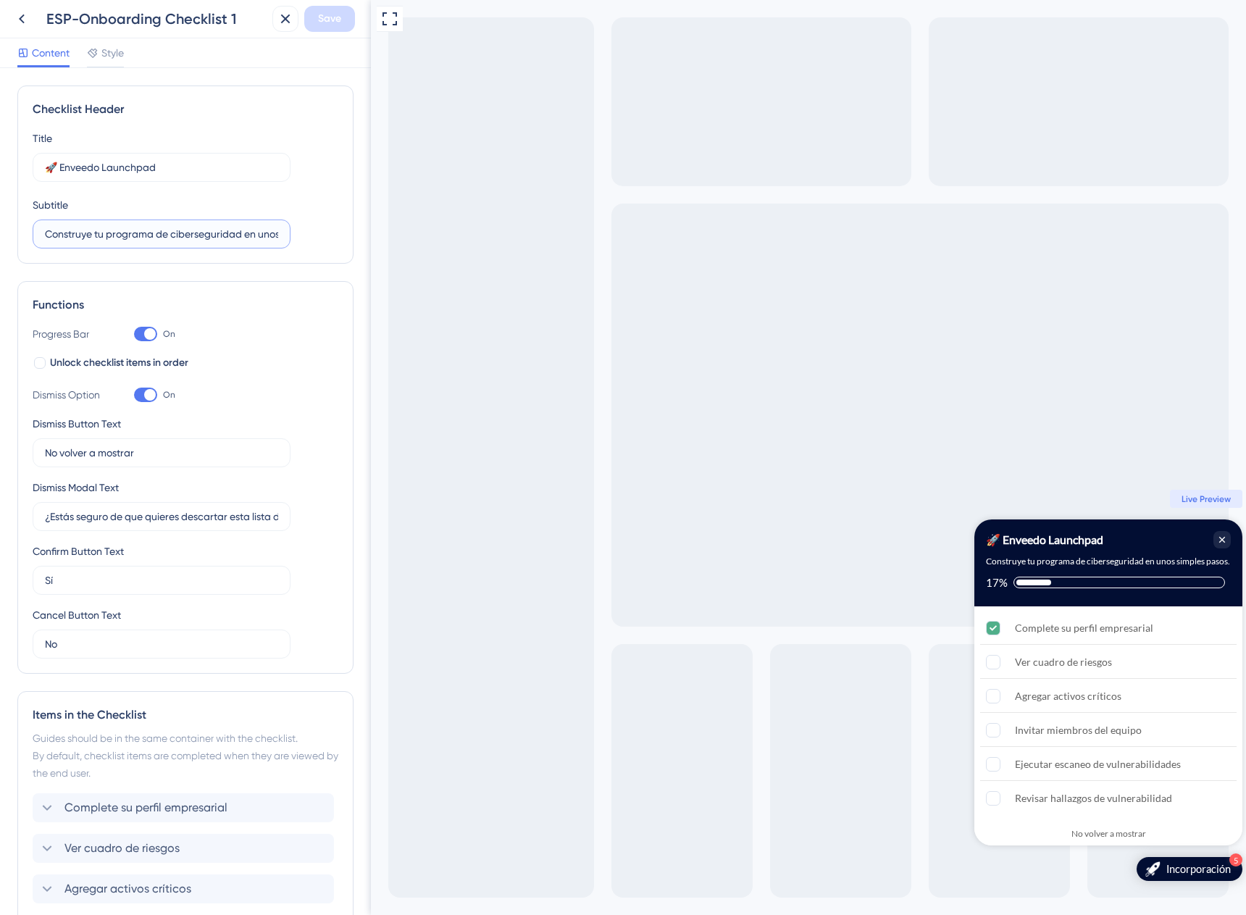
click at [158, 234] on input "Construye tu programa de ciberseguridad en unos simples pasos." at bounding box center [161, 234] width 233 height 16
click at [172, 450] on input "No volver a mostrar" at bounding box center [161, 453] width 233 height 16
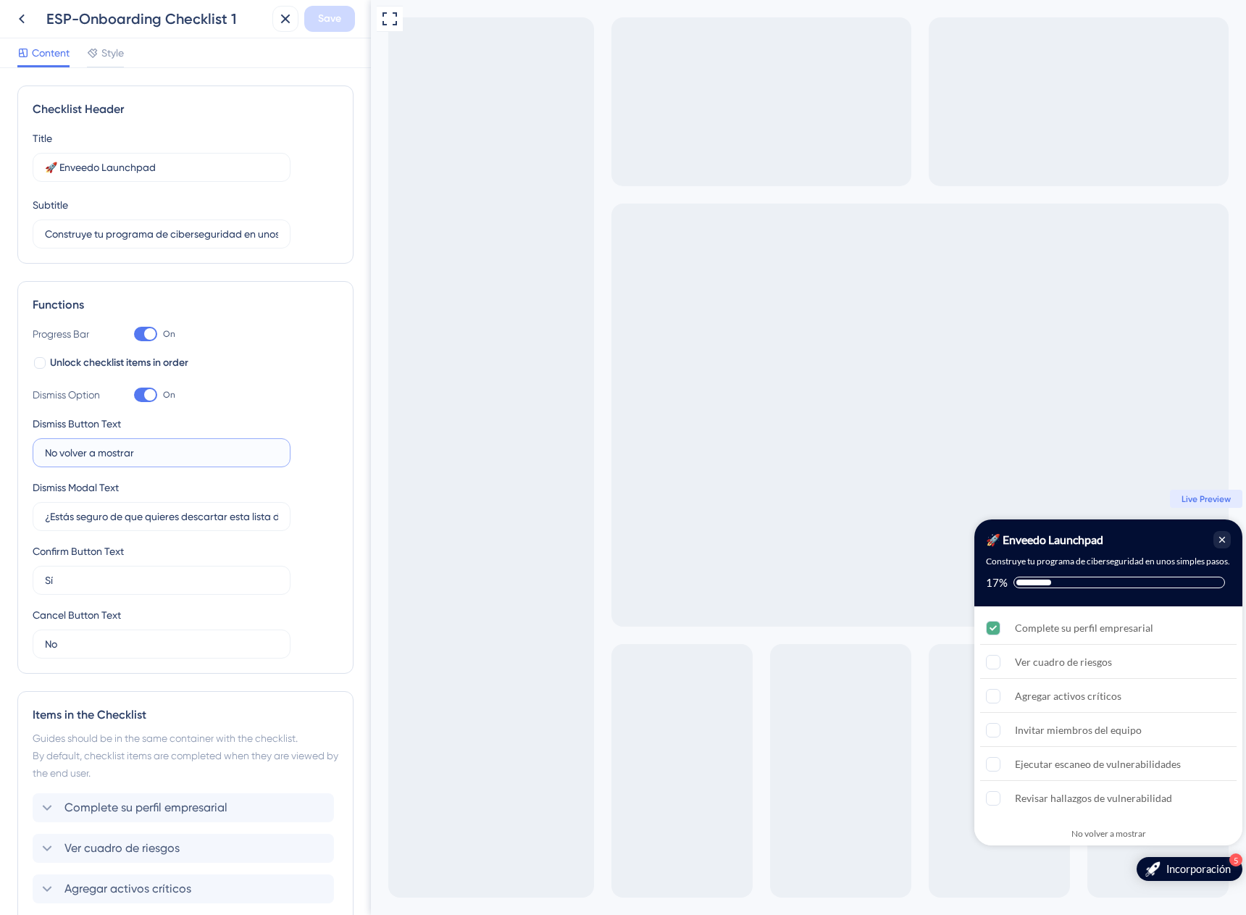
click at [172, 450] on input "No volver a mostrar" at bounding box center [161, 453] width 233 height 16
click at [175, 519] on input "¿Estás seguro de que quieres descartar esta lista de verificación?" at bounding box center [161, 517] width 233 height 16
click at [112, 585] on input "Sí" at bounding box center [161, 580] width 233 height 16
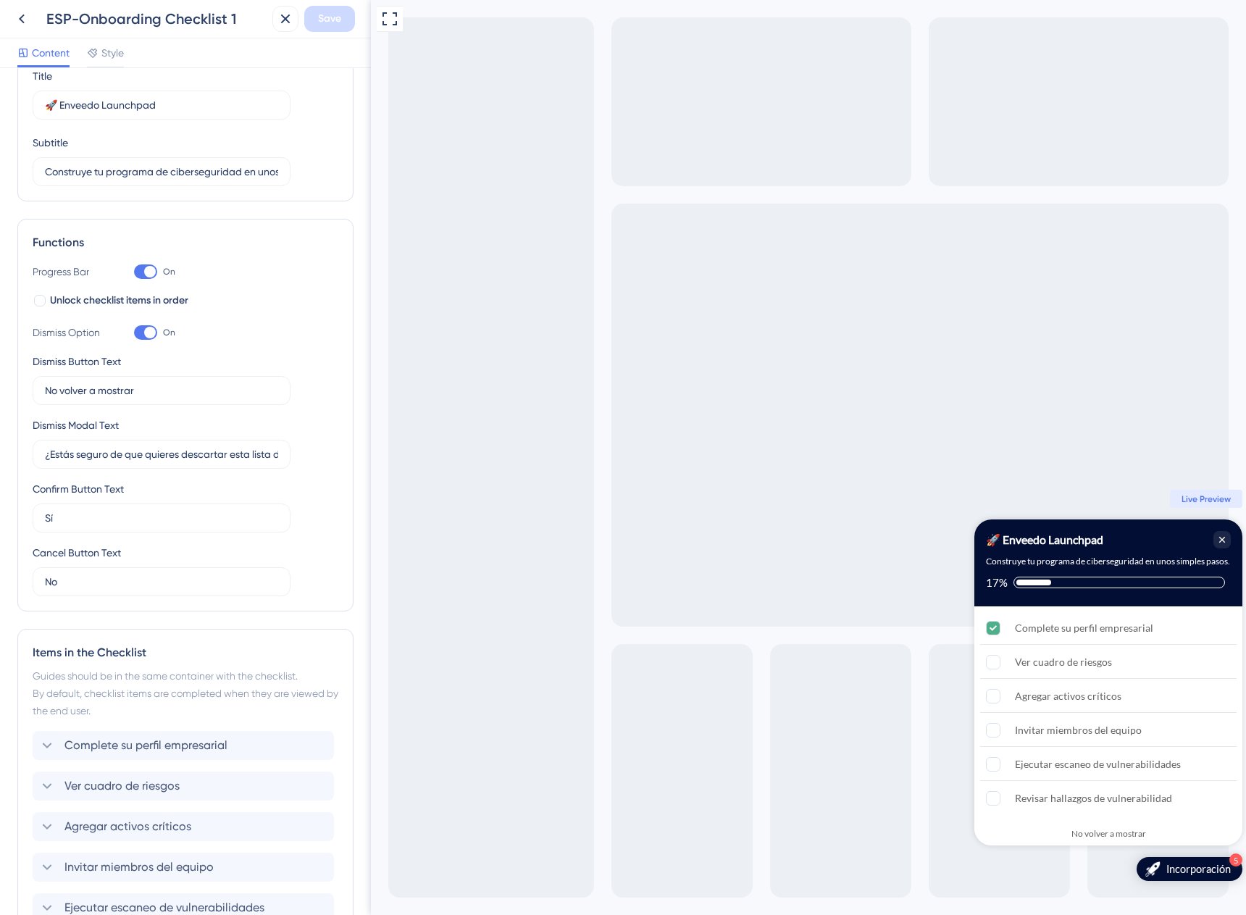
scroll to position [238, 0]
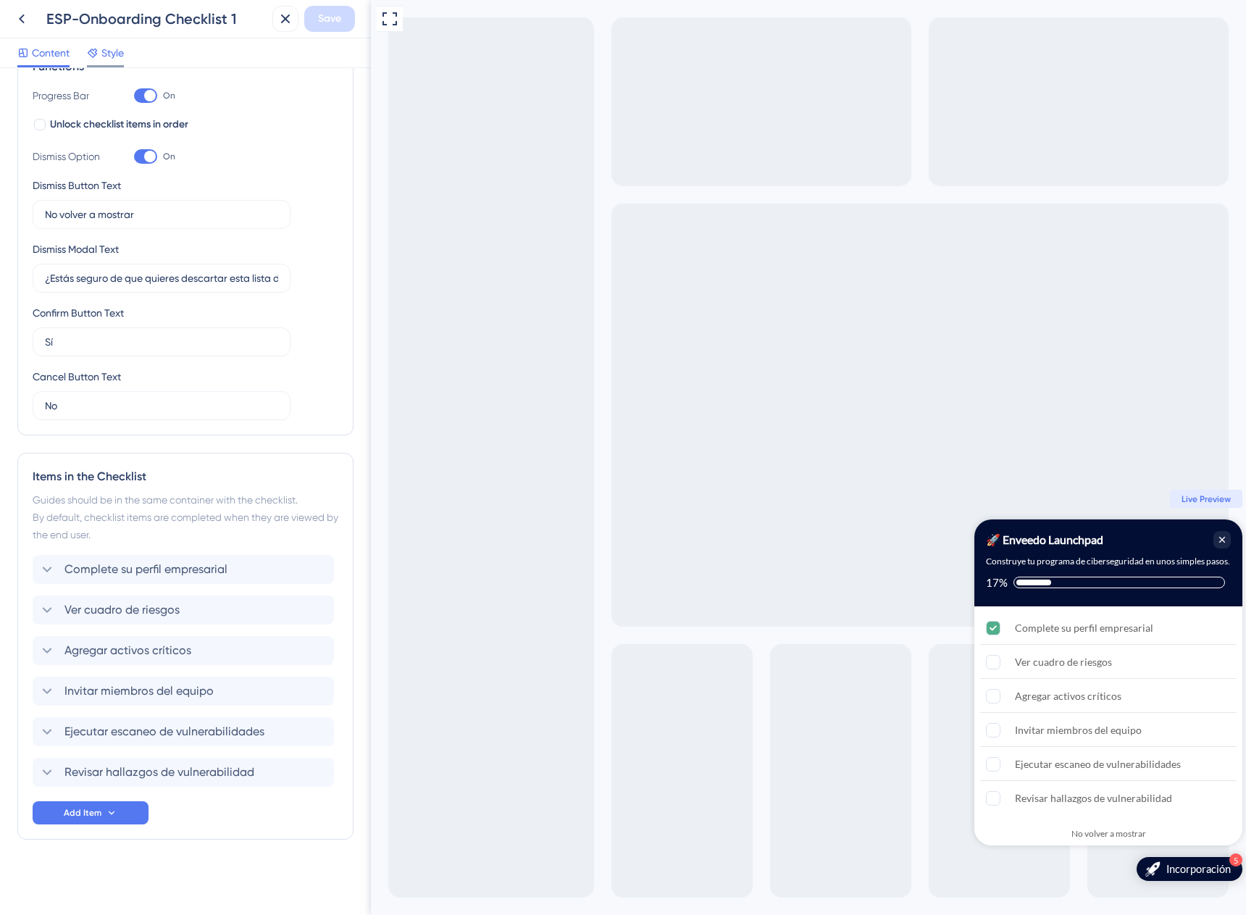
click at [106, 57] on span "Style" at bounding box center [112, 52] width 22 height 17
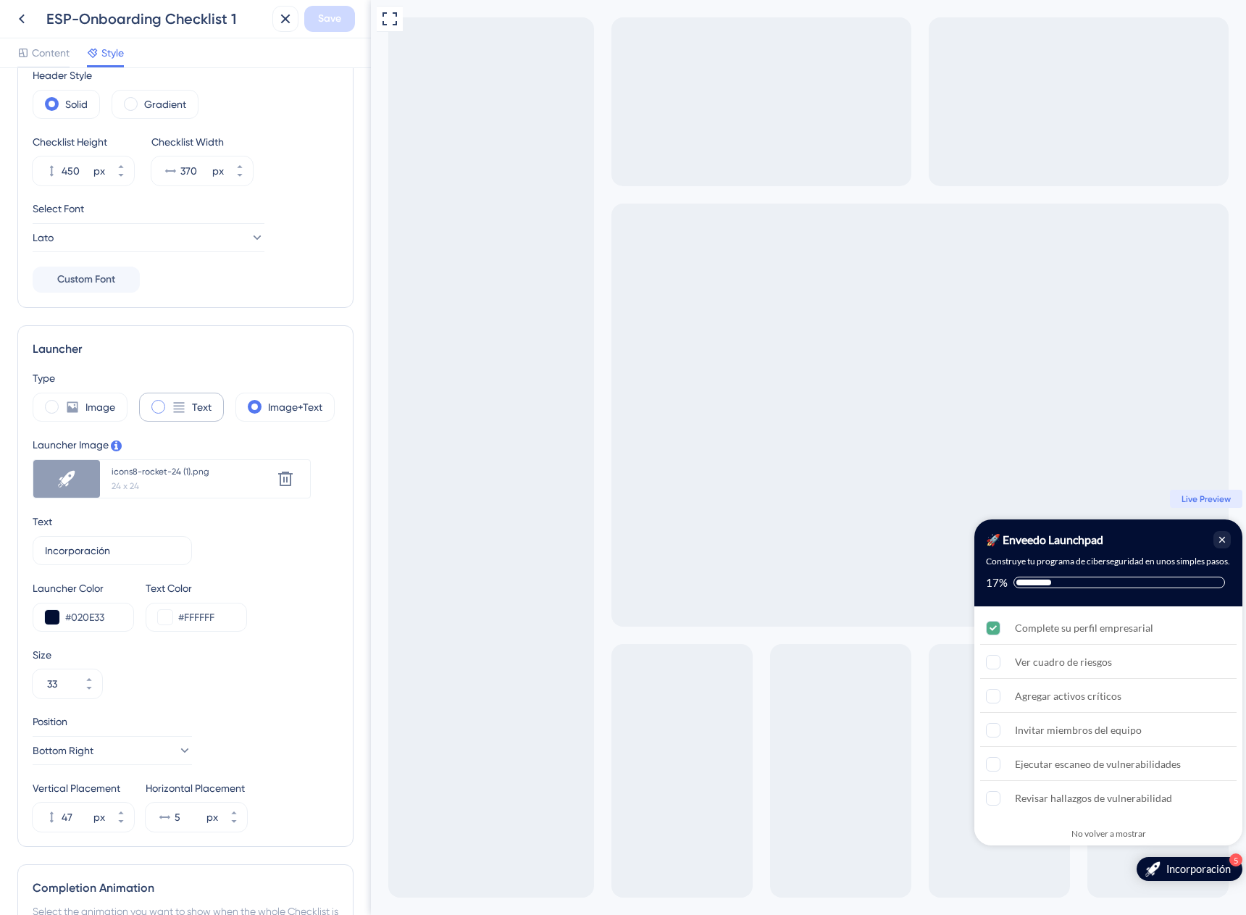
scroll to position [174, 0]
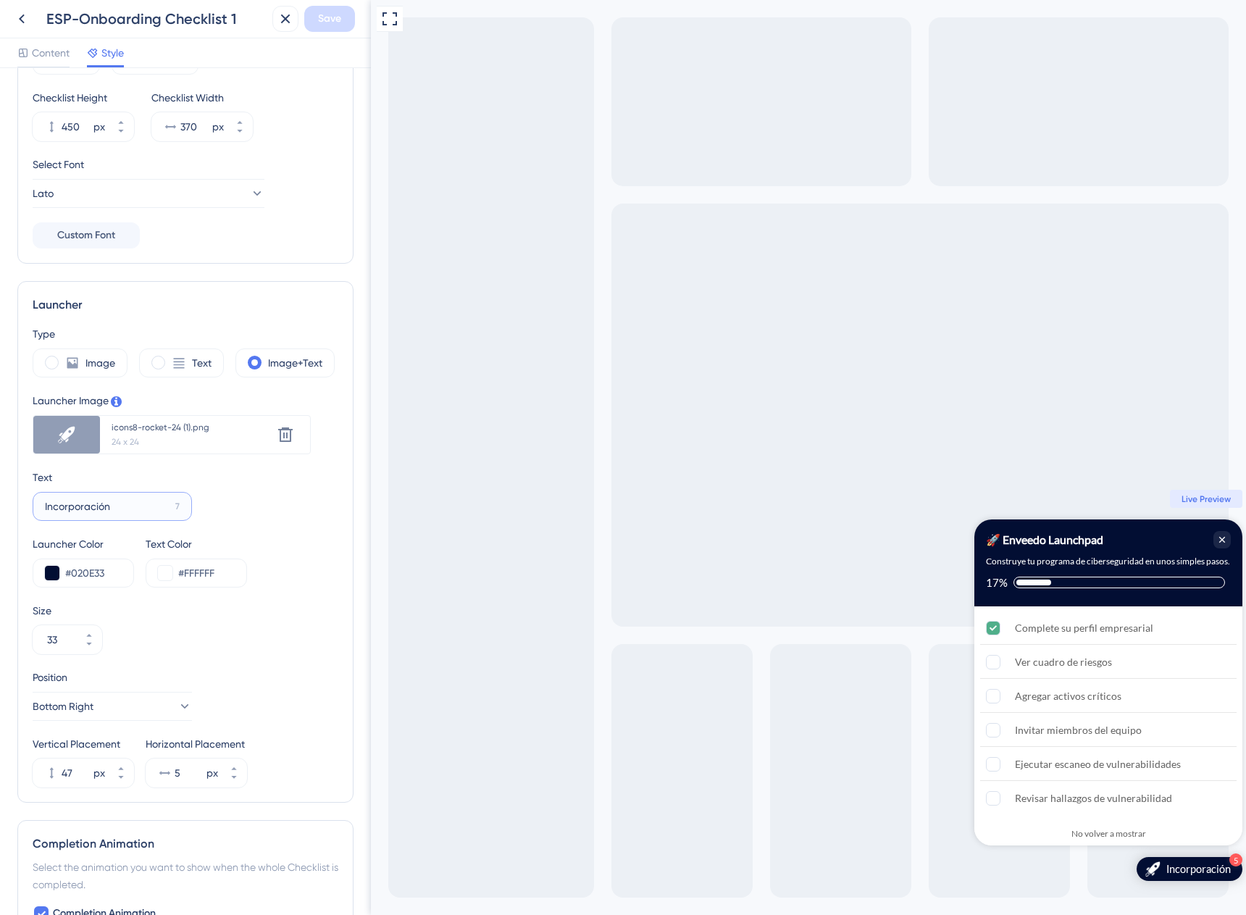
click at [145, 507] on input "Incorporación" at bounding box center [107, 506] width 125 height 16
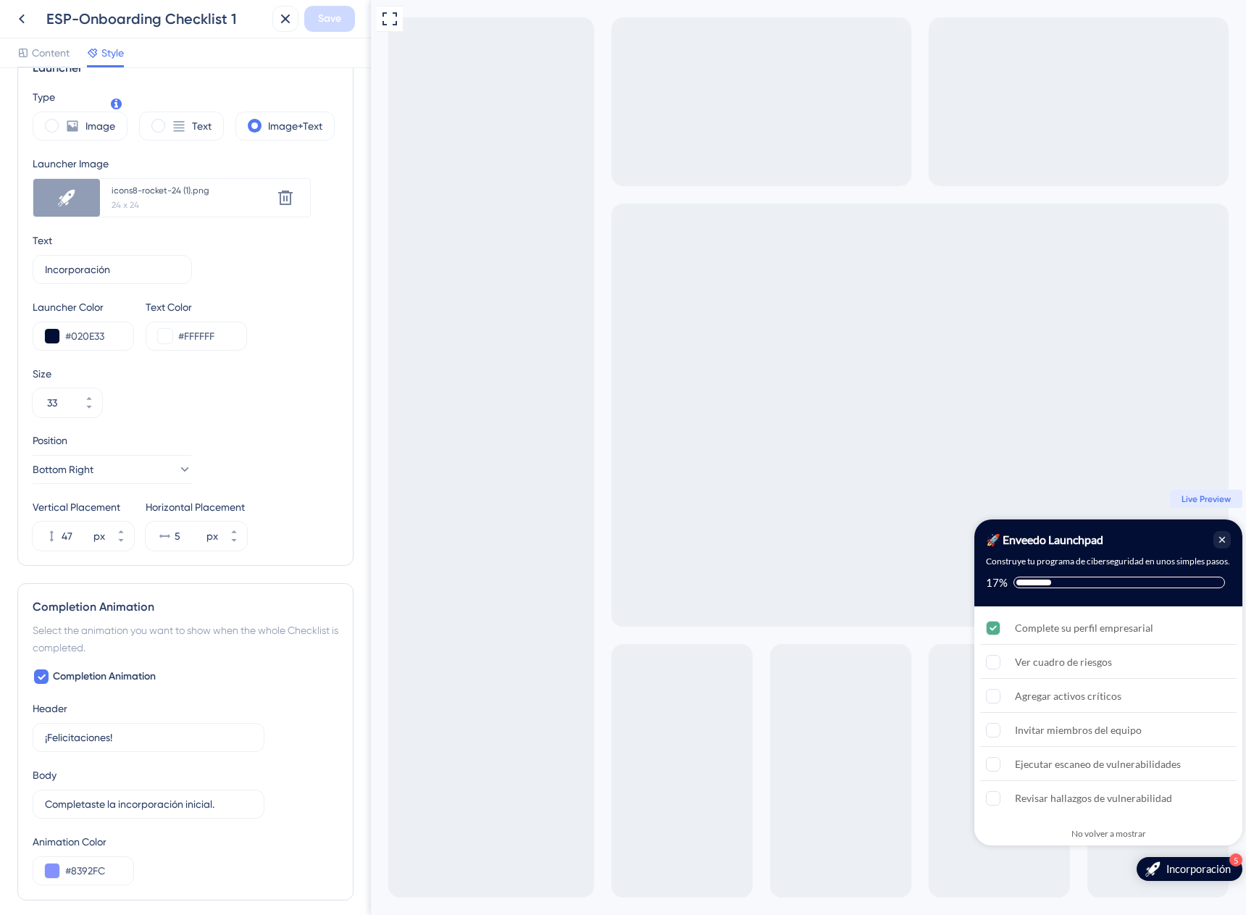
scroll to position [472, 0]
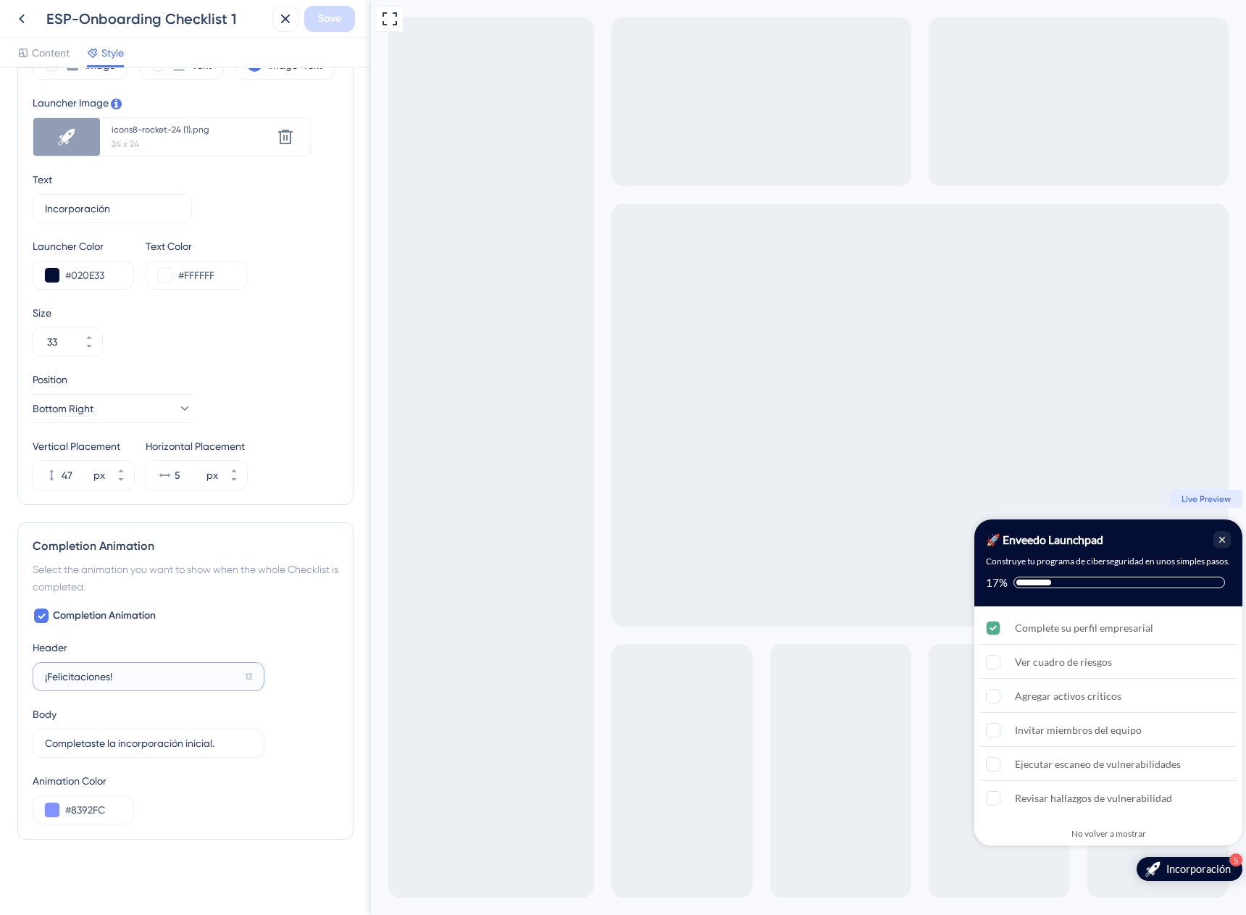
click at [137, 677] on input "¡Felicitaciones!" at bounding box center [142, 677] width 194 height 16
click at [173, 746] on input "Completaste la incorporación inicial." at bounding box center [143, 743] width 197 height 16
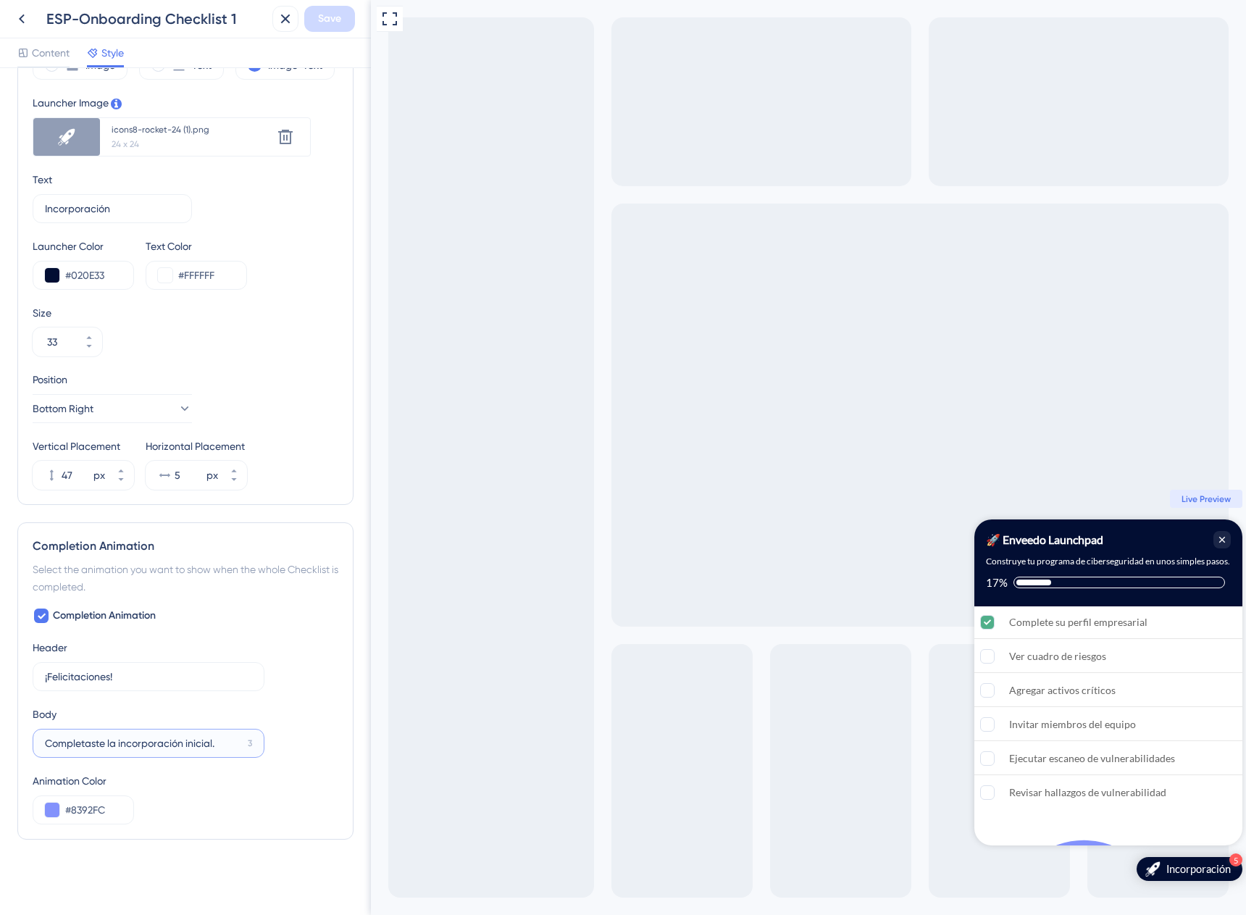
click at [173, 746] on input "Completaste la incorporación inicial." at bounding box center [143, 743] width 197 height 16
click at [727, 83] on div "Full Screen Preview 5 Incorporación 🚀 Enveedo Launchpad Construye tu programa d…" at bounding box center [808, 457] width 875 height 915
